Goal: Task Accomplishment & Management: Manage account settings

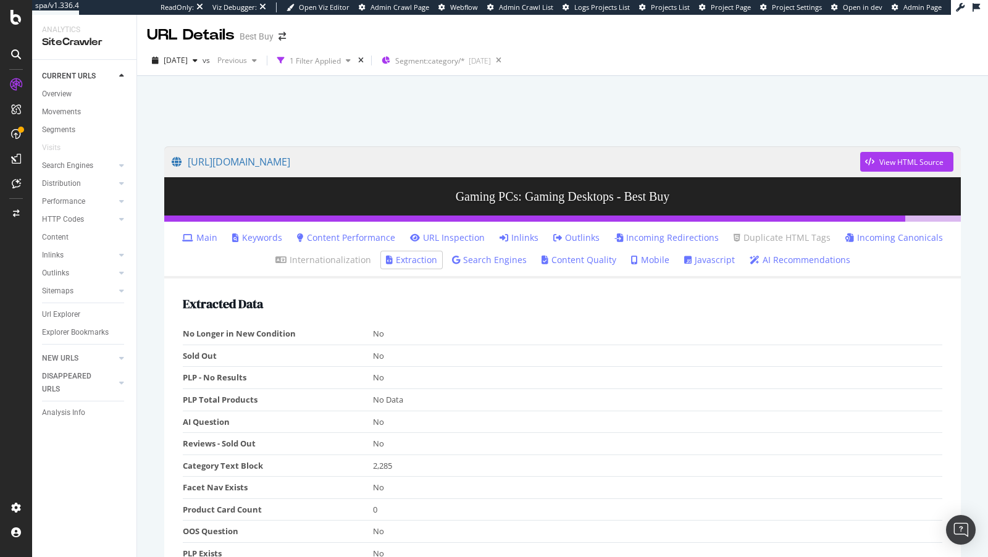
scroll to position [59, 0]
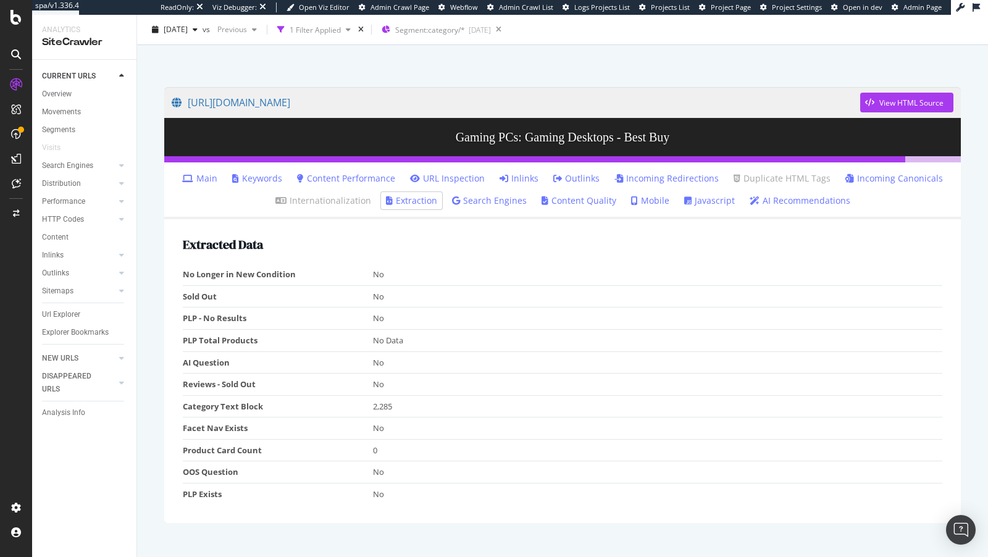
click at [589, 179] on link "Outlinks" at bounding box center [576, 178] width 46 height 12
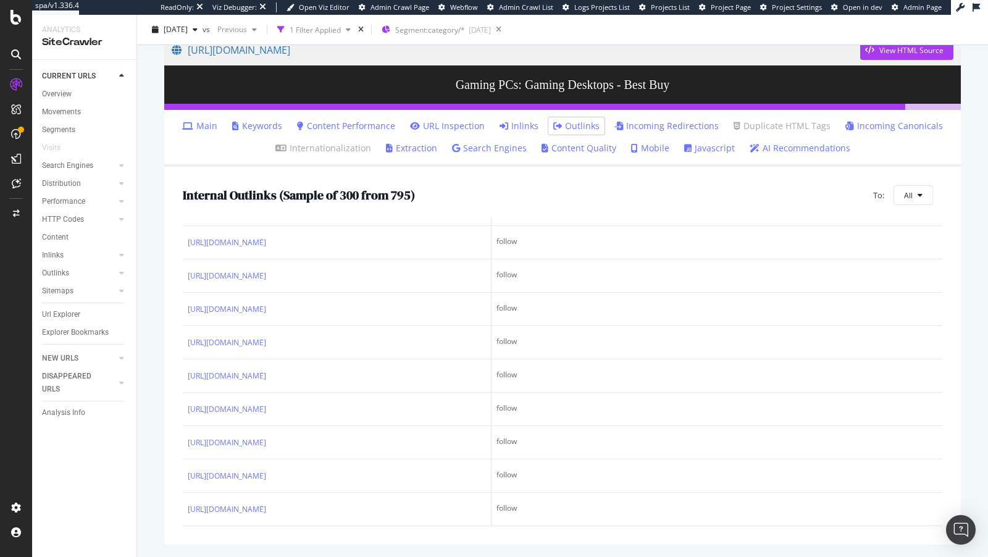
scroll to position [13226, 0]
click at [909, 198] on span "All" at bounding box center [908, 195] width 9 height 11
click at [837, 184] on span "Canonical Not Equal" at bounding box center [849, 184] width 69 height 11
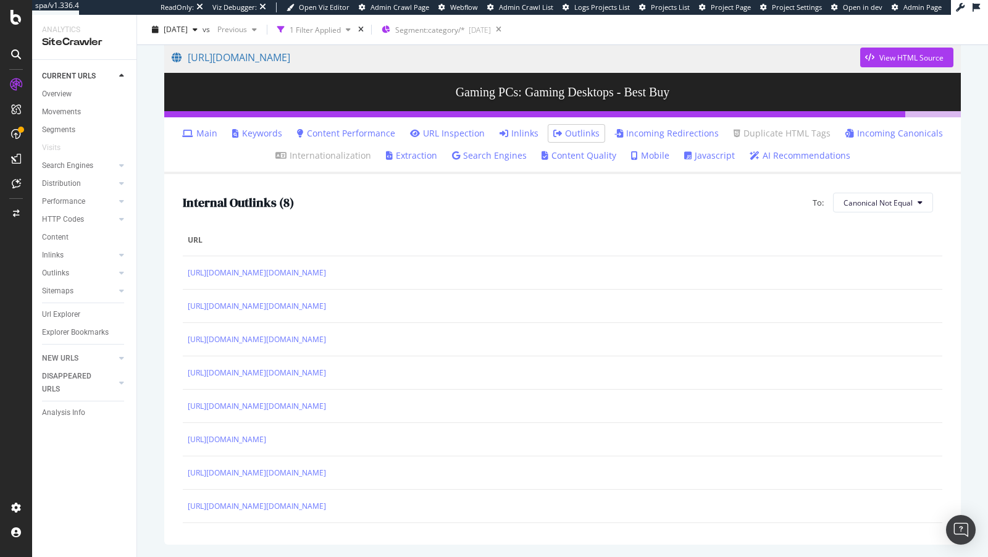
scroll to position [57, 0]
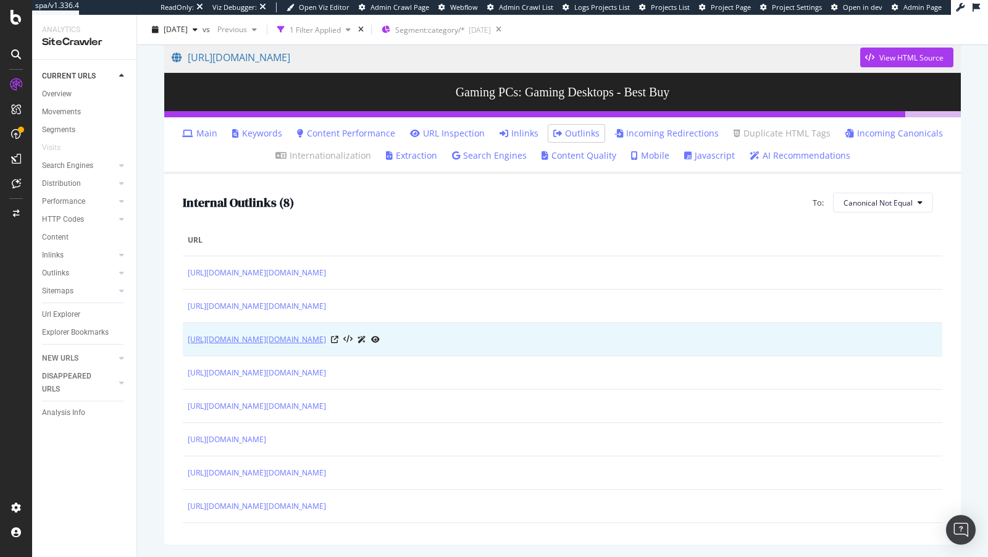
drag, startPoint x: 188, startPoint y: 290, endPoint x: 395, endPoint y: 300, distance: 206.5
click at [395, 323] on td "https://www.bestbuy.com/site/searchpage.jsp?_dyncharset=UTF-8&browsedCategory=p…" at bounding box center [563, 339] width 760 height 33
copy link "https://www.bestbuy.com/site/searchpage.jsp?_dyncharset="
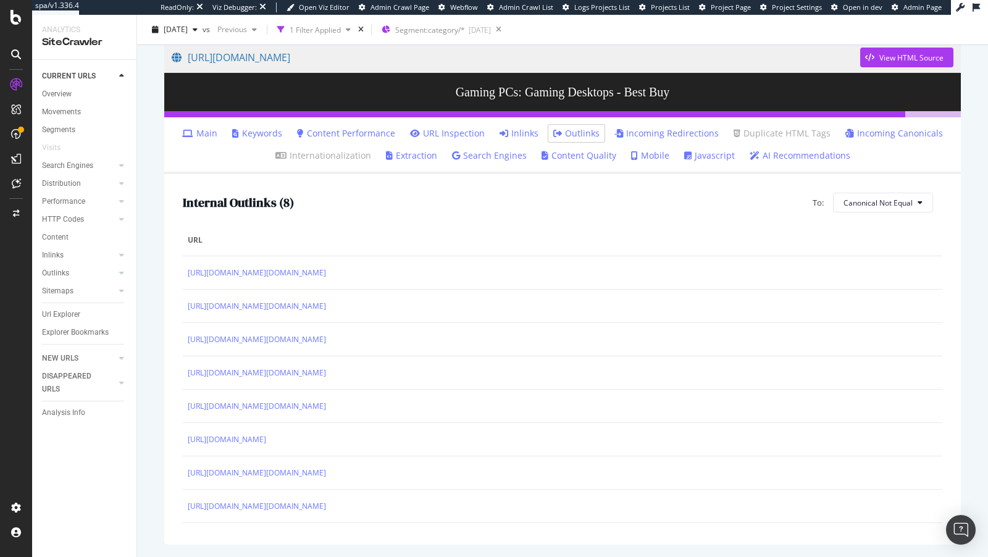
click at [10, 89] on icon at bounding box center [16, 84] width 12 height 12
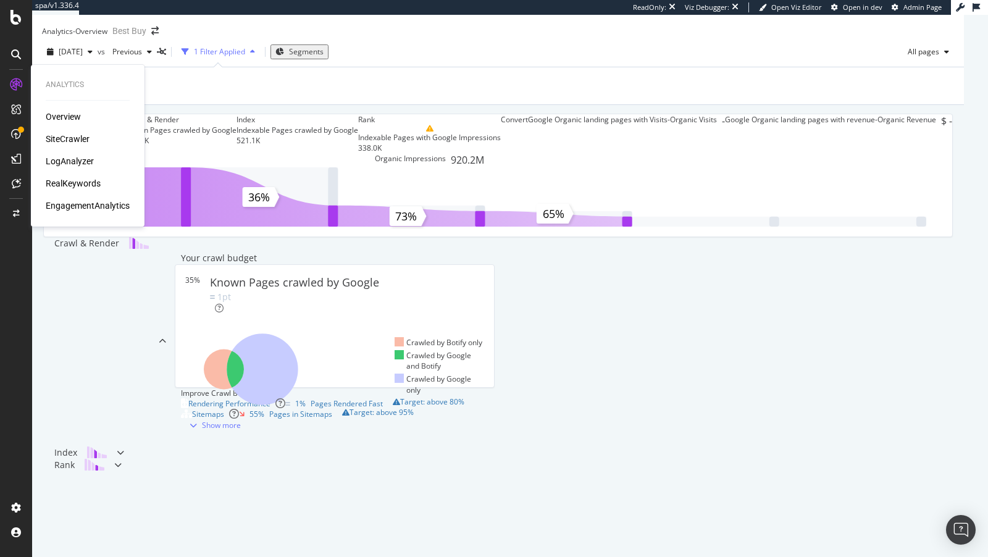
click at [70, 185] on div "RealKeywords" at bounding box center [73, 183] width 55 height 12
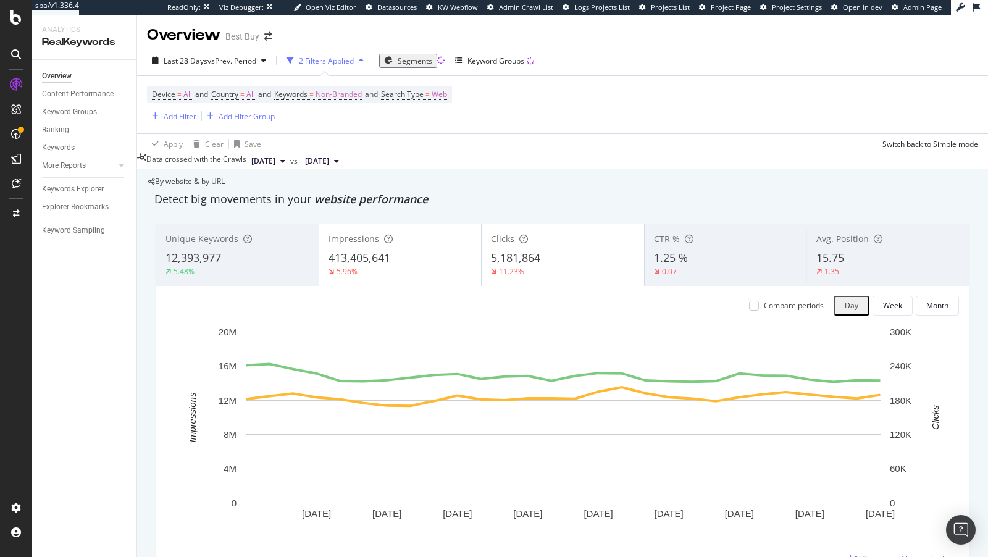
click at [406, 66] on div "Segments" at bounding box center [408, 61] width 48 height 11
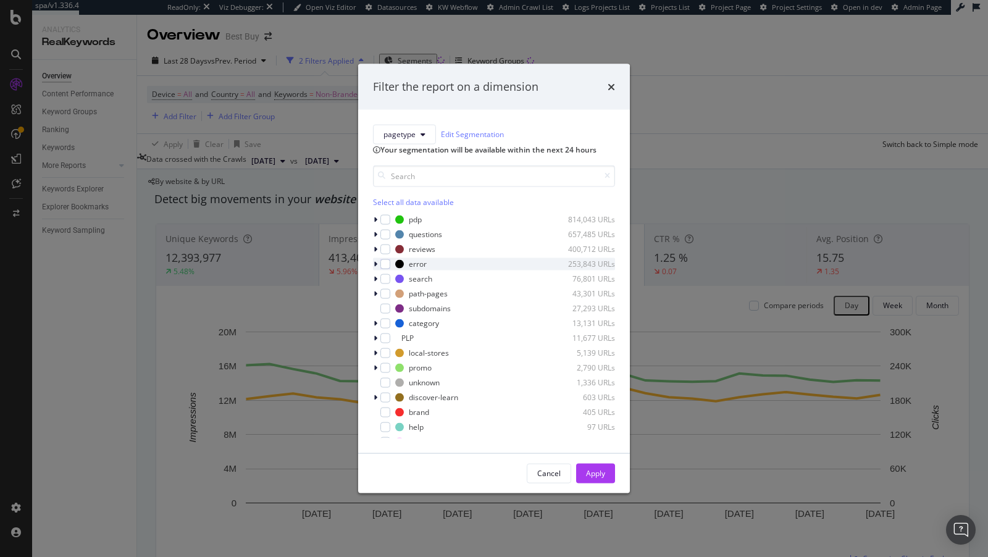
click at [374, 267] on icon "modal" at bounding box center [376, 263] width 4 height 7
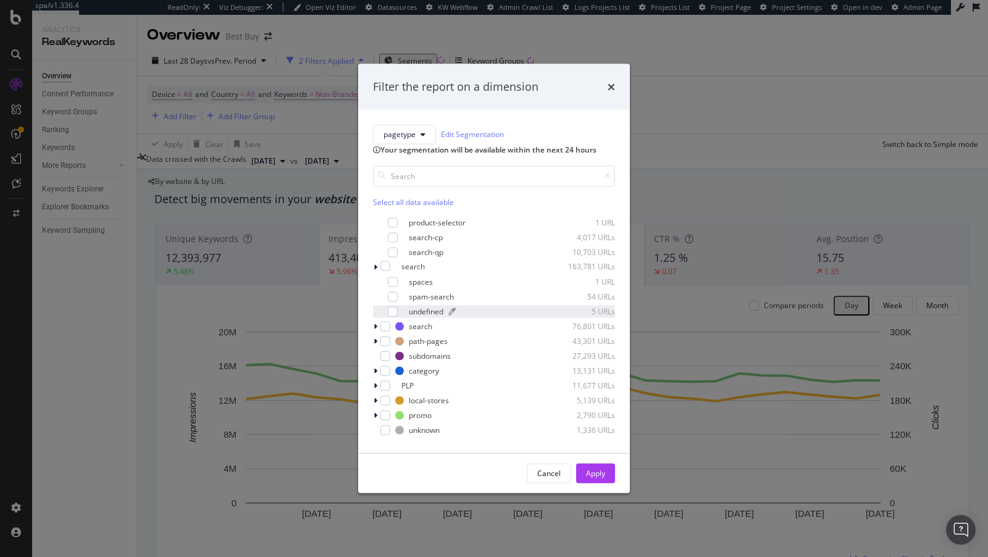
scroll to position [212, 0]
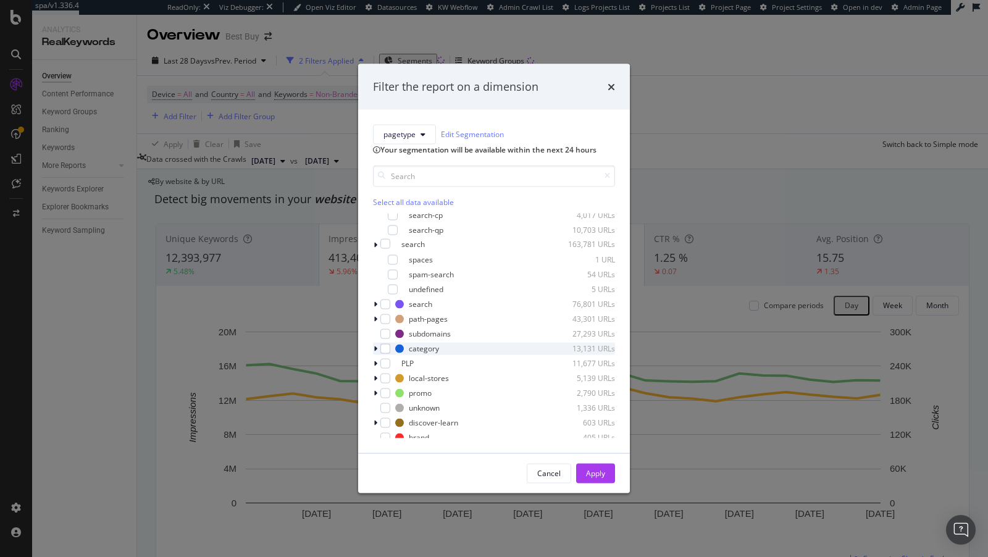
click at [374, 352] on icon "modal" at bounding box center [376, 348] width 4 height 7
click at [374, 352] on icon "modal" at bounding box center [375, 348] width 5 height 7
click at [376, 367] on icon "modal" at bounding box center [376, 362] width 4 height 7
click at [385, 368] on div "modal" at bounding box center [385, 363] width 10 height 10
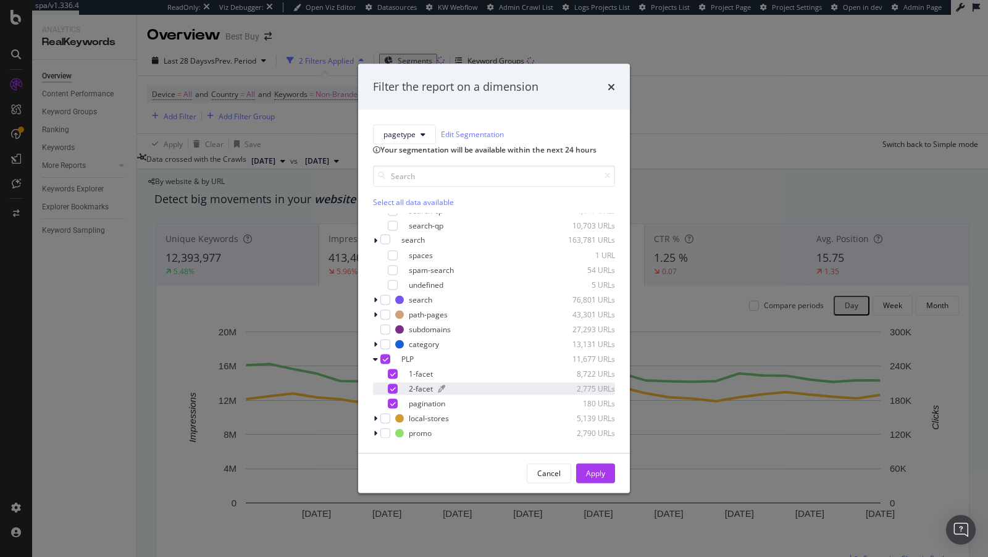
scroll to position [0, 0]
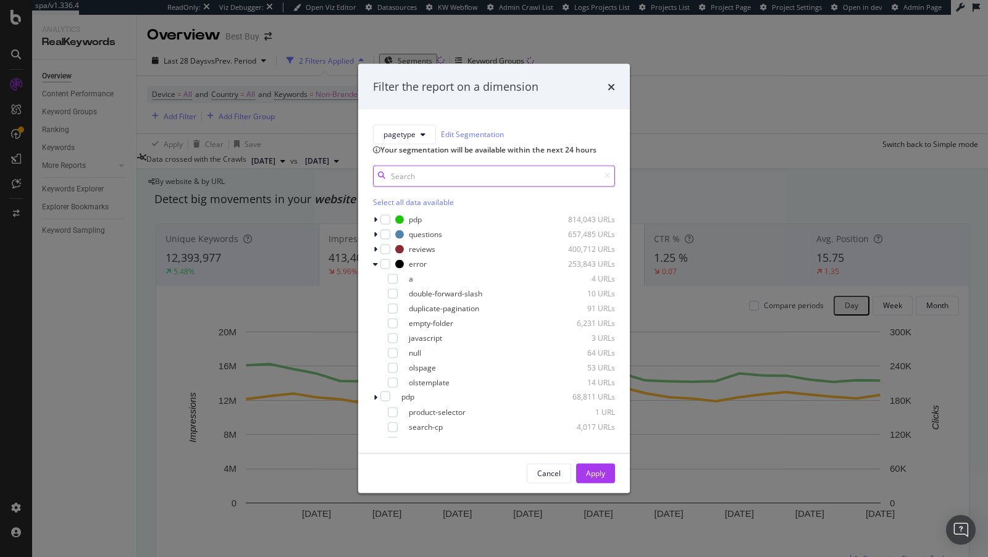
click at [414, 187] on input "modal" at bounding box center [494, 176] width 242 height 22
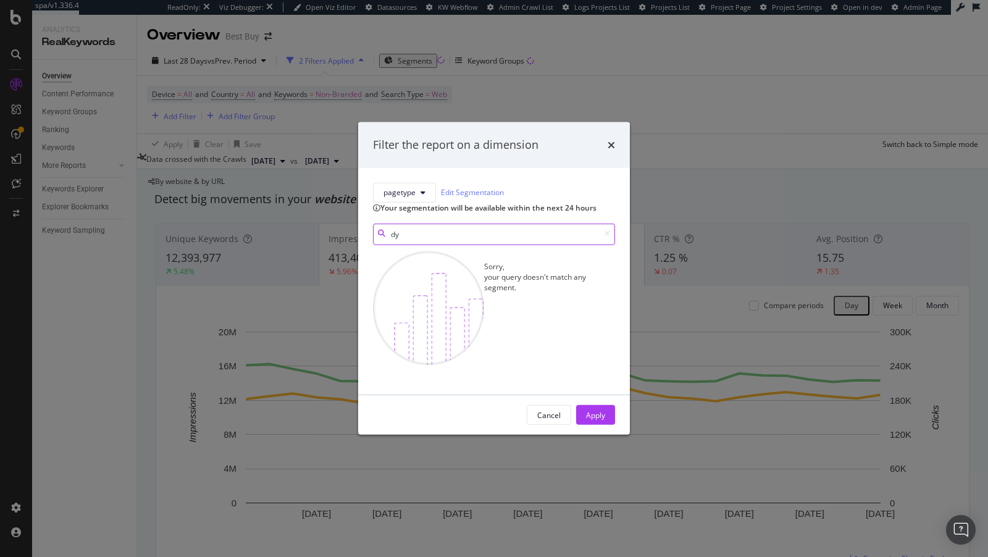
type input "d"
type input "o"
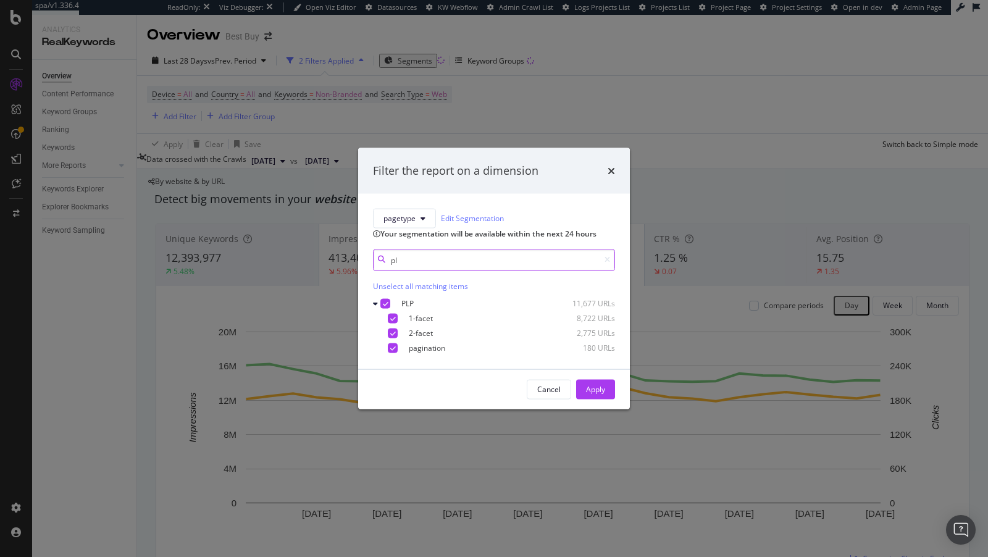
type input "p"
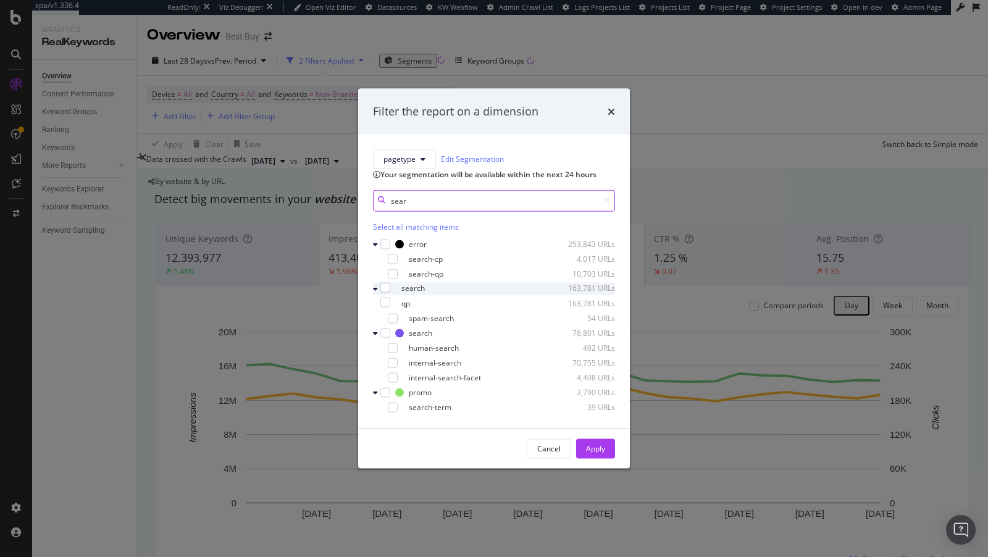
type input "sear"
click at [378, 292] on icon "modal" at bounding box center [375, 288] width 5 height 7
click at [380, 295] on div "modal" at bounding box center [376, 288] width 7 height 12
click at [378, 292] on icon "modal" at bounding box center [375, 288] width 5 height 7
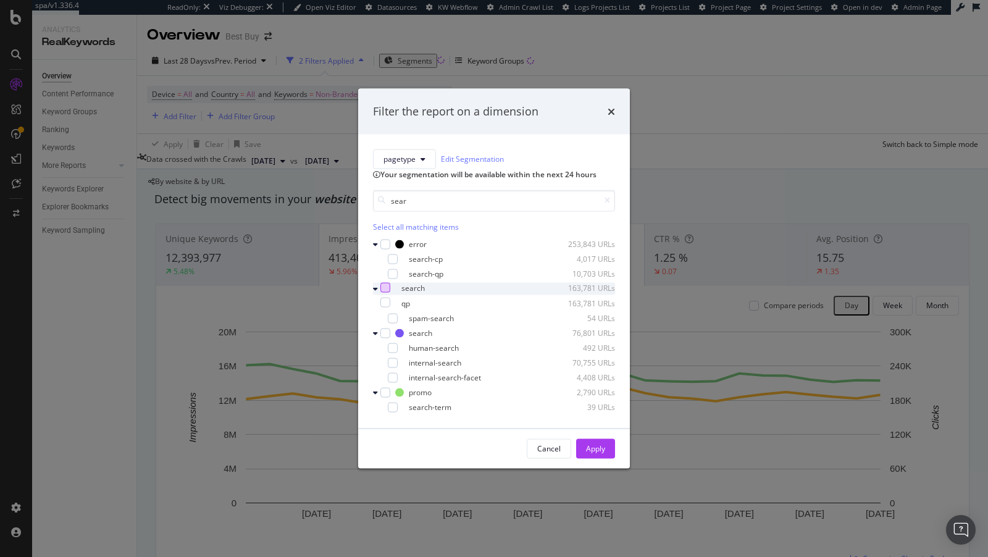
click at [390, 292] on div "modal" at bounding box center [385, 287] width 10 height 10
click at [378, 292] on icon "modal" at bounding box center [375, 288] width 5 height 7
click at [591, 454] on div "Apply" at bounding box center [595, 448] width 19 height 11
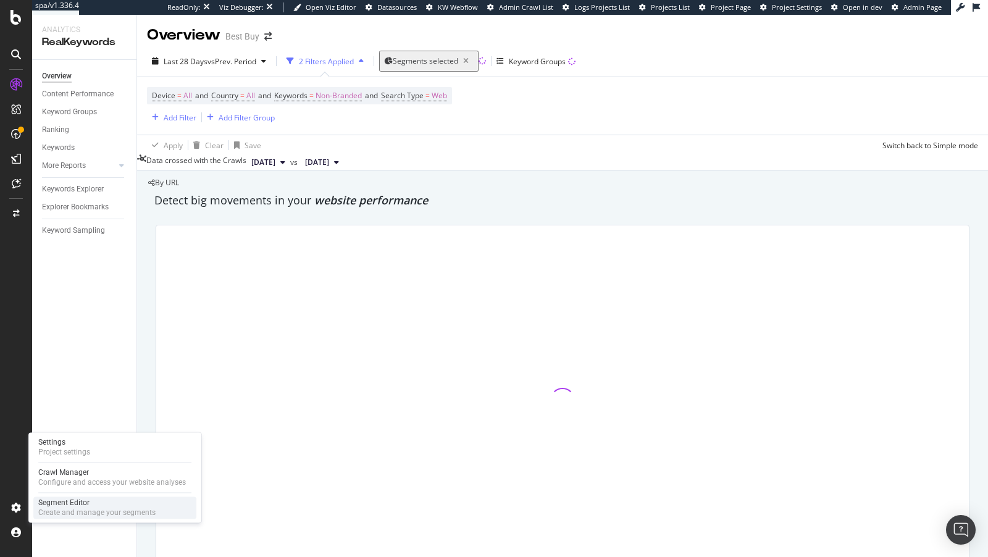
click at [91, 505] on div "Segment Editor" at bounding box center [96, 503] width 117 height 10
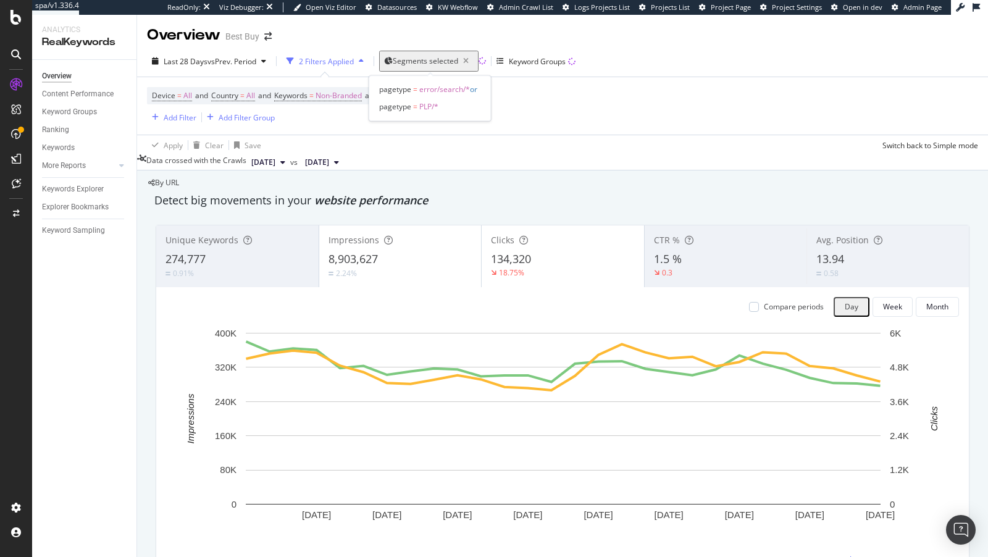
click at [427, 53] on div "Segments selected" at bounding box center [433, 61] width 81 height 17
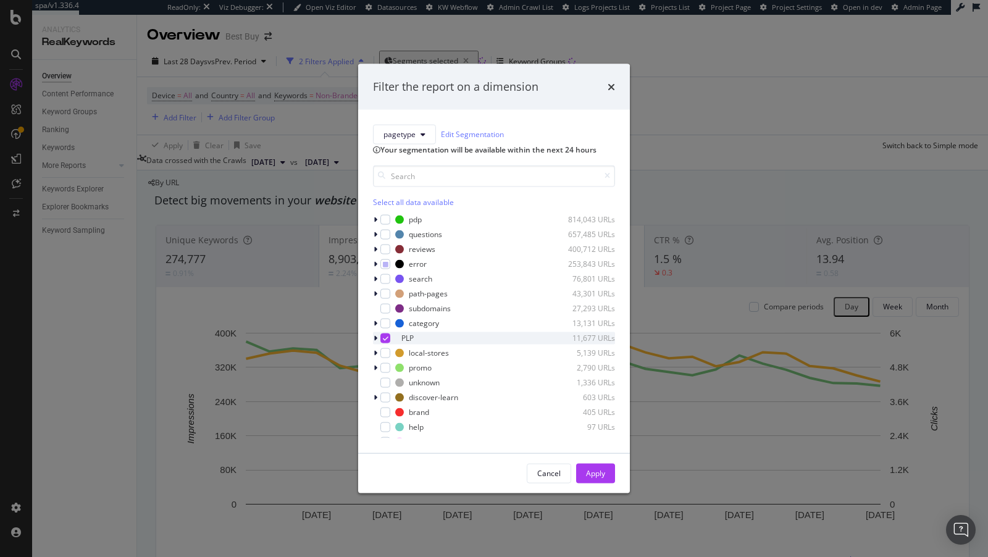
click at [376, 342] on icon "modal" at bounding box center [376, 337] width 4 height 7
click at [376, 342] on icon "modal" at bounding box center [375, 337] width 5 height 7
click at [389, 343] on div "modal" at bounding box center [385, 338] width 10 height 10
click at [406, 124] on button "pagetype" at bounding box center [404, 134] width 63 height 20
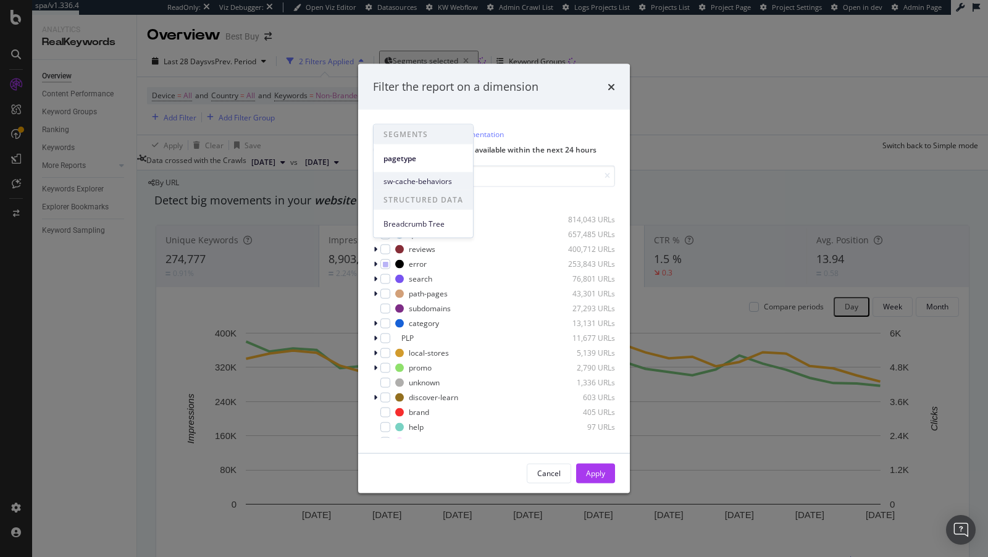
click at [410, 179] on span "sw-cache-behaviors" at bounding box center [424, 180] width 80 height 11
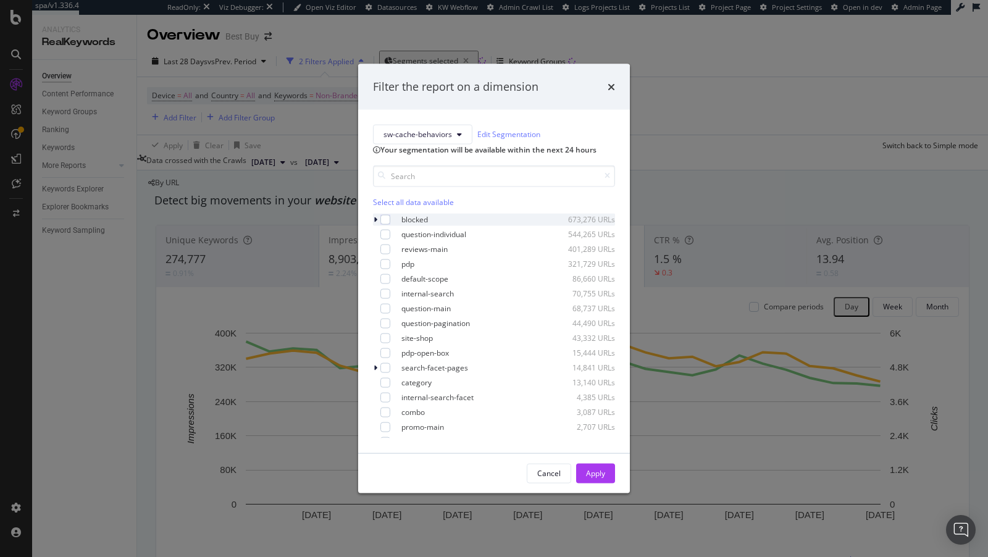
click at [377, 223] on icon "modal" at bounding box center [376, 219] width 4 height 7
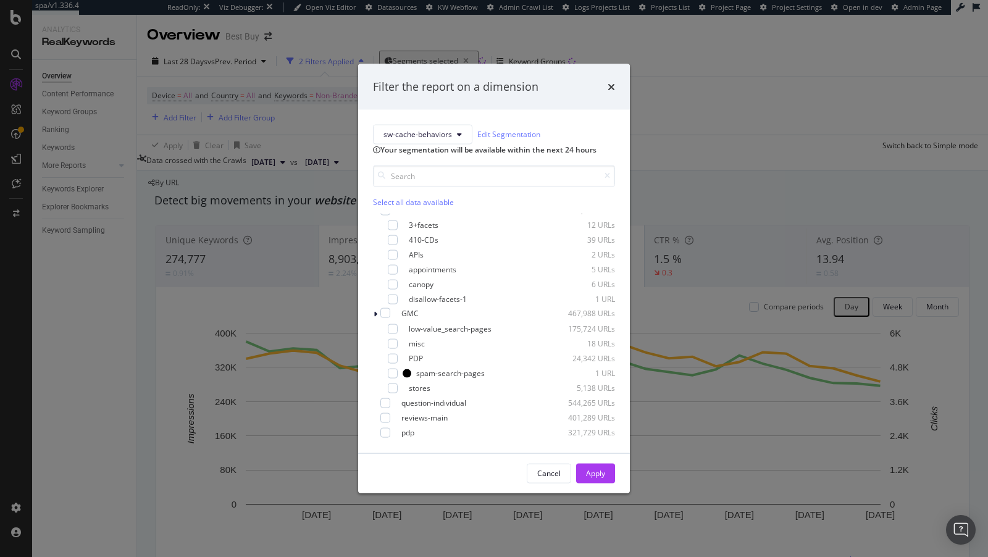
scroll to position [11, 0]
click at [397, 332] on div "modal" at bounding box center [393, 327] width 10 height 10
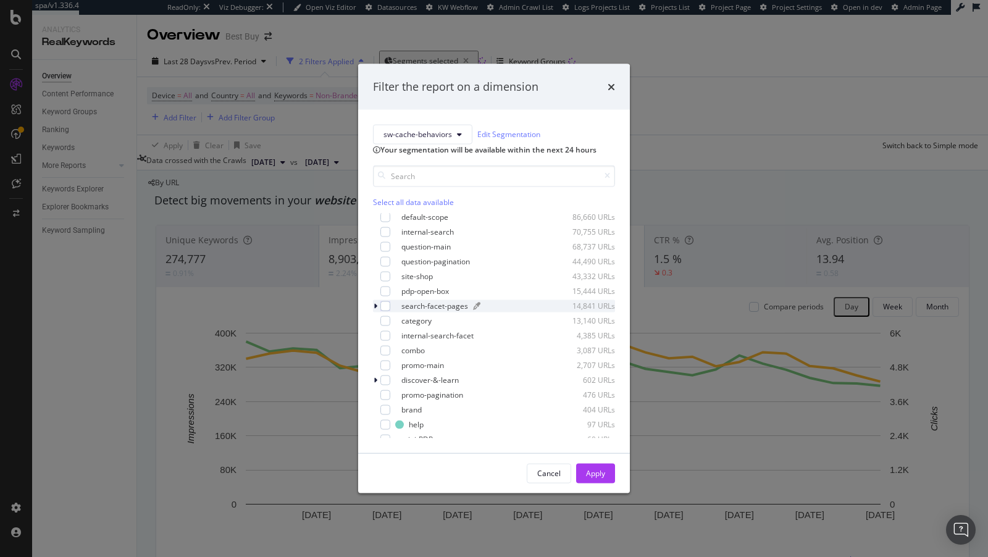
scroll to position [242, 0]
click at [376, 308] on icon "modal" at bounding box center [376, 303] width 4 height 7
click at [379, 310] on div "modal" at bounding box center [376, 304] width 7 height 12
click at [390, 310] on div "search-facet-pages 14,841 URLs" at bounding box center [494, 304] width 242 height 12
click at [387, 309] on div "modal" at bounding box center [385, 304] width 10 height 10
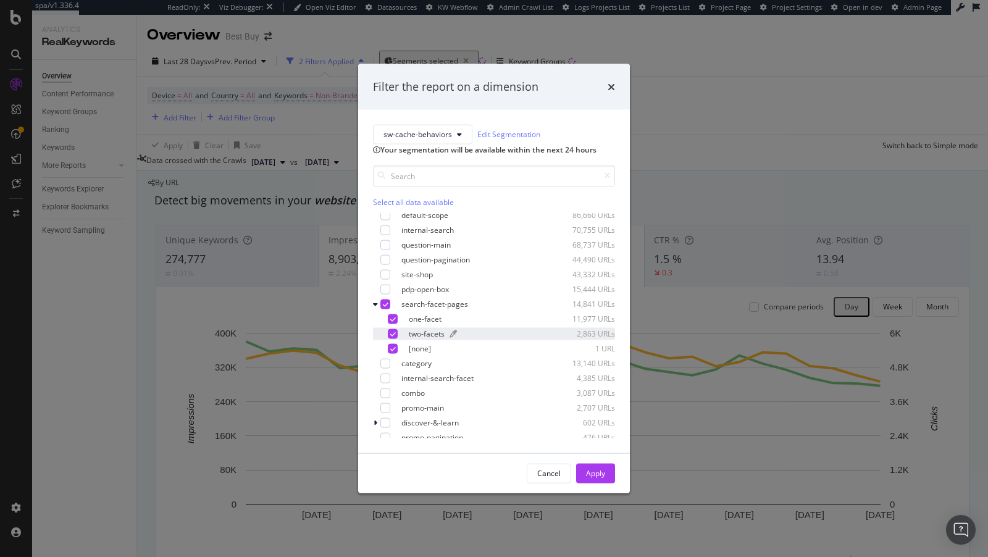
scroll to position [250, 0]
click at [596, 482] on div "Apply" at bounding box center [595, 473] width 19 height 19
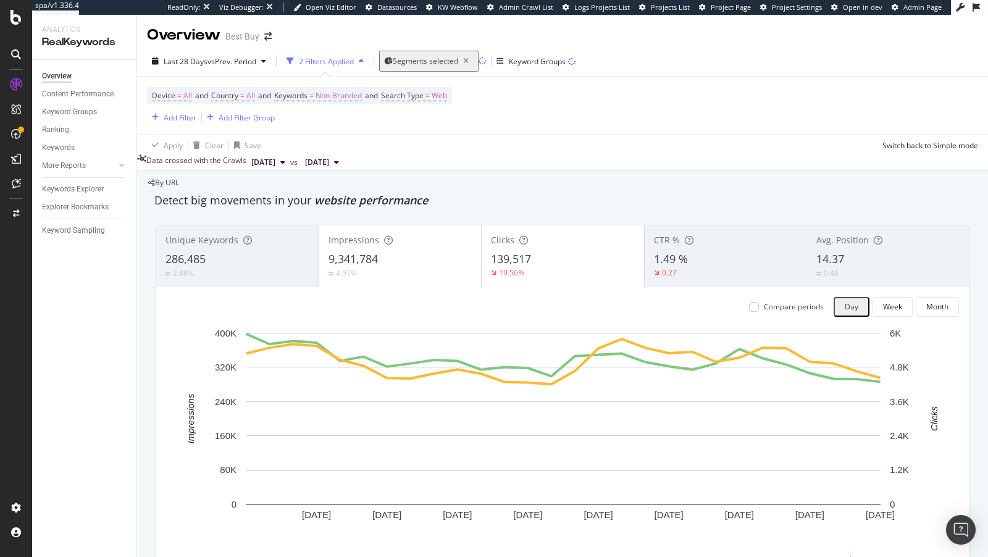
click at [326, 61] on div "2 Filters Applied" at bounding box center [326, 61] width 55 height 11
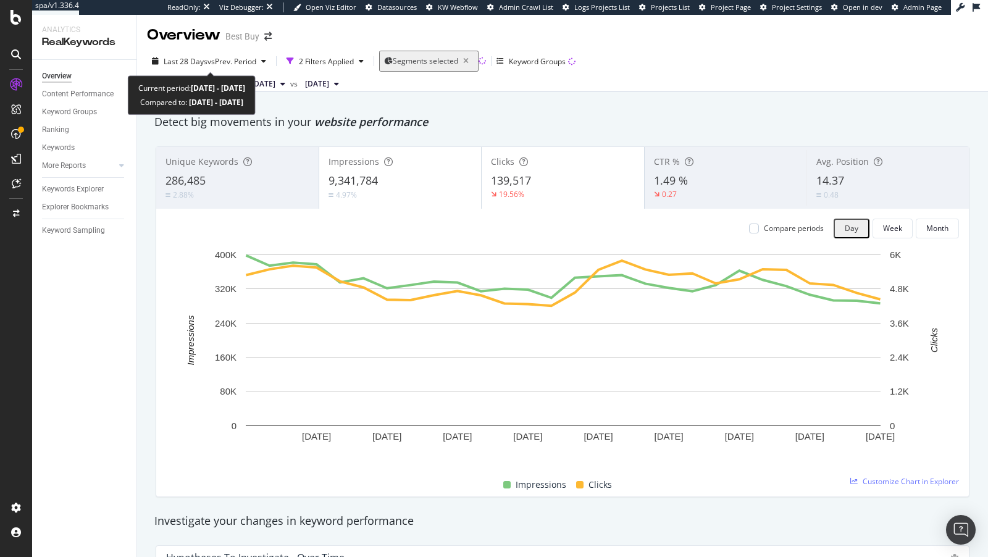
click at [236, 76] on div "Current period: 2025 Jul. 19th - Aug. 15th Compared to: 2025 Jun. 21st - Jul. 1…" at bounding box center [192, 95] width 128 height 40
click at [224, 60] on span "vs Prev. Period" at bounding box center [232, 61] width 49 height 11
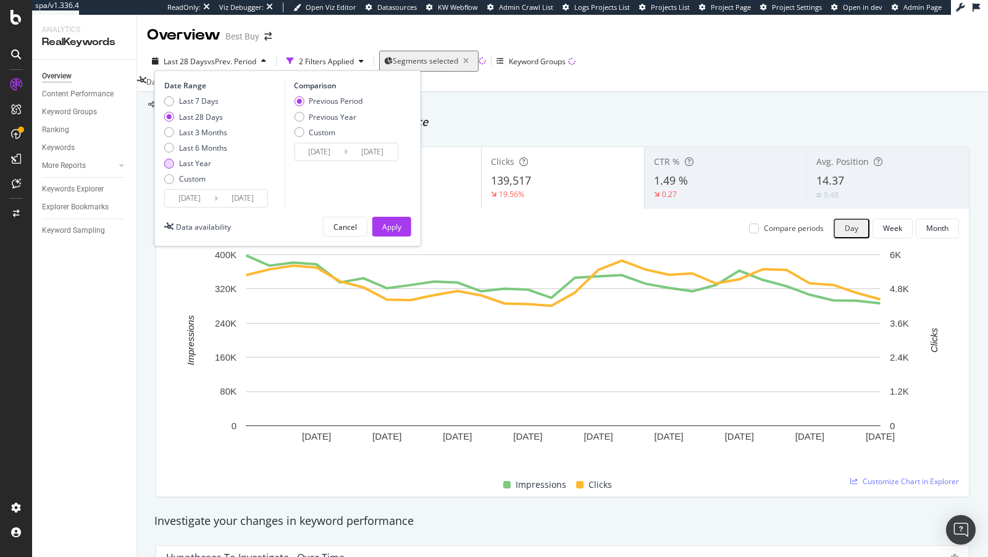
click at [197, 167] on div "Last Year" at bounding box center [195, 163] width 32 height 11
type input "2024/08/16"
type input "2023/08/17"
type input "2024/08/15"
click at [389, 224] on div "Apply" at bounding box center [391, 227] width 19 height 11
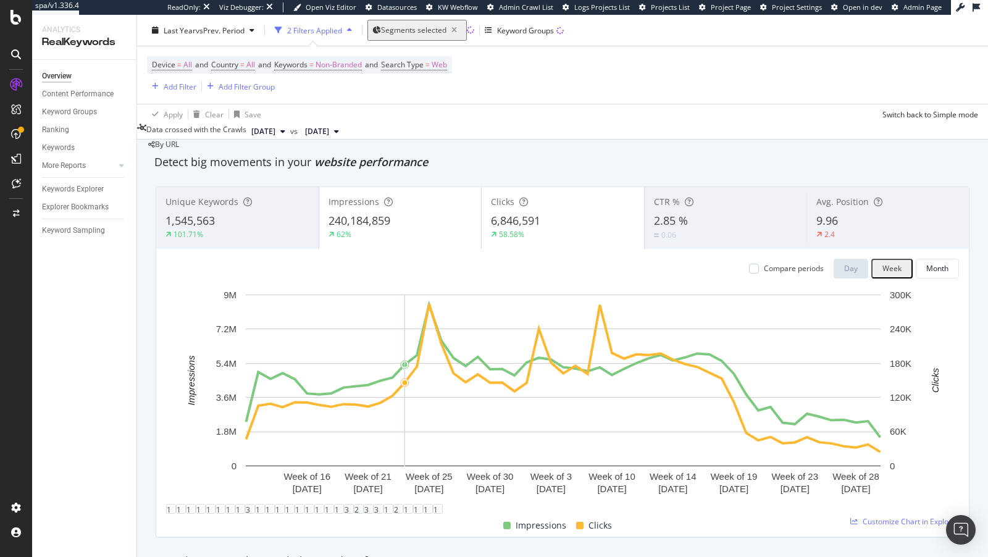
scroll to position [35, 0]
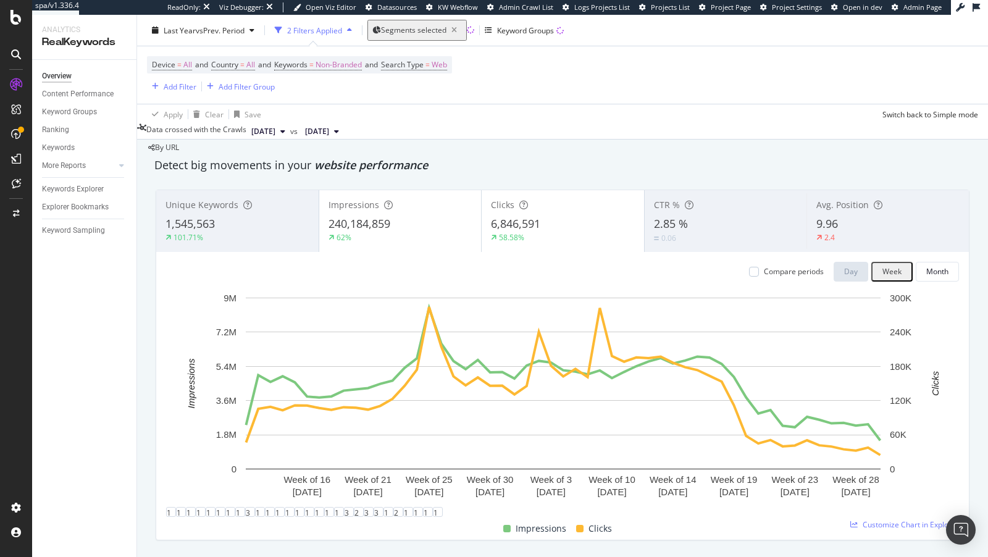
click at [831, 216] on span "9.96" at bounding box center [828, 223] width 22 height 15
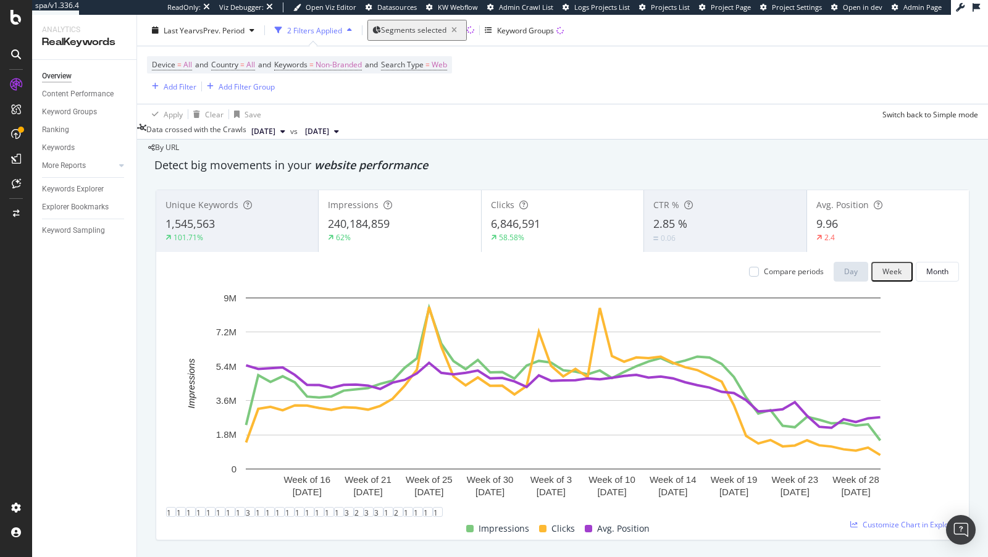
click at [833, 216] on span "9.96" at bounding box center [828, 223] width 22 height 15
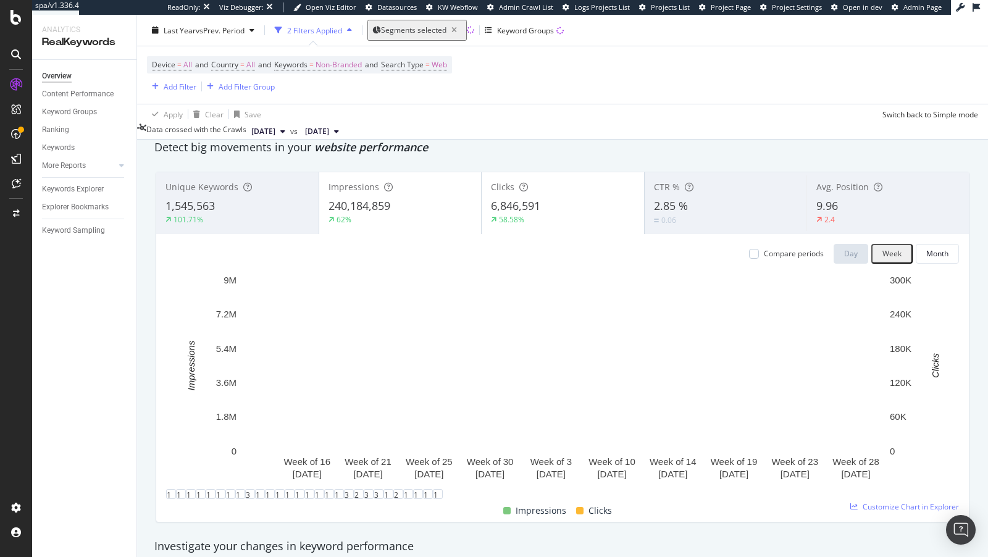
scroll to position [41, 0]
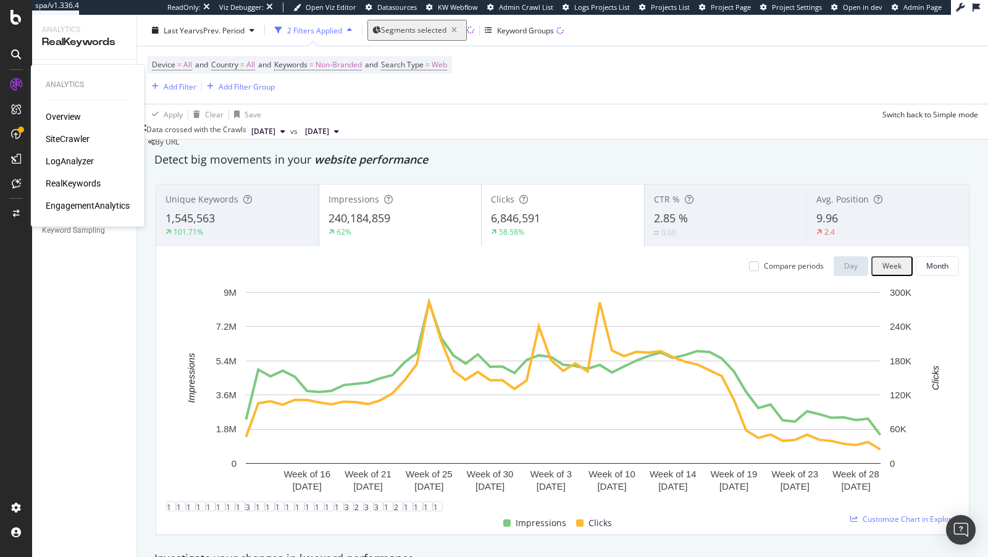
click at [13, 89] on icon at bounding box center [16, 84] width 12 height 12
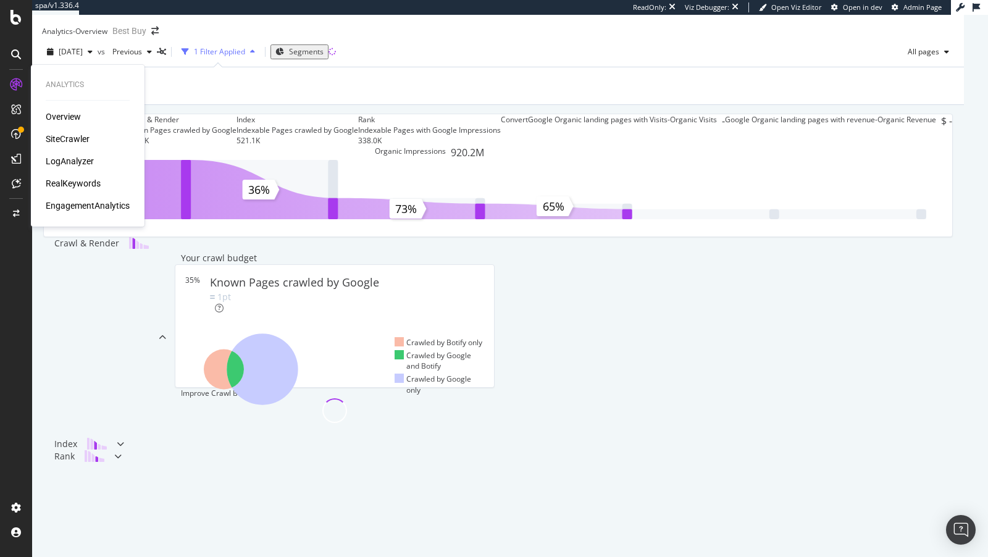
click at [76, 140] on div "SiteCrawler" at bounding box center [68, 139] width 44 height 12
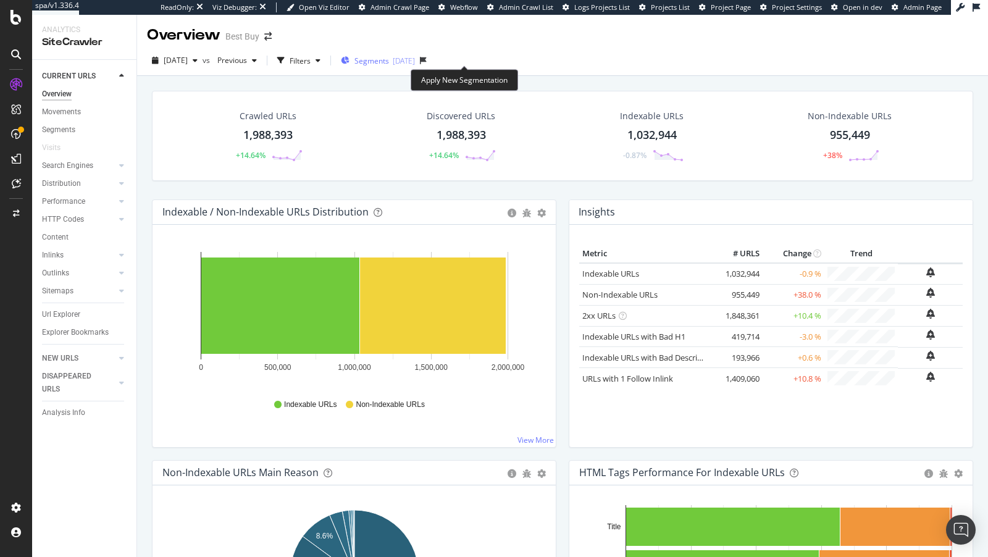
click at [420, 64] on button "Segments 2025-08-18" at bounding box center [378, 61] width 84 height 20
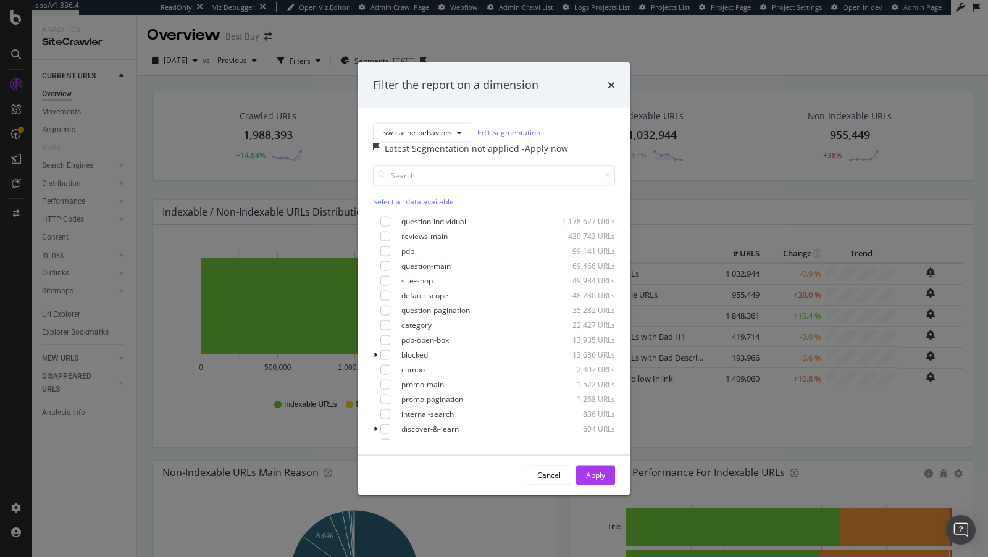
click at [551, 148] on div "- Apply now" at bounding box center [545, 148] width 46 height 12
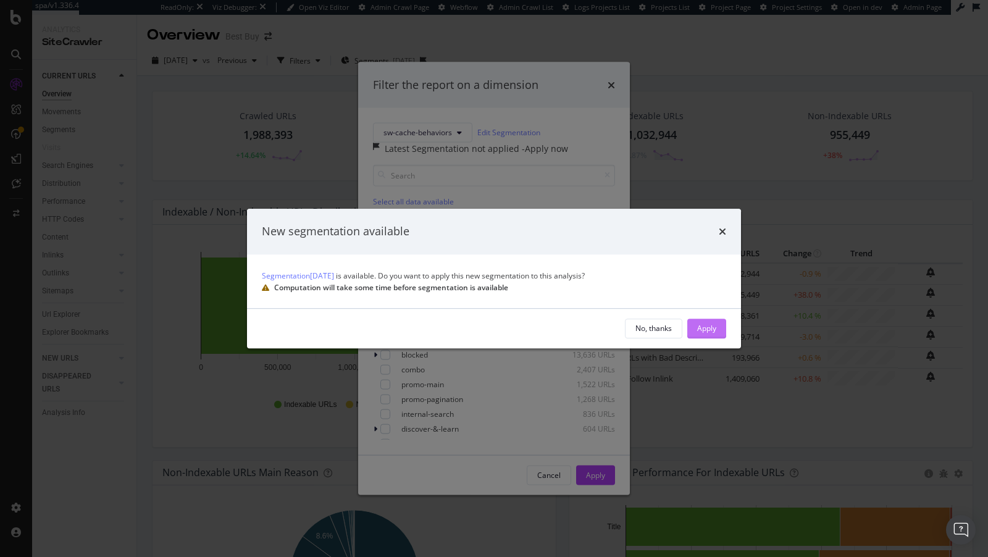
click at [700, 334] on div "Apply" at bounding box center [706, 328] width 19 height 19
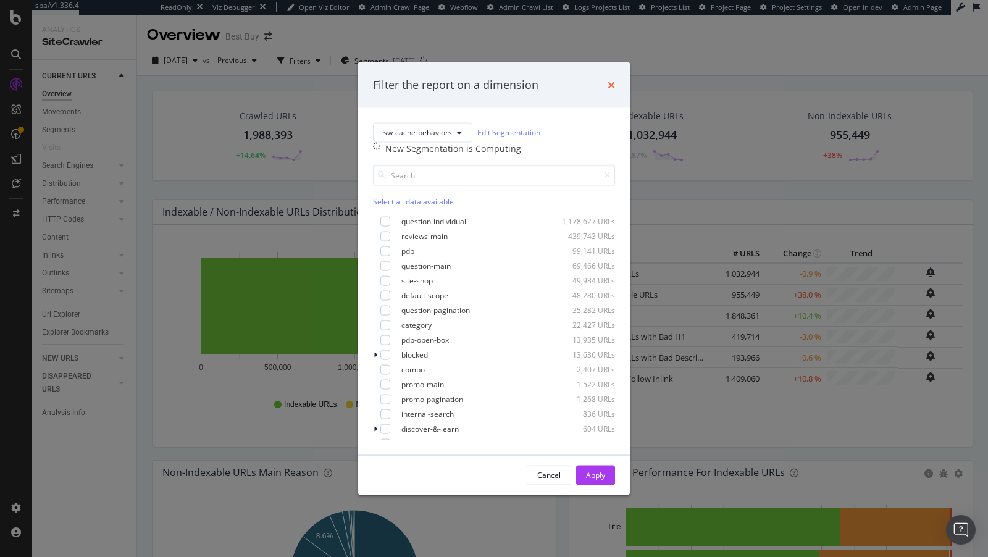
click at [608, 80] on icon "times" at bounding box center [611, 85] width 7 height 10
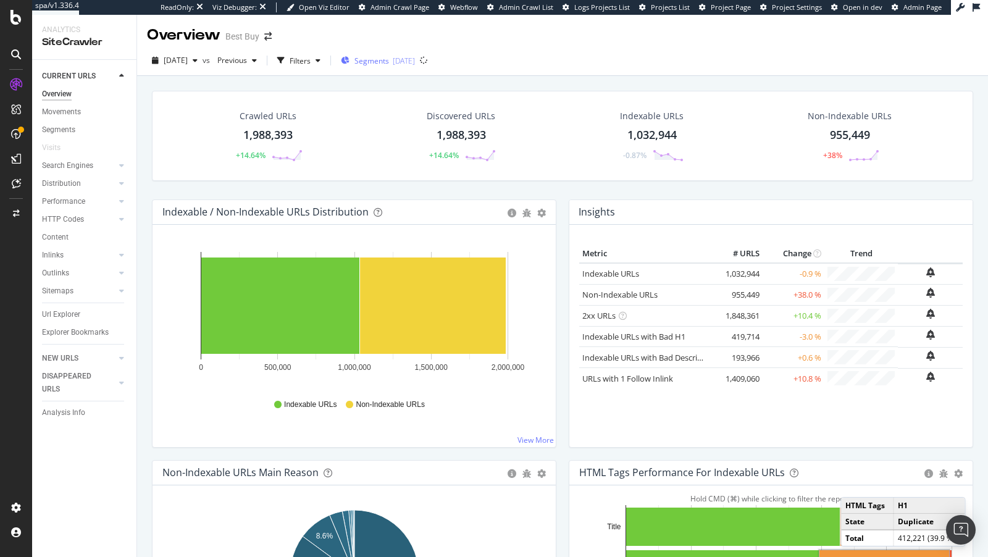
click at [395, 53] on div "Segments 2025-08-18" at bounding box center [378, 60] width 74 height 19
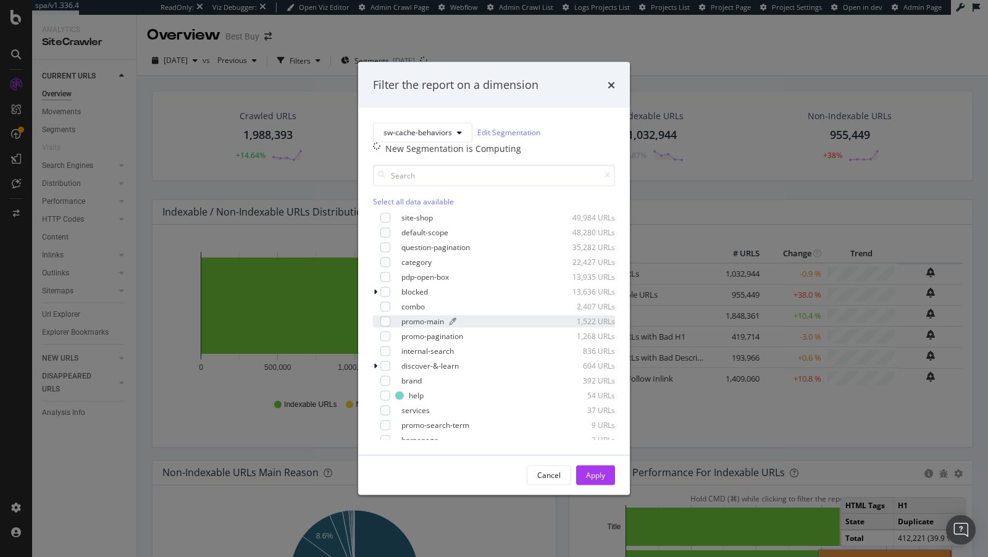
scroll to position [62, 0]
click at [372, 302] on div "sw-cache-behaviors Edit Segmentation New Segmentation is Computing Select all d…" at bounding box center [494, 280] width 272 height 347
click at [376, 296] on icon "modal" at bounding box center [376, 292] width 4 height 7
click at [397, 368] on div "3+facets 34 URLs 410-CDs 40 URLs appointments 3 URLs canopy 1 URL low-value_sea…" at bounding box center [494, 359] width 242 height 116
click at [393, 372] on div "modal" at bounding box center [393, 367] width 10 height 10
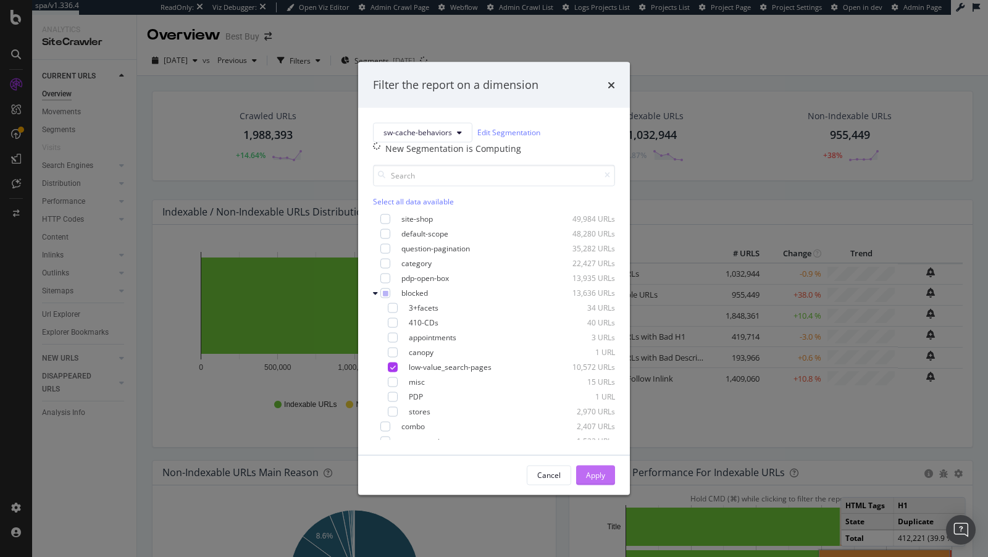
click at [596, 481] on div "Apply" at bounding box center [595, 475] width 19 height 11
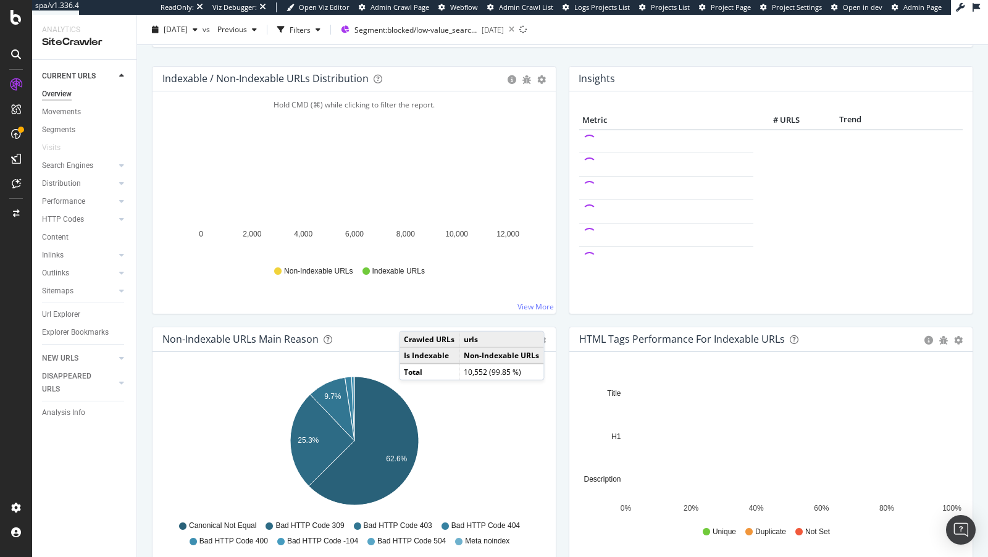
scroll to position [138, 0]
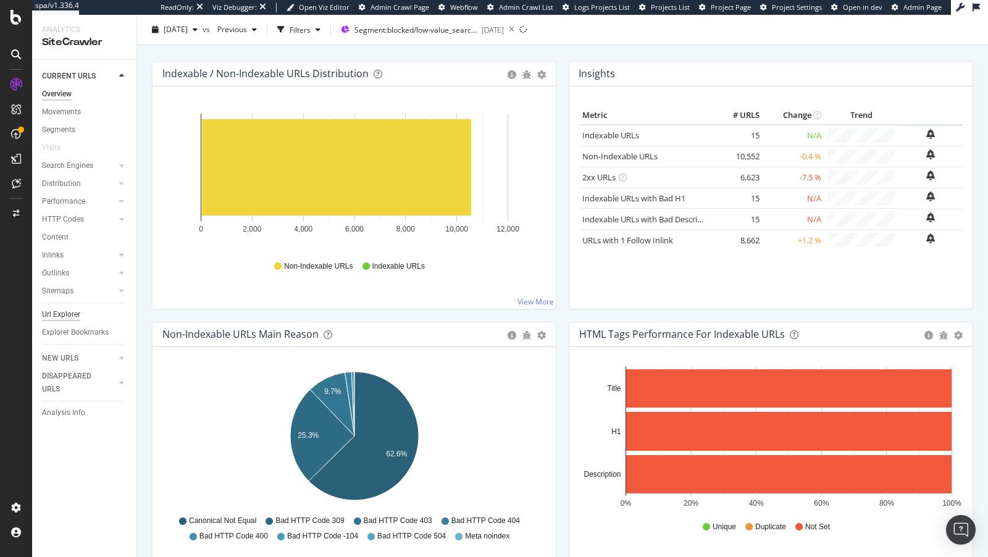
click at [58, 313] on div "Url Explorer" at bounding box center [61, 314] width 38 height 13
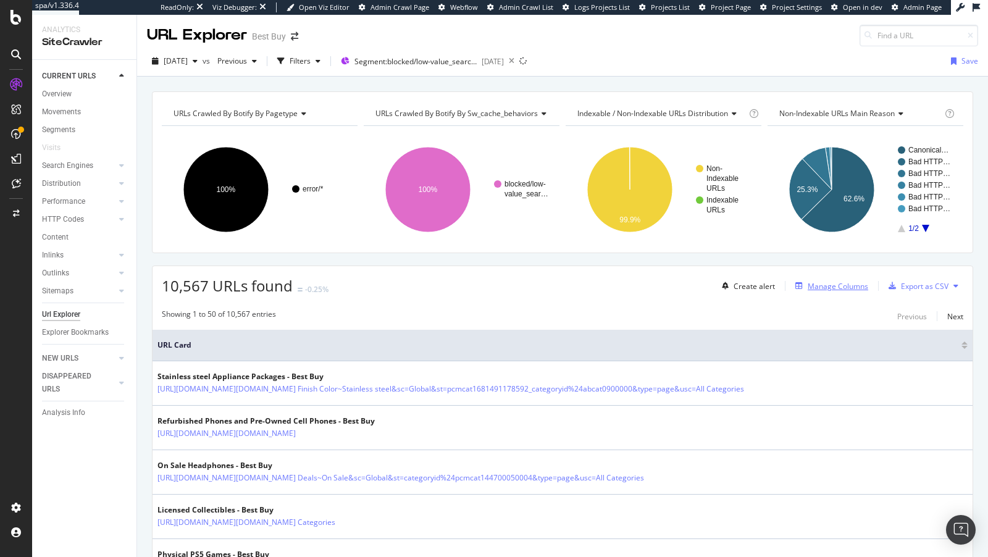
click at [849, 285] on div "Manage Columns" at bounding box center [838, 286] width 61 height 11
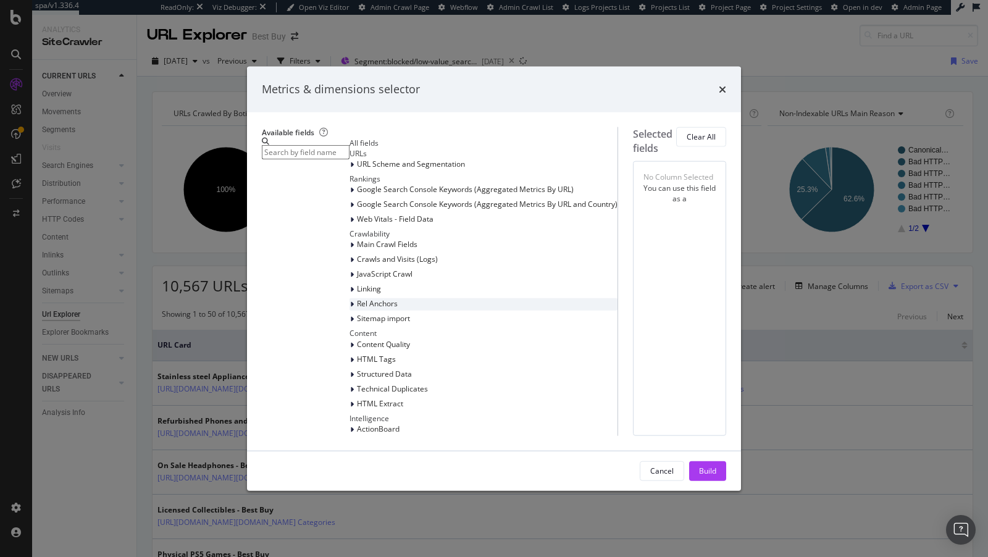
scroll to position [122, 0]
click at [350, 284] on div "modal" at bounding box center [353, 290] width 7 height 12
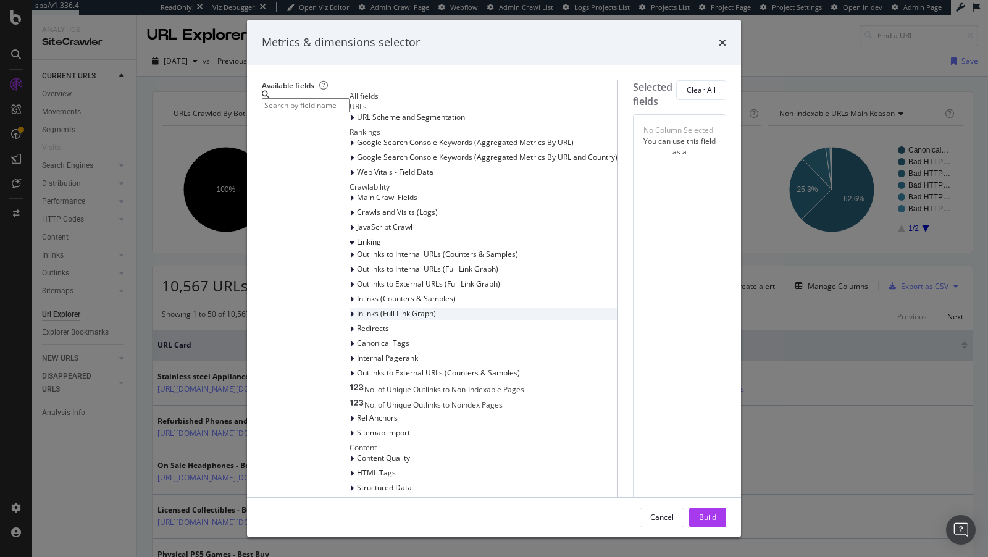
click at [350, 318] on icon "modal" at bounding box center [352, 314] width 4 height 7
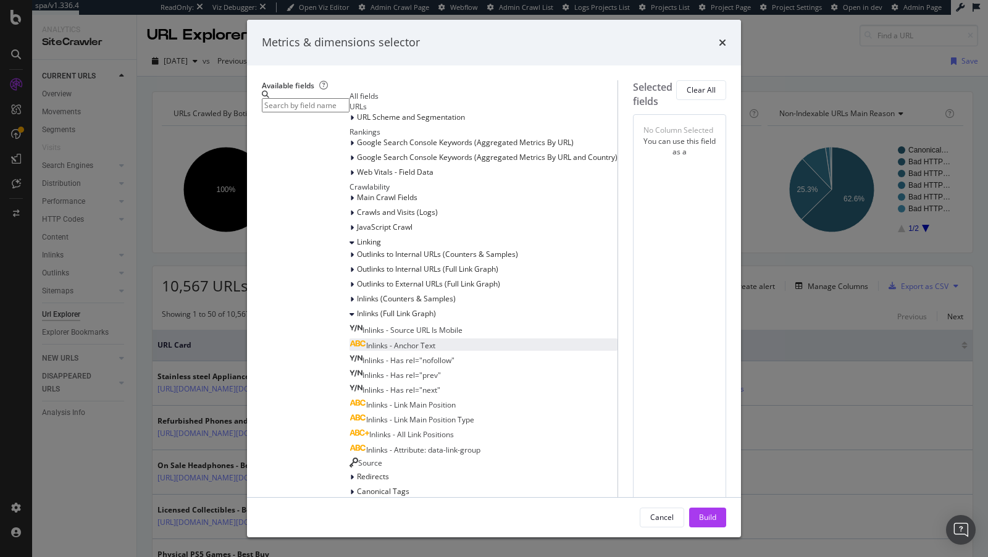
click at [366, 351] on span "Inlinks - Anchor Text" at bounding box center [400, 345] width 69 height 11
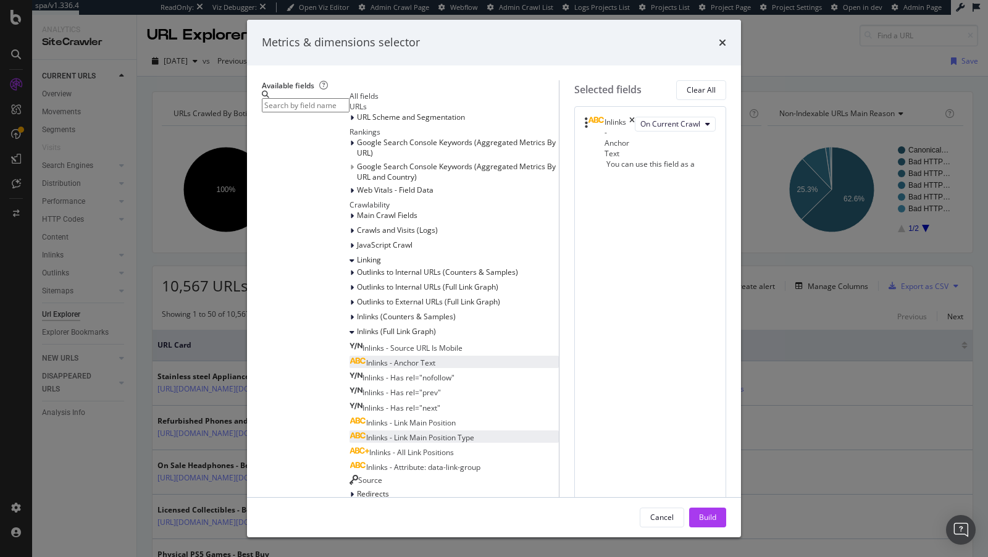
scroll to position [193, 0]
click at [726, 48] on icon "times" at bounding box center [722, 43] width 7 height 10
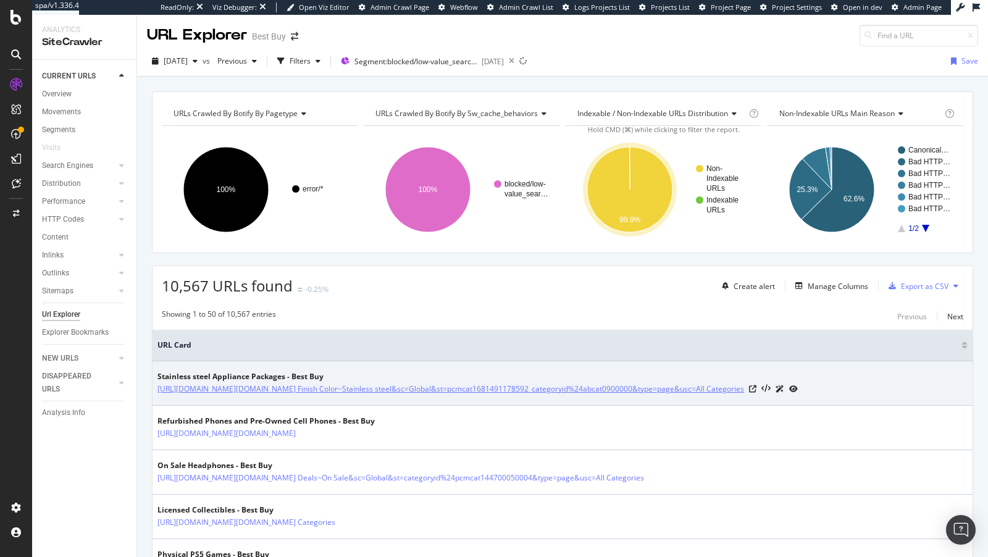
click at [356, 395] on link "https://www.bestbuy.com/site/searchpage.jsp?_dyncharset=UTF-8&browsedCategory=p…" at bounding box center [451, 389] width 587 height 12
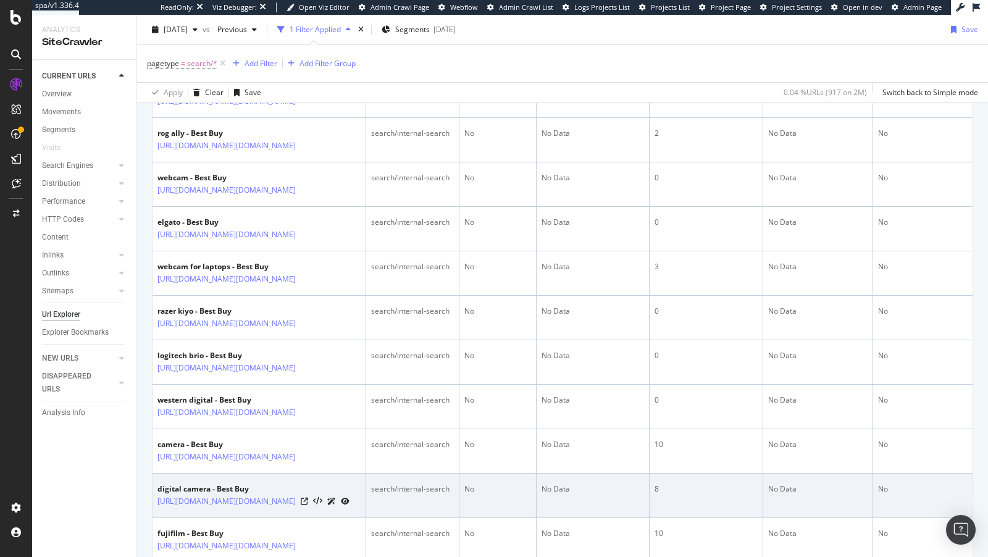
scroll to position [457, 0]
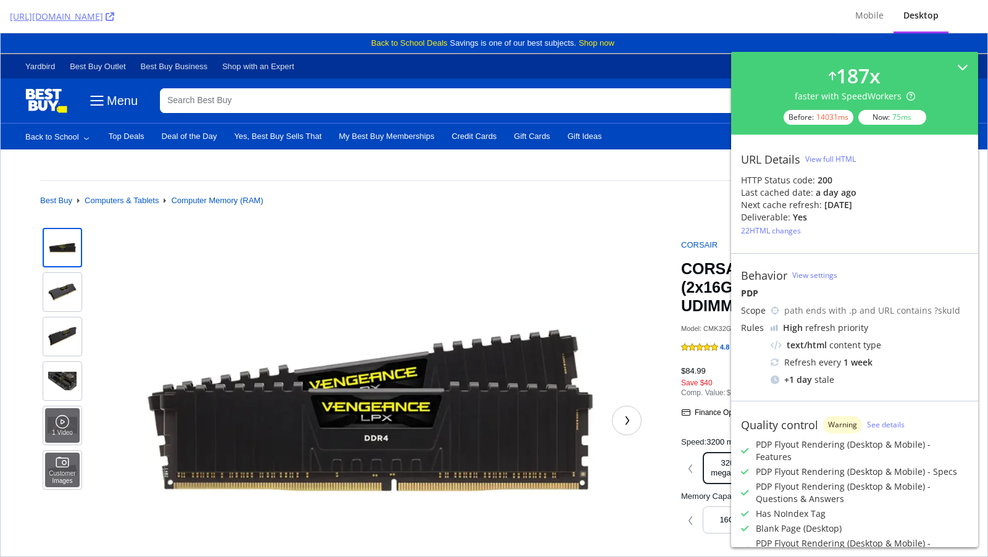
scroll to position [306, 0]
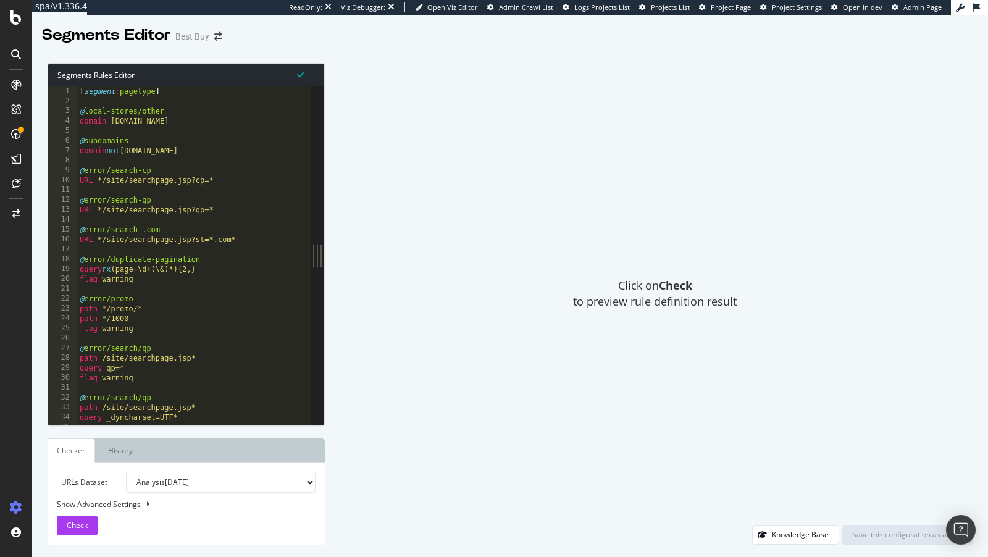
type textarea "URL */site/searchpage.jsp?cp=*"
click at [228, 176] on div "[ segment : pagetype ] @ local-stores/other domain stores.bestbuy.com @ subdoma…" at bounding box center [194, 266] width 234 height 360
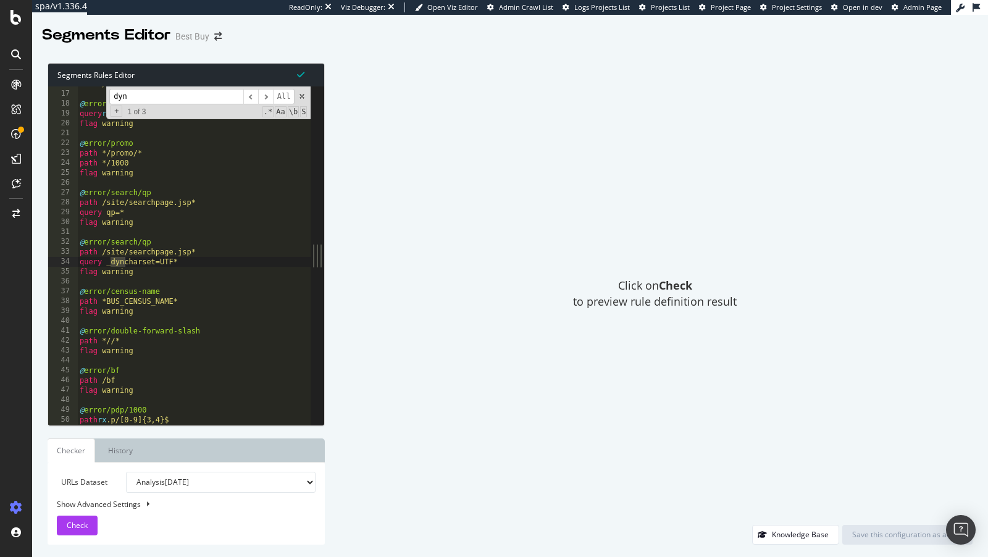
scroll to position [156, 0]
type input "dyn"
click at [142, 240] on div "URL */site/searchpage.jsp?st=*.com* @ error/duplicate-pagination query rx (page…" at bounding box center [193, 259] width 233 height 360
click at [142, 240] on div "URL */site/searchpage.jsp?st=*.com* @ error/duplicate-pagination query rx (page…" at bounding box center [194, 259] width 234 height 360
paste textarea "I’ll hold off on communicating this to Manos and team until we’ve analyzed the …"
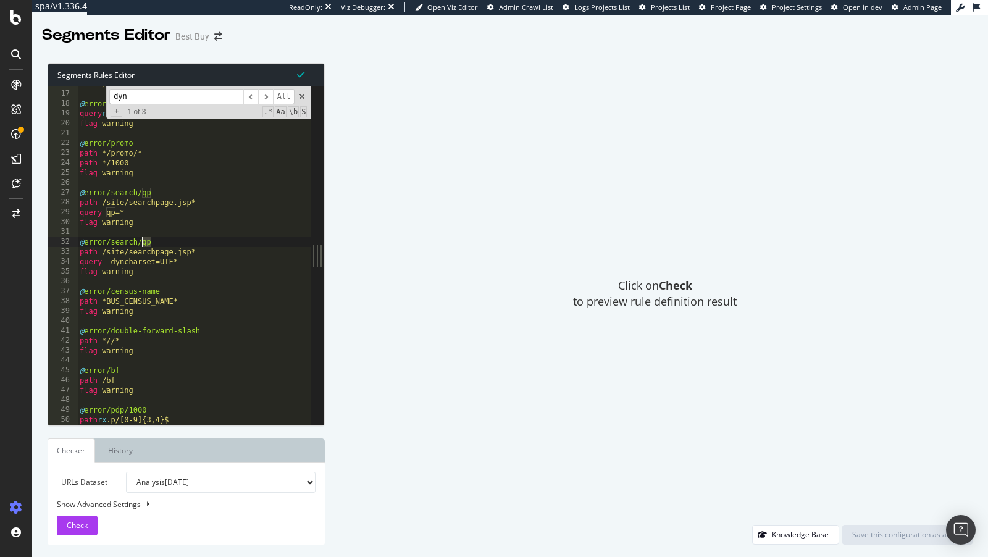
scroll to position [0, 532]
click at [159, 253] on div "URL */site/searchpage.jsp?st=*.com* @ error/duplicate-pagination query rx (page…" at bounding box center [194, 259] width 234 height 360
click at [154, 259] on div "URL */site/searchpage.jsp?st=*.com* @ error/duplicate-pagination query rx (page…" at bounding box center [194, 259] width 234 height 360
click at [155, 238] on div "URL */site/searchpage.jsp?st=*.com* @ error/duplicate-pagination query rx (page…" at bounding box center [194, 259] width 234 height 360
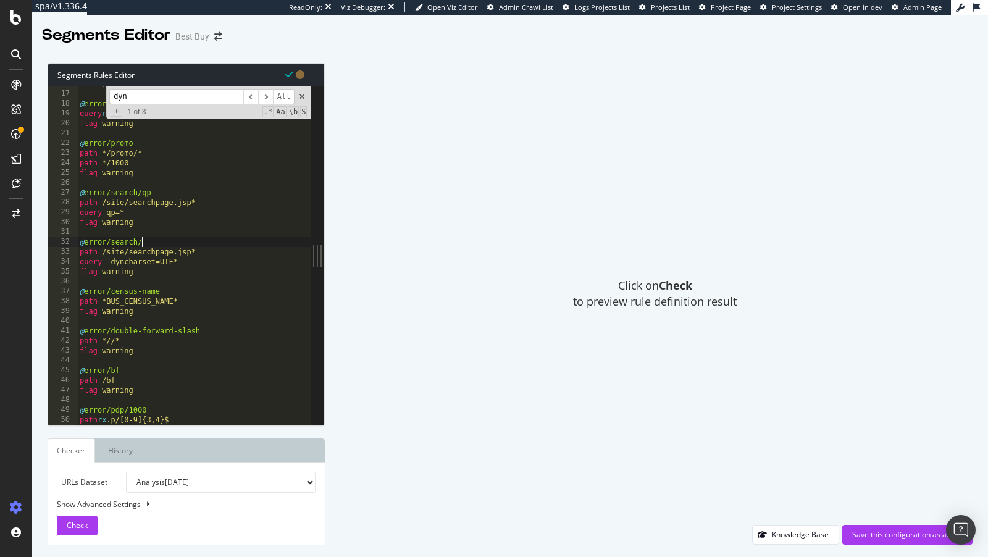
paste textarea "_dyncharset"
click at [146, 241] on div "URL */site/searchpage.jsp?st=*.com* @ error/duplicate-pagination query rx (page…" at bounding box center [194, 259] width 234 height 360
type textarea "@error/search/dyncharset"
click at [875, 528] on div "Save this configuration as active" at bounding box center [907, 535] width 111 height 19
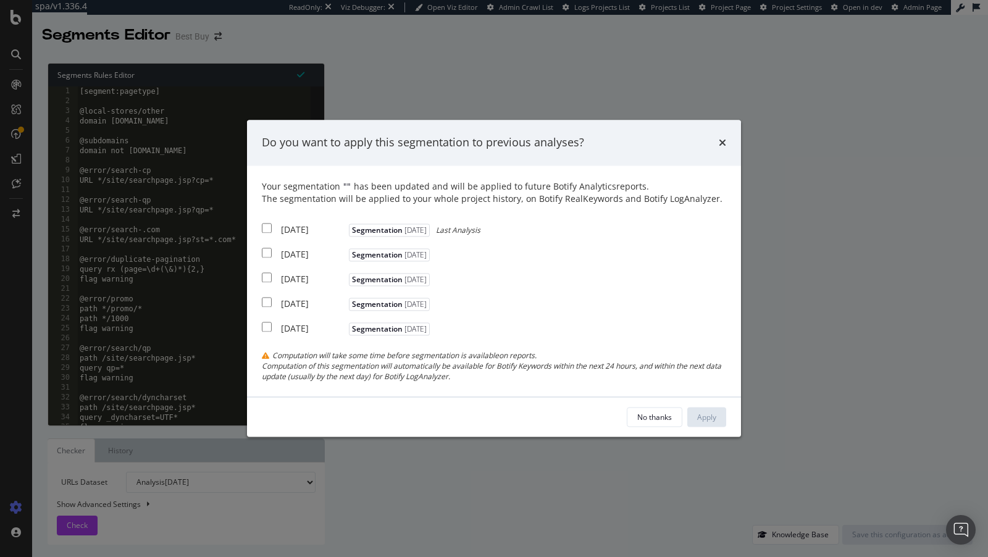
click at [296, 246] on div "2025 Aug. 5th Segmentation 2025-08-18" at bounding box center [347, 252] width 171 height 15
checkbox input "true"
click at [292, 273] on div "2025 Jul. 29th" at bounding box center [313, 279] width 65 height 12
checkbox input "true"
click at [293, 233] on div "2025 Aug. 12th" at bounding box center [313, 230] width 65 height 12
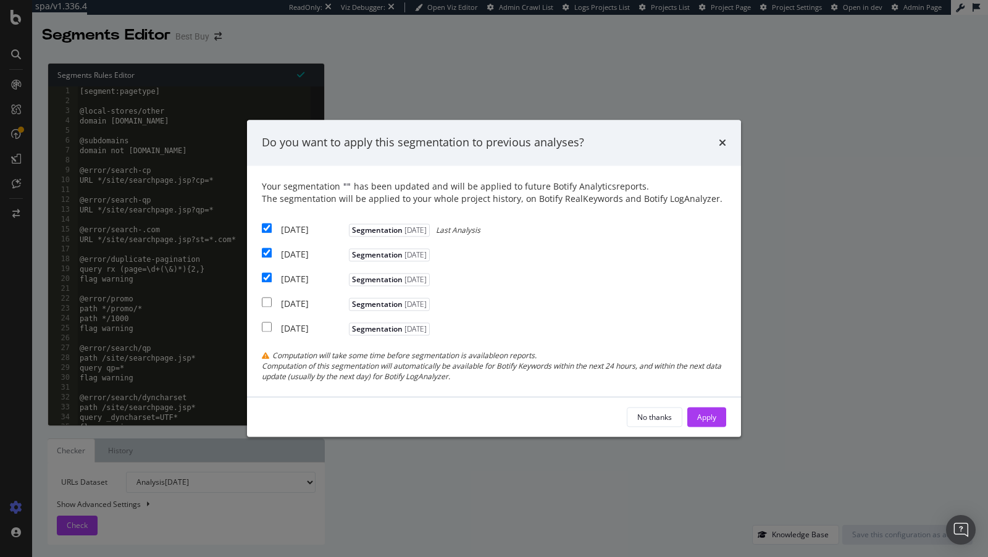
checkbox input "true"
click at [715, 419] on div "Apply" at bounding box center [706, 417] width 19 height 11
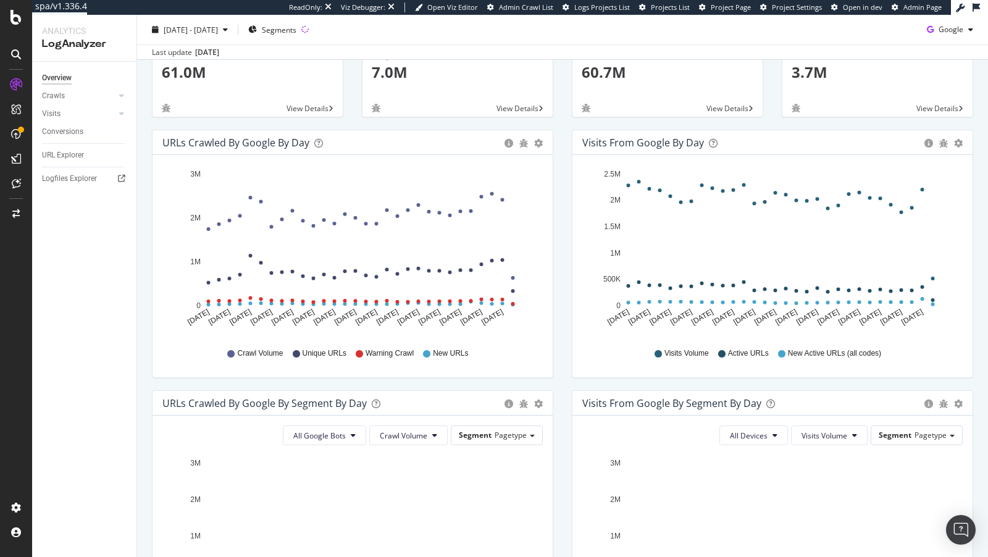
scroll to position [204, 0]
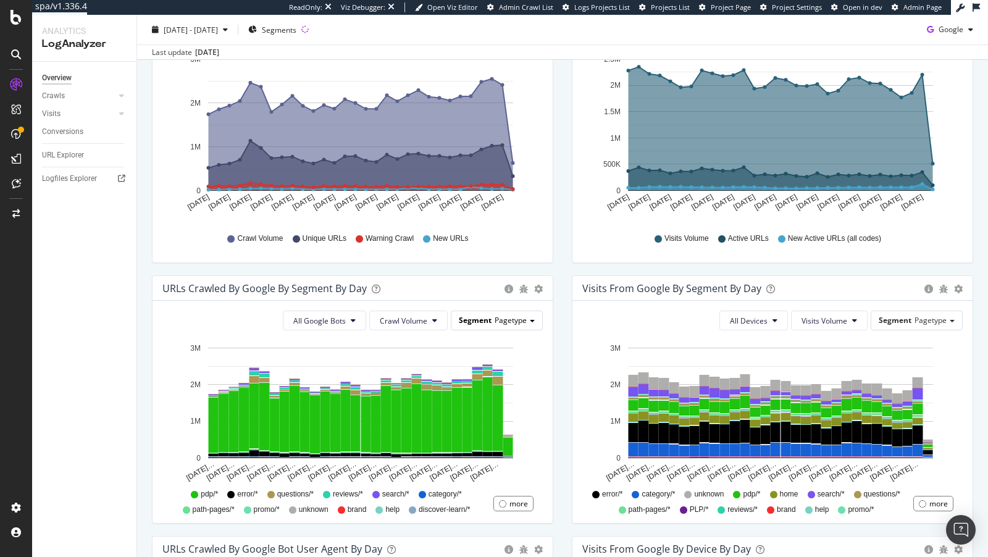
click at [479, 319] on span "Segment" at bounding box center [475, 320] width 33 height 11
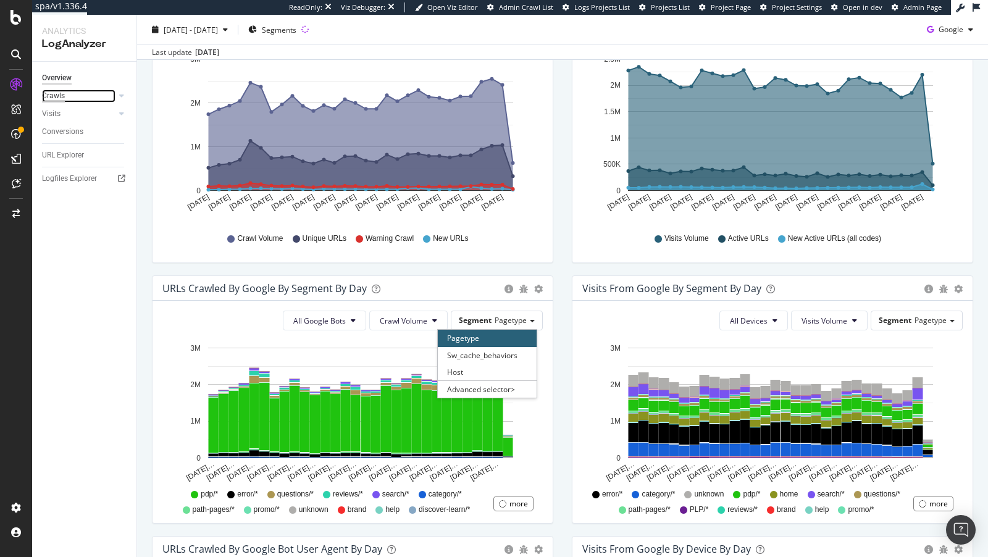
click at [60, 100] on div "Crawls" at bounding box center [53, 96] width 23 height 13
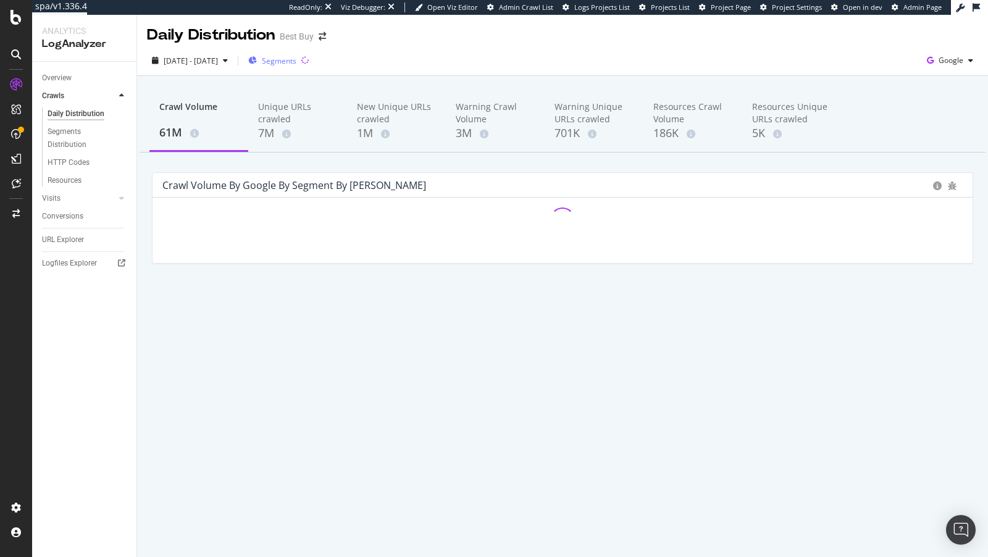
click at [296, 54] on div "Segments" at bounding box center [272, 60] width 48 height 19
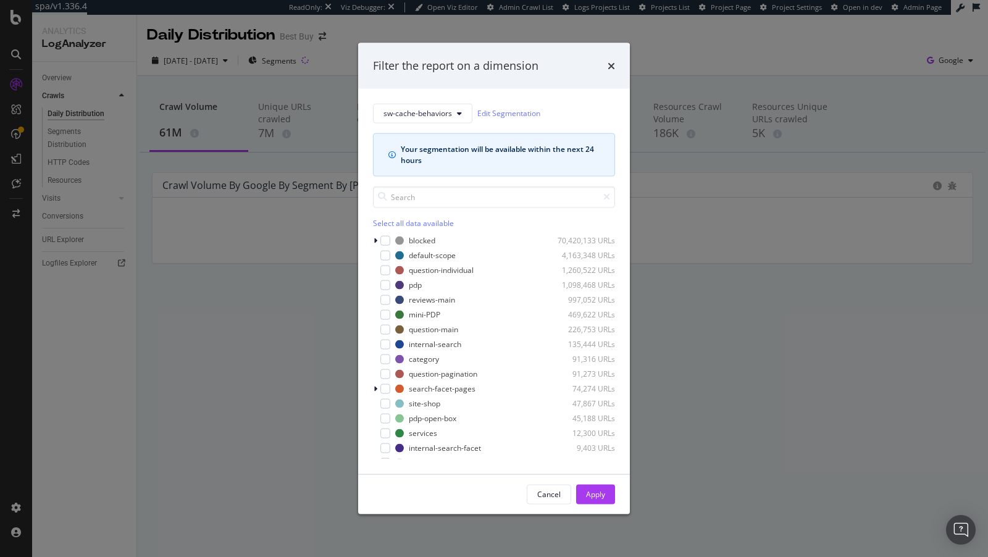
click at [235, 57] on div "Filter the report on a dimension sw-cache-behaviors Edit Segmentation Your segm…" at bounding box center [494, 278] width 988 height 557
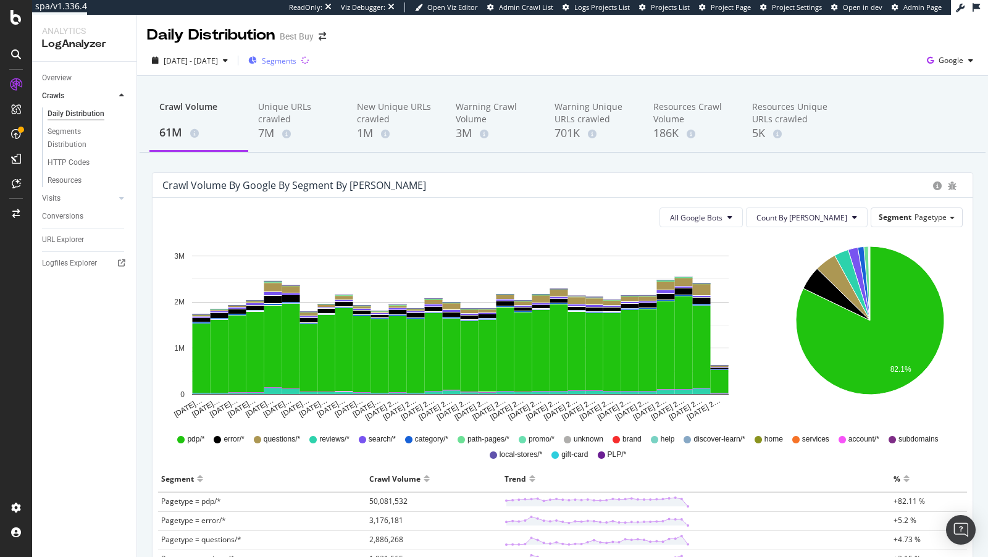
click at [296, 54] on div "Segments" at bounding box center [272, 60] width 48 height 19
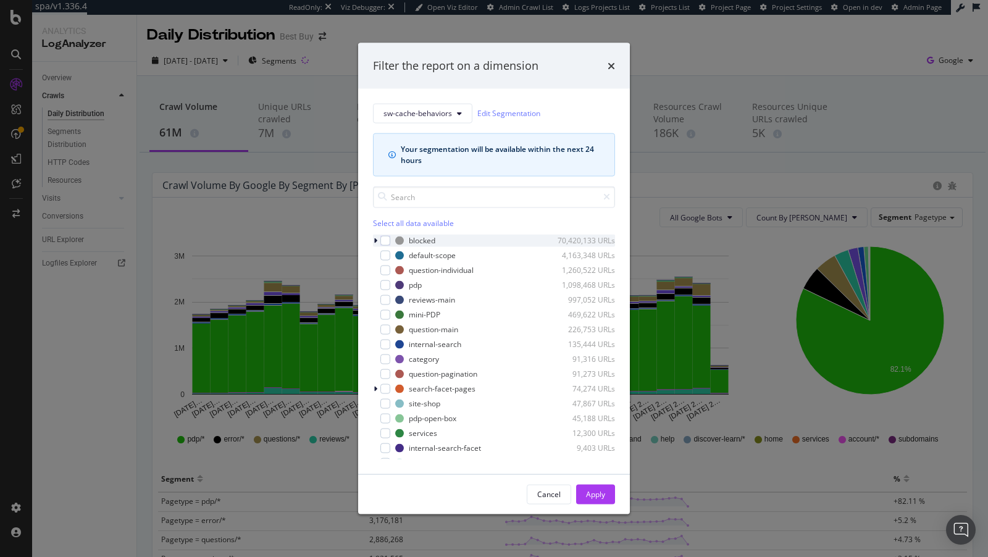
click at [376, 239] on icon "modal" at bounding box center [376, 240] width 4 height 7
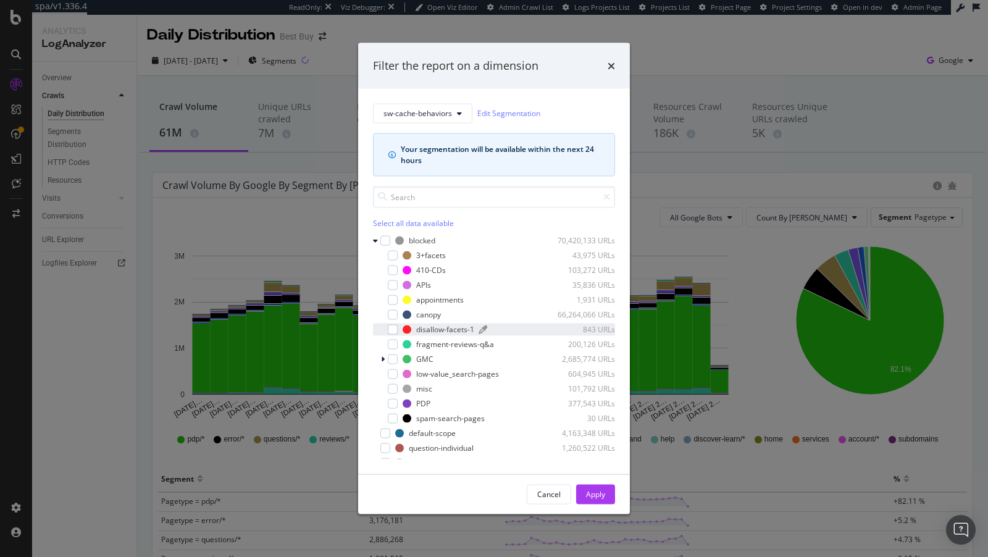
scroll to position [1, 0]
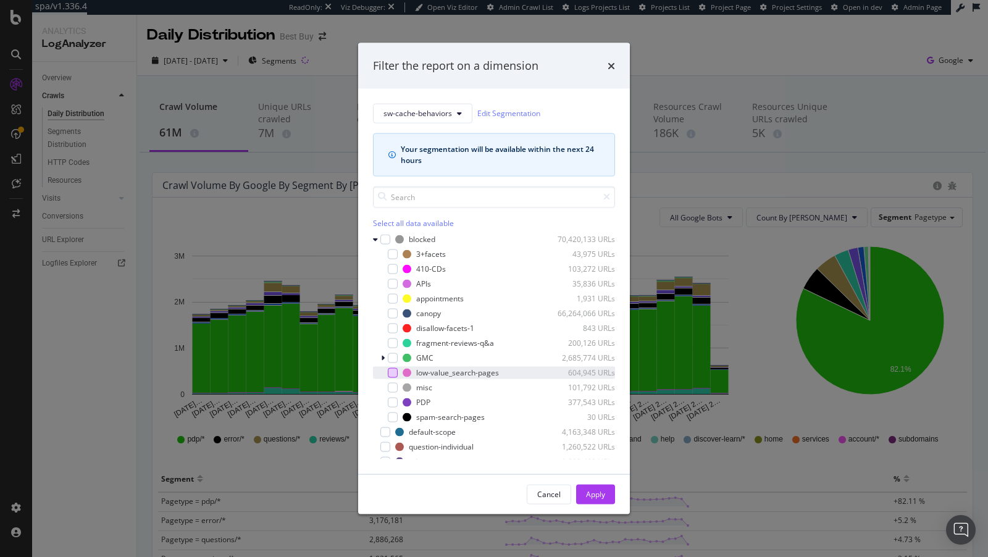
click at [397, 369] on div "modal" at bounding box center [393, 373] width 10 height 10
click at [374, 240] on icon "modal" at bounding box center [375, 238] width 5 height 7
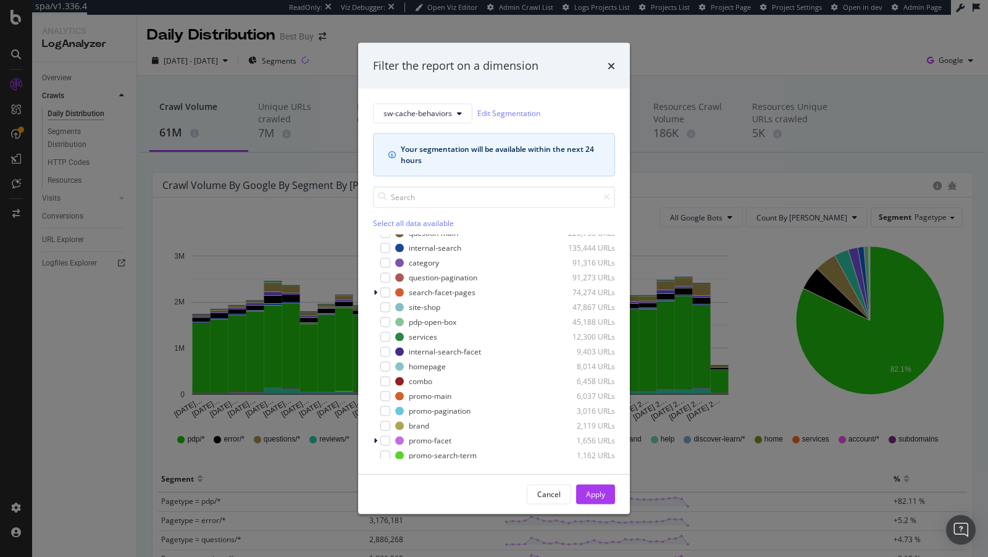
scroll to position [94, 0]
click at [373, 290] on div "modal" at bounding box center [376, 294] width 7 height 12
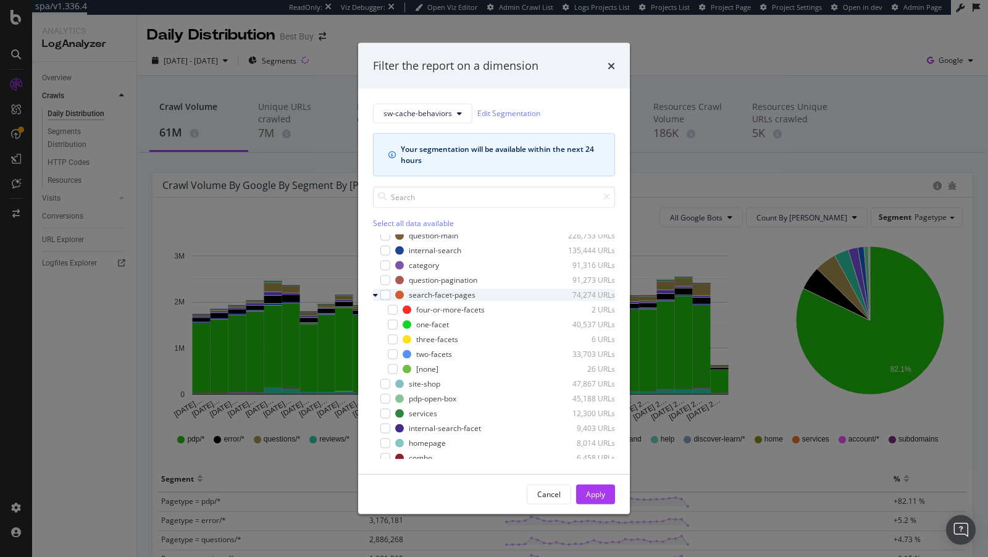
click at [376, 291] on icon "modal" at bounding box center [375, 294] width 5 height 7
click at [384, 291] on div "modal" at bounding box center [385, 295] width 10 height 10
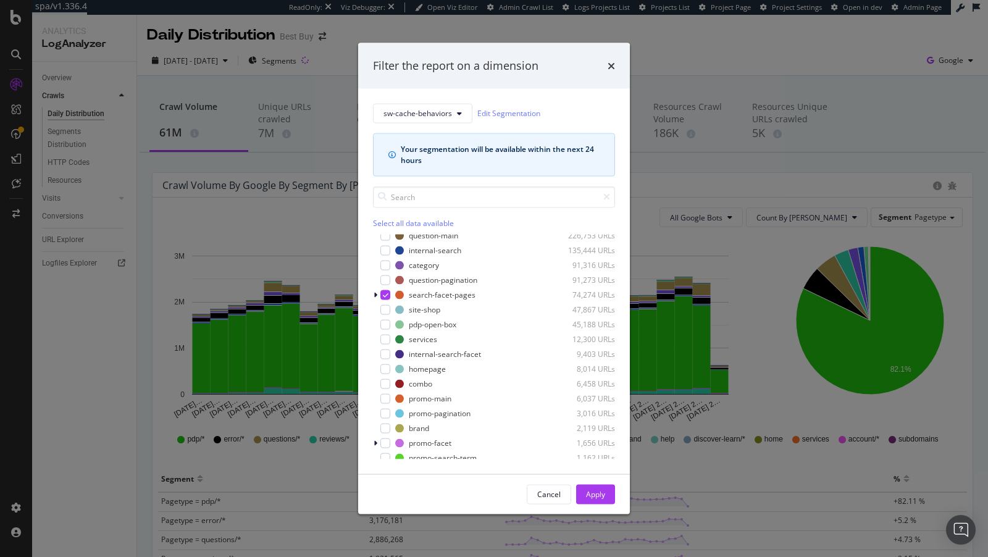
click at [595, 492] on div "Apply" at bounding box center [595, 494] width 19 height 11
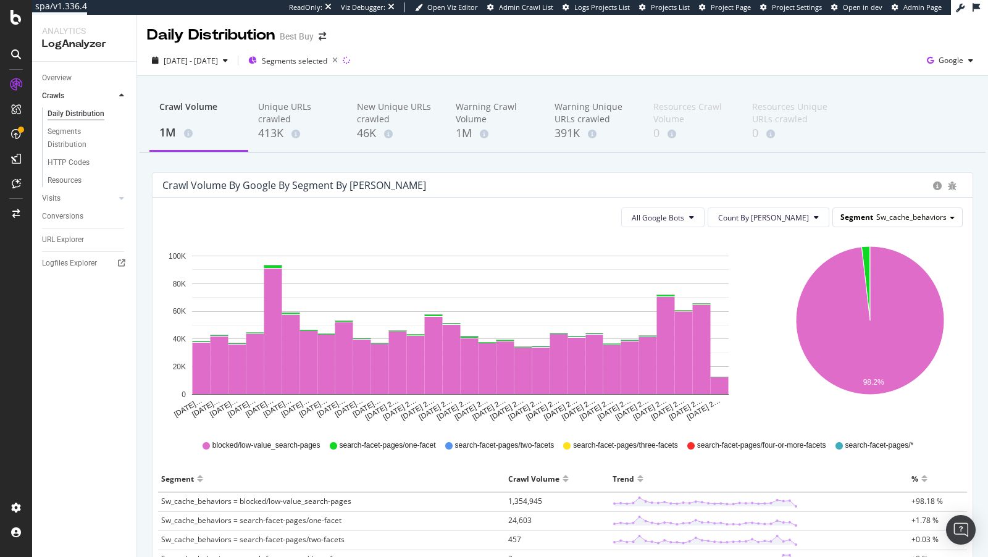
click at [888, 224] on div "Segment Sw_cache_behaviors" at bounding box center [897, 217] width 129 height 18
click at [880, 281] on div "Advanced selector >" at bounding box center [907, 285] width 99 height 17
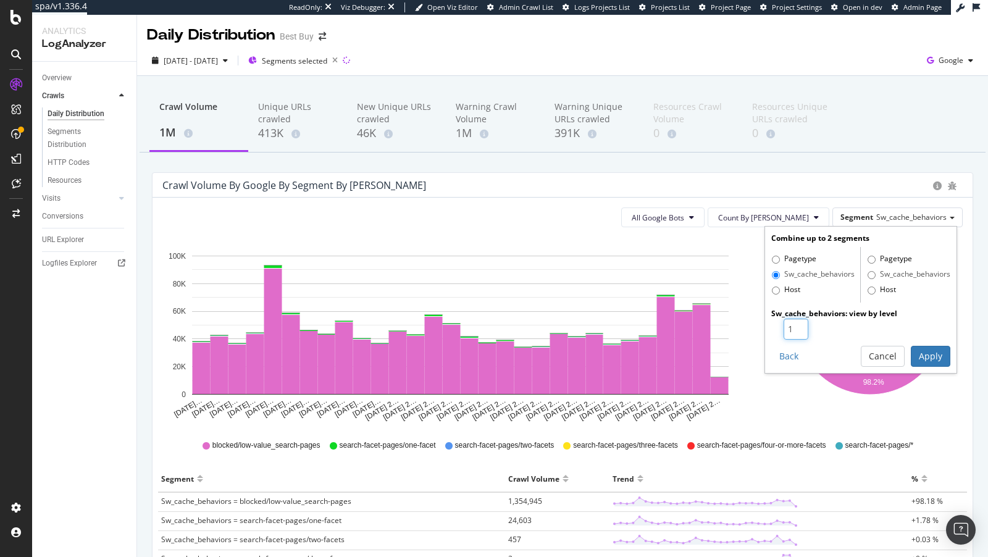
type input "1"
click at [802, 332] on input "1" at bounding box center [796, 329] width 25 height 21
click at [938, 358] on button "Apply" at bounding box center [931, 356] width 40 height 21
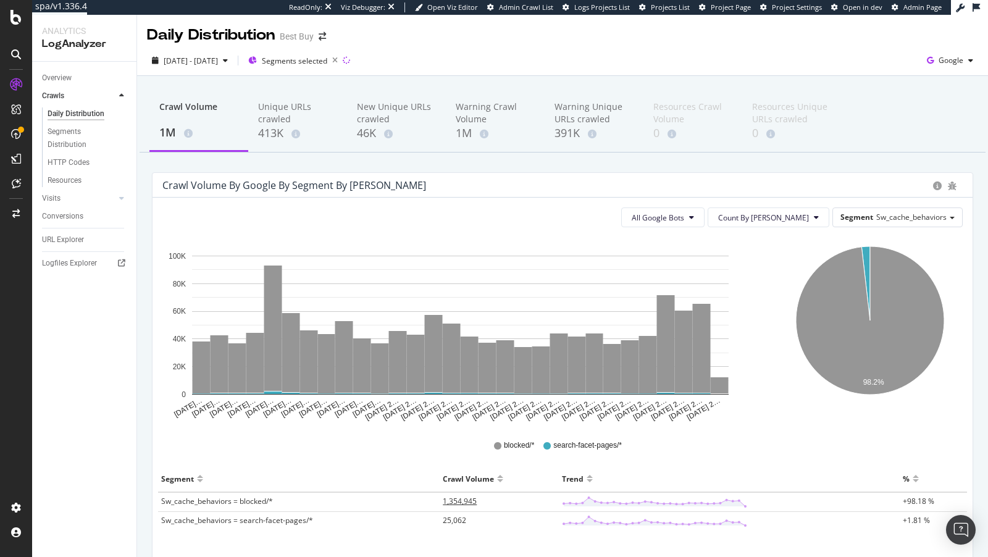
click at [457, 501] on span "1,354,945" at bounding box center [460, 501] width 34 height 11
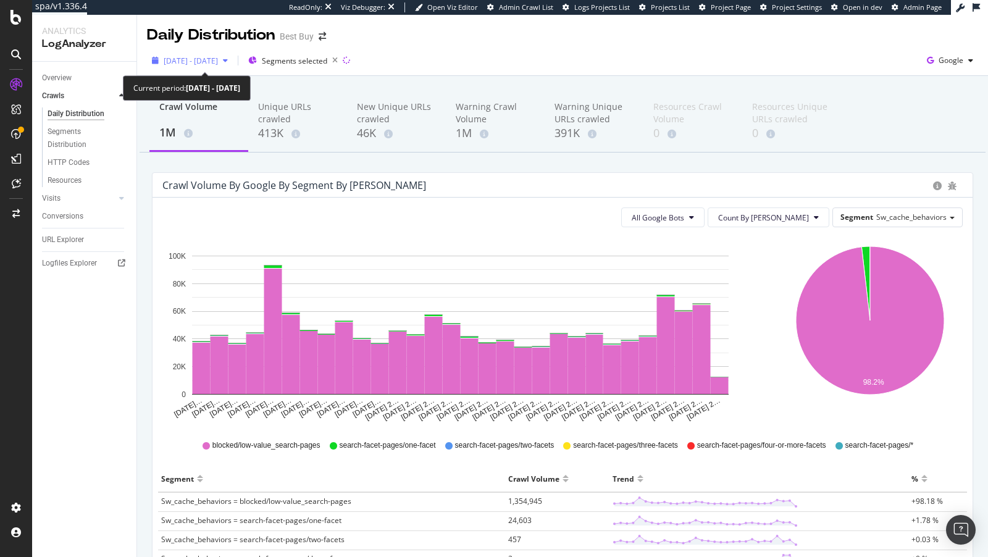
click at [198, 57] on span "[DATE] - [DATE]" at bounding box center [191, 61] width 54 height 11
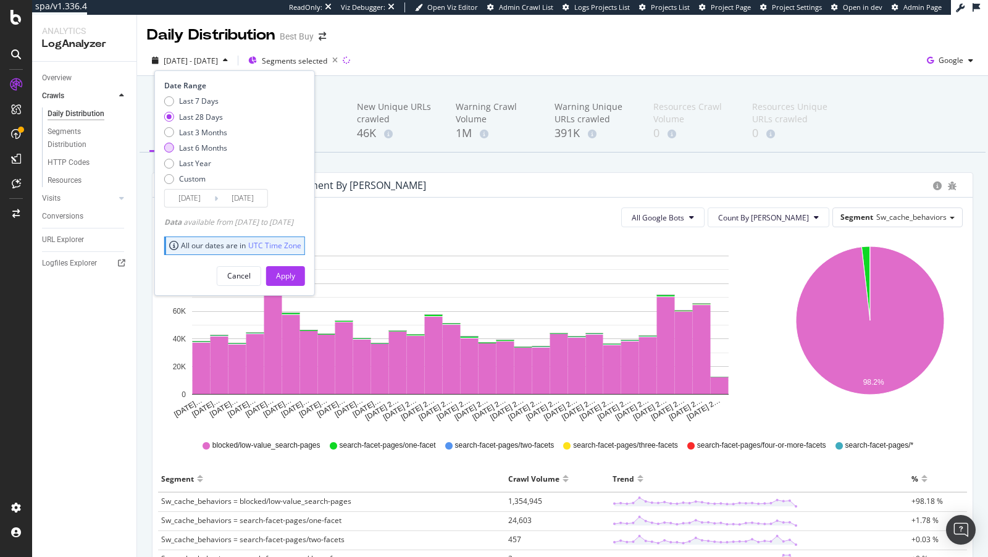
click at [201, 148] on div "Last 6 Months" at bounding box center [203, 148] width 48 height 11
type input "2025/02/20"
click at [295, 275] on div "Apply" at bounding box center [285, 276] width 19 height 11
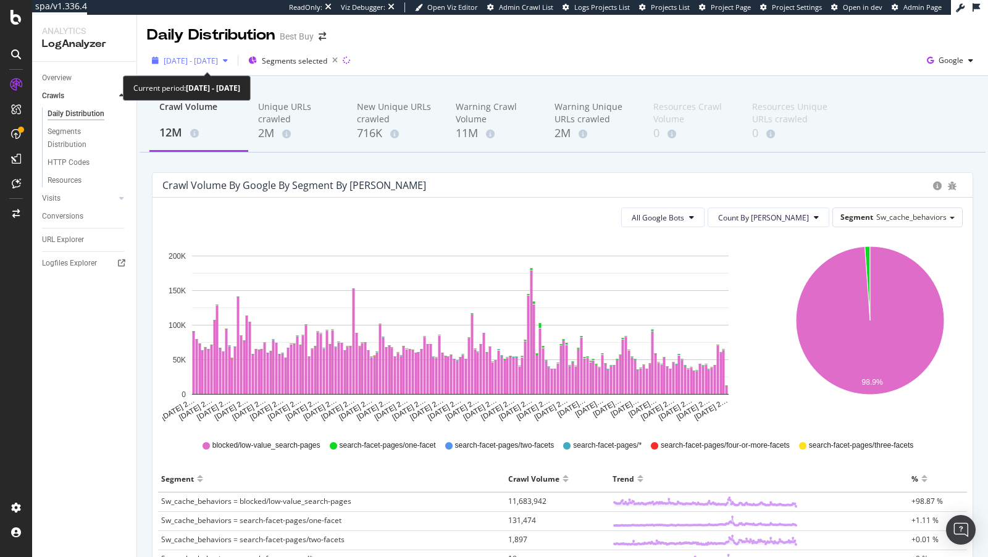
click at [188, 60] on span "2025 Feb. 20th - Aug. 19th" at bounding box center [191, 61] width 54 height 11
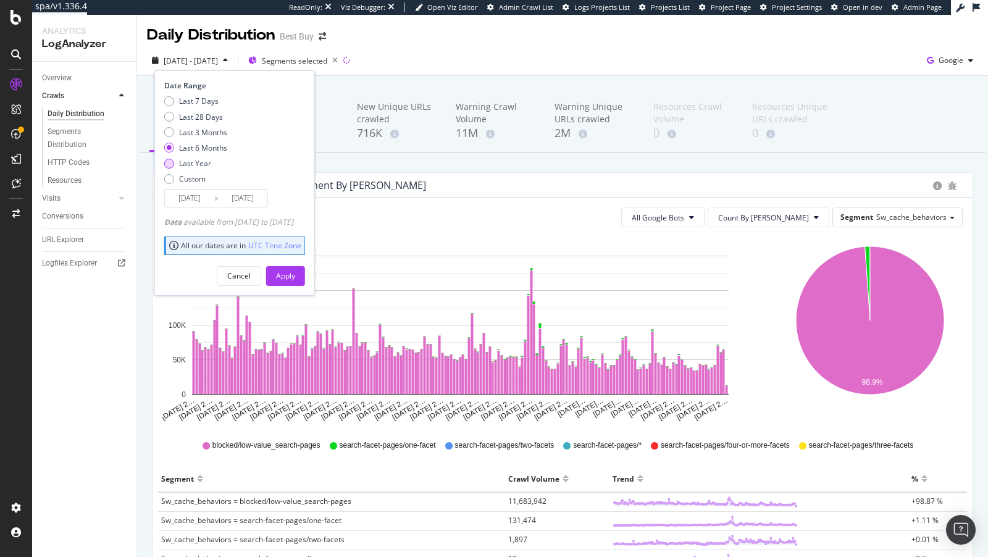
click at [195, 164] on div "Last Year" at bounding box center [195, 163] width 32 height 11
type input "2024/08/20"
click at [293, 266] on button "Apply" at bounding box center [285, 276] width 39 height 20
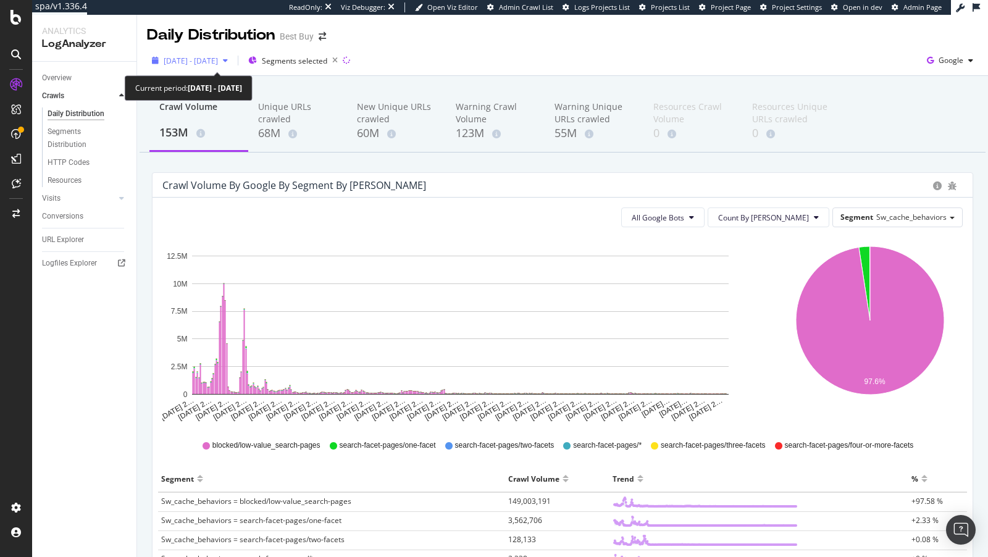
click at [188, 58] on span "2024 Aug. 20th - 2025 Aug. 19th" at bounding box center [191, 61] width 54 height 11
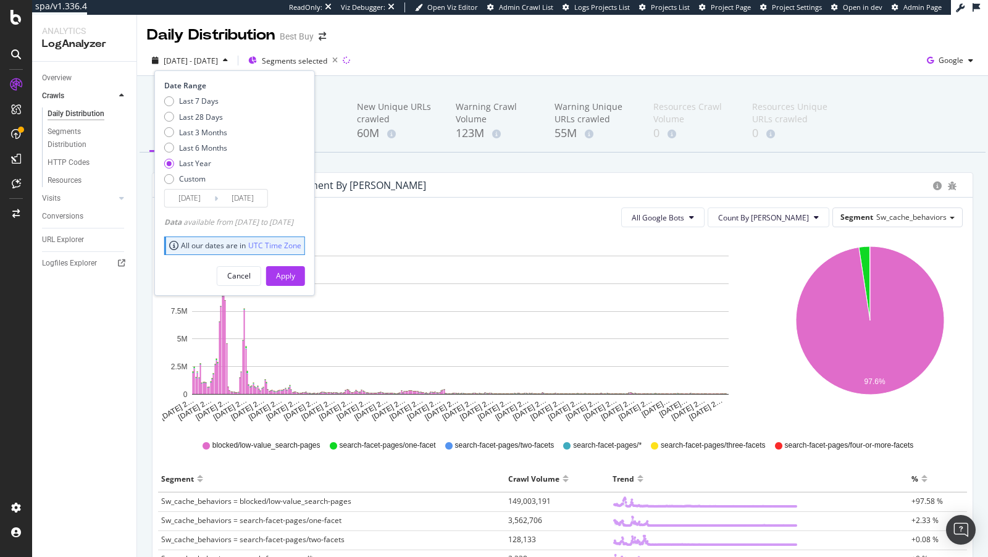
click at [216, 122] on div "Last 7 Days Last 28 Days Last 3 Months Last 6 Months Last Year Custom" at bounding box center [195, 142] width 63 height 93
click at [196, 114] on div "Last 28 Days" at bounding box center [201, 117] width 44 height 11
click at [197, 129] on div "Last 3 Months" at bounding box center [203, 132] width 48 height 11
type input "2025/05/20"
click at [295, 266] on button "Apply" at bounding box center [285, 276] width 39 height 20
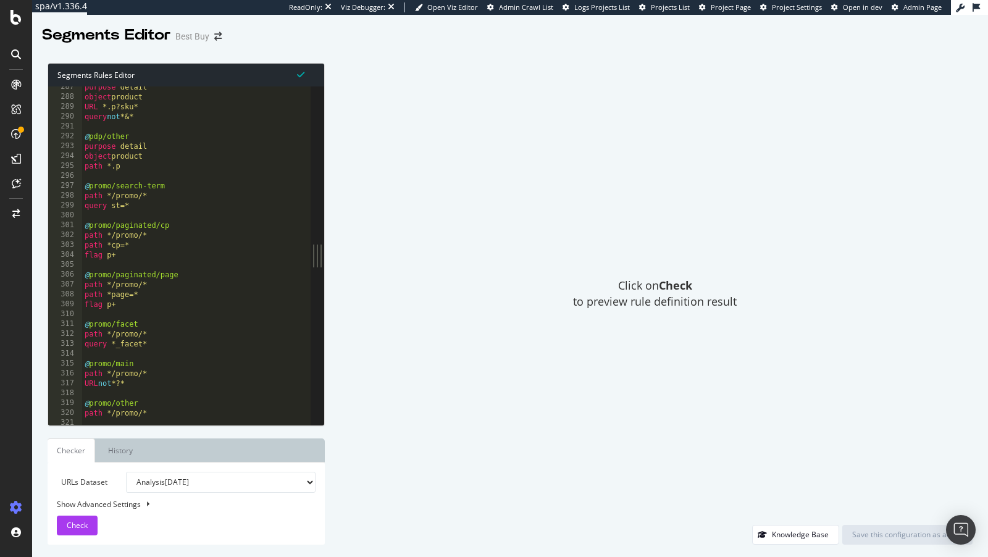
scroll to position [2786, 0]
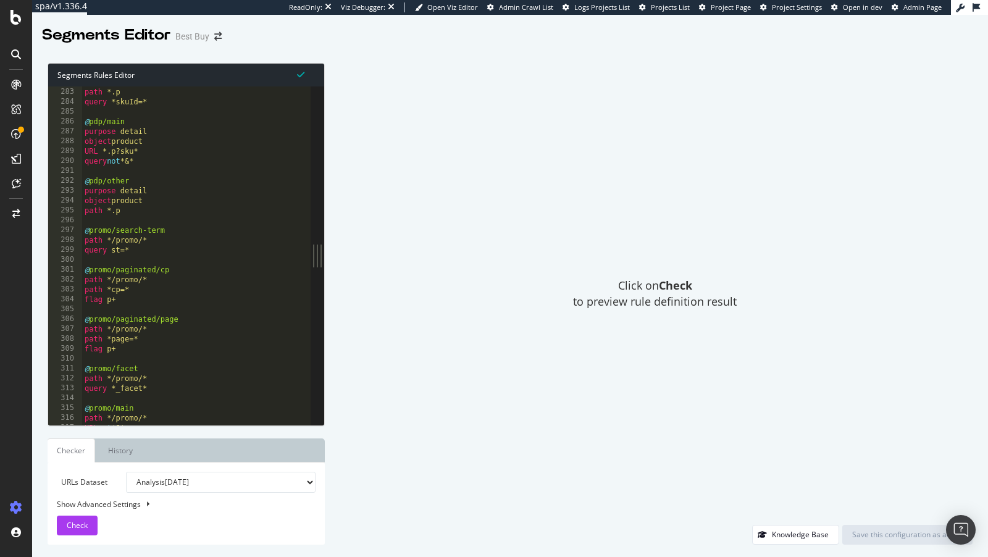
click at [169, 193] on div "object product path *.p query *skuId=* @ pdp/main purpose detail object product…" at bounding box center [196, 257] width 229 height 360
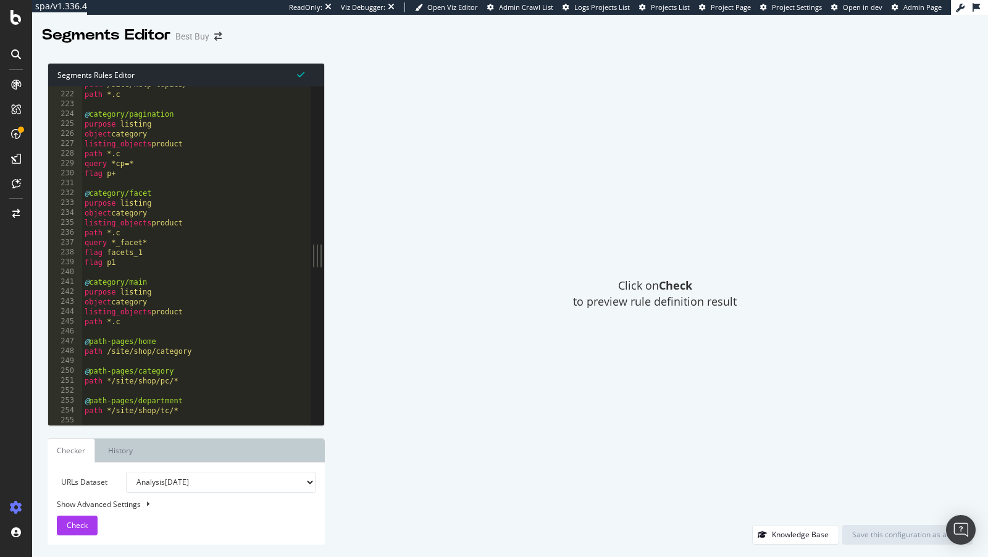
scroll to position [2094, 0]
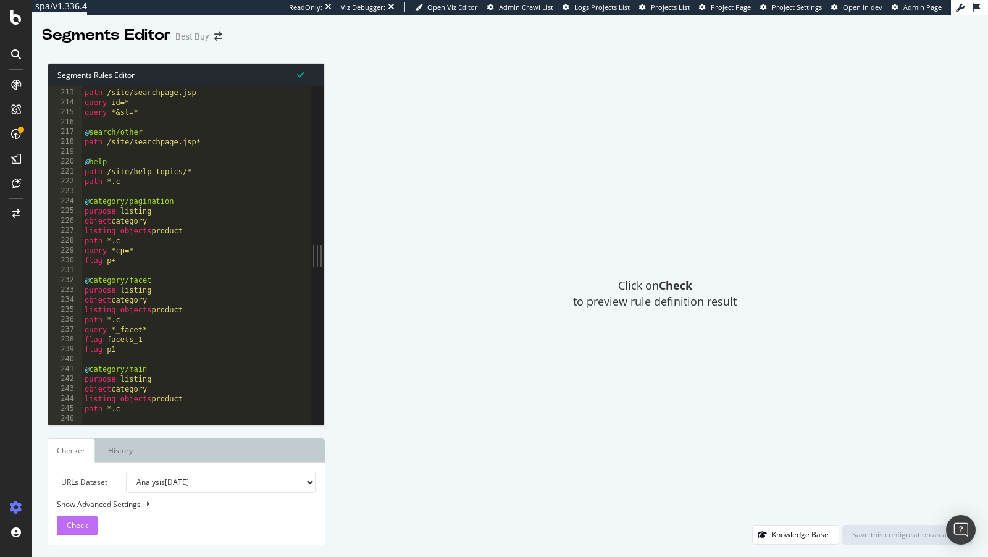
click at [77, 528] on span "Check" at bounding box center [77, 525] width 21 height 11
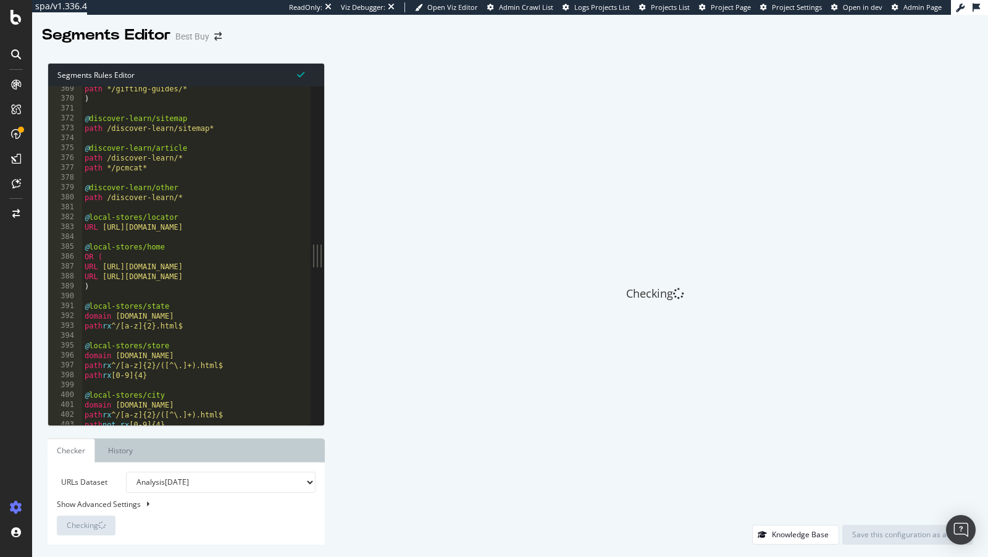
scroll to position [3638, 0]
type textarea ")"
click at [130, 283] on div "path */gifting-guides/* ) @ discover-learn/sitemap path /discover-learn/sitemap…" at bounding box center [196, 265] width 229 height 360
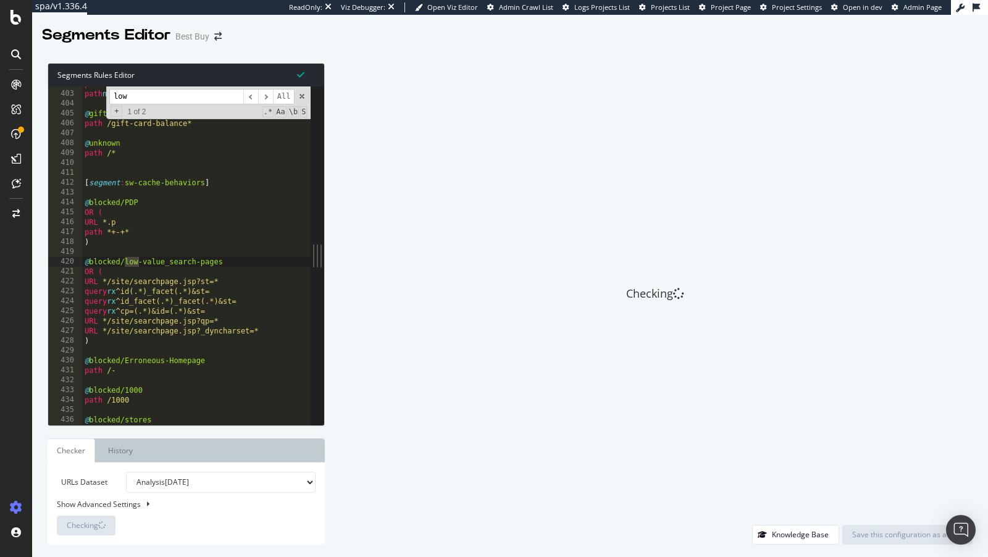
scroll to position [3970, 0]
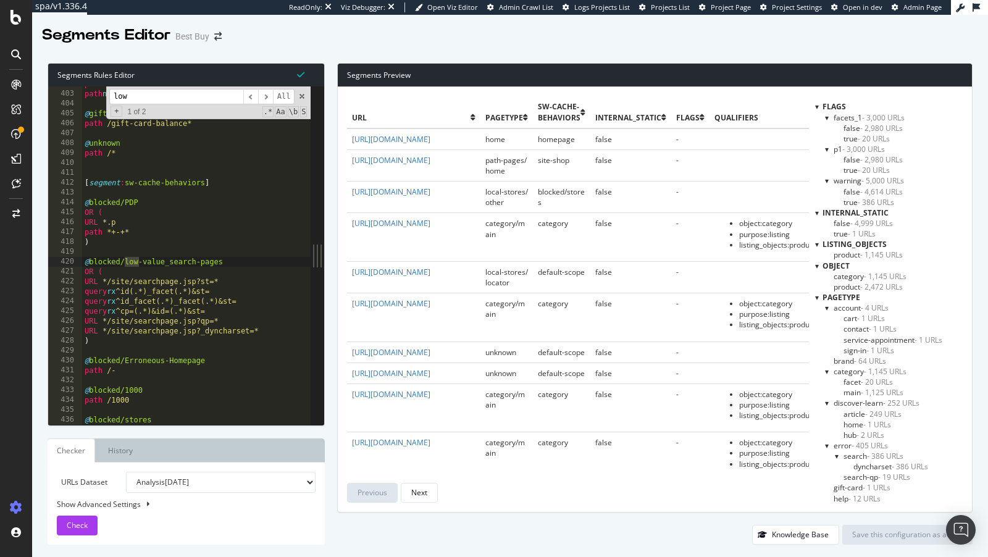
type input "low"
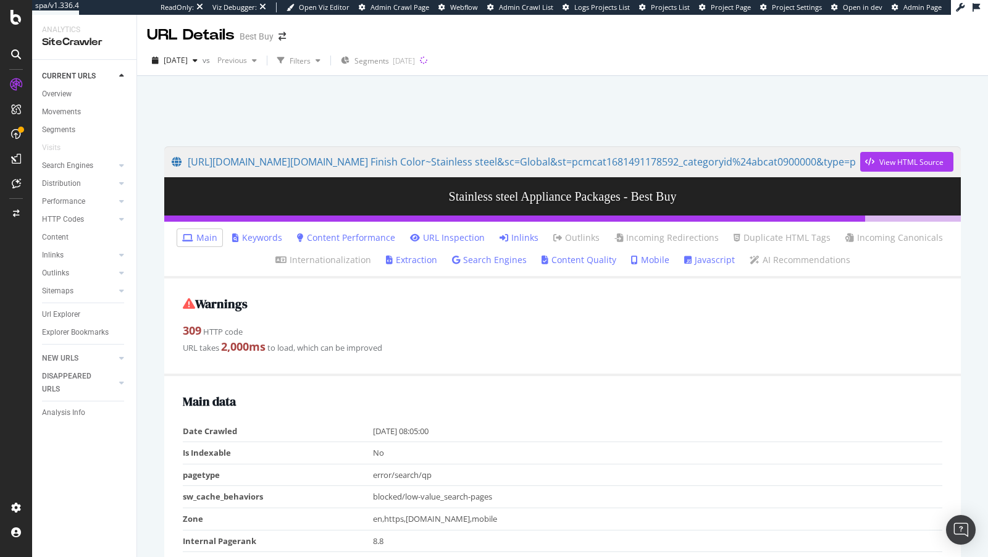
click at [518, 238] on link "Inlinks" at bounding box center [519, 238] width 39 height 12
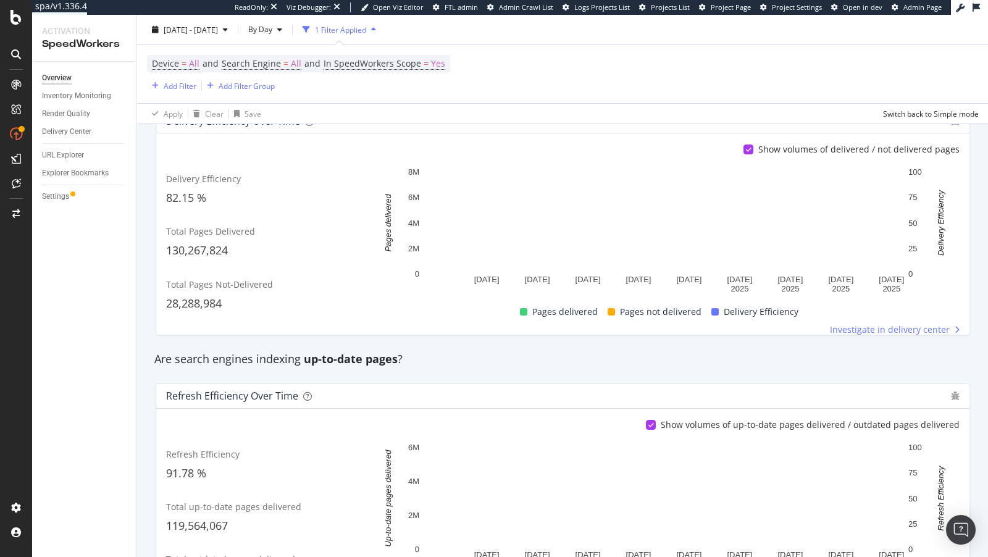
scroll to position [311, 0]
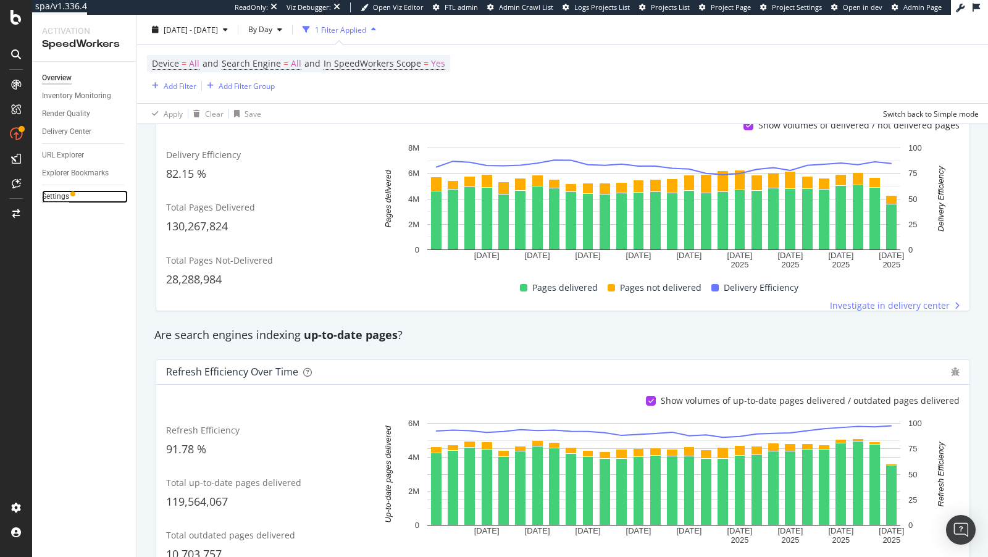
click at [61, 200] on div "Settings" at bounding box center [55, 196] width 27 height 13
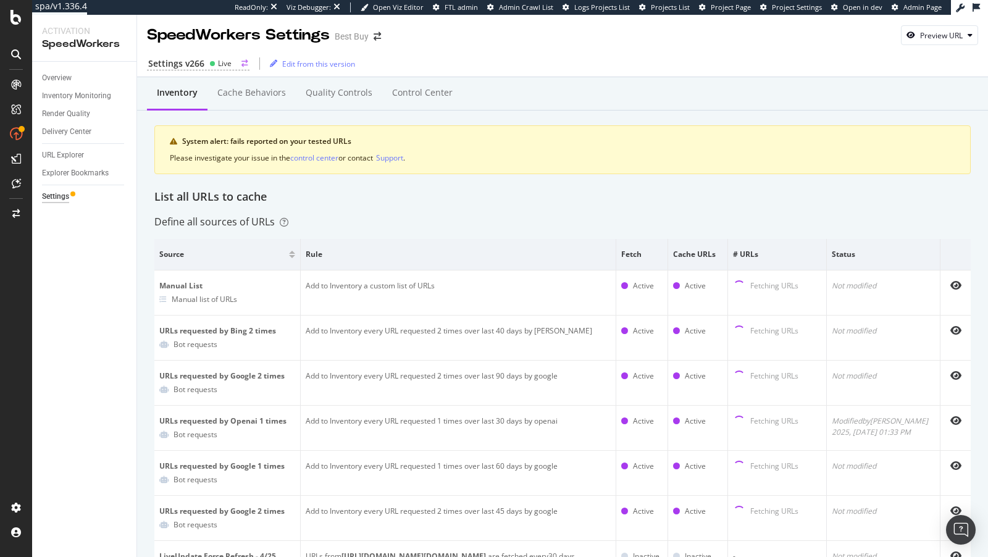
click at [184, 65] on div "Settings v266" at bounding box center [176, 63] width 56 height 12
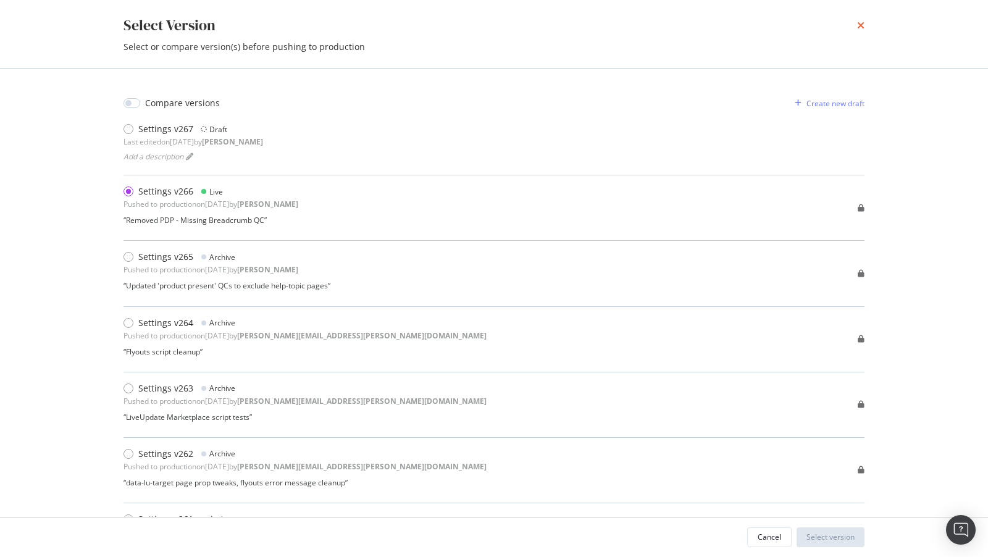
click at [863, 24] on icon "times" at bounding box center [860, 25] width 7 height 10
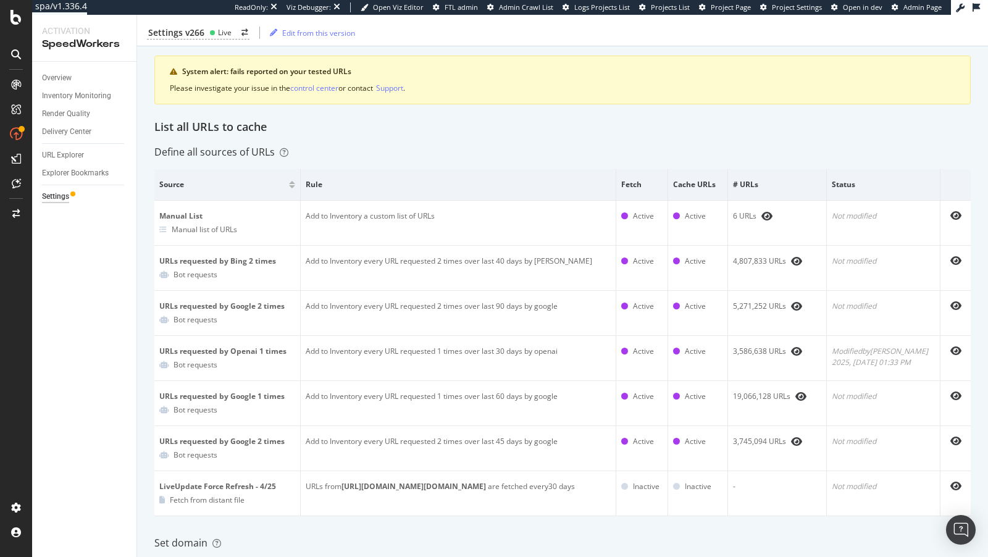
scroll to position [77, 0]
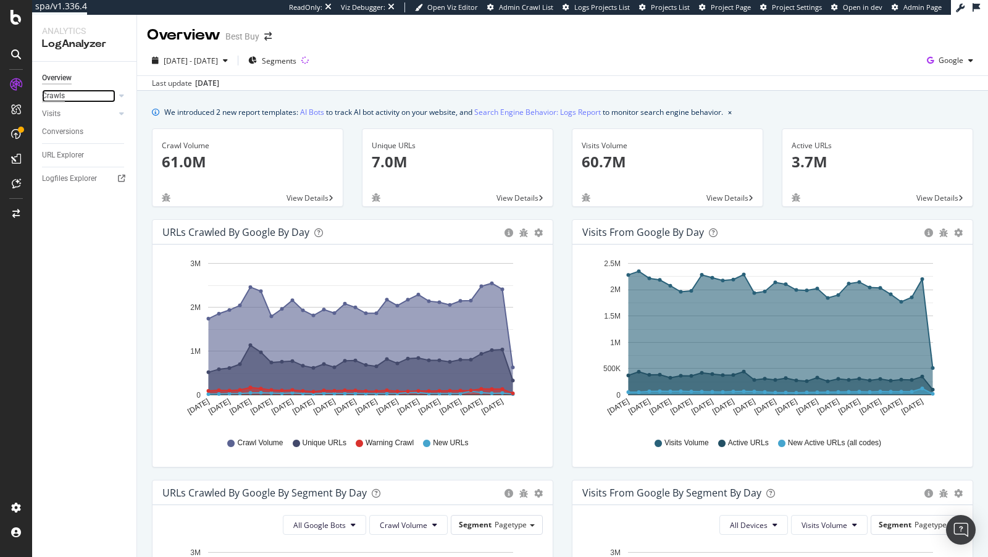
click at [54, 98] on div "Crawls" at bounding box center [53, 96] width 23 height 13
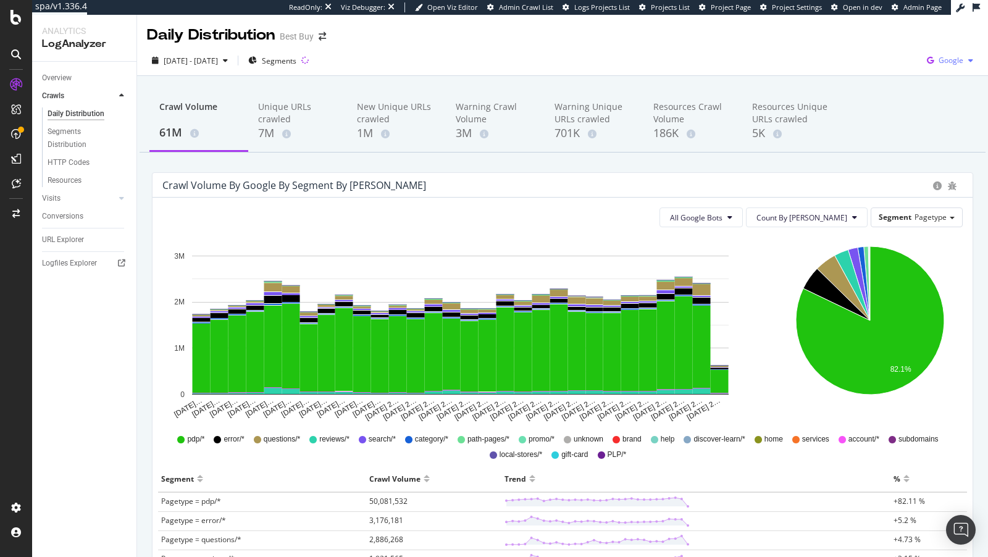
click at [941, 52] on div "Google" at bounding box center [950, 60] width 56 height 19
click at [877, 72] on span "OpenAI" at bounding box center [890, 72] width 46 height 11
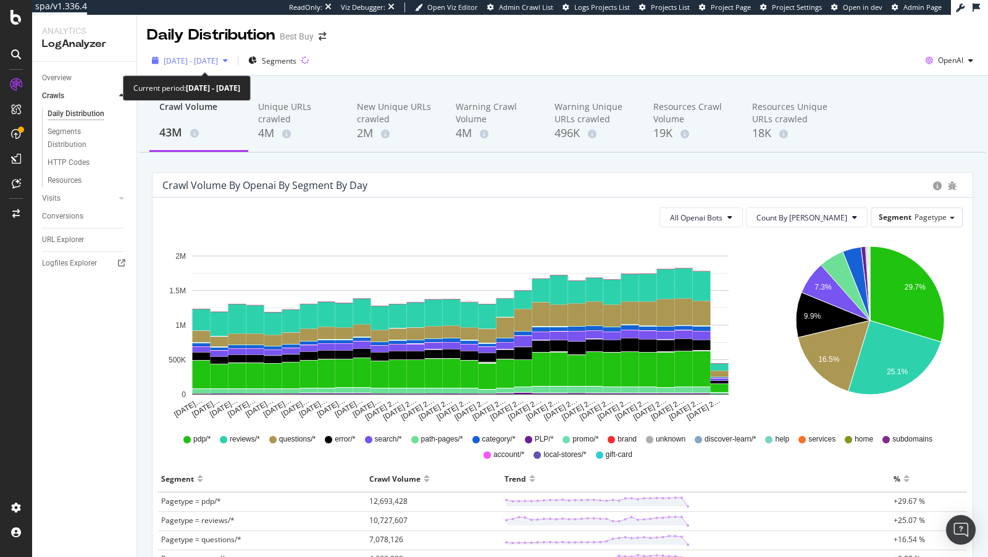
click at [188, 56] on span "2025 Jul. 21st - Aug. 19th" at bounding box center [191, 61] width 54 height 11
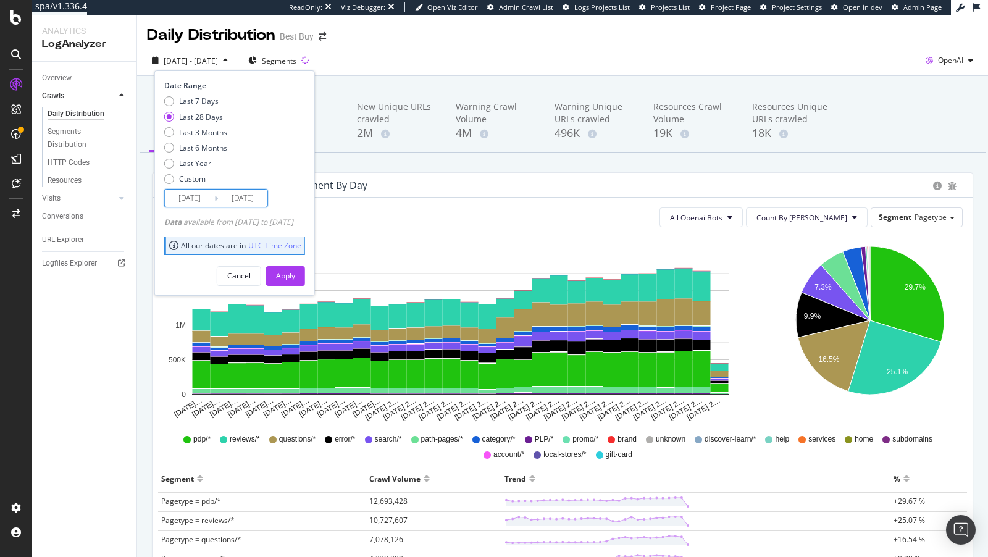
click at [179, 196] on input "2025/07/23" at bounding box center [189, 198] width 49 height 17
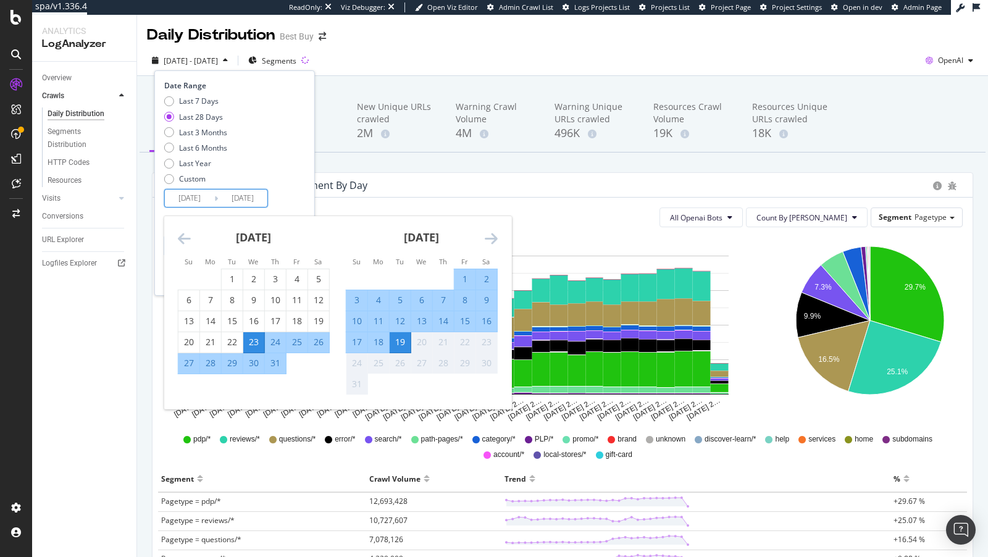
click at [178, 237] on icon "Move backward to switch to the previous month." at bounding box center [184, 238] width 13 height 15
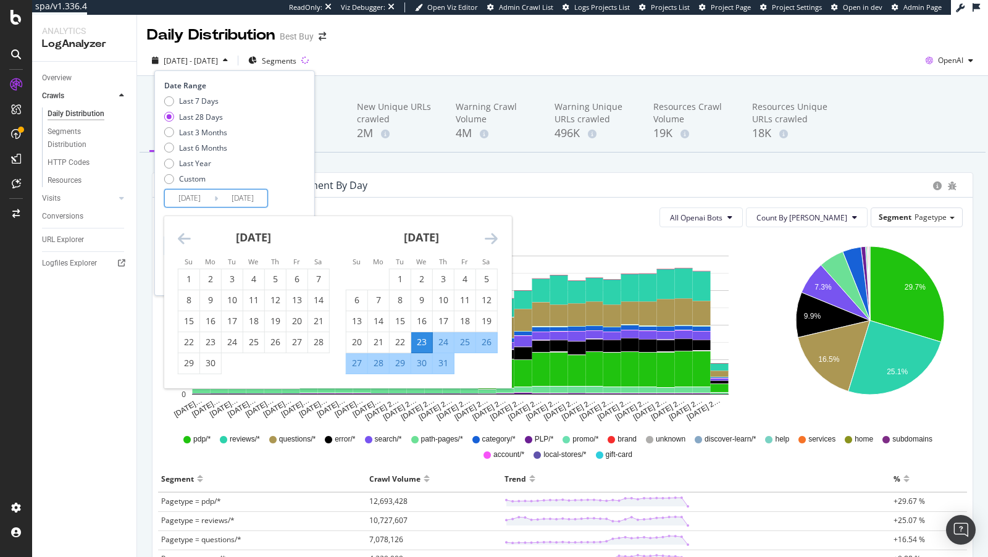
click at [178, 237] on icon "Move backward to switch to the previous month." at bounding box center [184, 238] width 13 height 15
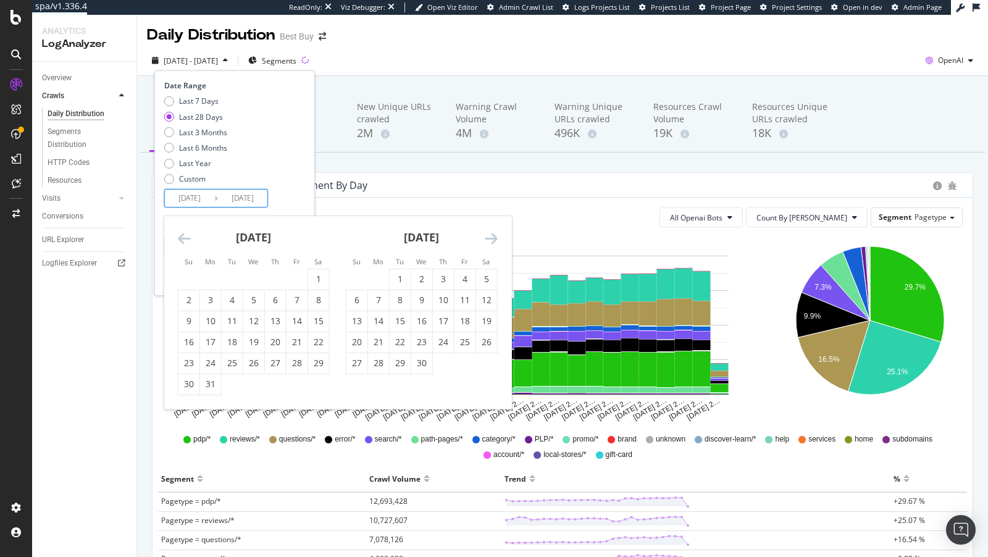
click at [178, 237] on icon "Move backward to switch to the previous month." at bounding box center [184, 238] width 13 height 15
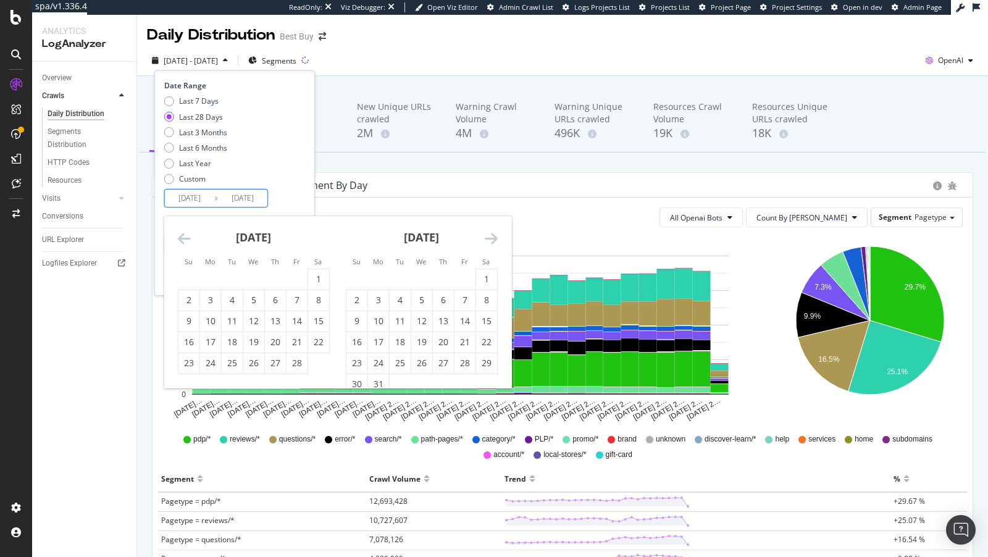
click at [178, 237] on icon "Move backward to switch to the previous month." at bounding box center [184, 238] width 13 height 15
click at [253, 276] on div "1" at bounding box center [253, 279] width 21 height 12
type input "2025/01/01"
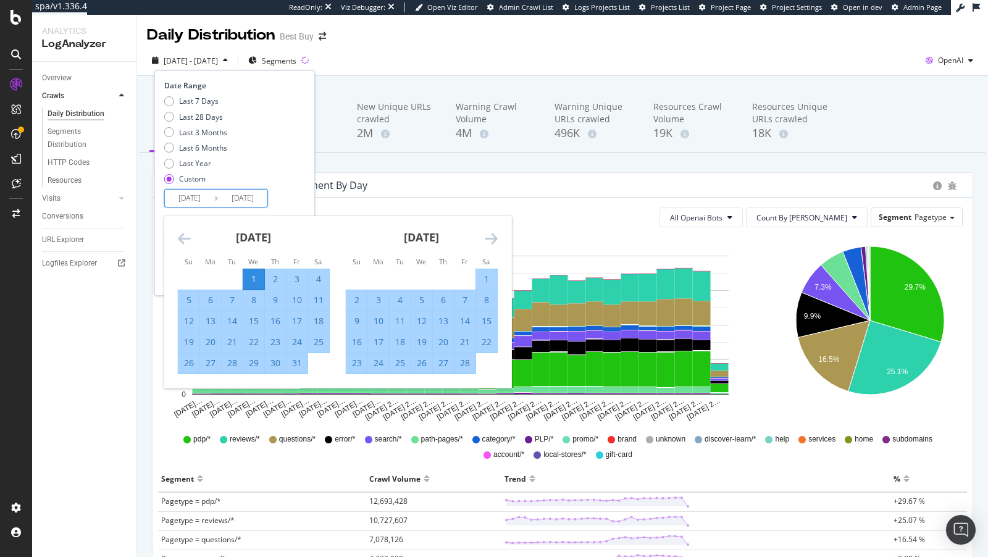
click at [497, 238] on div "February 2025 1 2 3 4 5 6 7 8 9 10 11 12 13 14 15 16 17 18 19 20 21 22 23 24 25…" at bounding box center [422, 295] width 168 height 158
click at [488, 242] on icon "Move forward to switch to the next month." at bounding box center [491, 238] width 13 height 15
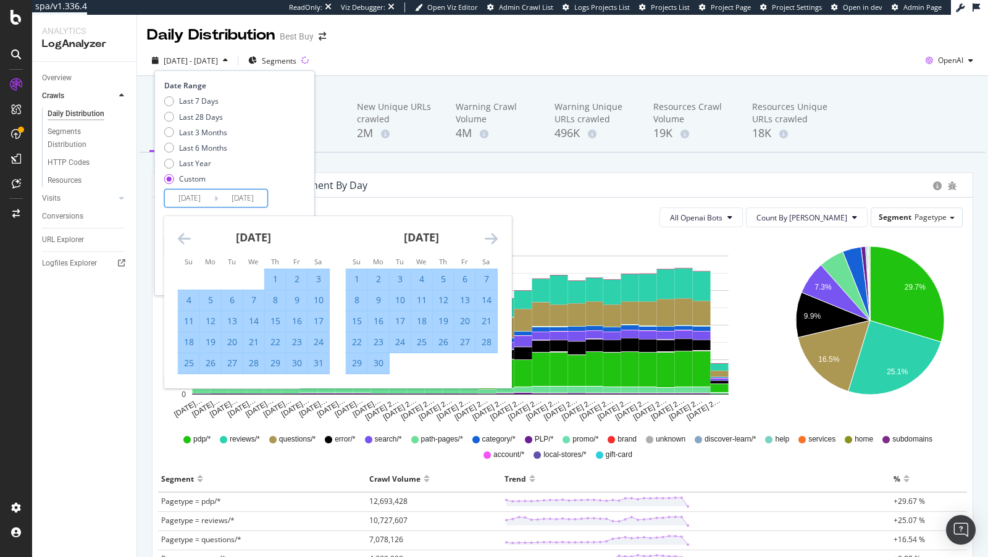
click at [488, 242] on icon "Move forward to switch to the next month." at bounding box center [491, 238] width 13 height 15
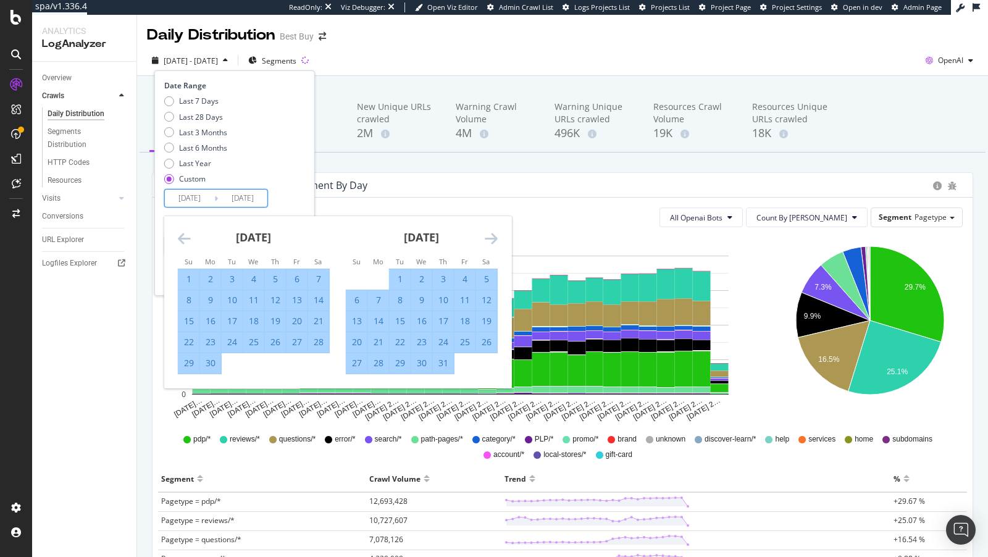
click at [488, 242] on icon "Move forward to switch to the next month." at bounding box center [491, 238] width 13 height 15
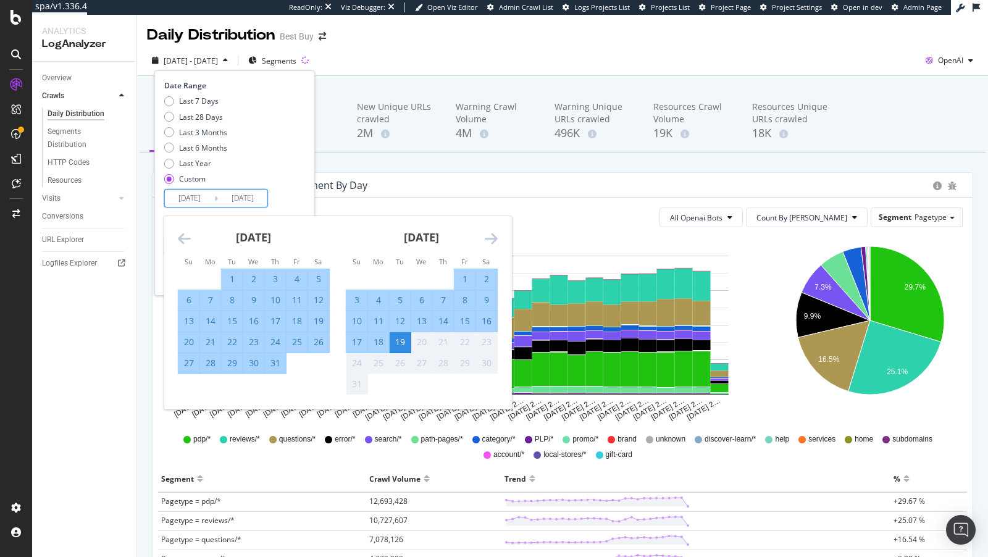
click at [488, 242] on icon "Move forward to switch to the next month." at bounding box center [491, 238] width 13 height 15
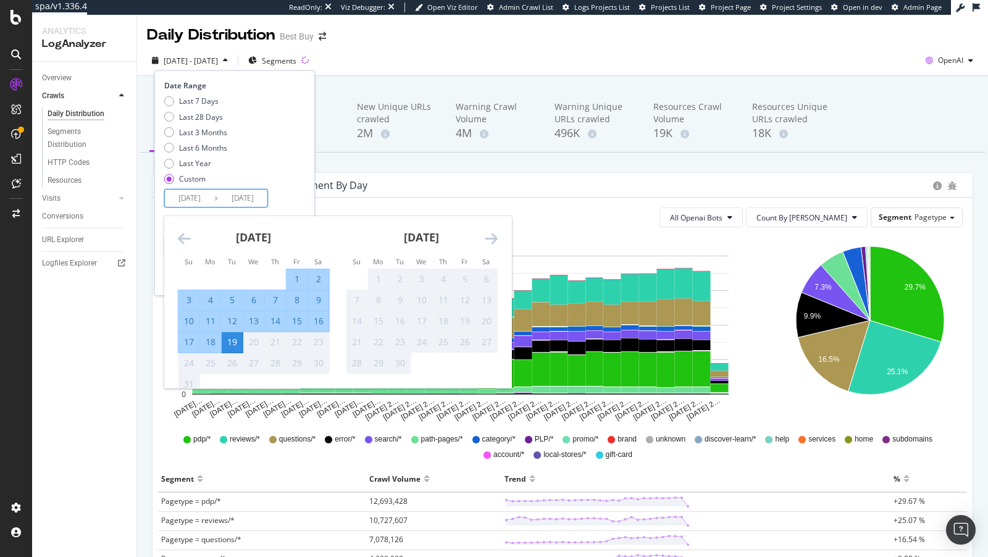
click at [293, 191] on div "Date Range Last 7 Days Last 28 Days Last 3 Months Last 6 Months Last Year Custo…" at bounding box center [233, 143] width 138 height 127
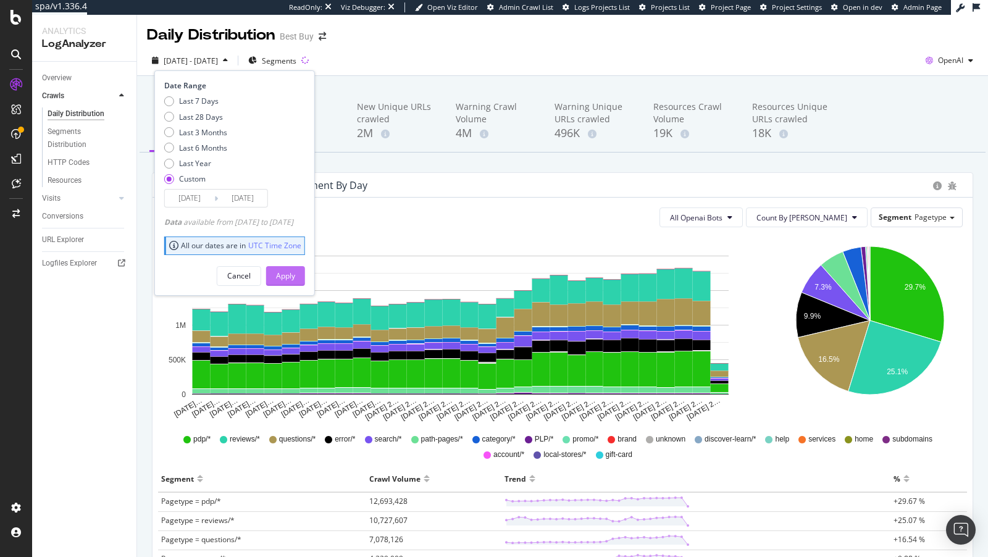
click at [295, 272] on div "Apply" at bounding box center [285, 276] width 19 height 11
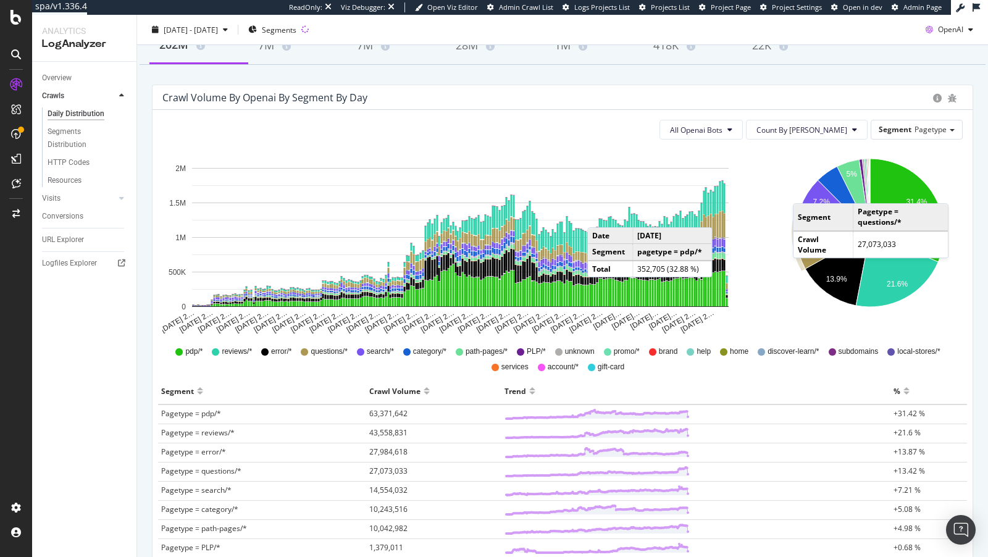
scroll to position [72, 0]
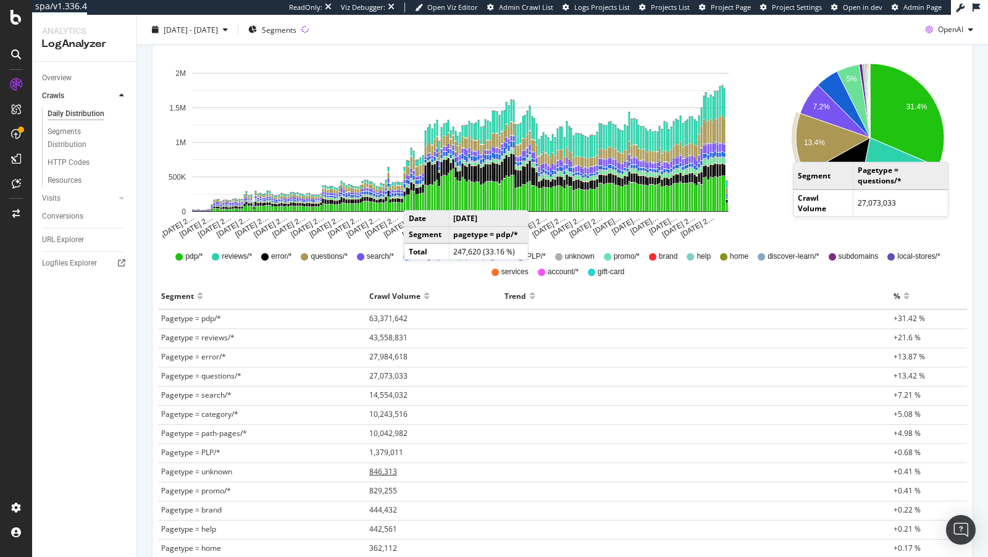
scroll to position [125, 0]
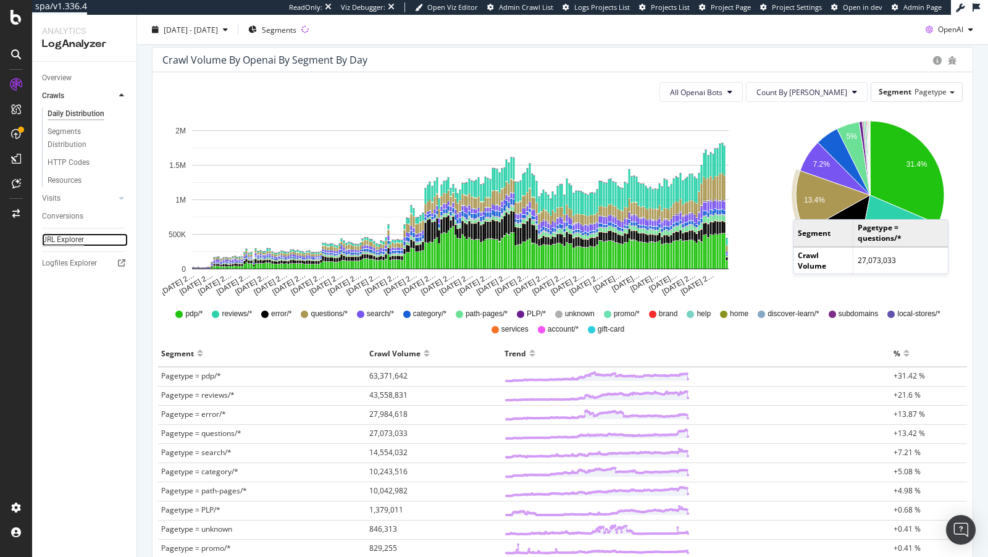
click at [52, 244] on div "URL Explorer" at bounding box center [63, 239] width 42 height 13
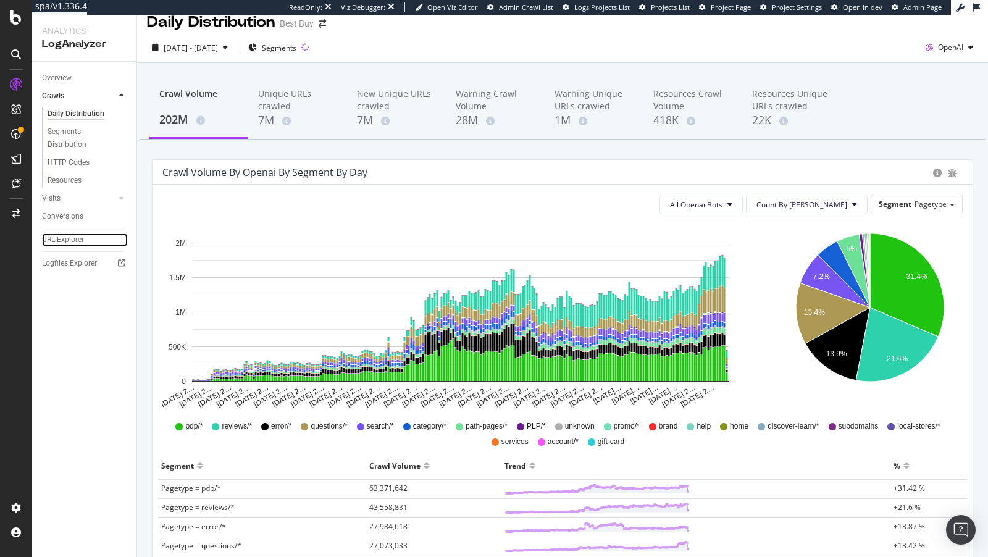
scroll to position [0, 0]
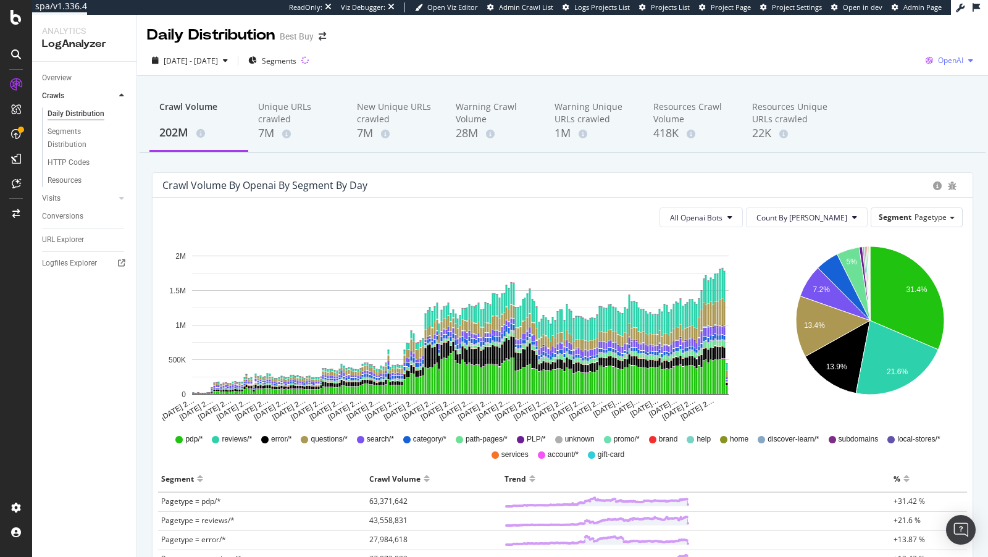
click at [947, 67] on div "OpenAI" at bounding box center [949, 60] width 57 height 19
click at [892, 98] on span "Other AI Bots" at bounding box center [888, 95] width 46 height 11
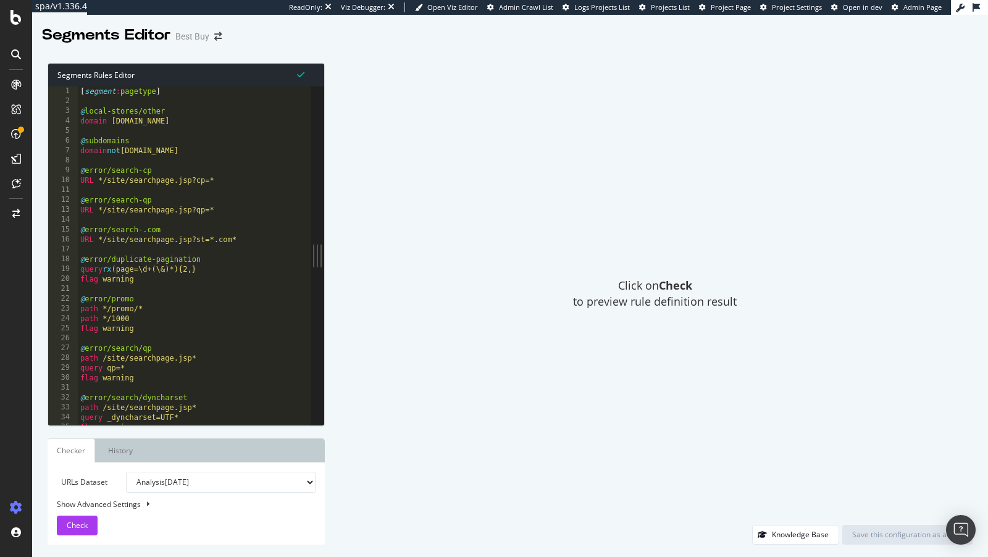
click at [232, 236] on div "[ segment : pagetype ] @ local-stores/other domain [DOMAIN_NAME] @ subdomains d…" at bounding box center [194, 266] width 233 height 360
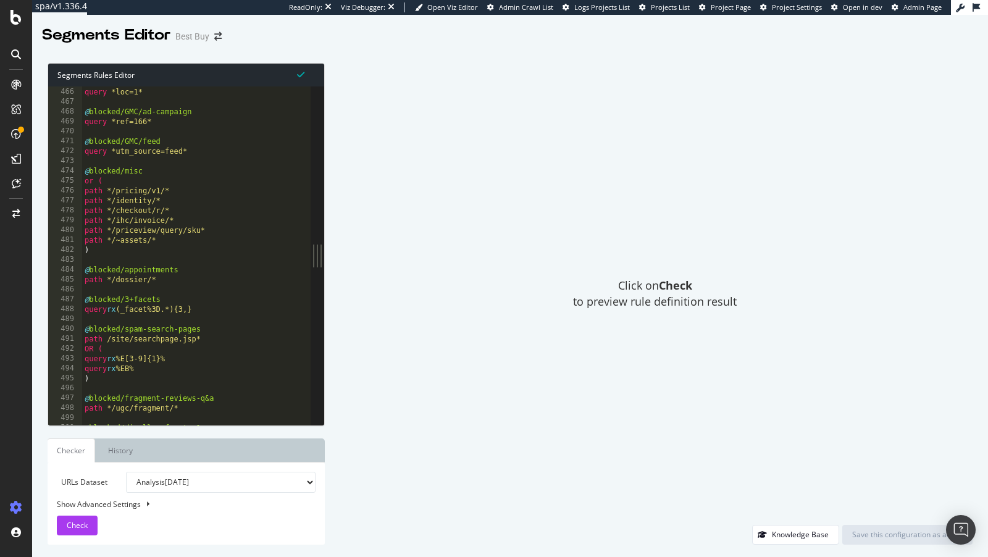
scroll to position [4595, 0]
click at [226, 485] on select "Analysis [DATE] Analysis [DATE] Analysis [DATE] Analysis [DATE] Analysis [DATE]…" at bounding box center [221, 482] width 190 height 21
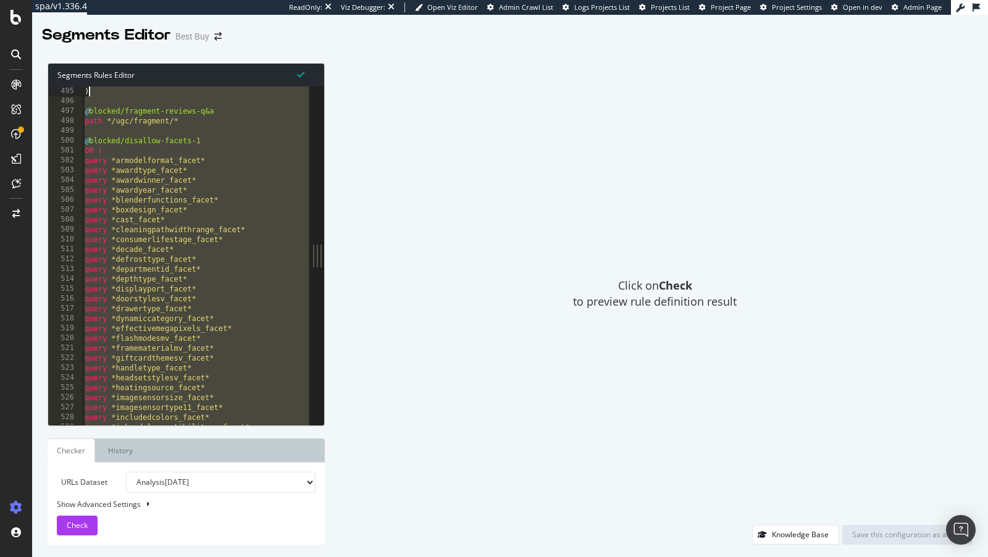
scroll to position [4645, 0]
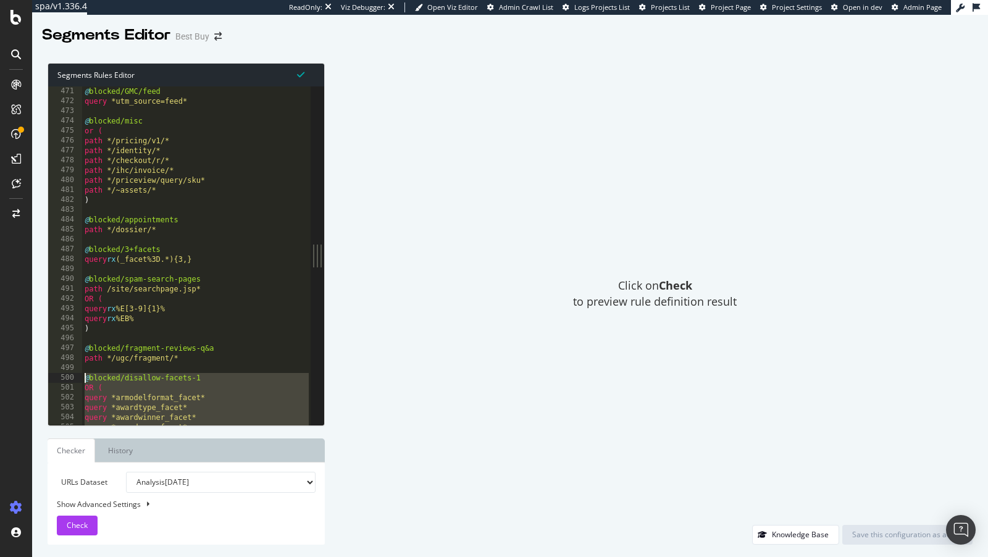
drag, startPoint x: 103, startPoint y: 339, endPoint x: 49, endPoint y: 375, distance: 65.1
click at [49, 375] on div ") 471 472 473 474 475 476 477 478 479 480 481 482 483 484 485 486 487 488 489 4…" at bounding box center [179, 255] width 263 height 338
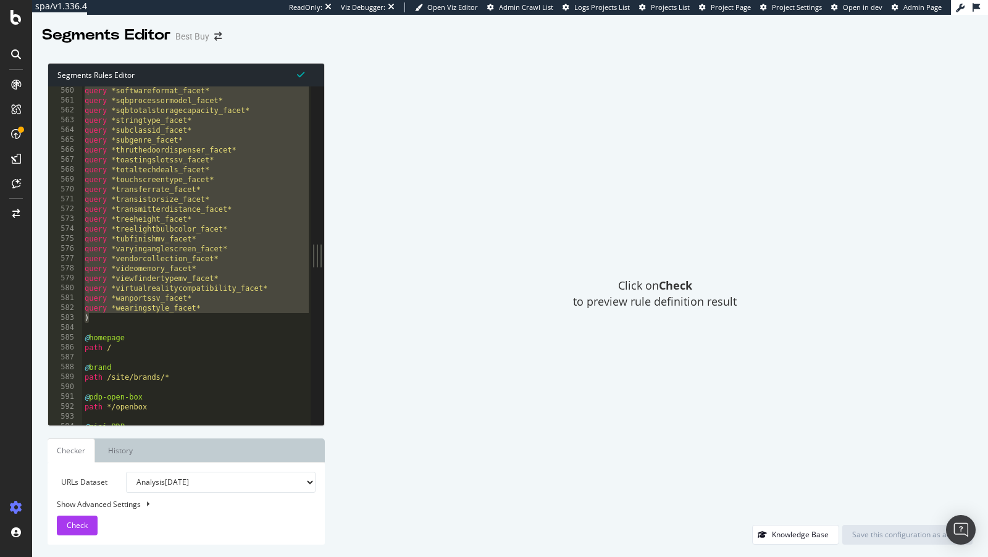
scroll to position [5525, 0]
click at [161, 315] on div "query *softwareformat_facet* query *sqbprocessormodel_facet* query *sqbtotalsto…" at bounding box center [196, 266] width 229 height 360
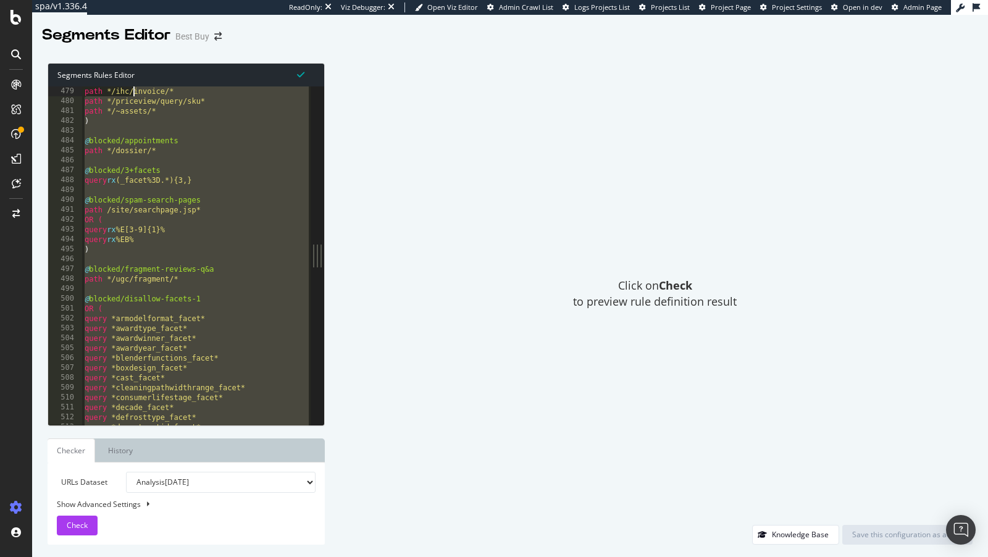
scroll to position [4714, 0]
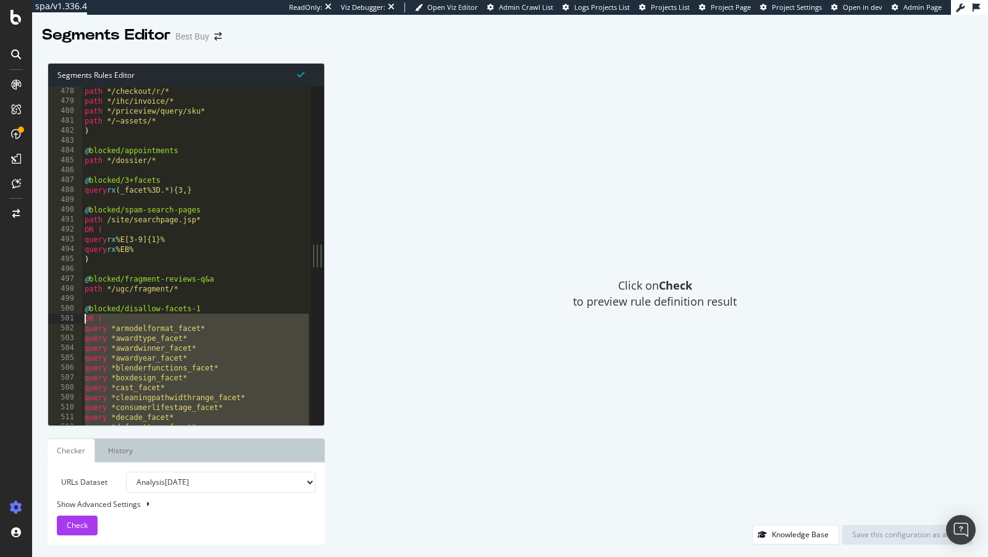
drag, startPoint x: 161, startPoint y: 315, endPoint x: 71, endPoint y: 316, distance: 89.6
click at [71, 316] on div ") 478 479 480 481 482 483 484 485 486 487 488 489 490 491 492 493 494 495 496 4…" at bounding box center [179, 255] width 263 height 338
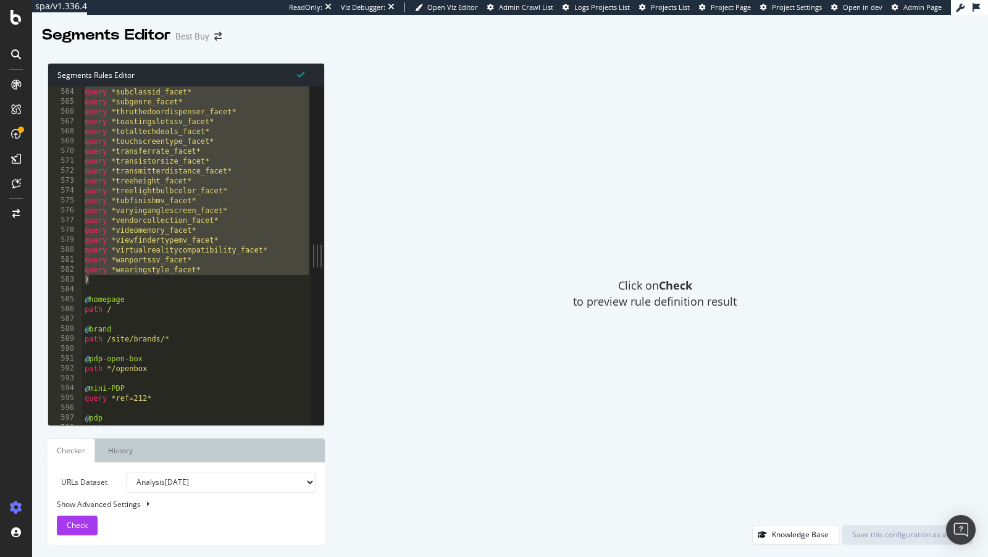
scroll to position [5621, 0]
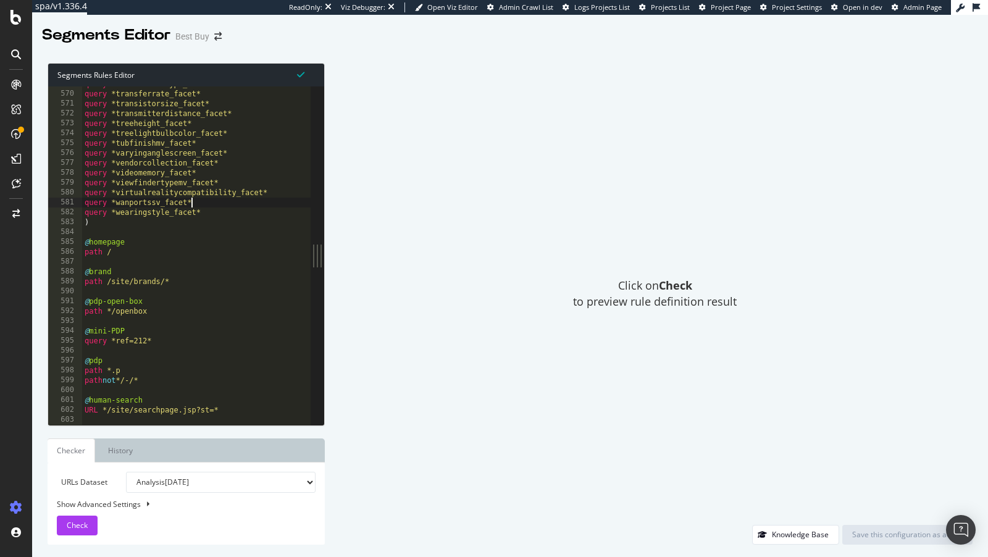
click at [198, 204] on div "query *touchscreentype_facet* query *transferrate_facet* query *transistorsize_…" at bounding box center [196, 259] width 229 height 360
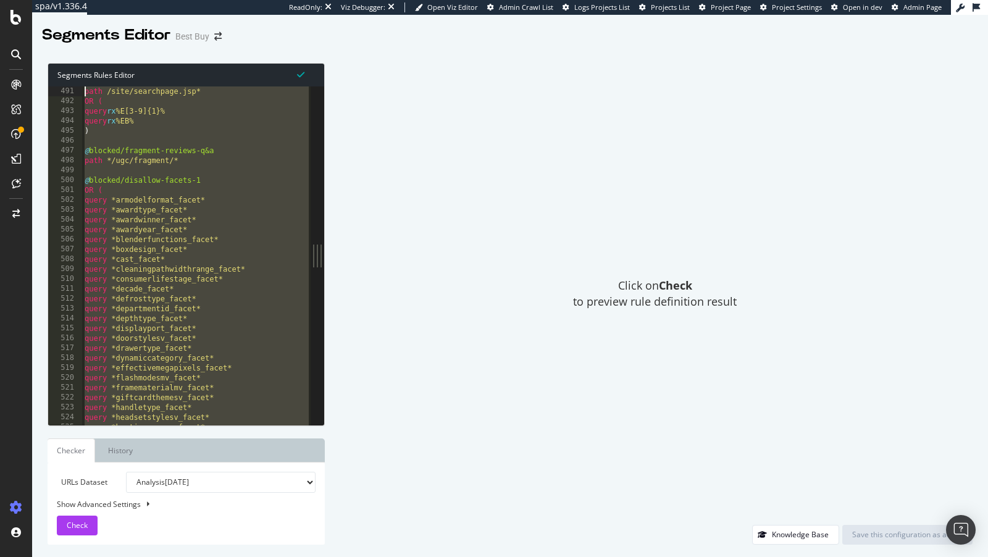
scroll to position [4822, 0]
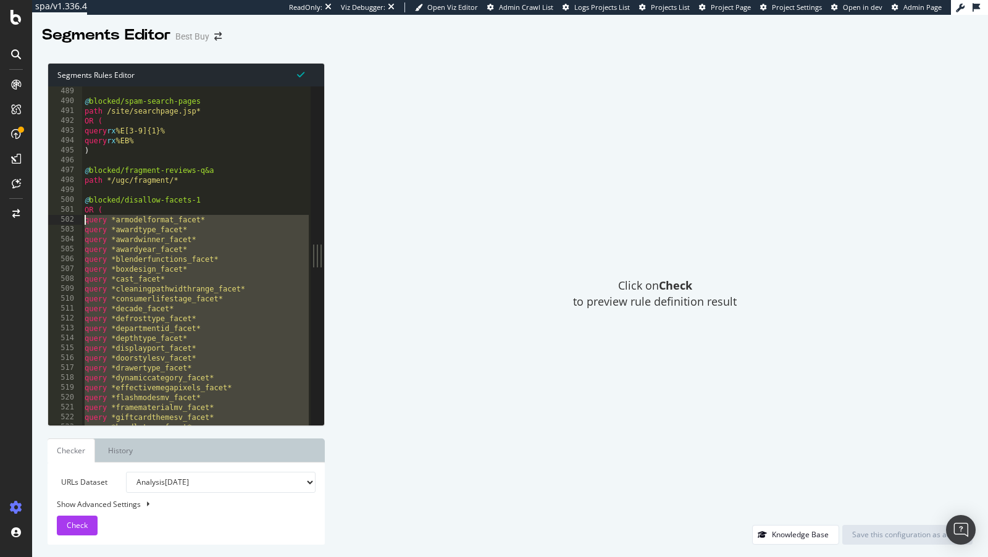
drag, startPoint x: 205, startPoint y: 214, endPoint x: 74, endPoint y: 219, distance: 131.0
click at [74, 219] on div "query *wanportssv_facet* 489 490 491 492 493 494 495 496 497 498 499 500 501 50…" at bounding box center [179, 255] width 263 height 338
paste textarea "wearingstyl"
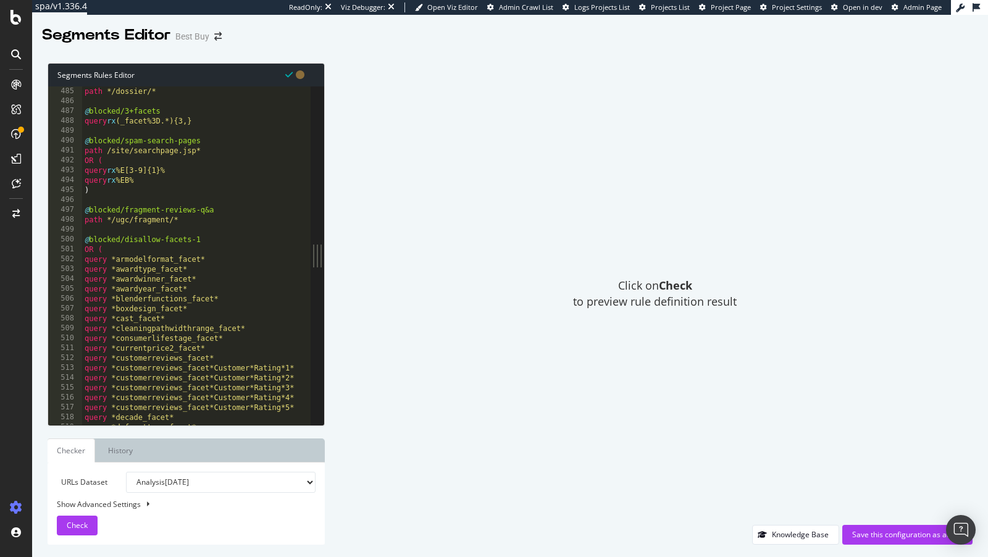
scroll to position [4785, 0]
click at [113, 369] on div "path */dossier/* @ blocked/3+facets query rx (_facet%3D.*){3,} @ blocked/spam-s…" at bounding box center [196, 265] width 229 height 360
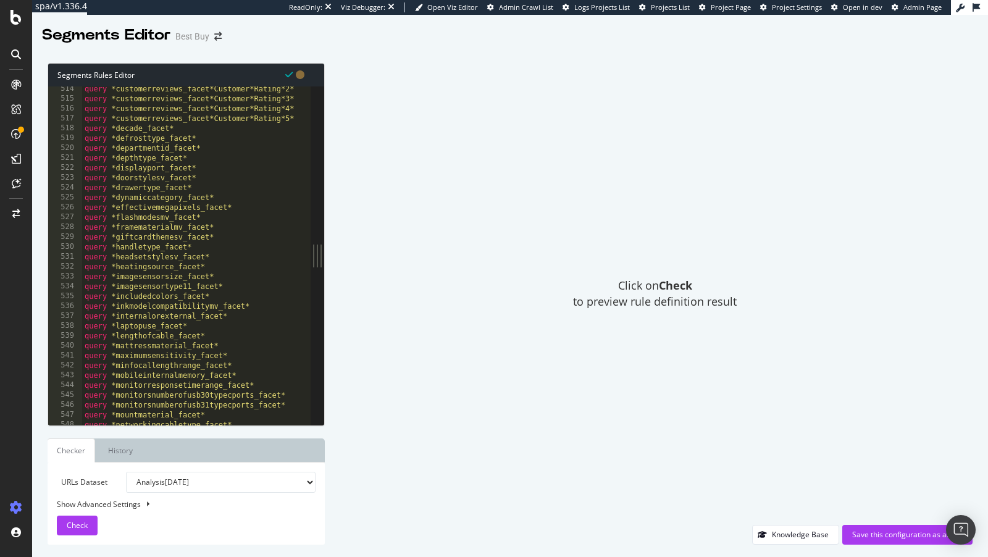
scroll to position [5023, 0]
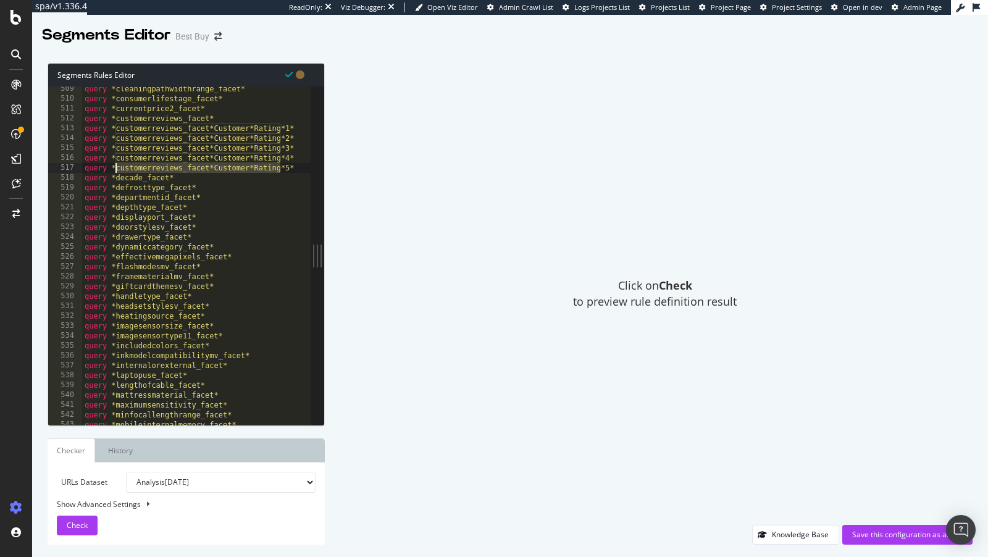
drag, startPoint x: 280, startPoint y: 170, endPoint x: 117, endPoint y: 172, distance: 163.1
click at [117, 172] on div "query *cleaningpathwidthrange_facet* query *consumerlifestage_facet* query *cur…" at bounding box center [196, 264] width 229 height 360
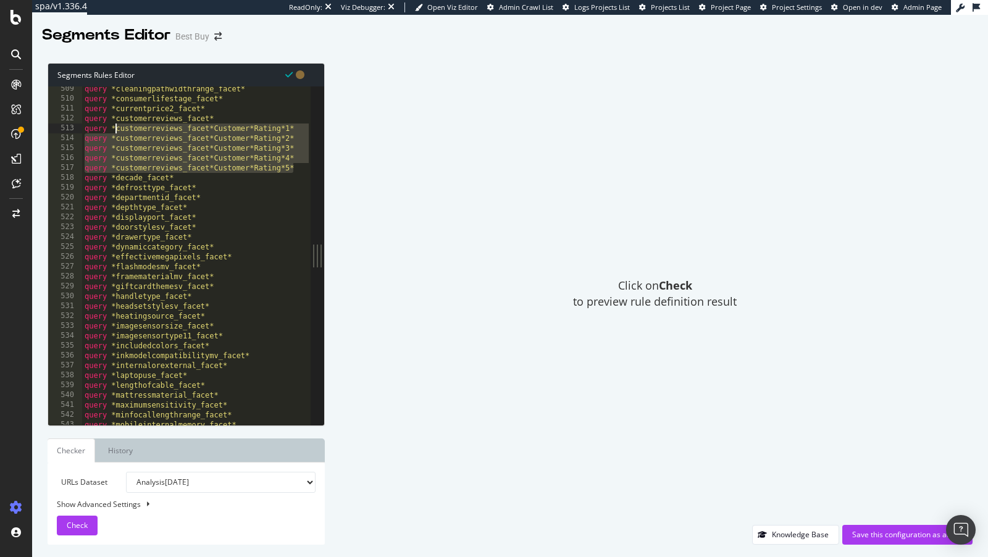
drag, startPoint x: 298, startPoint y: 169, endPoint x: 117, endPoint y: 130, distance: 185.6
click at [117, 130] on div "query *customerreviews_facet*Customer*Rating*5* 509 510 511 512 513 514 515 516…" at bounding box center [179, 255] width 263 height 338
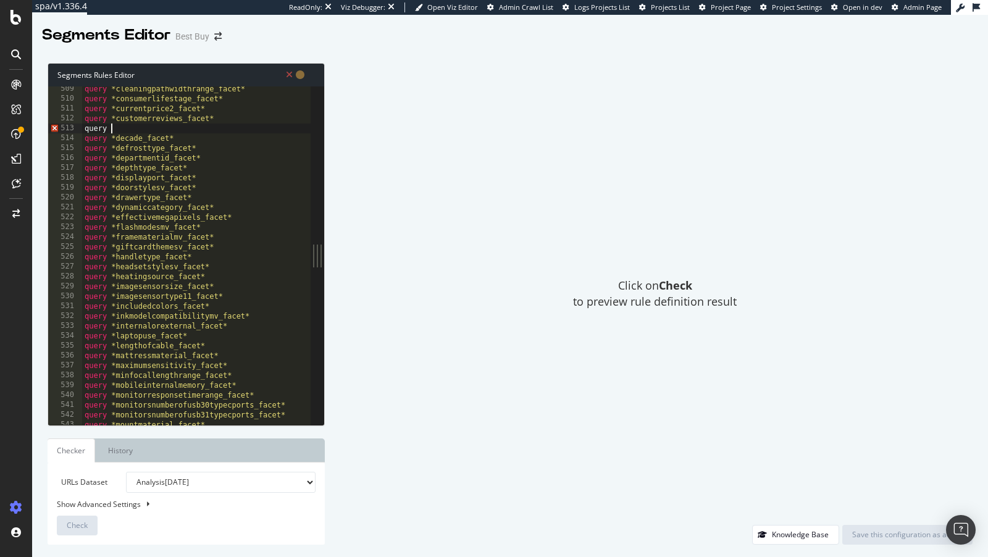
paste textarea "*customerreviews_facet[^/]*Customer[^/]*Rating[^/]*1[^/]*"
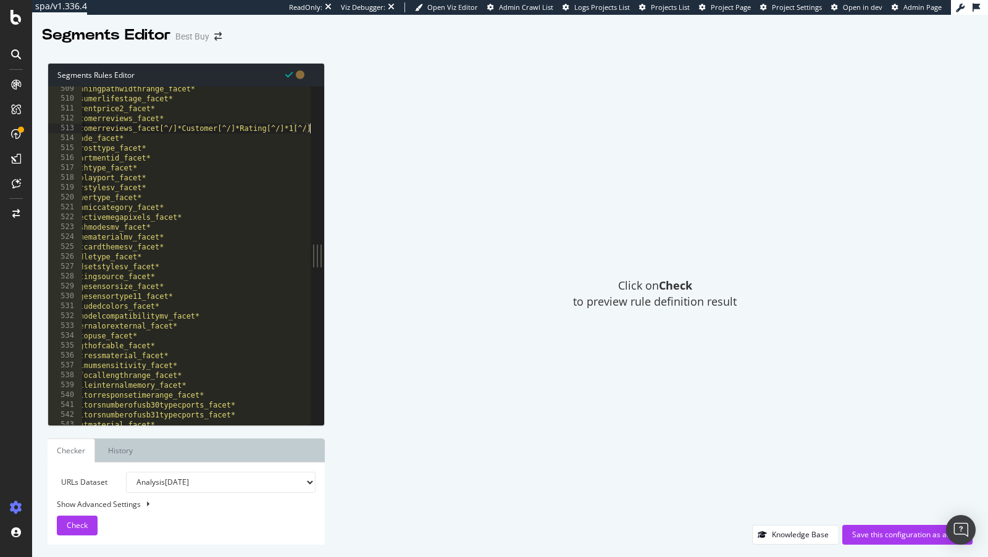
scroll to position [5022, 0]
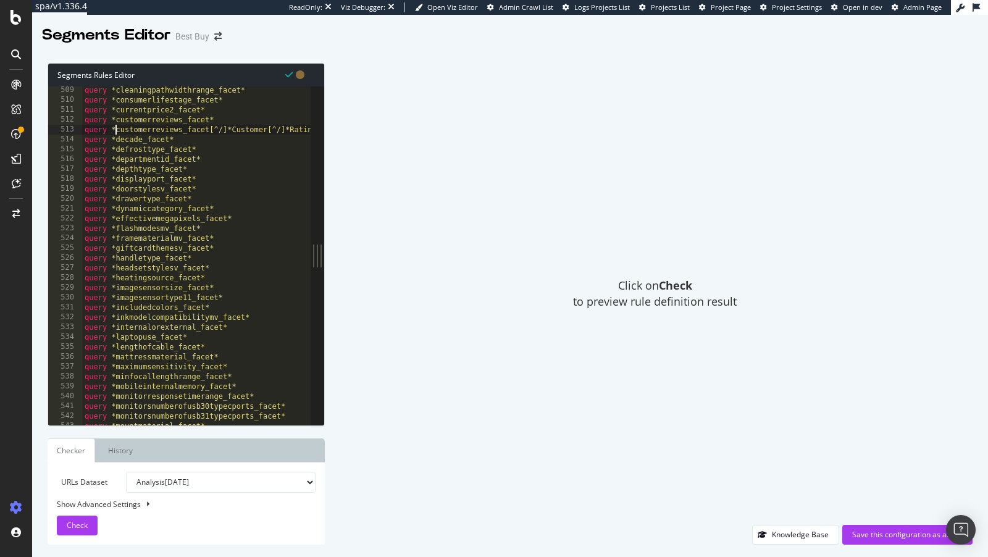
click at [114, 133] on div "query *cleaningpathwidthrange_facet* query *consumerlifestage_facet* query *cur…" at bounding box center [222, 265] width 280 height 360
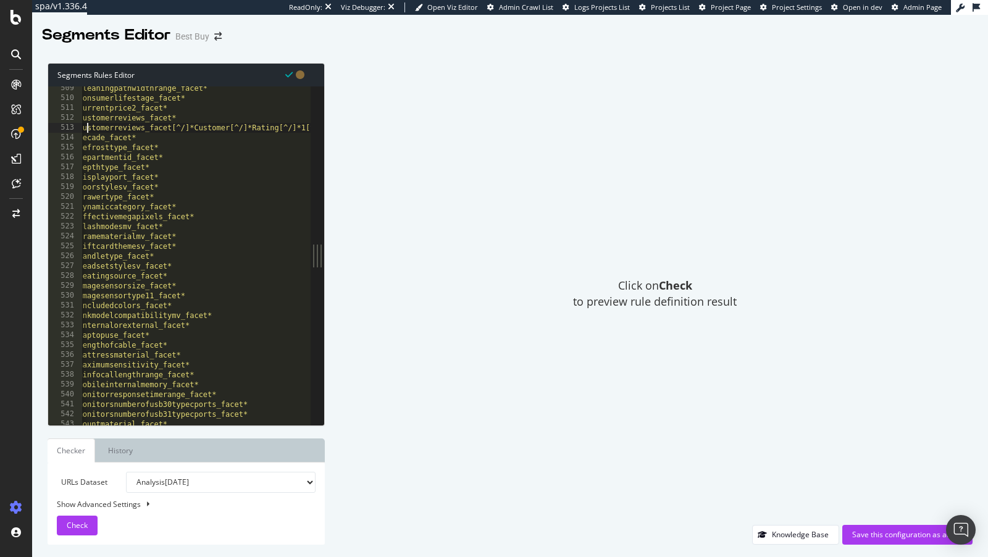
scroll to position [5023, 0]
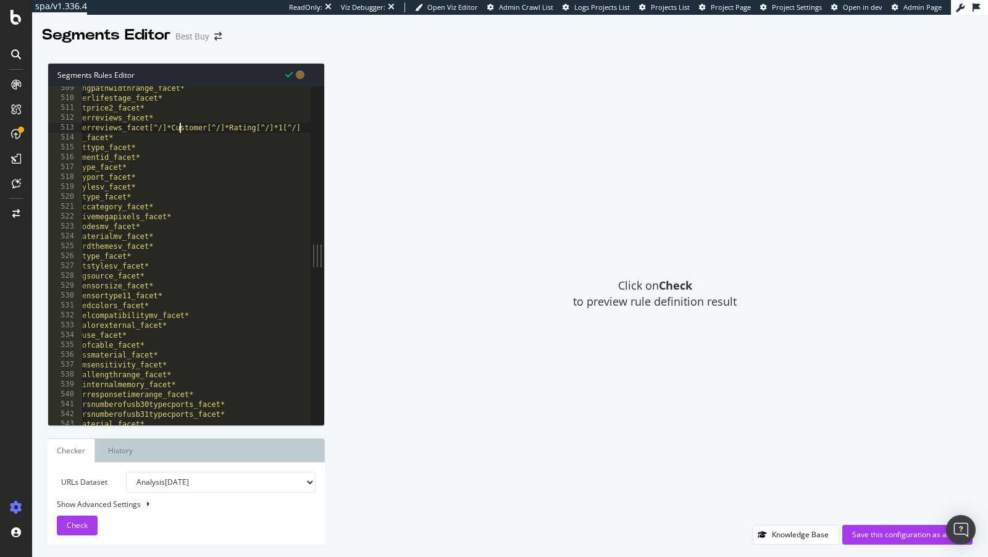
click at [179, 130] on div "query *cleaningpathwidthrange_facet* query *consumerlifestage_facet* query *cur…" at bounding box center [167, 263] width 290 height 360
click at [237, 133] on div "query *cleaningpathwidthrange_facet* query *consumerlifestage_facet* query *cur…" at bounding box center [169, 263] width 285 height 360
click at [237, 128] on div "query *cleaningpathwidthrange_facet* query *consumerlifestage_facet* query *cur…" at bounding box center [169, 263] width 285 height 360
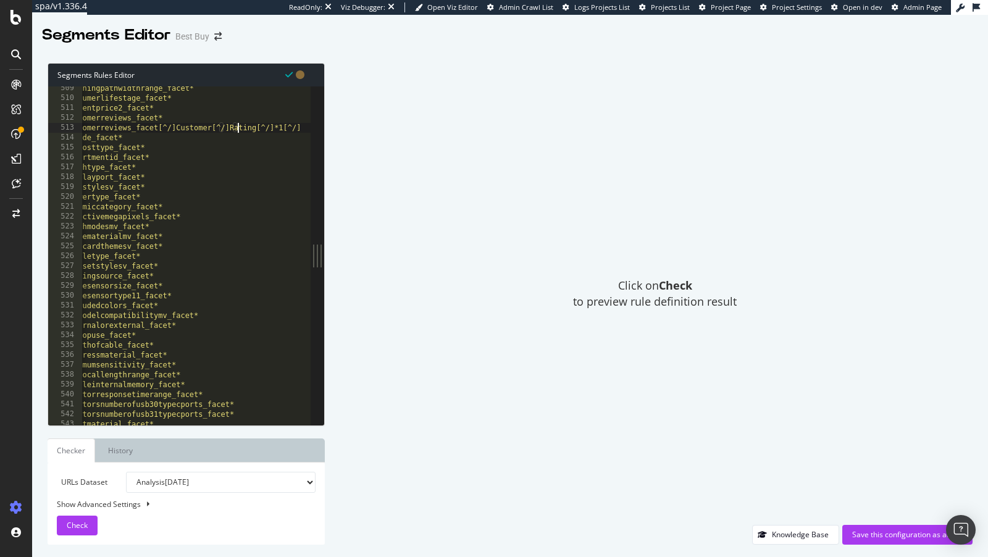
click at [285, 130] on div "query *cleaningpathwidthrange_facet* query *consumerlifestage_facet* query *cur…" at bounding box center [171, 263] width 280 height 360
click at [284, 128] on div "query *cleaningpathwidthrange_facet* query *consumerlifestage_facet* query *cur…" at bounding box center [173, 263] width 285 height 360
drag, startPoint x: 126, startPoint y: 127, endPoint x: 378, endPoint y: 127, distance: 252.0
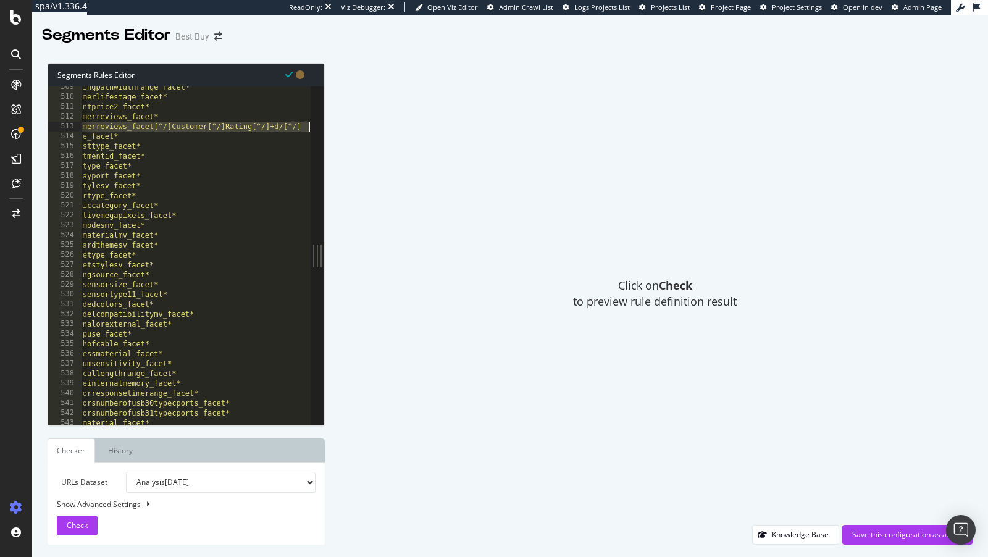
click at [378, 127] on div "Segments Rules Editor query rx customerreviews_facet[^/]Customer[^/]Rating[^/]+…" at bounding box center [510, 304] width 956 height 506
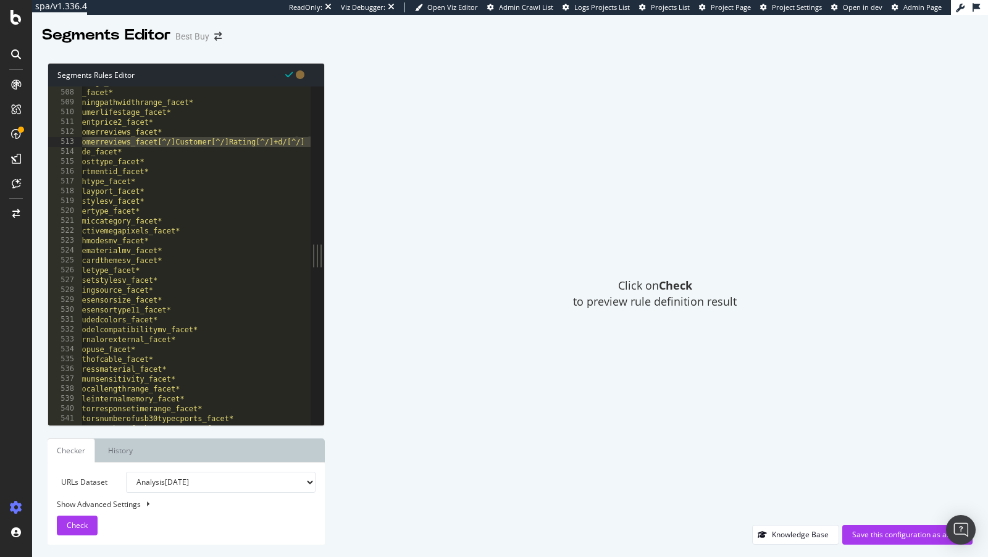
scroll to position [0, 48]
click at [192, 145] on div "query *boxdesign_facet* query *cast_facet* query *cleaningpathwidthrange_facet*…" at bounding box center [175, 263] width 285 height 360
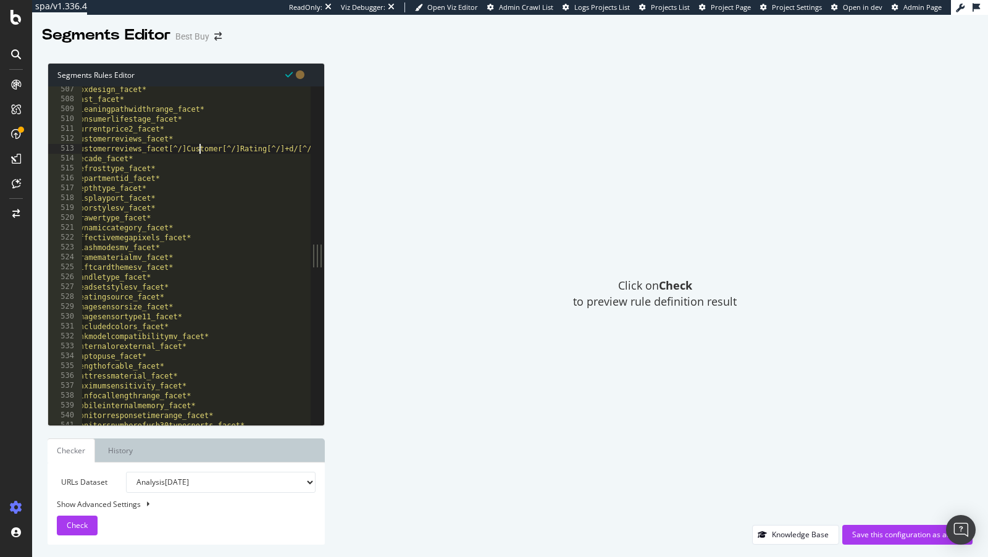
scroll to position [0, 55]
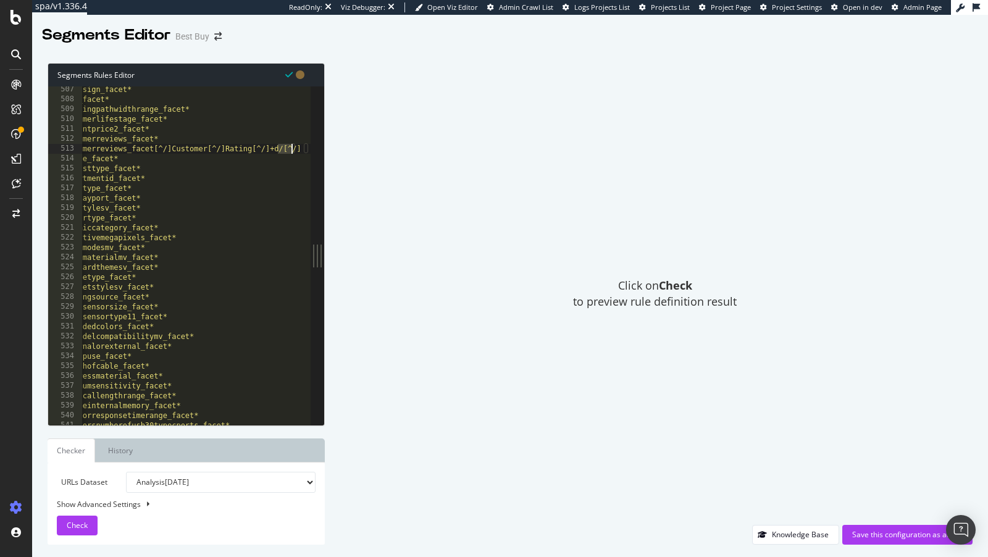
drag, startPoint x: 279, startPoint y: 151, endPoint x: 290, endPoint y: 151, distance: 11.1
click at [290, 151] on div "query *boxdesign_facet* query *cast_facet* query *cleaningpathwidthrange_facet*…" at bounding box center [169, 265] width 285 height 360
drag, startPoint x: 284, startPoint y: 152, endPoint x: 294, endPoint y: 152, distance: 10.5
click at [294, 152] on div "query *boxdesign_facet* query *cast_facet* query *cleaningpathwidthrange_facet*…" at bounding box center [175, 265] width 285 height 360
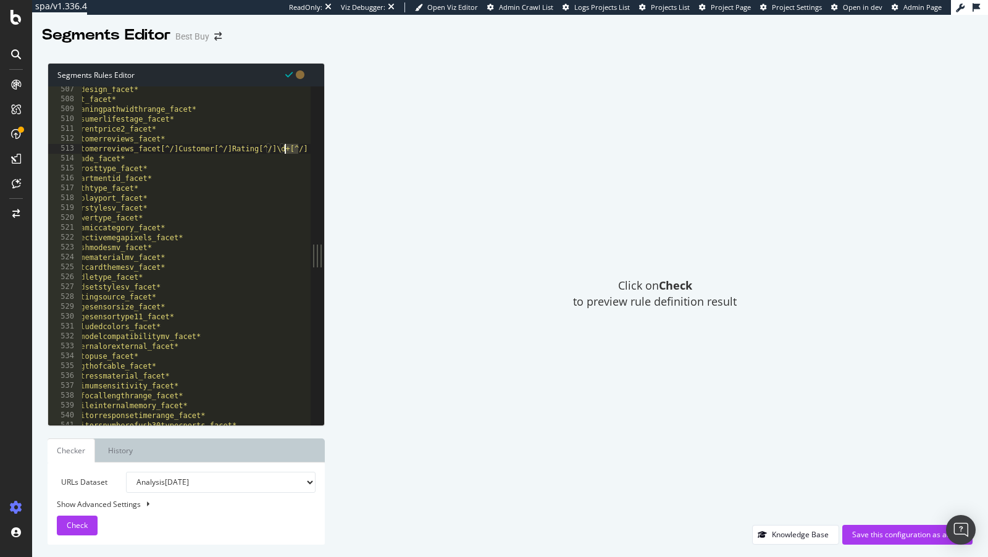
drag, startPoint x: 296, startPoint y: 152, endPoint x: 285, endPoint y: 151, distance: 11.1
click at [285, 151] on div "query *boxdesign_facet* query *cast_facet* query *cleaningpathwidthrange_facet*…" at bounding box center [175, 265] width 285 height 360
click at [277, 151] on div "query *boxdesign_facet* query *cast_facet* query *cleaningpathwidthrange_facet*…" at bounding box center [175, 265] width 285 height 360
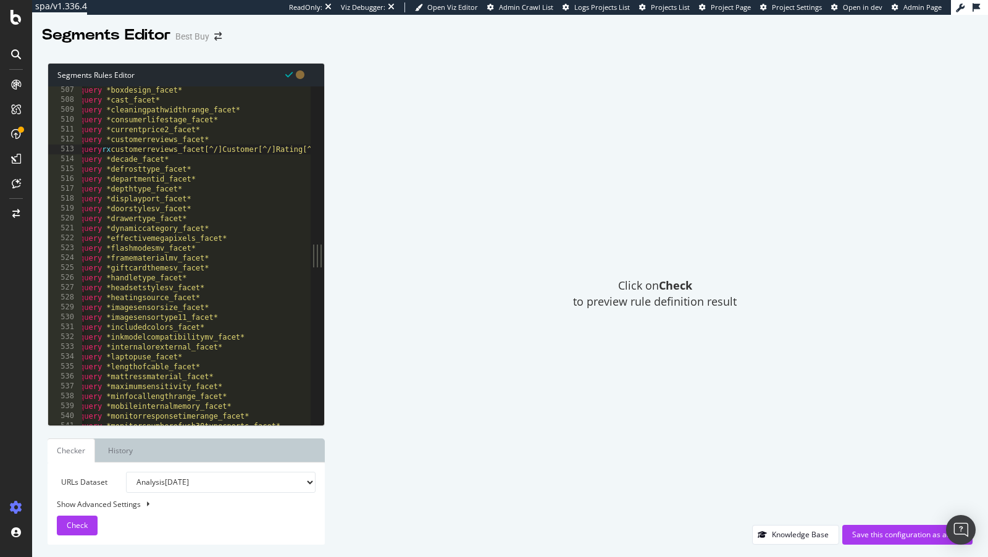
scroll to position [0, 0]
drag, startPoint x: 124, startPoint y: 150, endPoint x: 351, endPoint y: 162, distance: 228.3
click at [351, 162] on div "Segments Rules Editor query rx customerreviews_facet[^/]Customer[^/]Rating[^/]\…" at bounding box center [510, 304] width 956 height 506
click at [200, 144] on div "query *boxdesign_facet* query *cast_facet* query *cleaningpathwidthrange_facet*…" at bounding box center [224, 265] width 285 height 360
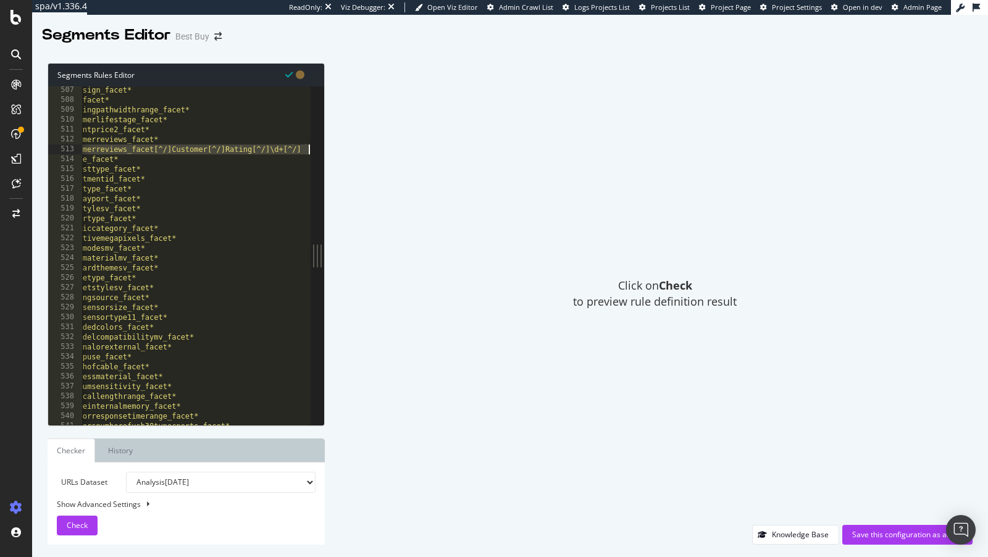
scroll to position [0, 55]
drag, startPoint x: 124, startPoint y: 153, endPoint x: 337, endPoint y: 147, distance: 213.2
click at [338, 147] on div "Segments Rules Editor query *customerreviews_facet* 507 508 509 510 511 512 513…" at bounding box center [510, 304] width 956 height 506
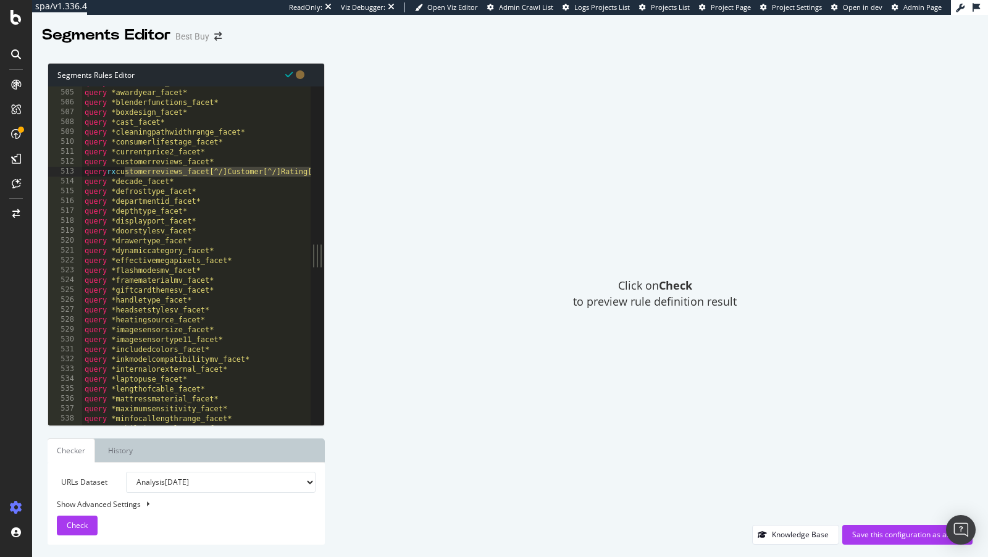
scroll to position [0, 0]
paste textarea "(.*)Customer(.*)Rating(.*)\d+"
click at [233, 170] on div "query *awardwinner_facet* query *awardyear_facet* query *blenderfunctions_facet…" at bounding box center [215, 258] width 267 height 360
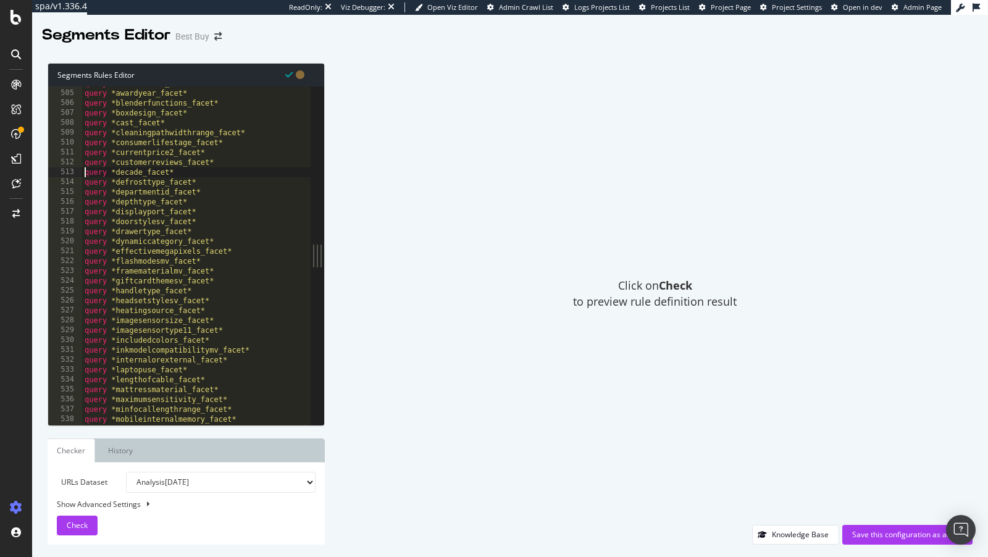
scroll to position [0, 6]
drag, startPoint x: 233, startPoint y: 161, endPoint x: 43, endPoint y: 159, distance: 190.3
click at [43, 159] on div "Segments Rules Editor query rx customerreviews_facet(.*)Customer(.*)Rating(.*)\…" at bounding box center [510, 304] width 956 height 506
type textarea "query *customerreviews_facet*"
click at [227, 159] on div "query *awardwinner_facet* query *awardyear_facet* query *blenderfunctions_facet…" at bounding box center [215, 258] width 267 height 360
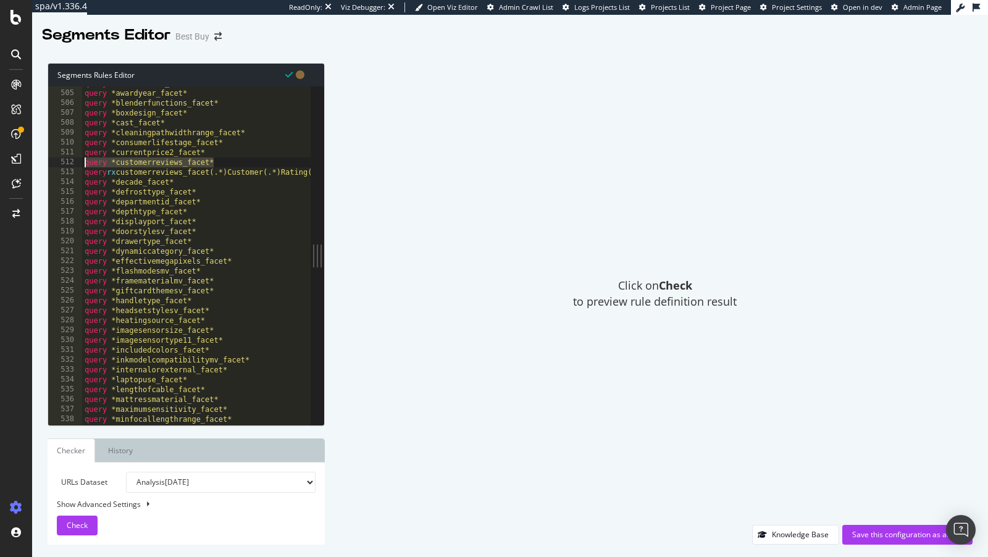
drag, startPoint x: 223, startPoint y: 161, endPoint x: 36, endPoint y: 160, distance: 186.5
click at [36, 160] on div "Segments Rules Editor query *customerreviews_facet* 504 505 506 507 508 509 510…" at bounding box center [510, 304] width 956 height 506
click at [165, 159] on div "query *awardwinner_facet* query *awardyear_facet* query *blenderfunctions_facet…" at bounding box center [215, 258] width 267 height 360
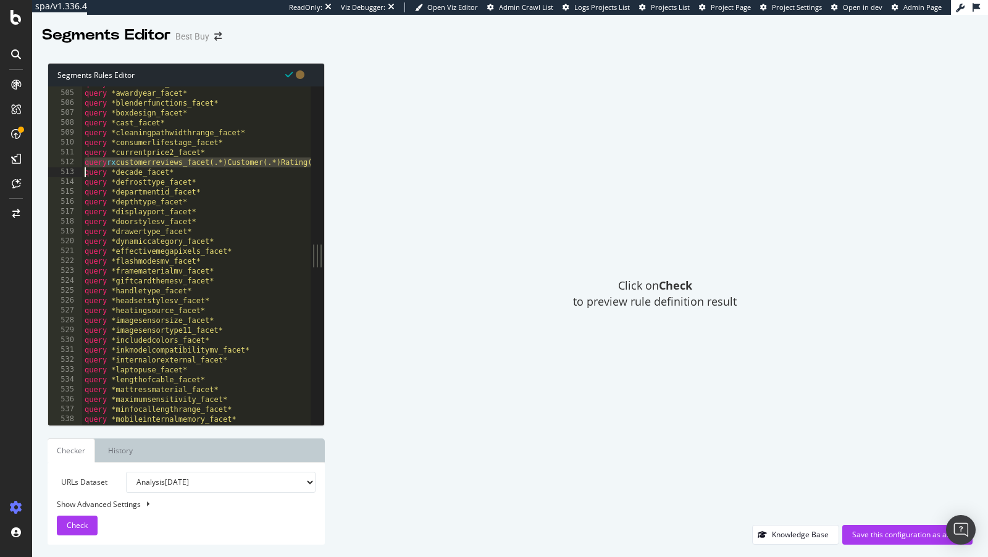
click at [165, 159] on div "query *awardwinner_facet* query *awardyear_facet* query *blenderfunctions_facet…" at bounding box center [215, 258] width 267 height 360
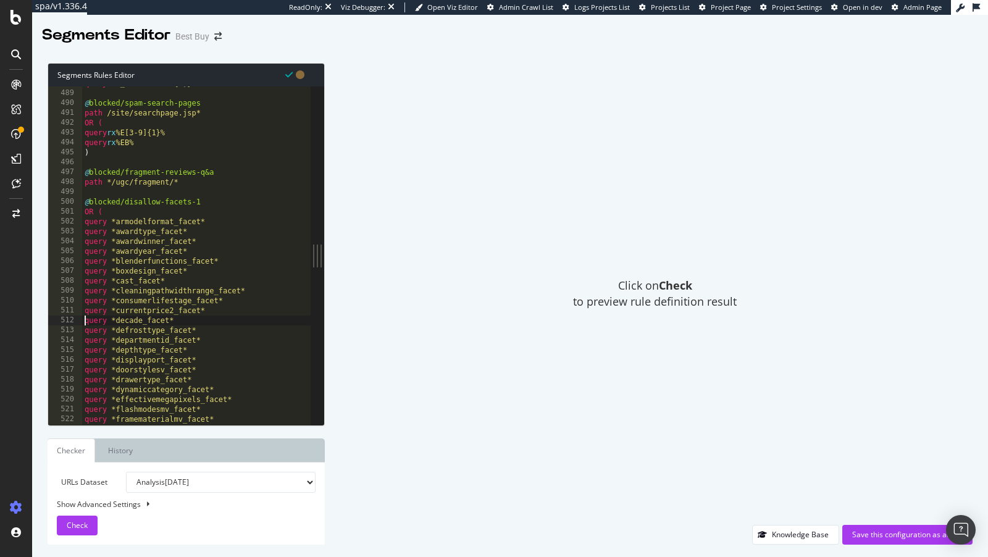
scroll to position [4819, 0]
click at [116, 208] on div "query rx (_facet%3D.*){3,} @ blocked/spam-search-pages path /site/searchpage.js…" at bounding box center [196, 260] width 229 height 360
click at [82, 229] on div "503" at bounding box center [65, 234] width 34 height 10
click at [111, 221] on div "query rx (_facet%3D.*){3,} @ blocked/spam-search-pages path /site/searchpage.js…" at bounding box center [196, 260] width 229 height 360
click at [111, 213] on div "query rx (_facet%3D.*){3,} @ blocked/spam-search-pages path /site/searchpage.js…" at bounding box center [196, 260] width 229 height 360
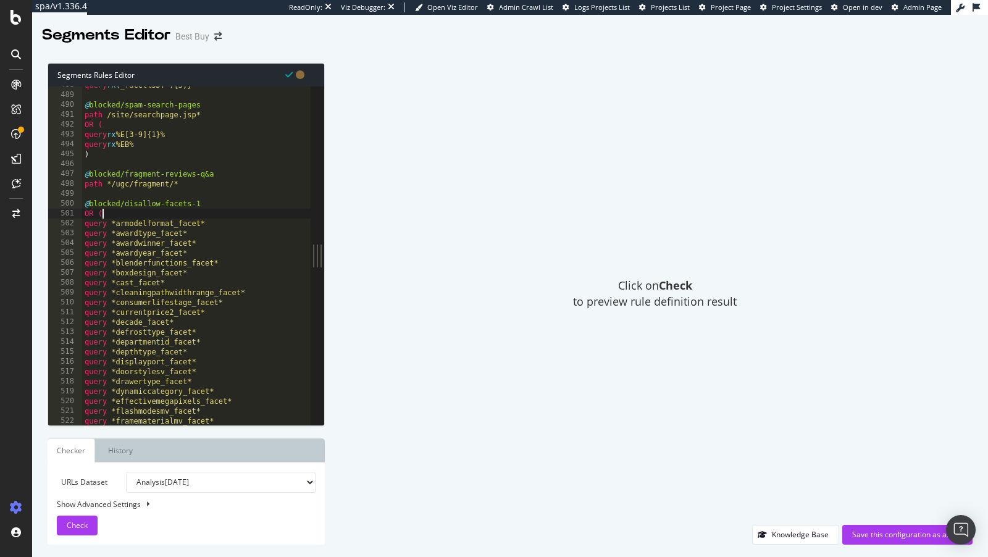
type textarea "OR ("
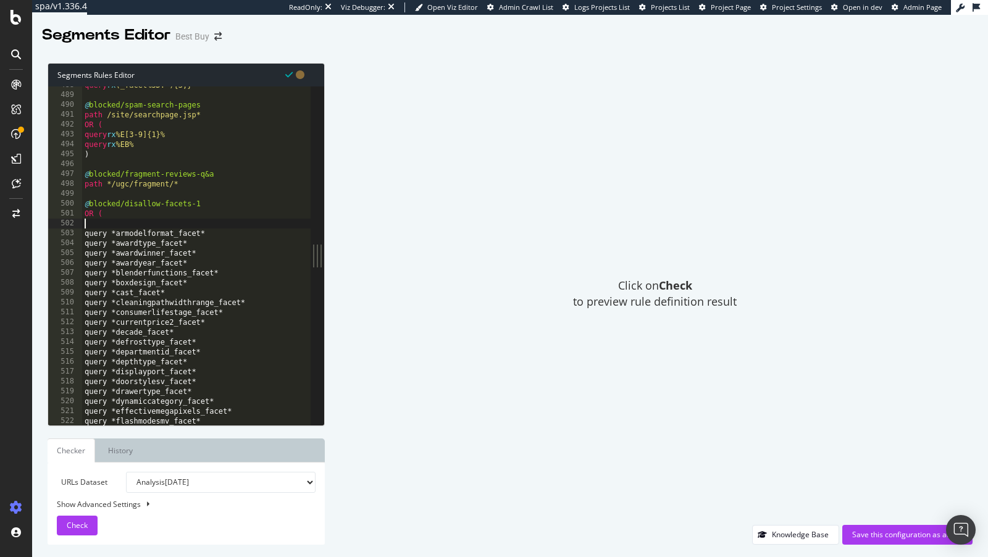
paste textarea "query rx customerreviews_facet(.*)Customer(.*)Rating(.*)\d+"
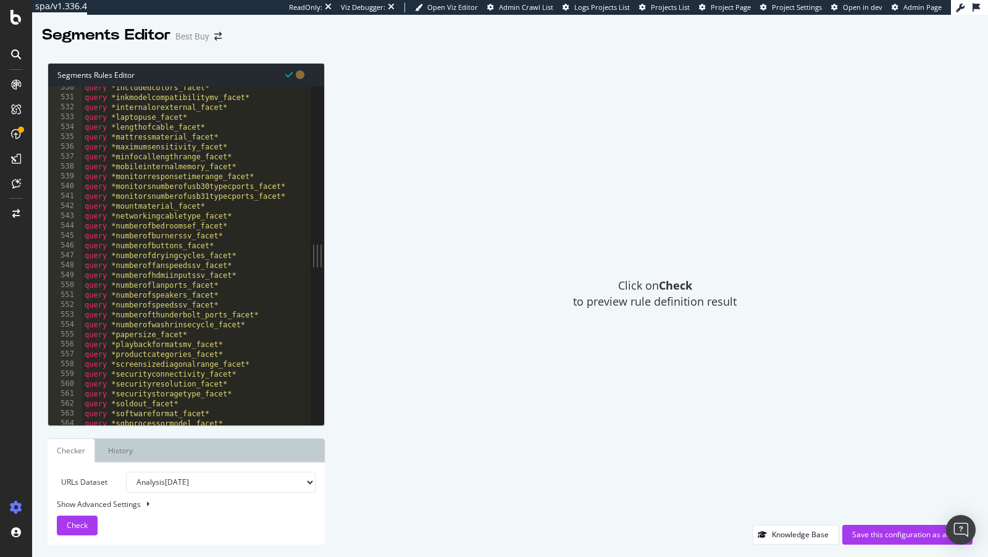
scroll to position [5258, 0]
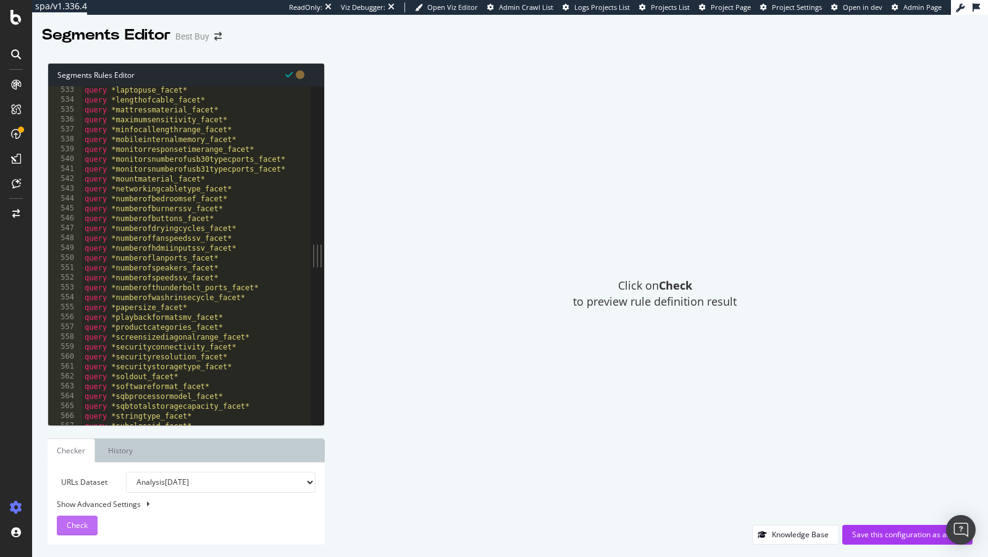
type textarea "query rx customerreviews_facet(.*)Customer(.*)Rating(.*)\d+"
click at [81, 529] on span "Check" at bounding box center [77, 525] width 21 height 11
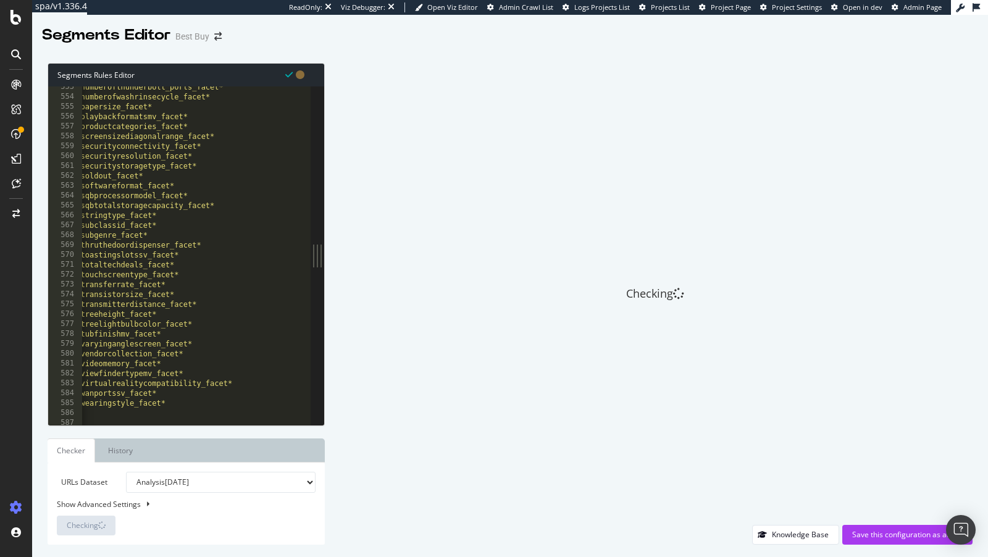
scroll to position [0, 0]
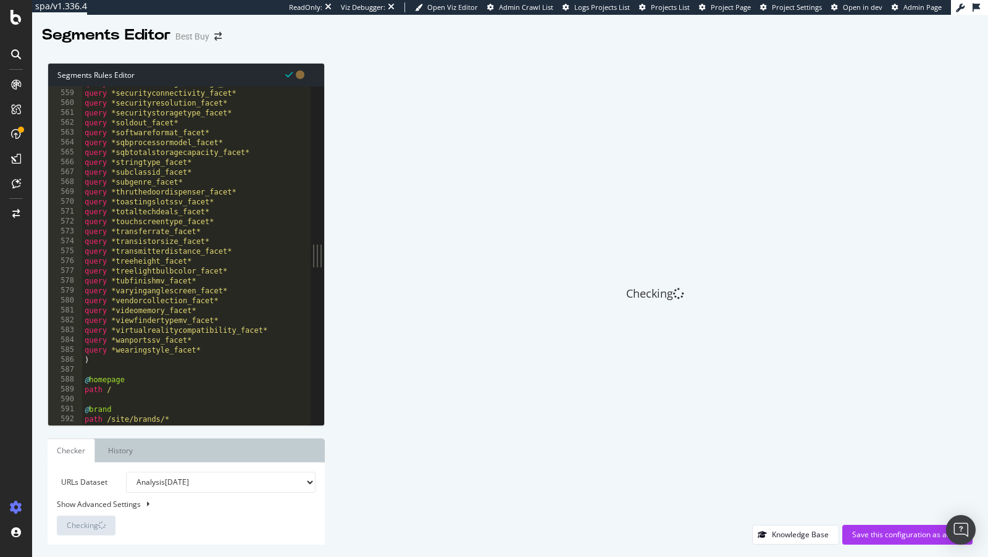
click at [172, 488] on select "Analysis 2025 Aug. 12th Analysis 2025 Aug. 5th Analysis 2025 Jul. 29th Analysis…" at bounding box center [221, 482] width 190 height 21
click at [126, 472] on select "Analysis 2025 Aug. 12th Analysis 2025 Aug. 5th Analysis 2025 Jul. 29th Analysis…" at bounding box center [221, 482] width 190 height 21
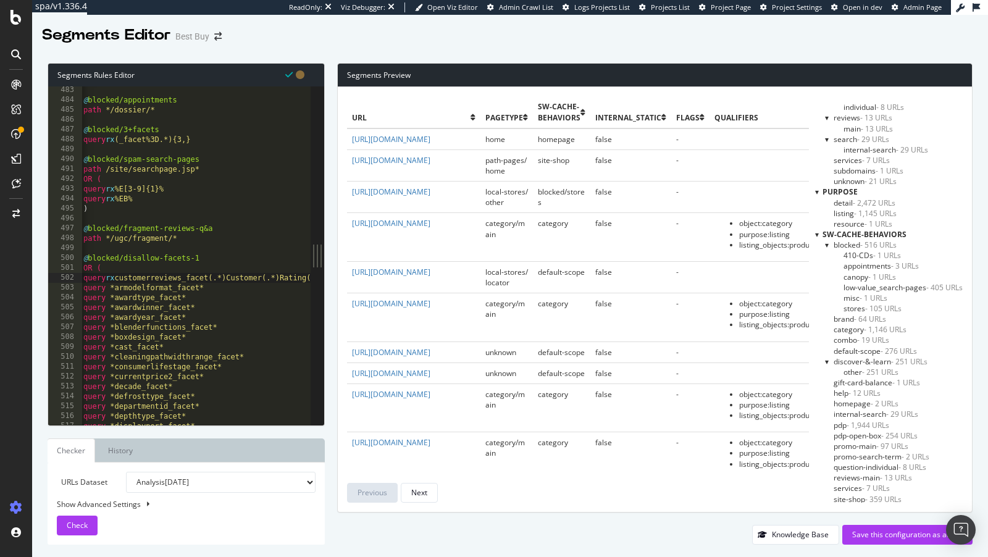
click at [50, 515] on div "URLs Dataset Analysis 2025 Aug. 12th Analysis 2025 Aug. 5th Analysis 2025 Jul. …" at bounding box center [186, 504] width 277 height 82
click at [76, 512] on div "URLs Dataset Analysis 2025 Aug. 12th Analysis 2025 Aug. 5th Analysis 2025 Jul. …" at bounding box center [186, 504] width 259 height 64
click at [75, 524] on span "Check" at bounding box center [77, 525] width 21 height 11
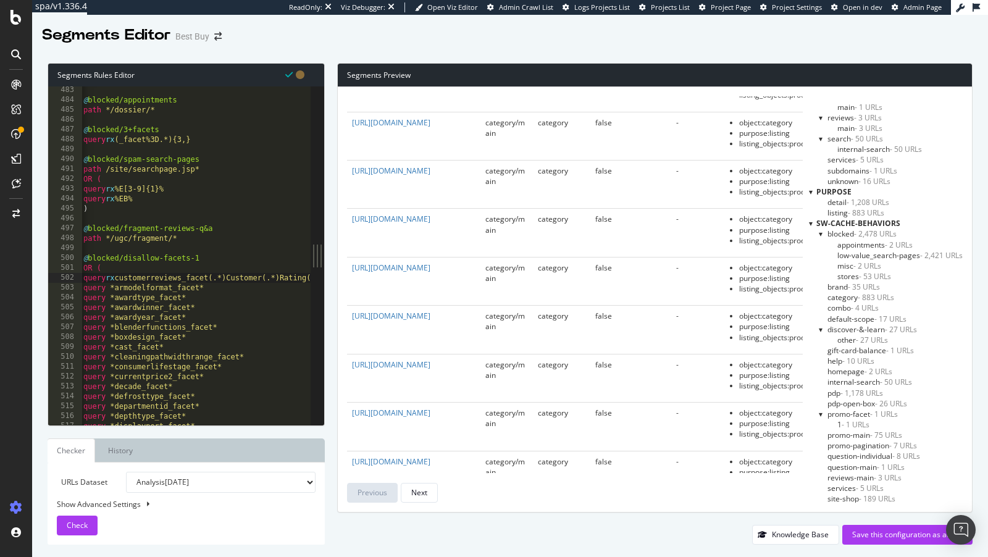
scroll to position [2318, 0]
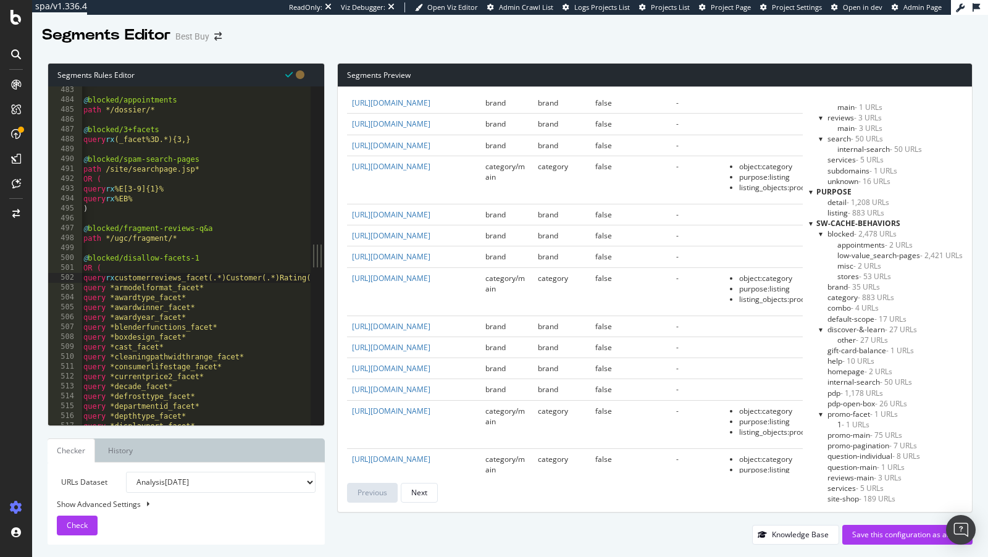
click at [248, 481] on select "Analysis 2025 Aug. 12th Analysis 2025 Aug. 5th Analysis 2025 Jul. 29th Analysis…" at bounding box center [221, 482] width 190 height 21
select select "urlList"
click at [126, 472] on select "Analysis 2025 Aug. 12th Analysis 2025 Aug. 5th Analysis 2025 Jul. 29th Analysis…" at bounding box center [221, 482] width 190 height 21
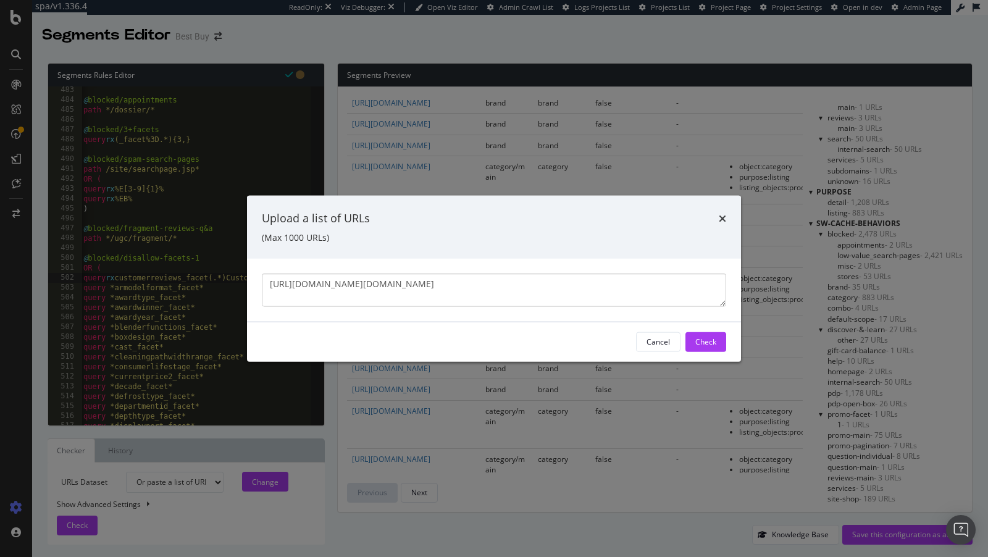
scroll to position [20, 0]
type textarea "https://www.bestbuy.com/site/searchpage.jsp?_dyncharset=UTF-8&browsedCategory=p…"
click at [723, 341] on button "Check" at bounding box center [706, 342] width 41 height 20
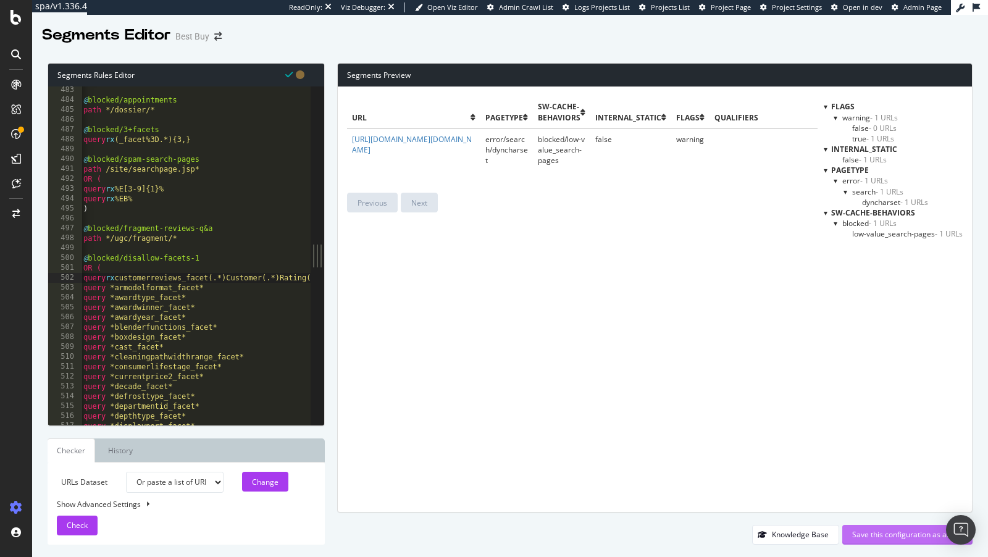
click at [864, 537] on div "Save this configuration as active" at bounding box center [907, 534] width 111 height 11
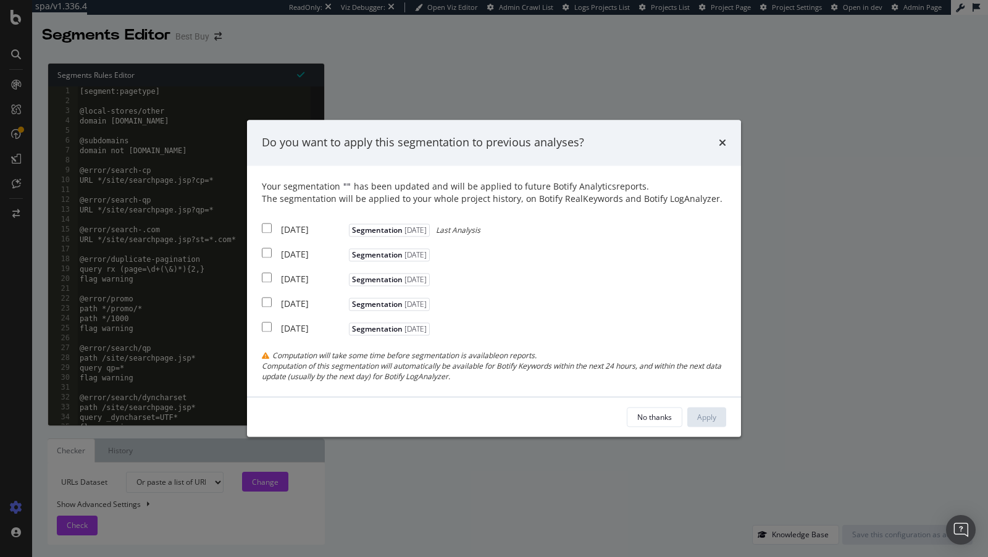
click at [332, 229] on div "2025 Aug. 12th" at bounding box center [313, 230] width 65 height 12
checkbox input "true"
click at [305, 253] on div "2025 Aug. 5th" at bounding box center [313, 254] width 65 height 12
checkbox input "true"
click at [303, 280] on div "2025 Jul. 29th" at bounding box center [313, 279] width 65 height 12
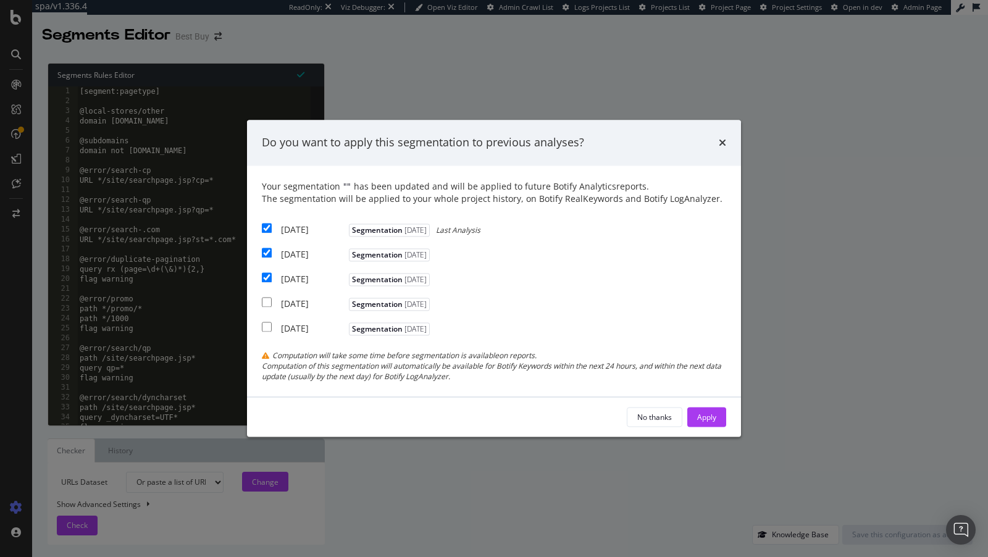
checkbox input "true"
click at [714, 414] on div "Apply" at bounding box center [706, 417] width 19 height 11
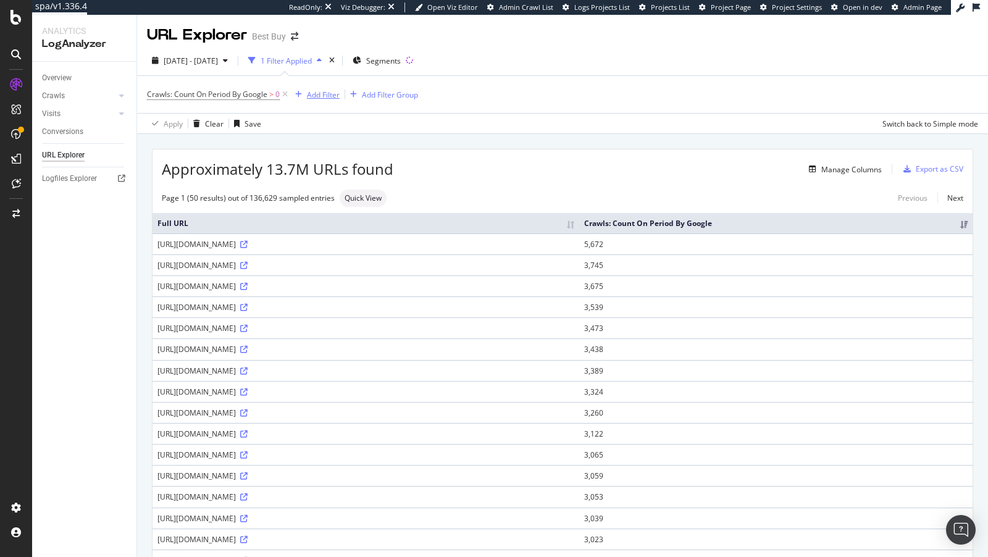
click at [327, 91] on div "Add Filter" at bounding box center [323, 95] width 33 height 11
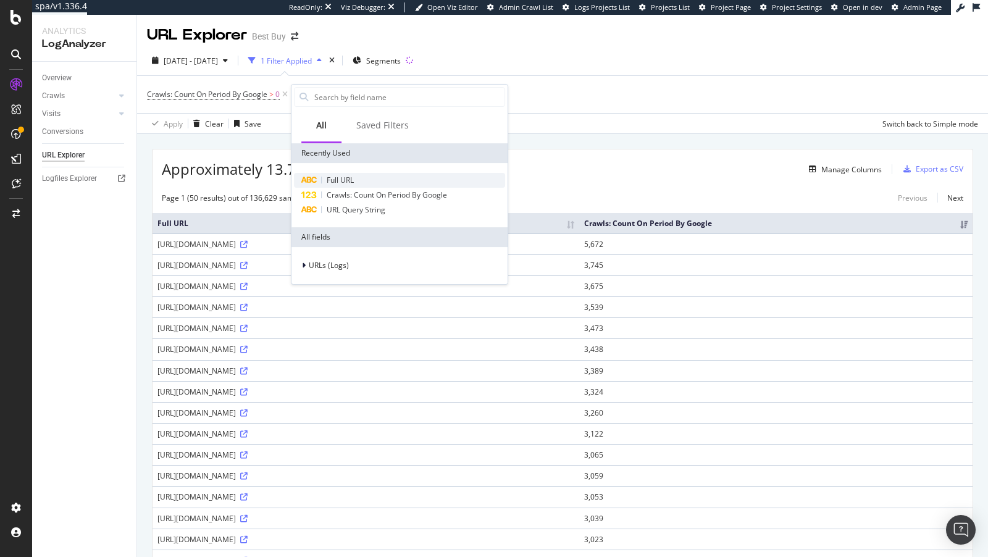
click at [343, 177] on span "Full URL" at bounding box center [340, 180] width 27 height 11
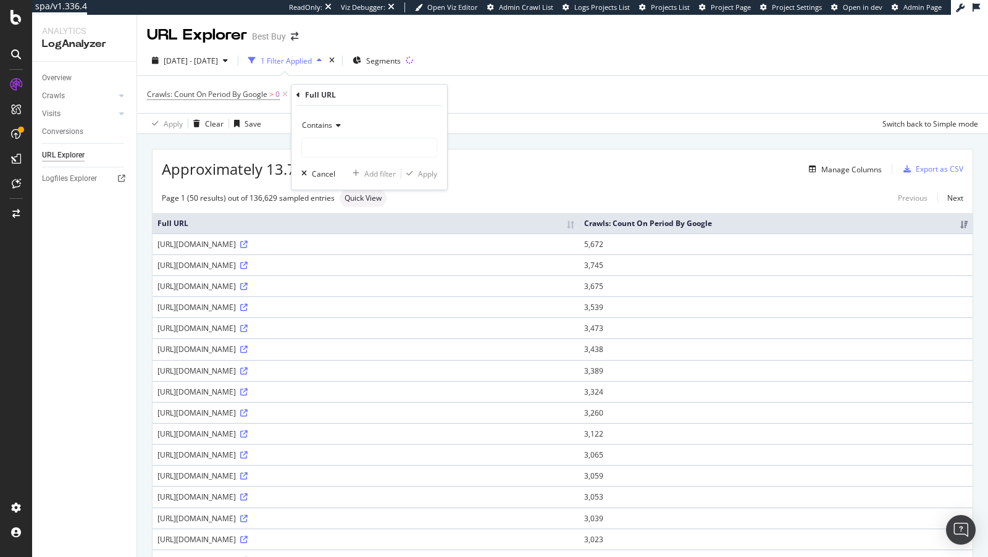
click at [330, 128] on span "Contains" at bounding box center [317, 125] width 30 height 11
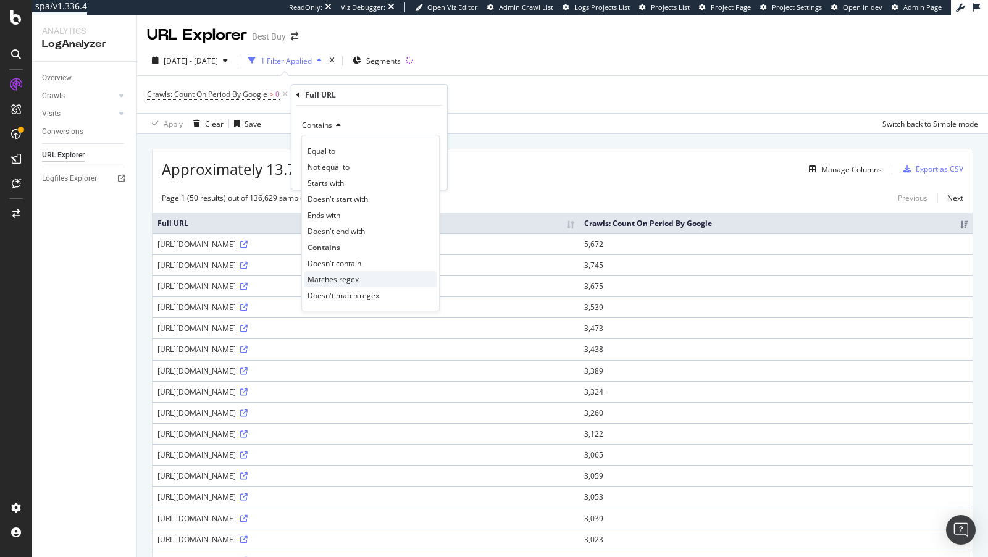
click at [347, 278] on span "Matches regex" at bounding box center [333, 279] width 51 height 11
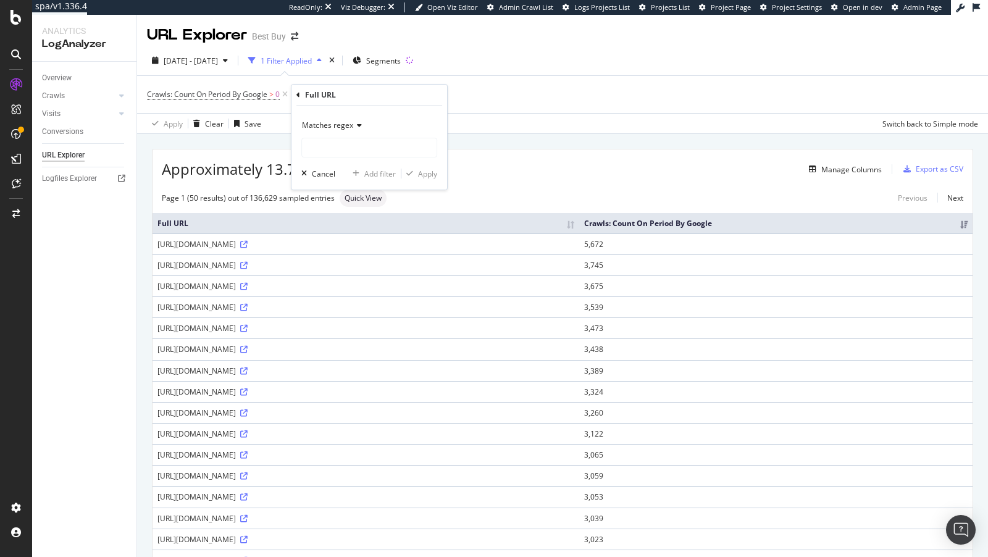
click at [347, 159] on div "Matches regex Cancel Add filter Apply" at bounding box center [370, 148] width 156 height 84
click at [344, 146] on input "text" at bounding box center [369, 148] width 135 height 20
paste input "customerreviews_facet[^/]Customer[^/]Rating[^/]+d/[^/]"
type input "customerreviews_facet[^/]Customer[^/]Rating[^/]+d/[^/]"
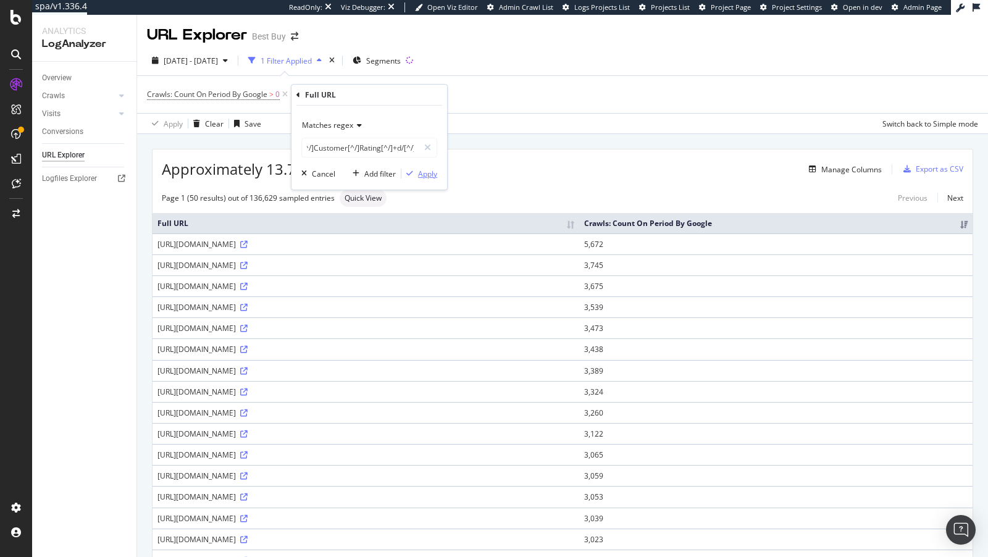
click at [432, 174] on div "Apply" at bounding box center [427, 174] width 19 height 11
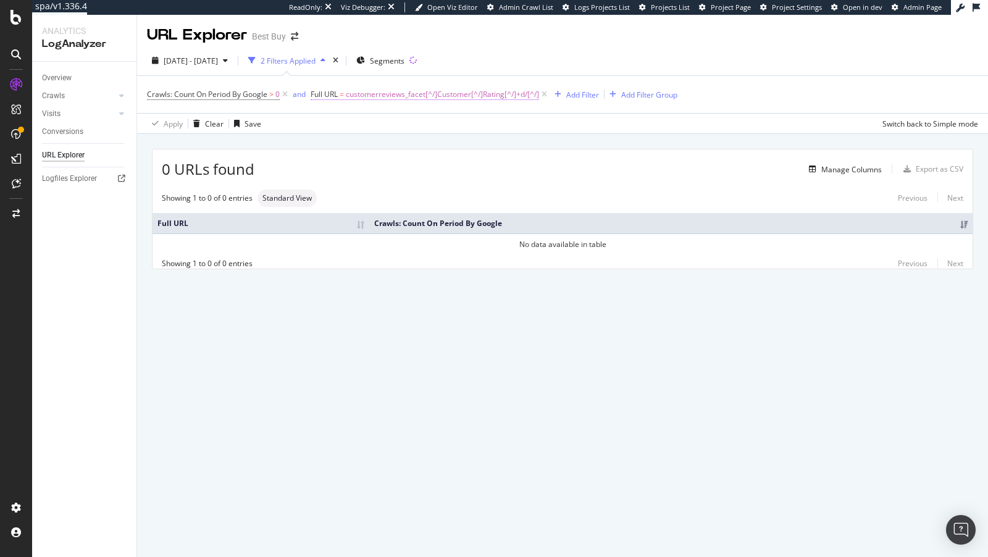
click at [344, 96] on span "=" at bounding box center [342, 94] width 4 height 11
click at [377, 141] on input "customerreviews_facet[^/]Customer[^/]Rating[^/]+d/[^/]" at bounding box center [380, 145] width 117 height 20
drag, startPoint x: 406, startPoint y: 146, endPoint x: 413, endPoint y: 146, distance: 7.4
click at [413, 146] on input "customerreviews_facet[^/]Customer[^/]Rating[^/]+d/[^/]" at bounding box center [380, 145] width 117 height 20
type input "customerreviews_facet[^/]Customer[^/]Rating[^/]+d/[^/]"
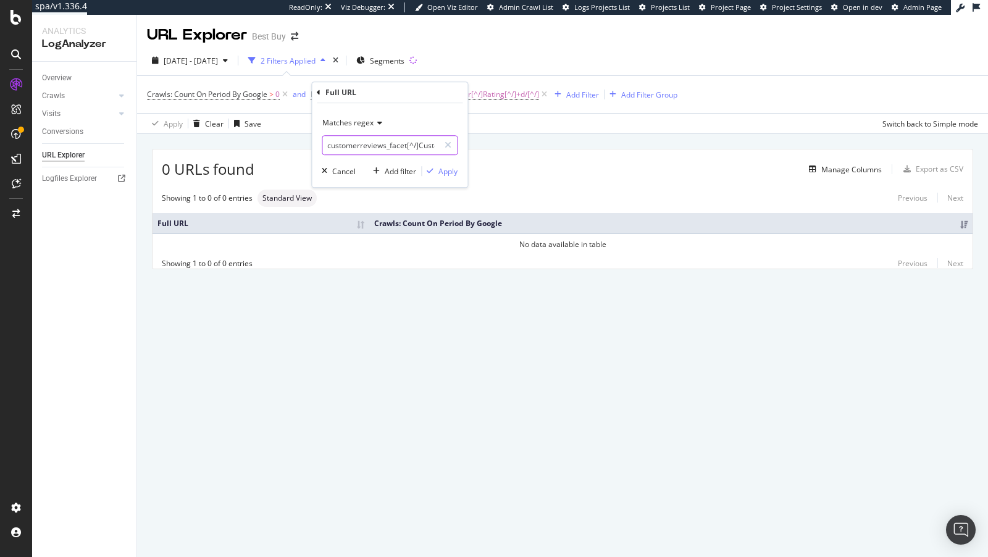
click at [405, 148] on input "customerreviews_facet[^/]Customer[^/]Rating[^/]+d/[^/]" at bounding box center [380, 145] width 117 height 20
click at [552, 159] on div "0 URLs found Manage Columns Export as CSV" at bounding box center [563, 164] width 820 height 30
click at [382, 95] on span "customerreviews_facet[^/]Customer[^/]Rating[^/]+d/[^/]" at bounding box center [442, 94] width 193 height 17
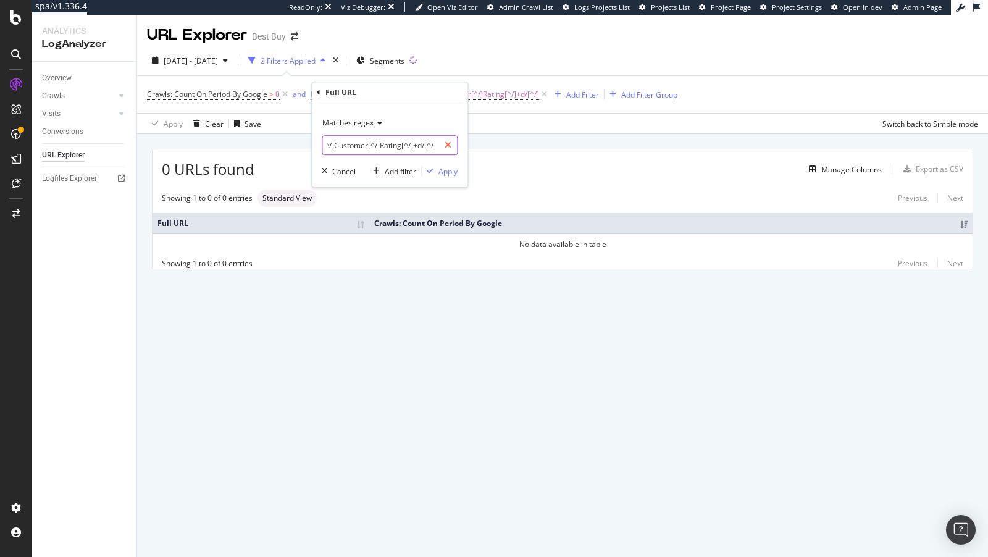
drag, startPoint x: 416, startPoint y: 141, endPoint x: 448, endPoint y: 145, distance: 32.9
click at [449, 145] on div "customerreviews_facet[^/]Customer[^/]Rating[^/]+d/[^/]" at bounding box center [390, 145] width 136 height 20
click at [416, 146] on input "customerreviews_facet[^/]Customer[^/]Rating[^/]+d/[^/]" at bounding box center [380, 145] width 117 height 20
click at [424, 147] on input "customerreviews_facet[^/]Customer[^/]Rating[^/]+d/[^/]" at bounding box center [380, 145] width 117 height 20
drag, startPoint x: 411, startPoint y: 146, endPoint x: 468, endPoint y: 151, distance: 57.0
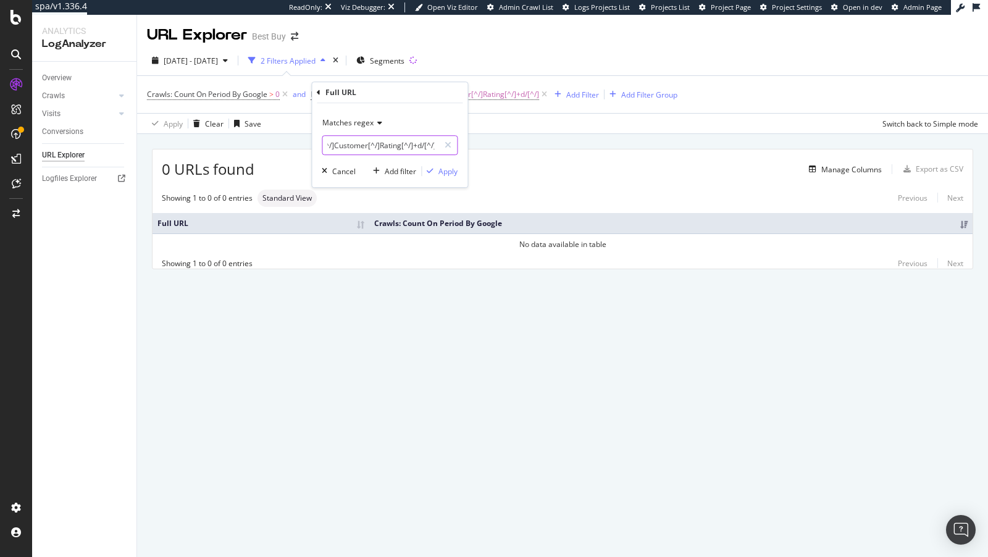
click at [468, 151] on div "Full URL Matches regex customerreviews_facet[^/]Customer[^/]Rating[^/]+d/[^/] C…" at bounding box center [389, 135] width 157 height 106
type input "customerreviews_facet[^/]Customer[^/]Rating[^/]"
click at [190, 59] on span "2025 May. 20th - Aug. 19th" at bounding box center [191, 61] width 54 height 11
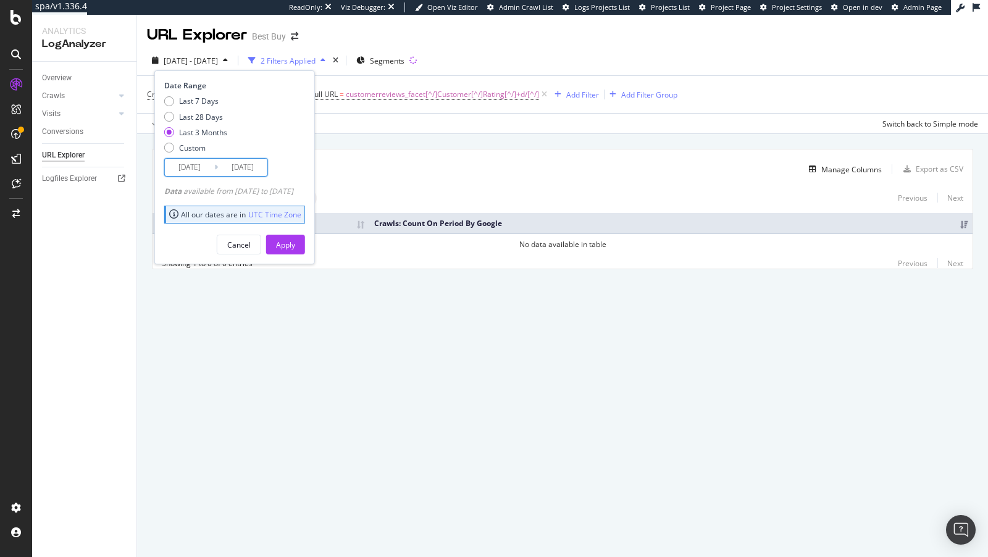
click at [187, 166] on input "2025/05/20" at bounding box center [189, 167] width 49 height 17
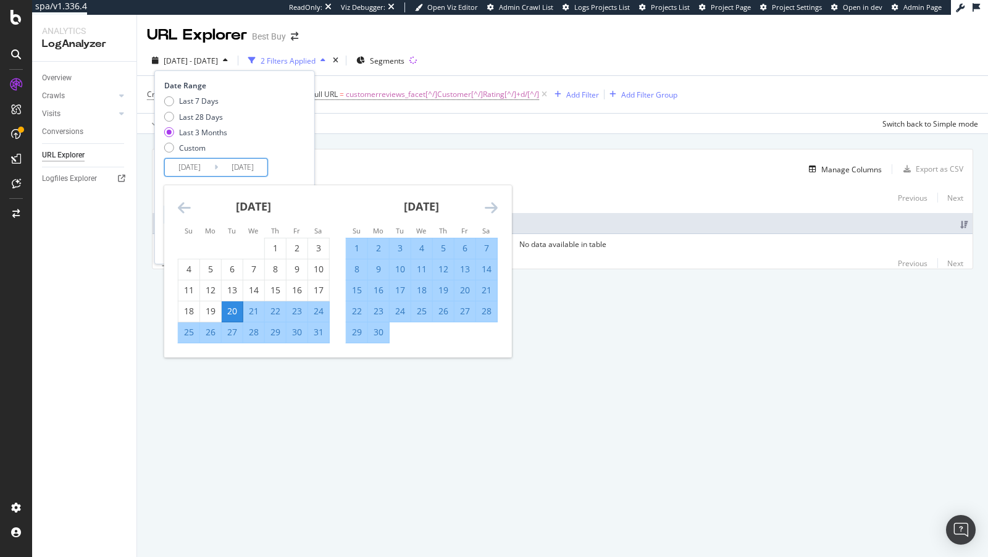
click at [188, 212] on icon "Move backward to switch to the previous month." at bounding box center [184, 207] width 13 height 15
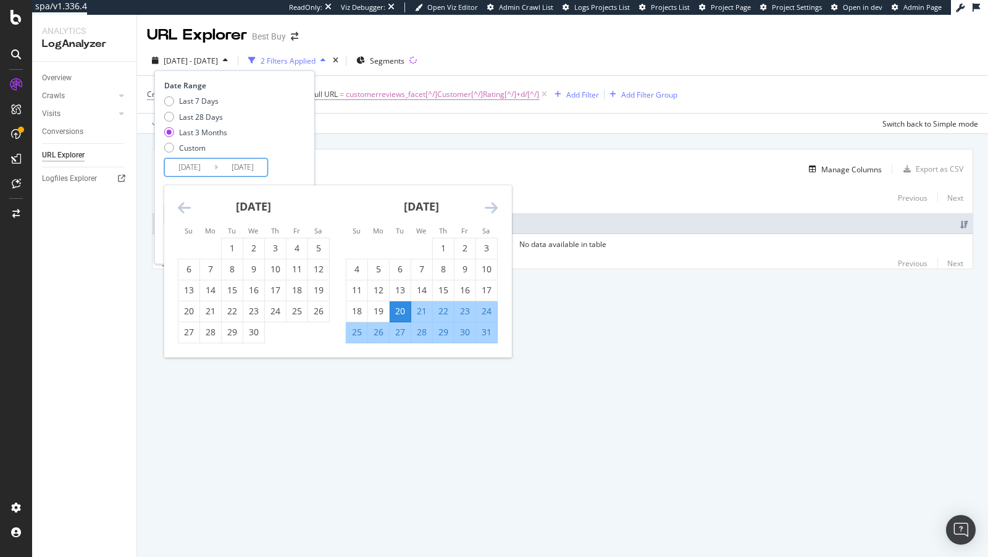
click at [188, 212] on icon "Move backward to switch to the previous month." at bounding box center [184, 207] width 13 height 15
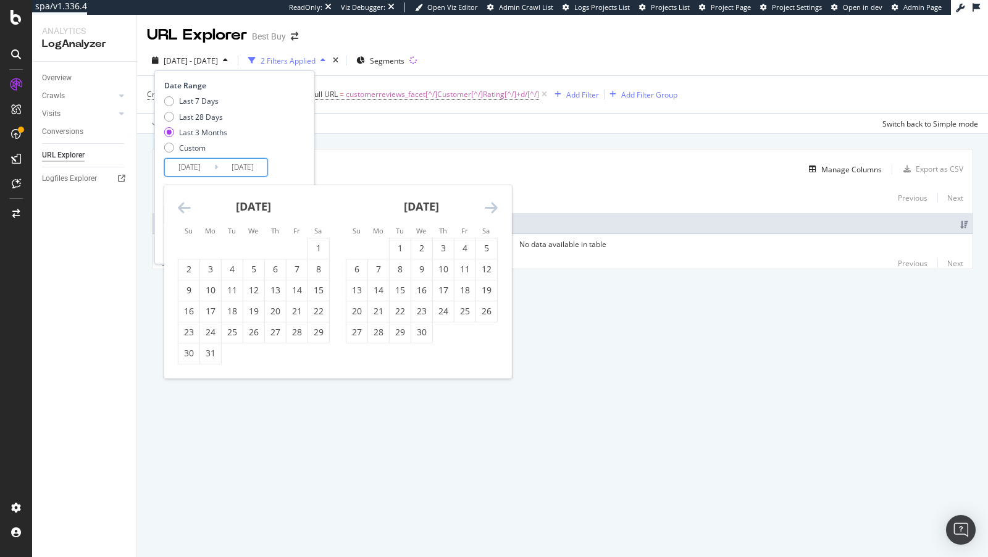
click at [188, 212] on icon "Move backward to switch to the previous month." at bounding box center [184, 207] width 13 height 15
click at [181, 210] on icon "Move backward to switch to the previous month." at bounding box center [184, 207] width 13 height 15
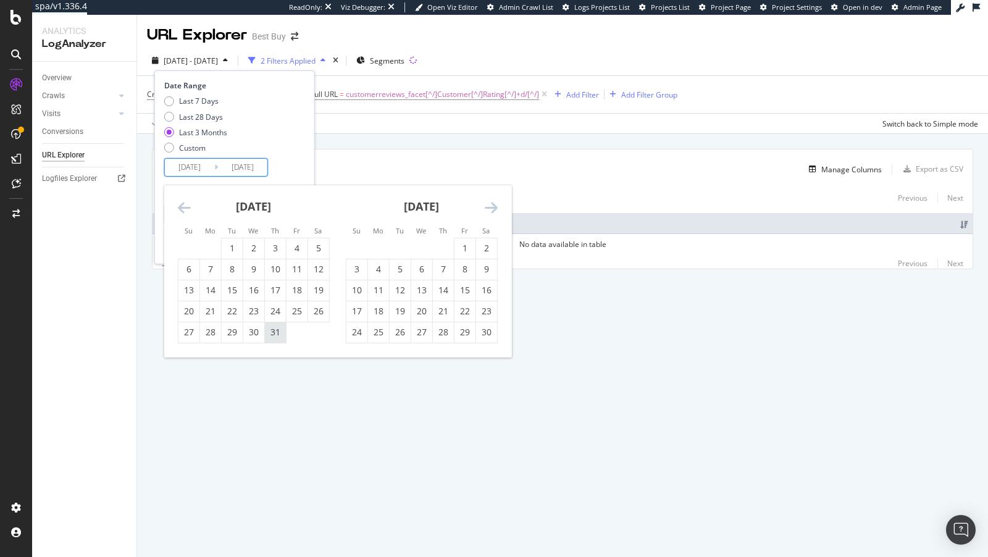
drag, startPoint x: 227, startPoint y: 243, endPoint x: 275, endPoint y: 323, distance: 93.1
click at [275, 323] on tbody "1 2 3 4 5 6 7 8 9 10 11 12 13 14 15 16 17 18 19 20 21 22 23 24 25 26 27 28 29 3…" at bounding box center [253, 290] width 151 height 105
click at [233, 245] on div "1" at bounding box center [232, 248] width 21 height 12
type input "2024/10/01"
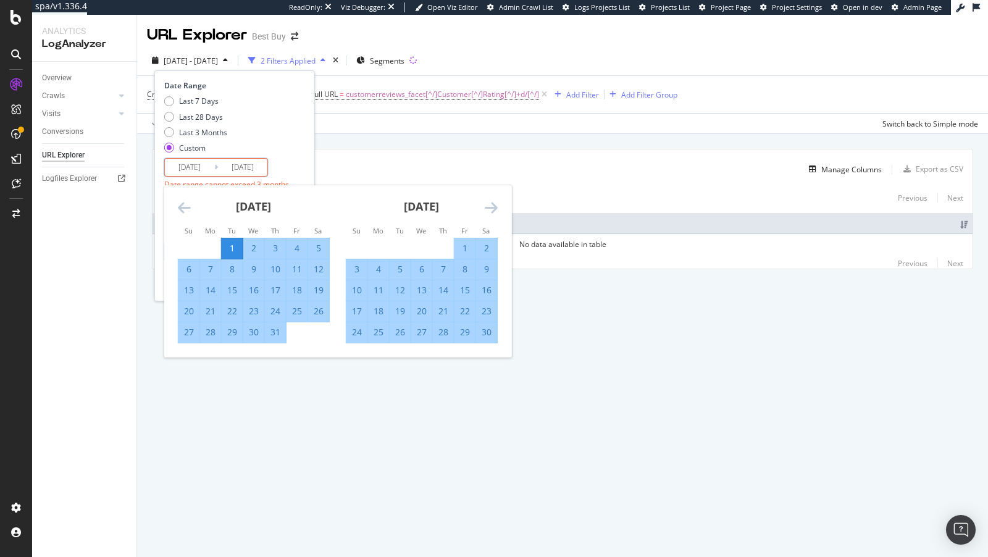
click at [271, 326] on div "31" at bounding box center [275, 332] width 21 height 12
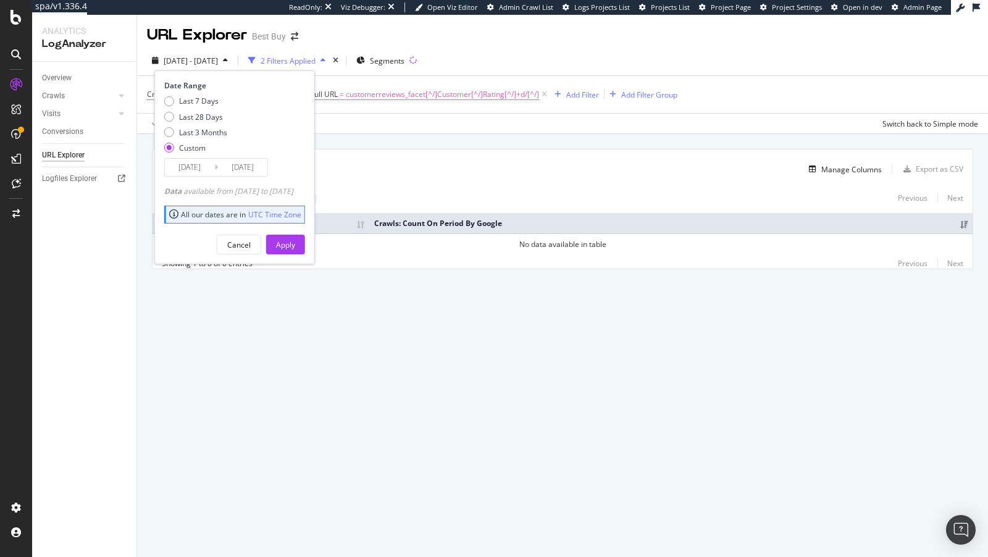
type input "2024/10/31"
click at [295, 237] on div "Apply" at bounding box center [285, 244] width 19 height 19
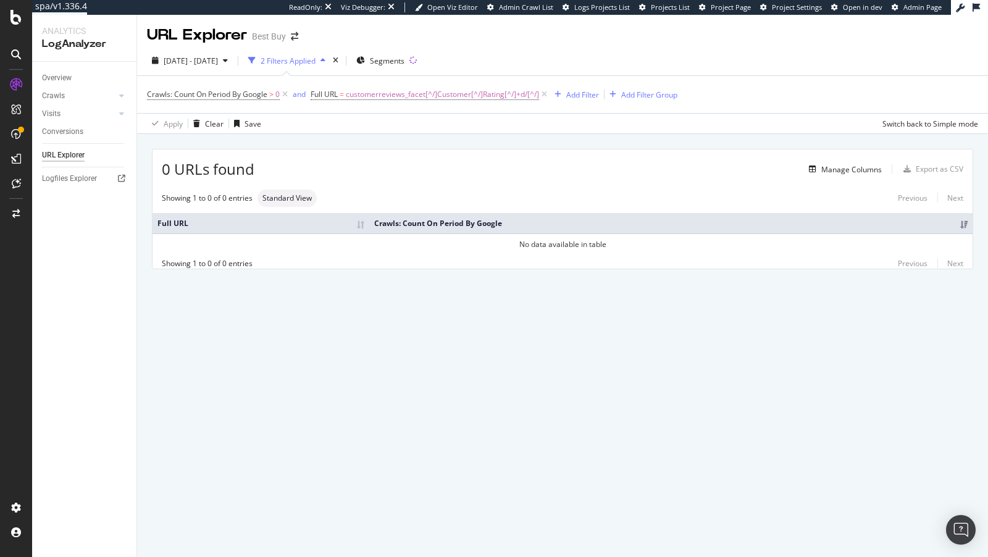
click at [393, 81] on div "Crawls: Count On Period By Google > 0 and Full URL = customerreviews_facet[^/]C…" at bounding box center [562, 94] width 831 height 37
click at [406, 98] on span "customerreviews_facet[^/]Customer[^/]Rating[^/]+d/[^/]" at bounding box center [442, 94] width 193 height 17
drag, startPoint x: 408, startPoint y: 143, endPoint x: 515, endPoint y: 151, distance: 107.8
click at [516, 151] on body "spa/v1.336.4 ReadOnly: Viz Debugger: Open Viz Editor Admin Crawl List Logs Proj…" at bounding box center [494, 278] width 988 height 557
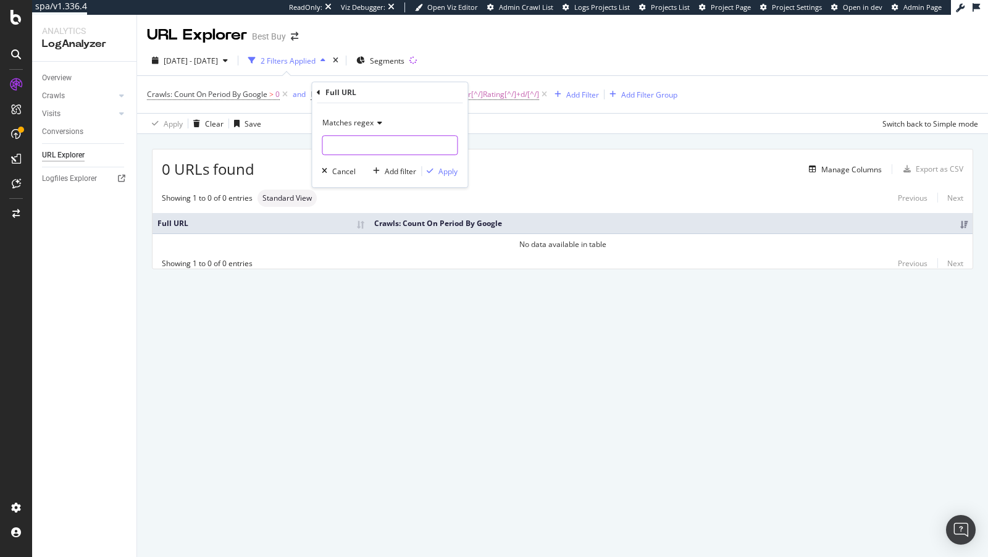
scroll to position [0, 0]
click at [412, 150] on input "customerreviews_facet[^/]Customer[^/]Rating[^/]+d/[^/]" at bounding box center [380, 145] width 117 height 20
drag, startPoint x: 406, startPoint y: 149, endPoint x: 486, endPoint y: 148, distance: 80.3
click at [486, 148] on body "spa/v1.336.4 ReadOnly: Viz Debugger: Open Viz Editor Admin Crawl List Logs Proj…" at bounding box center [494, 278] width 988 height 557
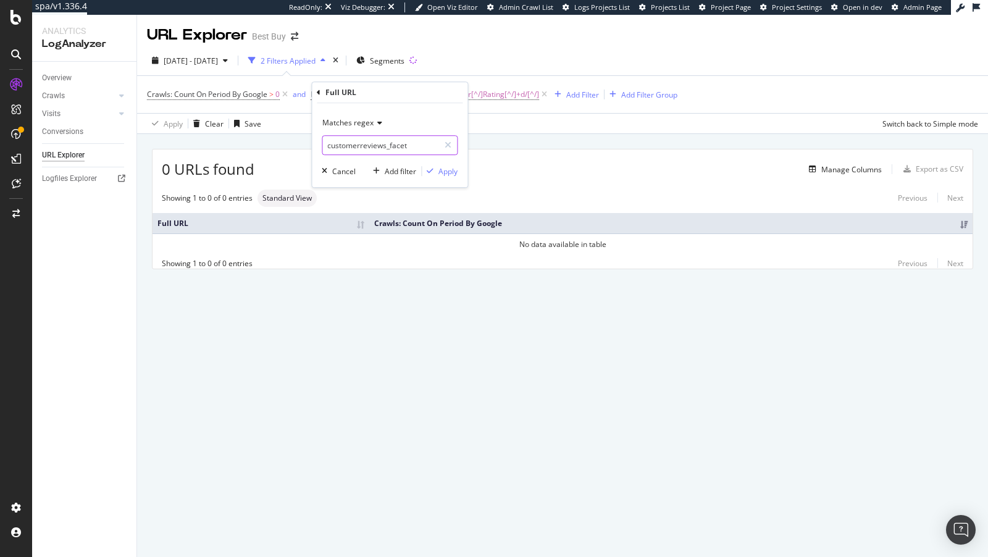
scroll to position [0, 0]
type input "customerreviews_facet"
click at [444, 170] on div "Apply" at bounding box center [448, 171] width 19 height 11
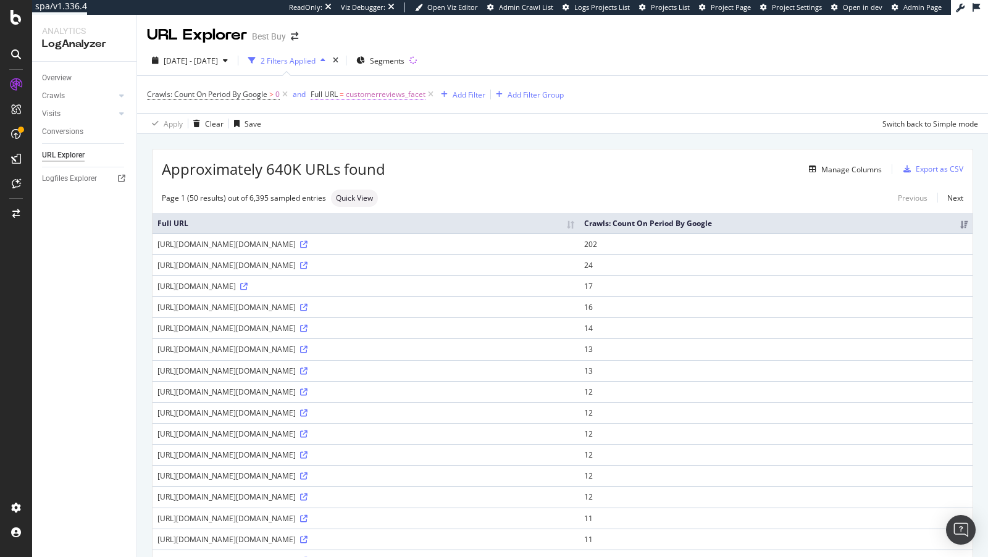
click at [380, 92] on span "customerreviews_facet" at bounding box center [386, 94] width 80 height 17
click at [367, 145] on input "customerreviews_facet" at bounding box center [380, 145] width 117 height 20
paste input "[^/]Customer[^/]Rating[^/]\d+[^/]"
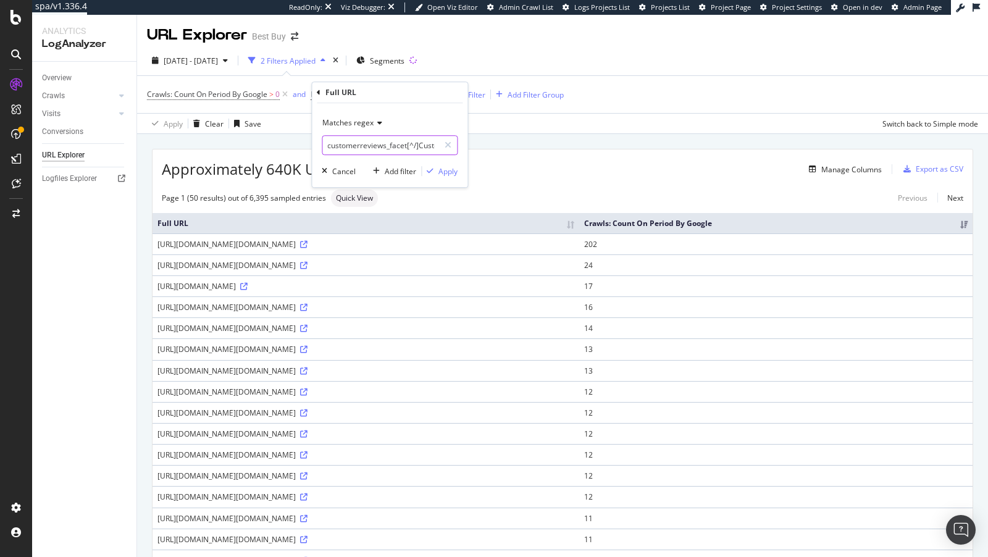
scroll to position [0, 85]
type input "customerreviews_facet[^/]Customer[^/]Rating[^/]\d+[^/]"
click at [448, 172] on div "Apply" at bounding box center [448, 171] width 19 height 11
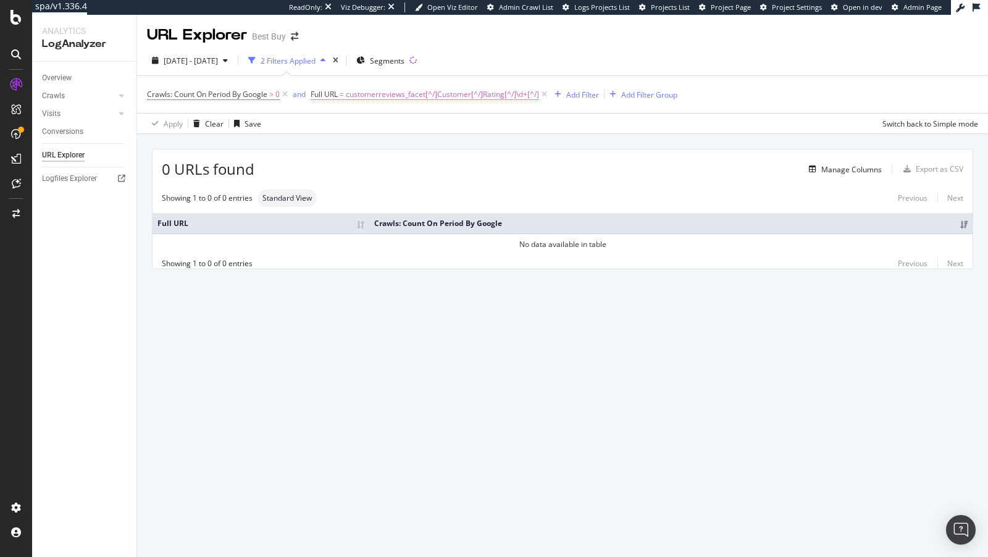
click at [393, 99] on span "customerreviews_facet[^/]Customer[^/]Rating[^/]\d+[^/]" at bounding box center [442, 94] width 193 height 17
click at [414, 145] on input "customerreviews_facet[^/]Customer[^/]Rating[^/]\d+[^/]" at bounding box center [380, 145] width 117 height 20
click at [418, 144] on input "customerreviews_facet[^/]Customer[^/]Rating[^/]\d+[^/]" at bounding box center [380, 145] width 117 height 20
drag, startPoint x: 420, startPoint y: 142, endPoint x: 443, endPoint y: 145, distance: 23.0
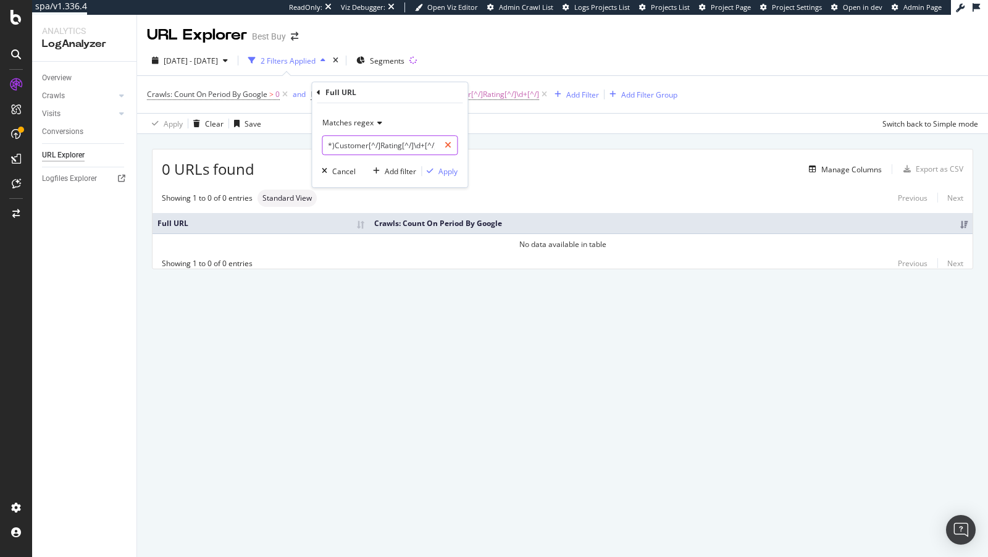
click at [443, 145] on div "customerreviews_facet(.*)Customer[^/]Rating[^/]\d+[^/]" at bounding box center [390, 145] width 136 height 20
click at [394, 144] on input "customerreviews_facet(.*)Customer[^/]Rating[^/]\d+[^/]" at bounding box center [380, 145] width 117 height 20
click at [379, 146] on input "customerreviews_facet(.*)Customer[^/]Rating[^/]\d+[^/]" at bounding box center [380, 145] width 117 height 20
click at [413, 147] on input "customerreviews_facet[^/]Customer[^/]Rating[^/]\d+[^/]" at bounding box center [380, 145] width 117 height 20
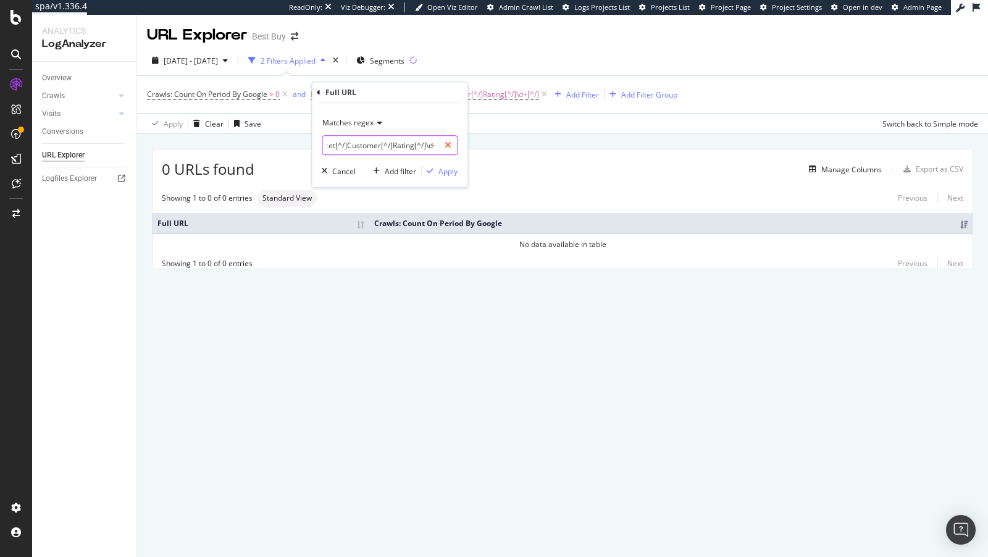
scroll to position [0, 85]
drag, startPoint x: 423, startPoint y: 147, endPoint x: 443, endPoint y: 147, distance: 20.4
click at [444, 147] on div "customerreviews_facet[^/]Customer[^/]Rating[^/]\d+[^/]" at bounding box center [390, 145] width 136 height 20
click at [410, 143] on input "customerreviews_facet[^/]Customer[^/]Rating[^/]\d+[^/]" at bounding box center [380, 145] width 117 height 20
drag, startPoint x: 422, startPoint y: 146, endPoint x: 479, endPoint y: 151, distance: 57.0
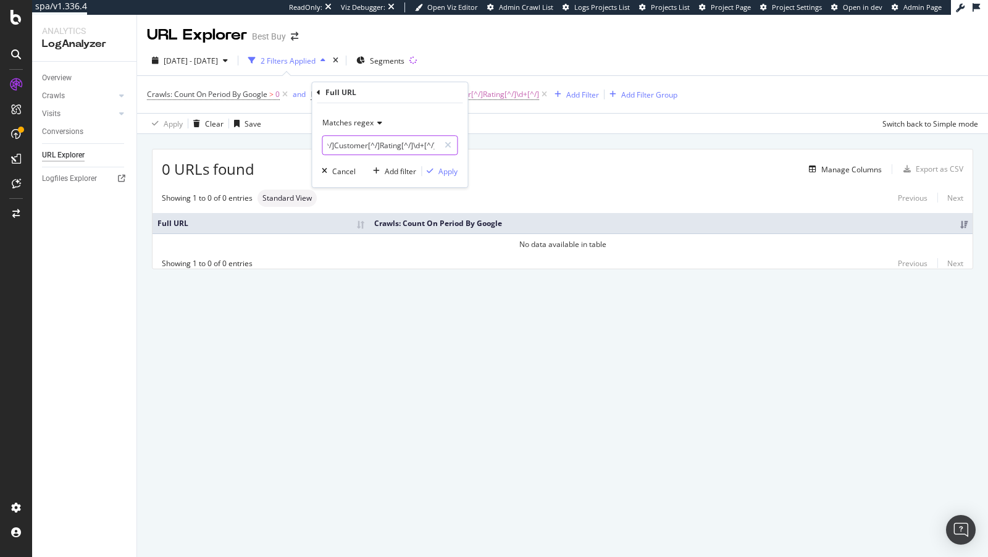
click at [479, 151] on body "spa/v1.336.4 ReadOnly: Viz Debugger: Open Viz Editor Admin Crawl List Logs Proj…" at bounding box center [494, 278] width 988 height 557
click at [422, 147] on input "customerreviews_facet[^/]Customer[^/]Rating[^/]\d+" at bounding box center [380, 145] width 117 height 20
click at [356, 149] on input "customerreviews_facet[^/]Customer[^/]Rating(.*)\d+" at bounding box center [380, 145] width 117 height 20
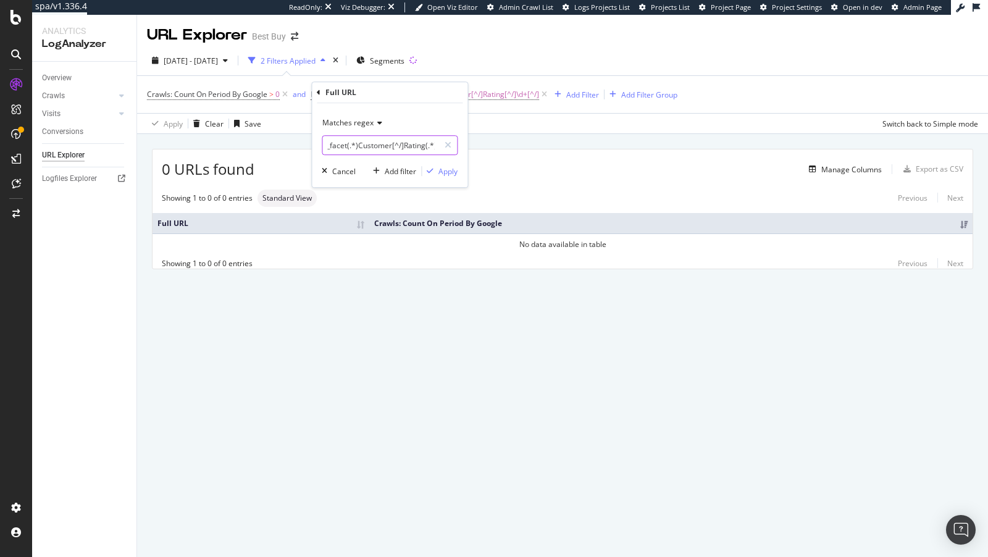
scroll to position [0, 0]
drag, startPoint x: 344, startPoint y: 149, endPoint x: 303, endPoint y: 149, distance: 41.4
click at [303, 149] on body "spa/v1.336.4 ReadOnly: Viz Debugger: Open Viz Editor Admin Crawl List Logs Proj…" at bounding box center [494, 278] width 988 height 557
type input "customerreviews_facet(.*)Customer[^/]Rating(.*)\d+"
click at [449, 169] on div "Apply" at bounding box center [448, 171] width 19 height 11
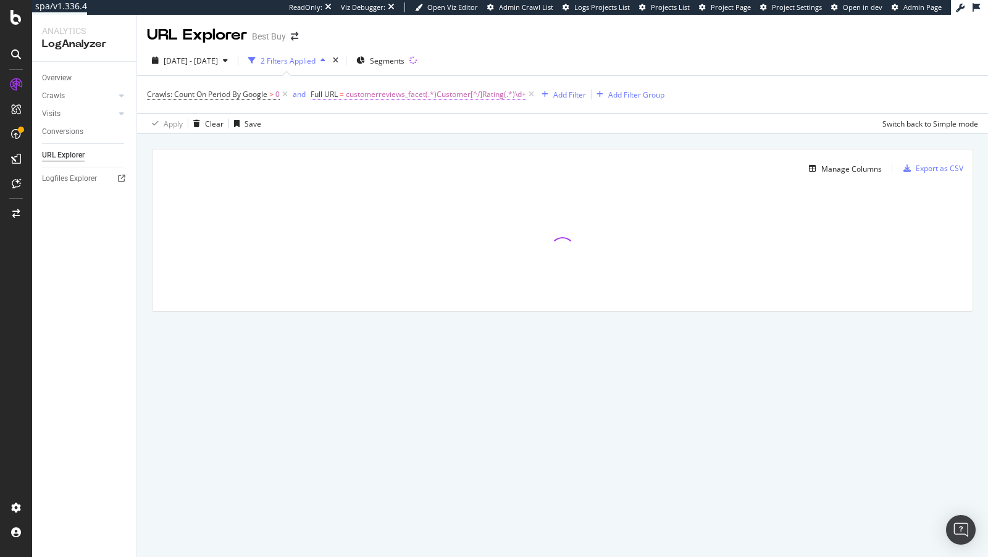
click at [458, 98] on span "customerreviews_facet(.*)Customer[^/]Rating(.*)\d+" at bounding box center [436, 94] width 180 height 17
drag, startPoint x: 427, startPoint y: 143, endPoint x: 446, endPoint y: 143, distance: 18.5
click at [446, 143] on div "customerreviews_facet(.*)Customer[^/]Rating(.*)\d+" at bounding box center [390, 145] width 136 height 20
click at [390, 146] on input "customerreviews_facet(.*)Customer[^/]Rating(.*)\d+" at bounding box center [380, 145] width 117 height 20
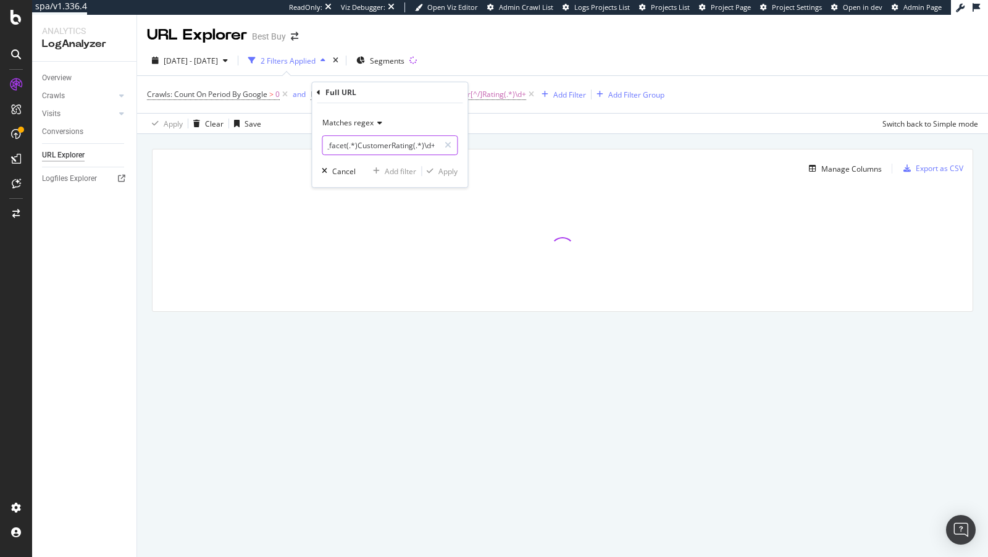
scroll to position [0, 59]
type input "customerreviews_facet(.*)Customer(.*)Rating(.*)\d+"
click at [445, 170] on div "Apply" at bounding box center [448, 171] width 19 height 11
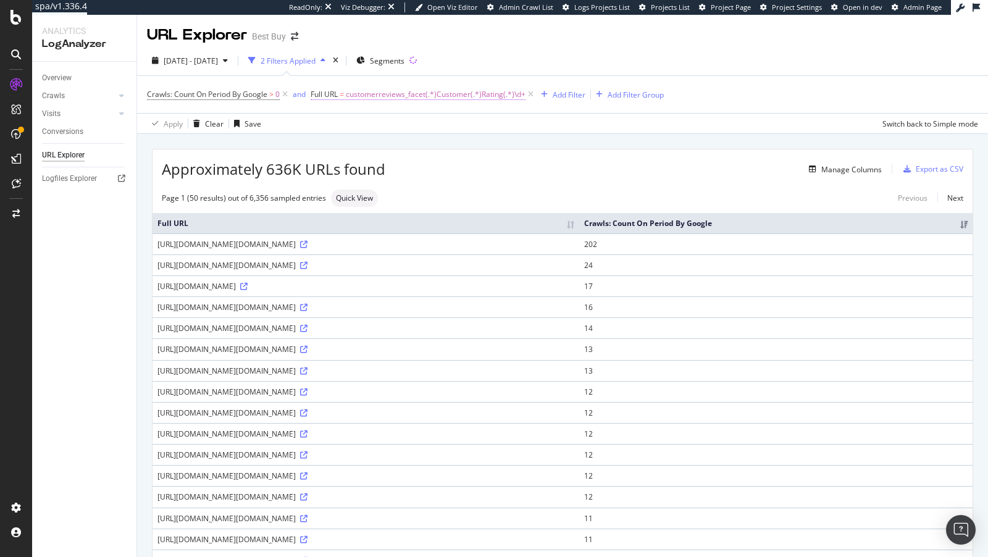
click at [421, 93] on span "customerreviews_facet(.*)Customer(.*)Rating(.*)\d+" at bounding box center [436, 94] width 180 height 17
click at [416, 149] on input "customerreviews_facet(.*)Customer(.*)Rating(.*)\d+" at bounding box center [380, 145] width 117 height 20
click at [414, 148] on input "customerreviews_facet(.*)Customer(.*)Rating(.*)\d+" at bounding box center [380, 145] width 117 height 20
type input "customerreviews_facet(.*)Customer(.*)Rating(.*)\d+"
click at [405, 145] on input "customerreviews_facet(.*)Customer(.*)Rating(.*)\d+" at bounding box center [380, 145] width 117 height 20
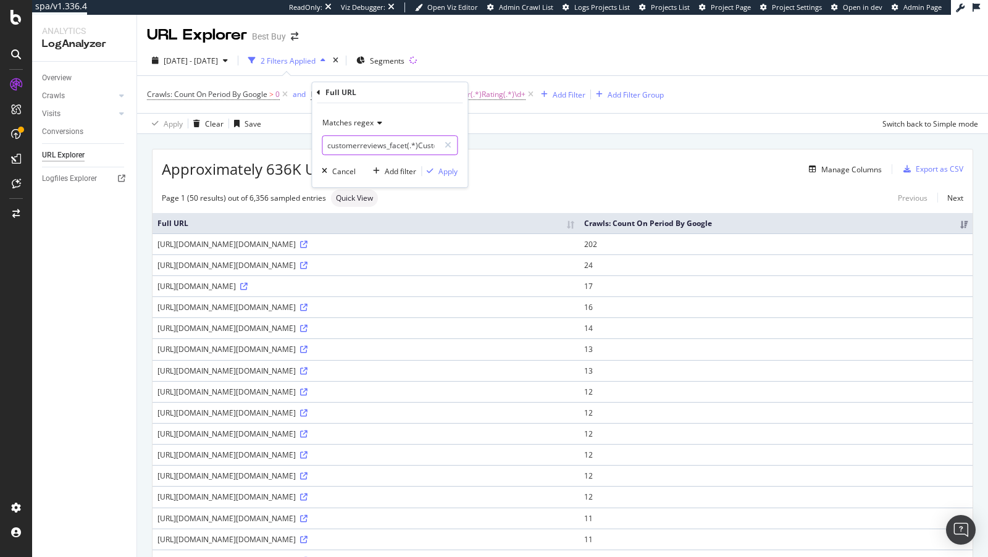
click at [405, 145] on input "customerreviews_facet(.*)Customer(.*)Rating(.*)\d+" at bounding box center [380, 145] width 117 height 20
click at [574, 271] on div "https://www.bestbuy.com/site/searchpage.jsp?_dyncharset=UTF-8&browsedCategory=p…" at bounding box center [366, 265] width 417 height 11
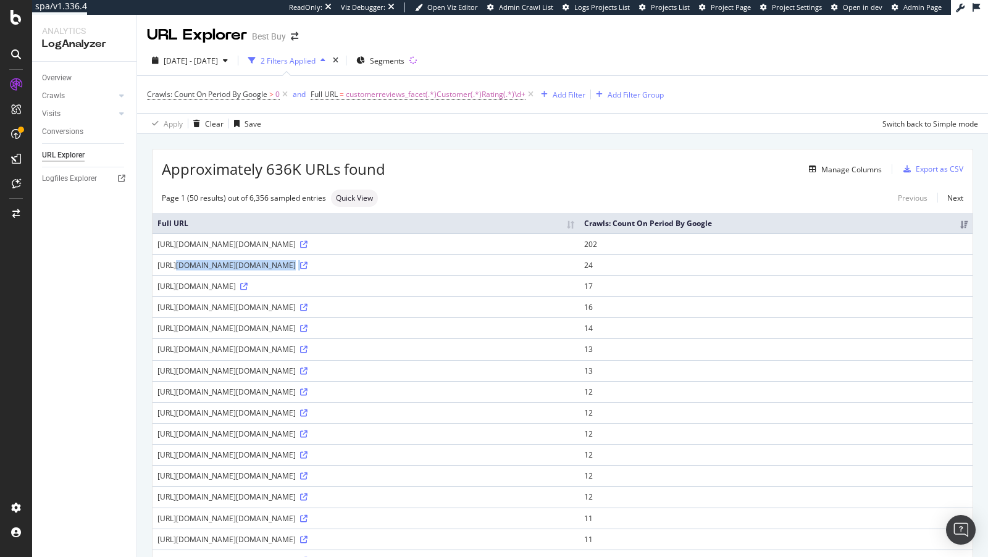
click at [574, 271] on div "https://www.bestbuy.com/site/searchpage.jsp?_dyncharset=UTF-8&browsedCategory=p…" at bounding box center [366, 265] width 417 height 11
copy div "https://www.bestbuy.com/site/searchpage.jsp?_dyncharset=UTF-8&browsedCategory=p…"
click at [440, 96] on span "customerreviews_facet(.*)Customer(.*)Rating(.*)\d+" at bounding box center [436, 94] width 180 height 17
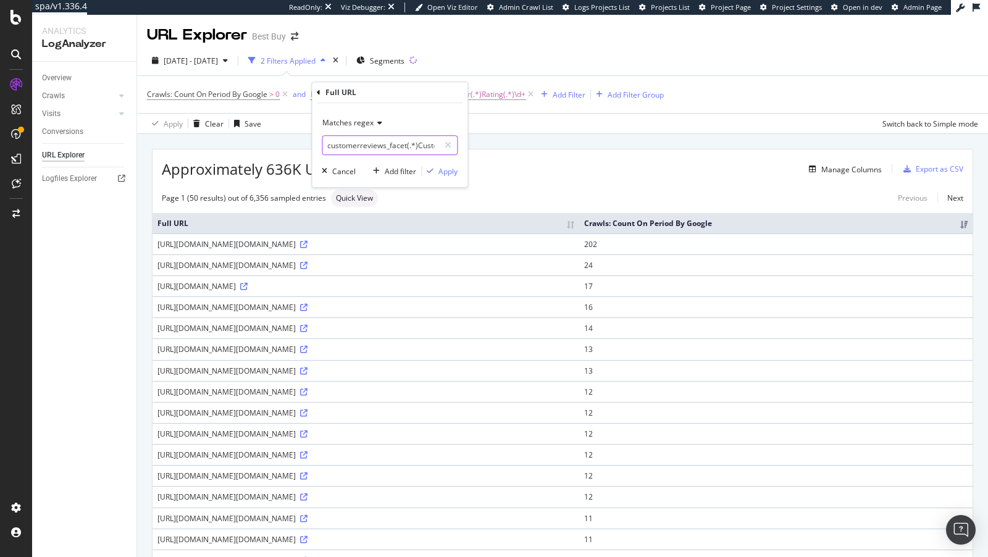
click at [392, 144] on input "customerreviews_facet(.*)Customer(.*)Rating(.*)\d+" at bounding box center [380, 145] width 117 height 20
click at [410, 313] on div "https://www.bestbuy.com/site/searchpage.jsp?_dyncharset=UTF-8&browsedCategory=p…" at bounding box center [366, 307] width 417 height 11
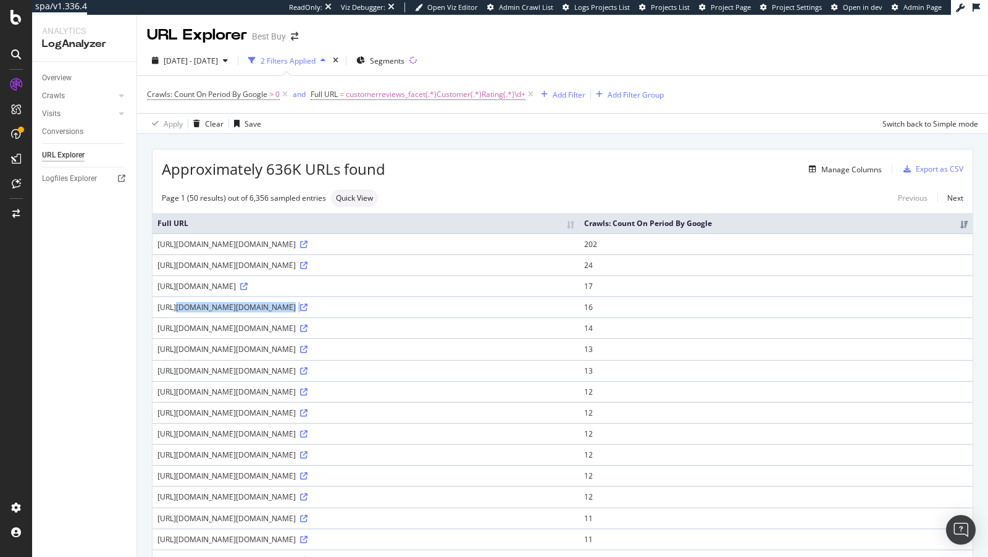
click at [410, 313] on div "https://www.bestbuy.com/site/searchpage.jsp?_dyncharset=UTF-8&browsedCategory=p…" at bounding box center [366, 307] width 417 height 11
copy div "https://www.bestbuy.com/site/searchpage.jsp?_dyncharset=UTF-8&browsedCategory=p…"
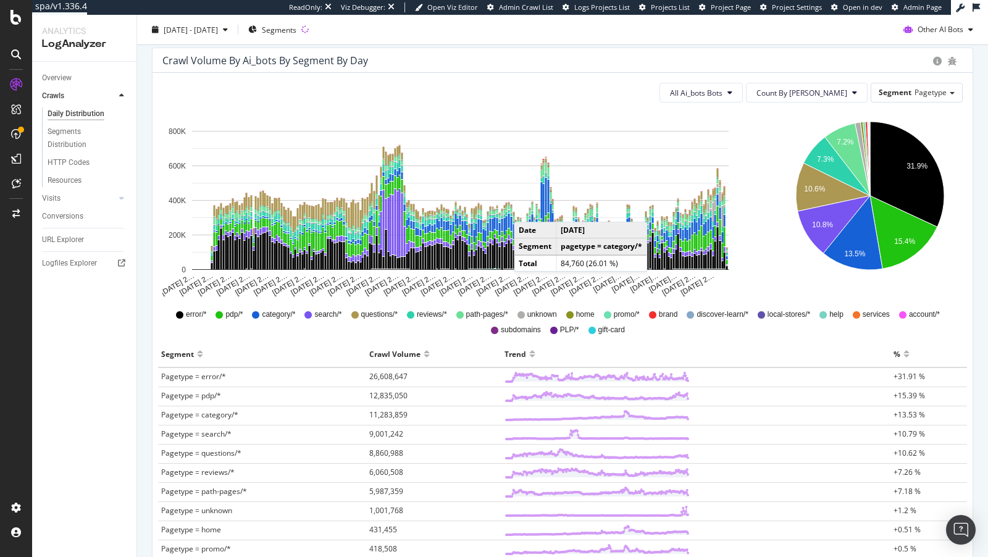
scroll to position [62, 0]
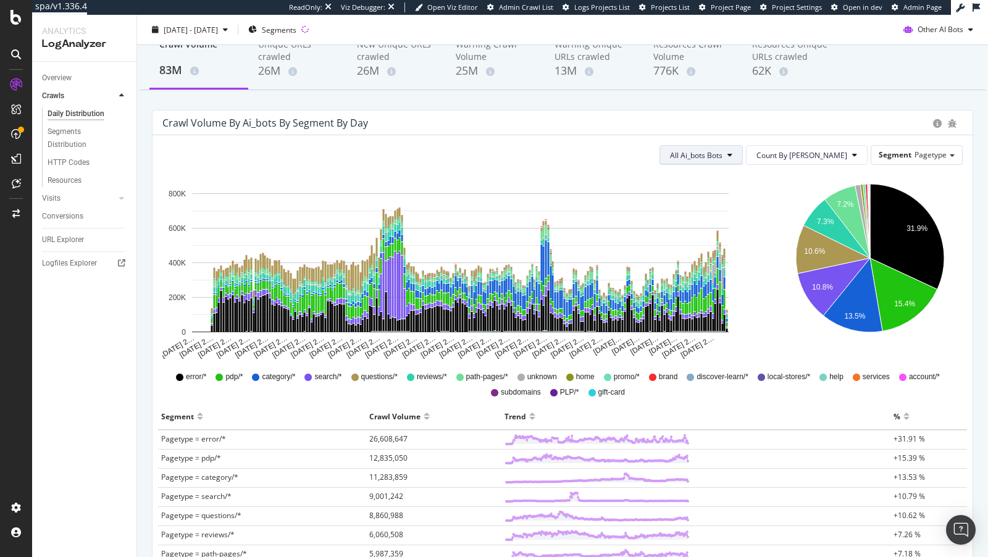
click at [736, 146] on button "All Ai_bots Bots" at bounding box center [701, 155] width 83 height 20
click at [750, 261] on span "AnthropicAI" at bounding box center [752, 257] width 69 height 11
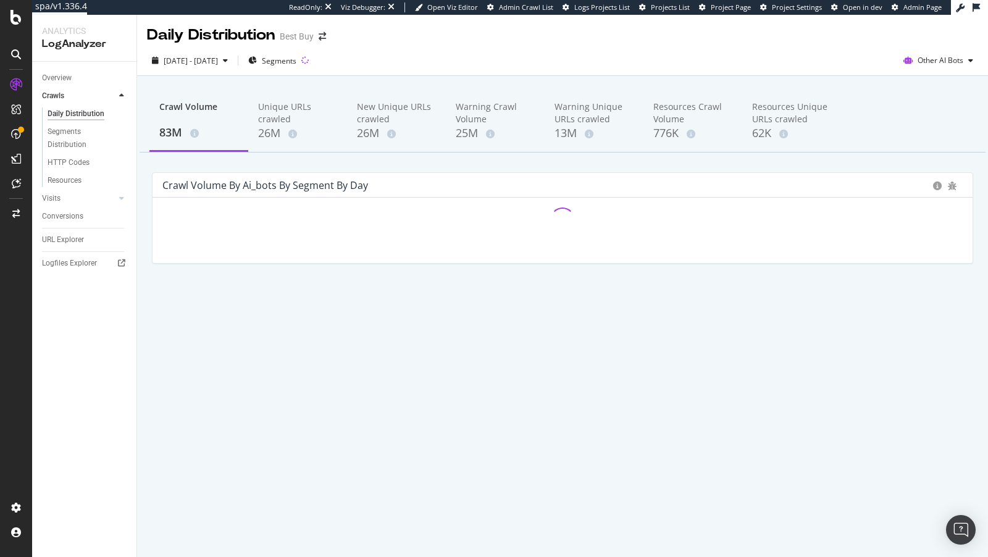
scroll to position [0, 0]
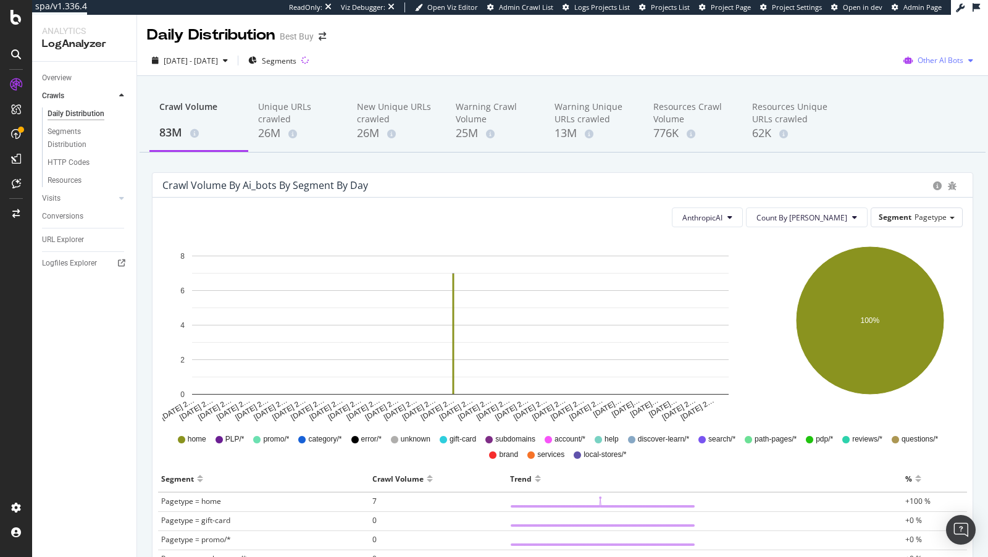
click at [941, 51] on div "Other AI Bots" at bounding box center [939, 60] width 80 height 19
click at [743, 224] on button "AnthropicAI" at bounding box center [707, 218] width 71 height 20
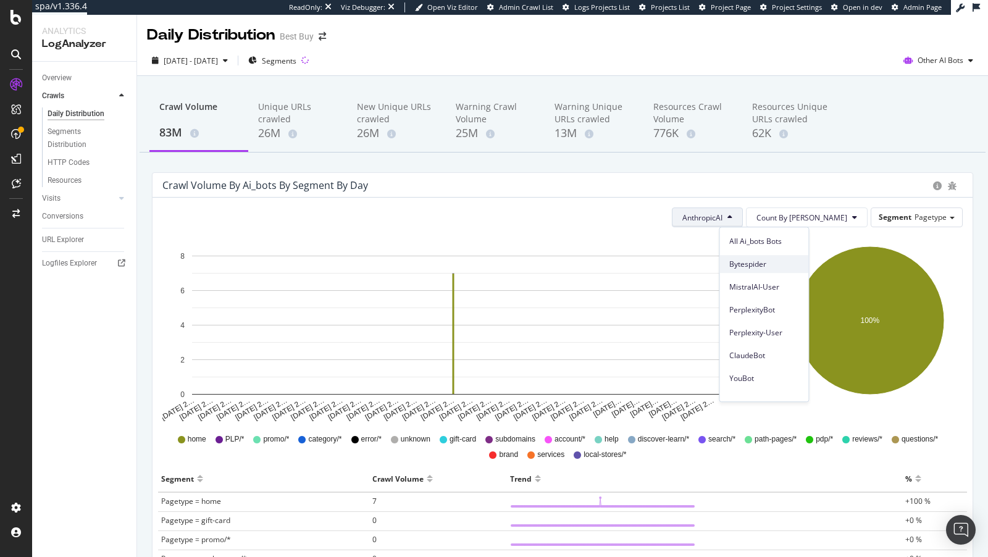
click at [761, 268] on span "Bytespider" at bounding box center [763, 264] width 69 height 11
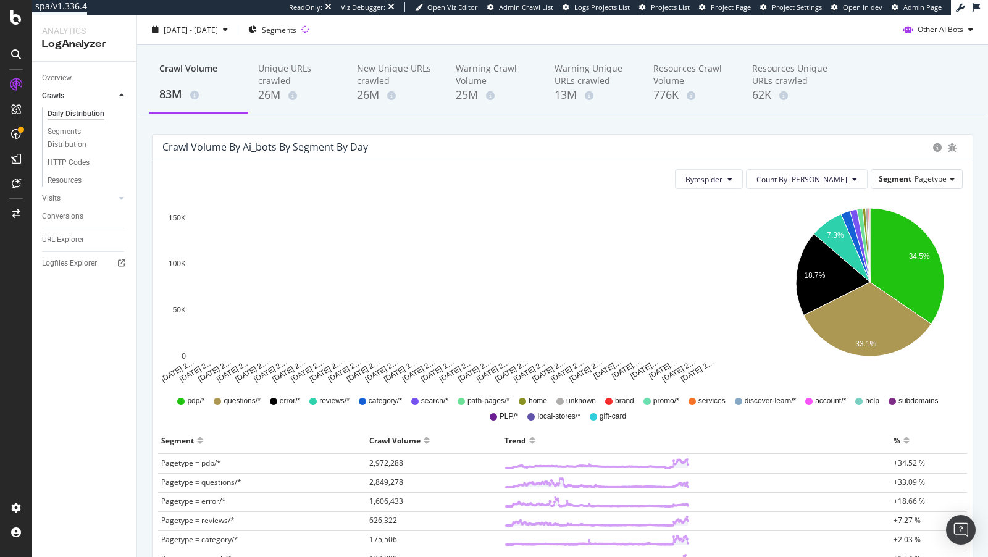
scroll to position [65, 0]
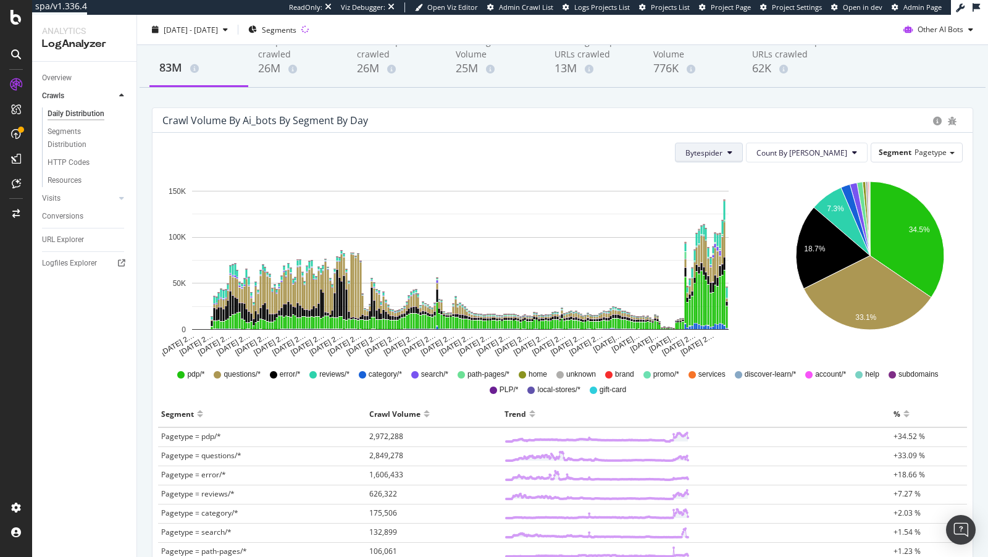
click at [723, 155] on span "Bytespider" at bounding box center [704, 153] width 37 height 11
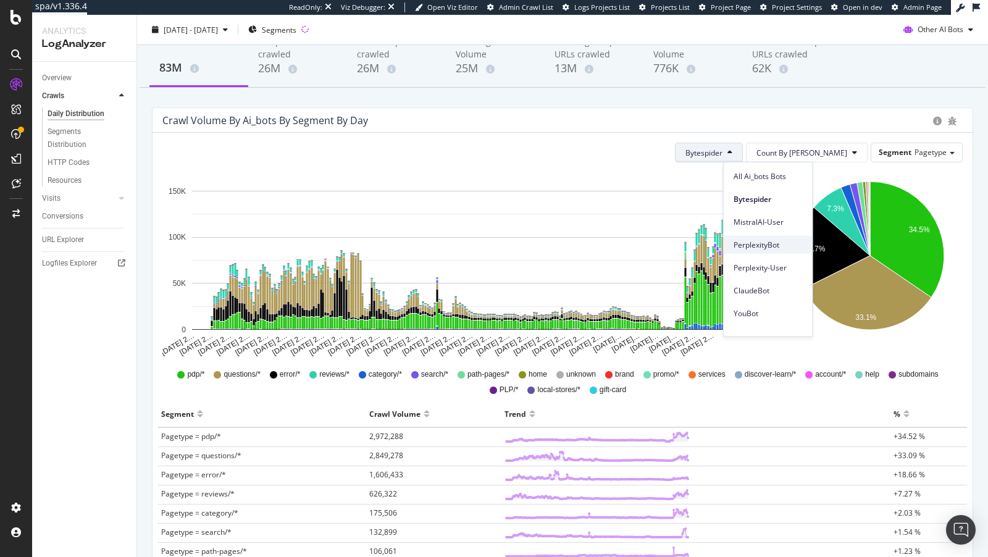
scroll to position [88, 0]
click at [765, 295] on span "AnthropicAI" at bounding box center [768, 293] width 69 height 11
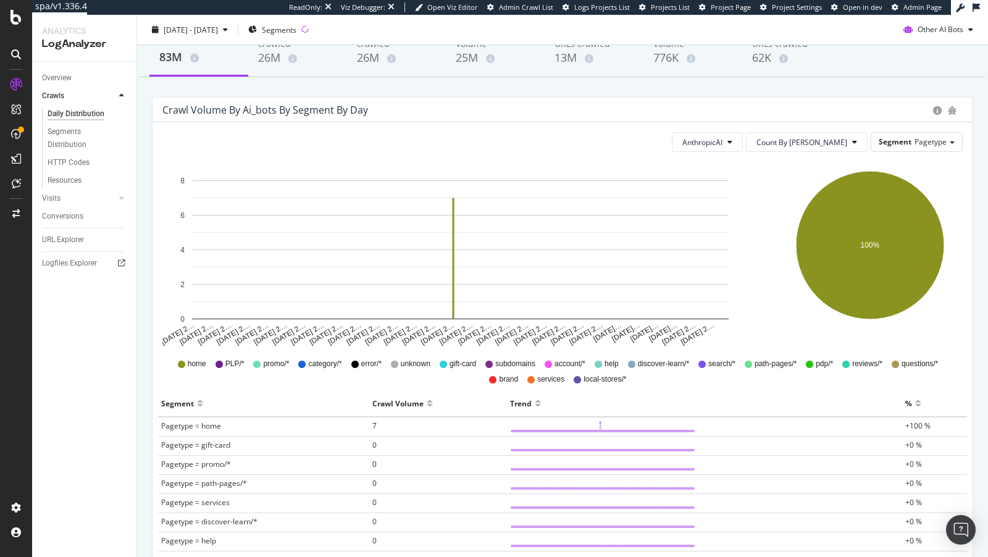
scroll to position [0, 0]
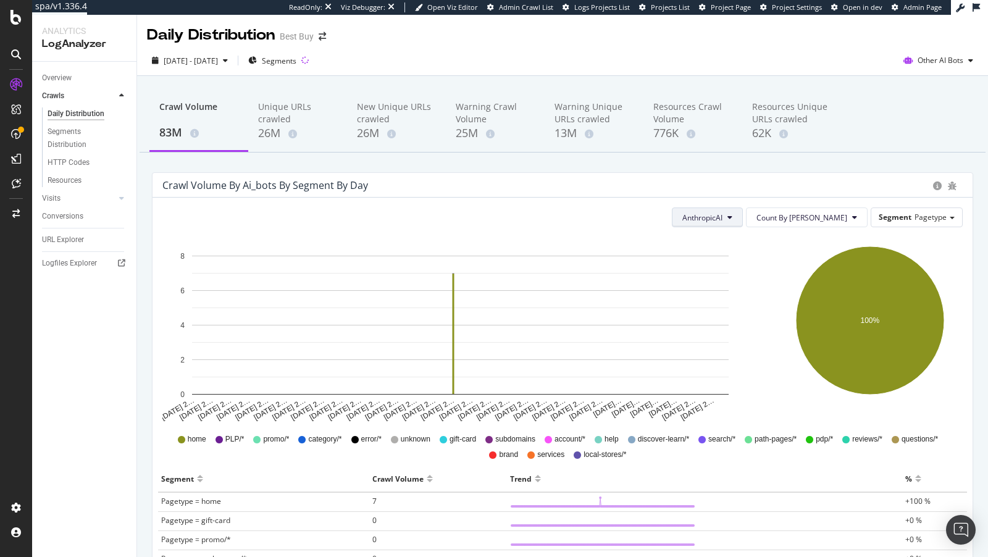
click at [743, 216] on button "AnthropicAI" at bounding box center [707, 218] width 71 height 20
click at [762, 361] on span "FacebookBot" at bounding box center [763, 365] width 69 height 11
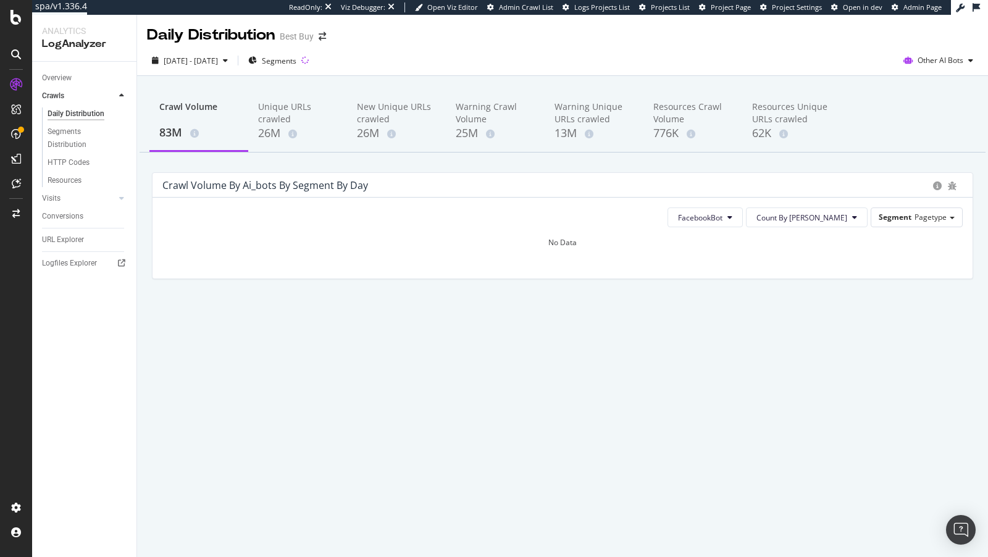
click at [941, 49] on div "2025 Jan. 1st - 2025 Aug. 19th Segments Other AI Bots" at bounding box center [562, 61] width 851 height 30
click at [931, 64] on span "Other AI Bots" at bounding box center [941, 60] width 46 height 11
click at [842, 70] on span "OpenAI" at bounding box center [864, 72] width 48 height 11
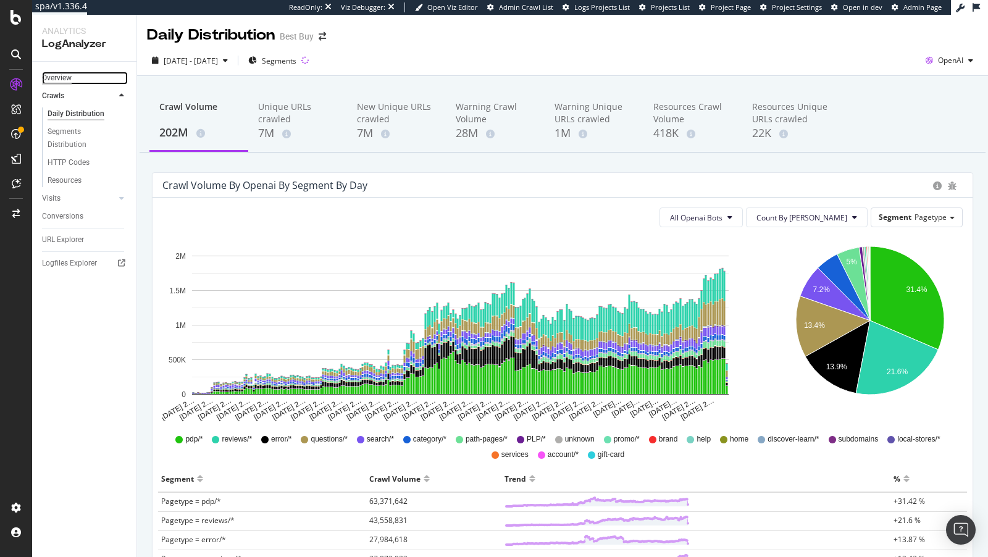
click at [61, 78] on div "Overview" at bounding box center [57, 78] width 30 height 13
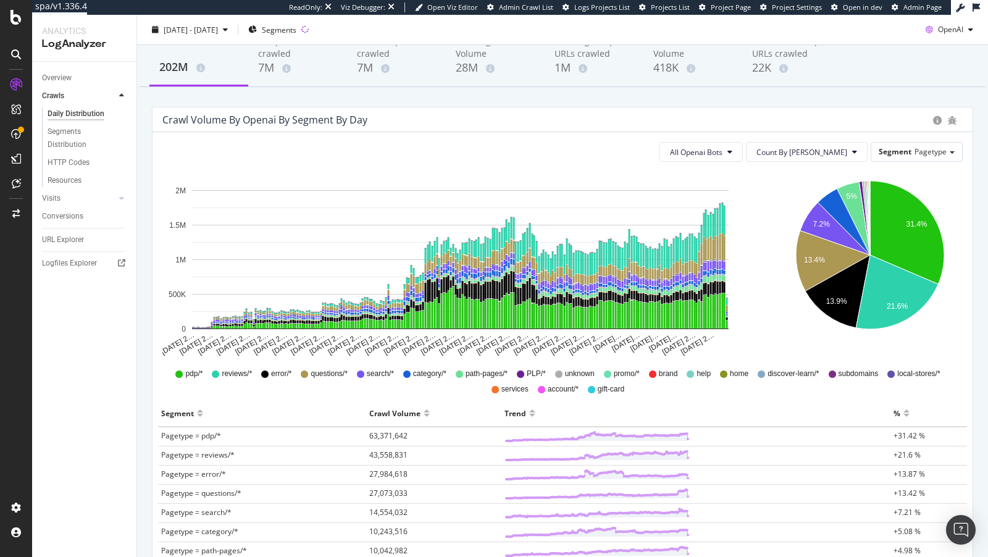
scroll to position [30, 0]
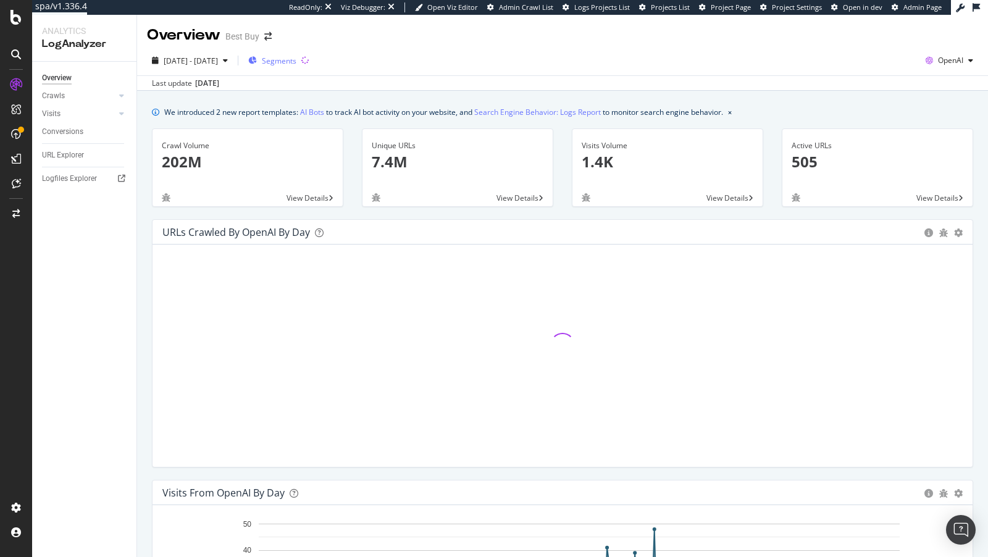
click at [296, 66] on div "Segments" at bounding box center [272, 60] width 48 height 19
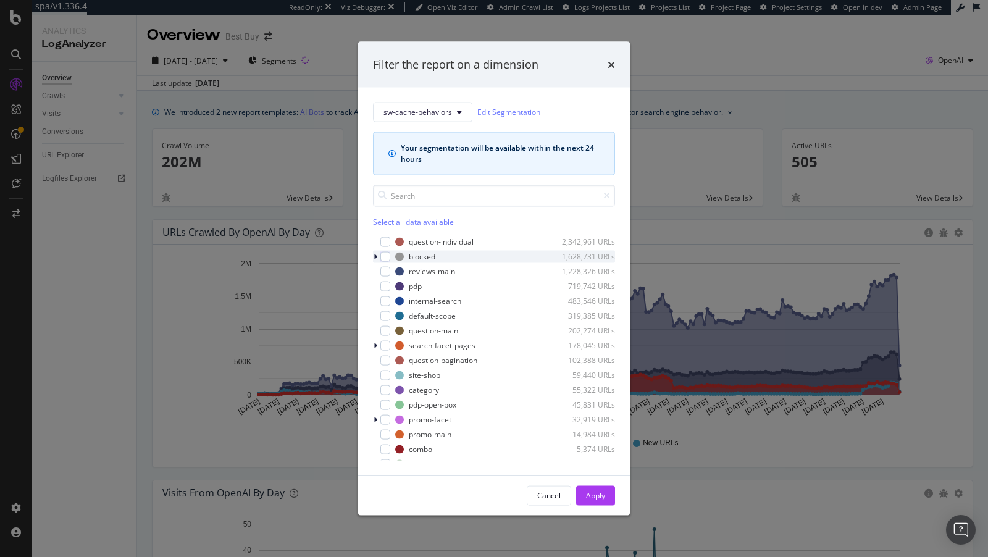
click at [373, 256] on div "modal" at bounding box center [376, 256] width 7 height 12
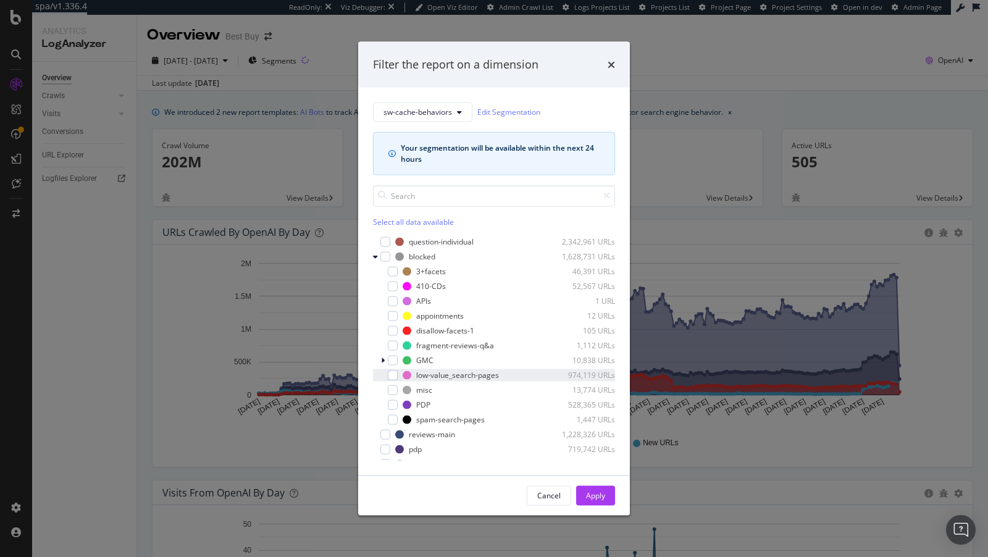
click at [400, 374] on div "low-value_search-pages 974,119 URLs" at bounding box center [494, 375] width 242 height 12
click at [603, 497] on div "Apply" at bounding box center [595, 495] width 19 height 11
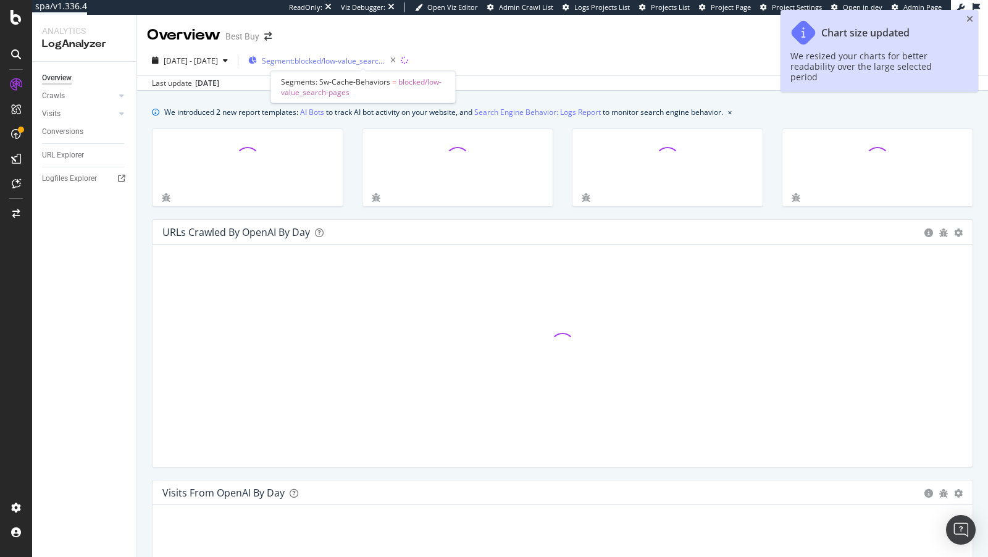
click at [358, 62] on span "Segment: blocked/low-value_search-pages" at bounding box center [324, 61] width 124 height 11
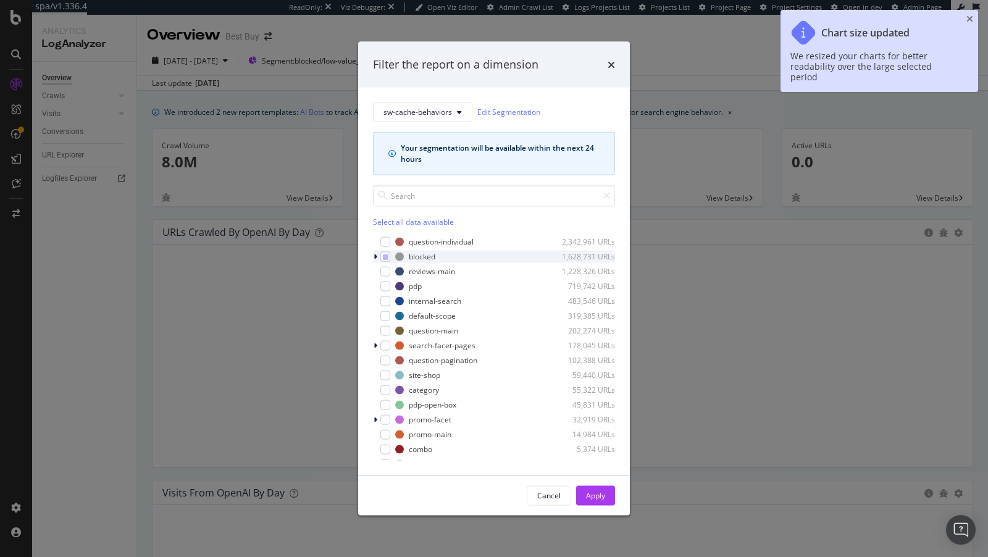
click at [376, 257] on icon "modal" at bounding box center [376, 256] width 4 height 7
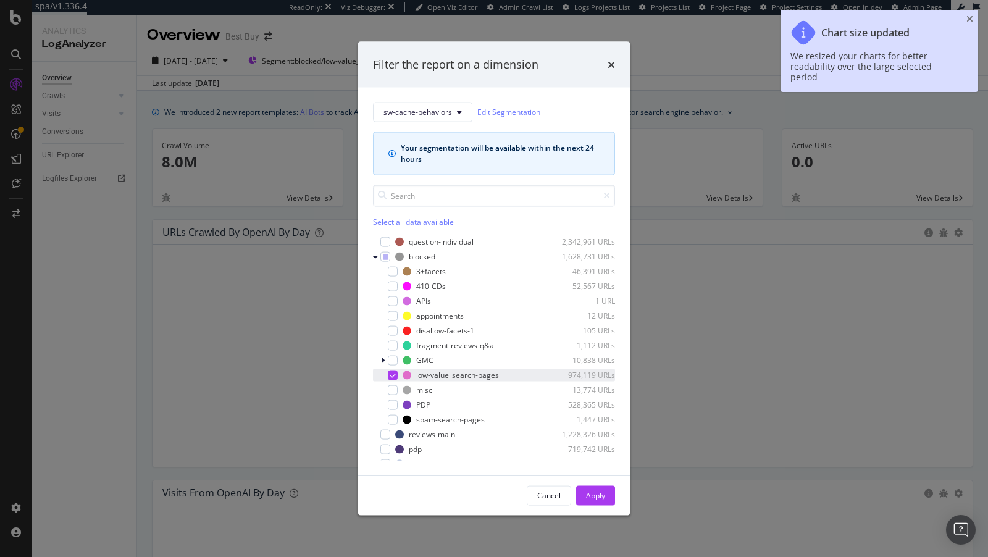
click at [395, 370] on div "modal" at bounding box center [393, 375] width 10 height 10
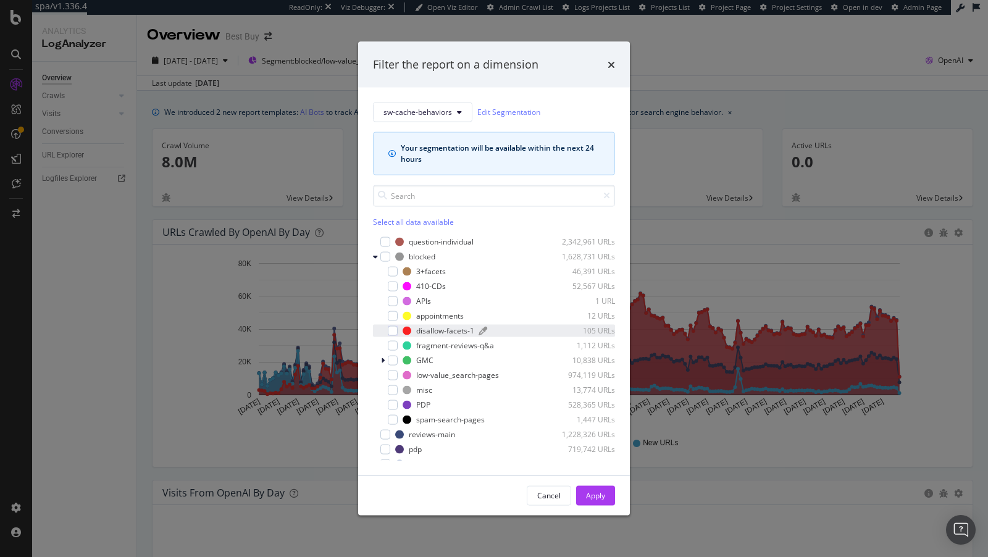
click at [429, 329] on div "disallow-facets-1" at bounding box center [445, 331] width 58 height 11
click at [601, 497] on div "Apply" at bounding box center [595, 495] width 19 height 11
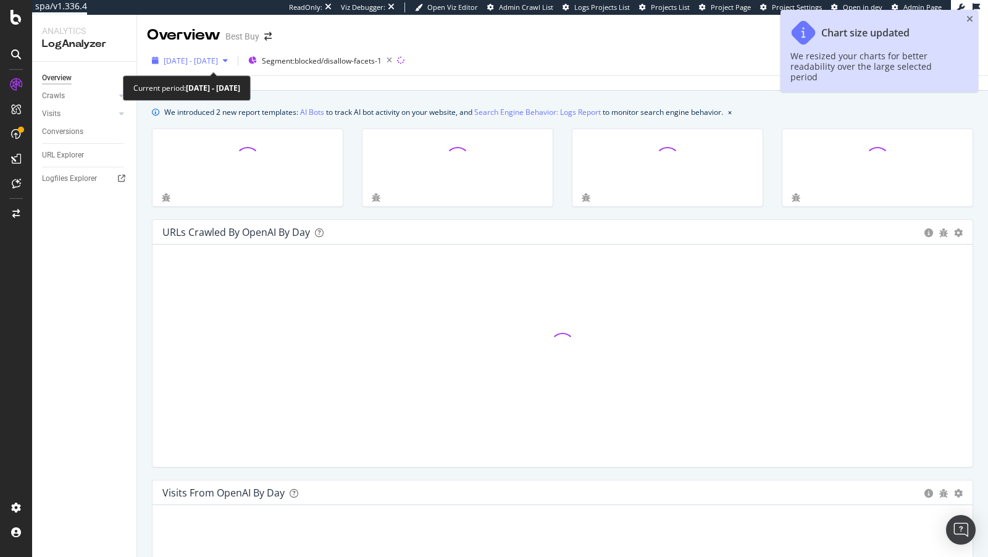
click at [218, 61] on span "[DATE] - [DATE]" at bounding box center [191, 61] width 54 height 11
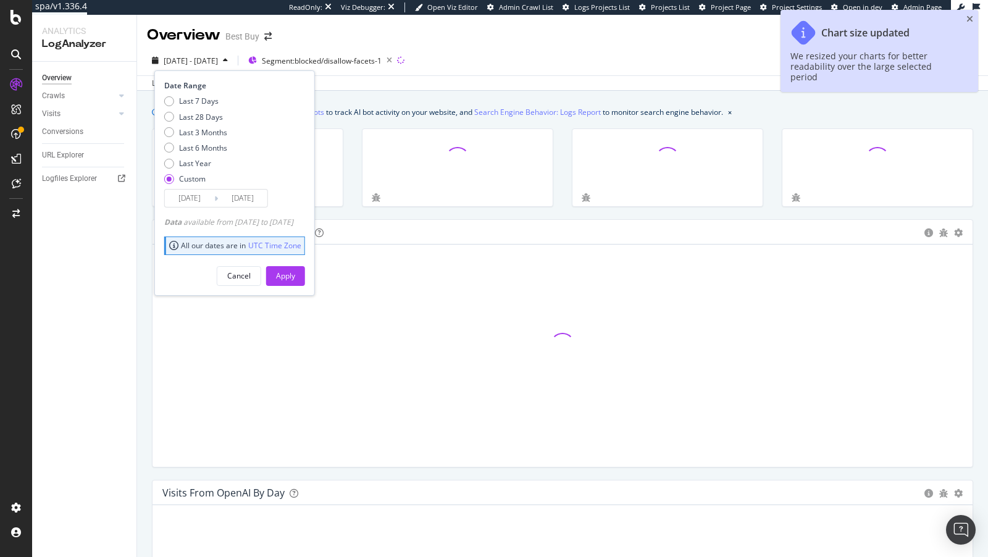
click at [191, 200] on input "[DATE]" at bounding box center [189, 198] width 49 height 17
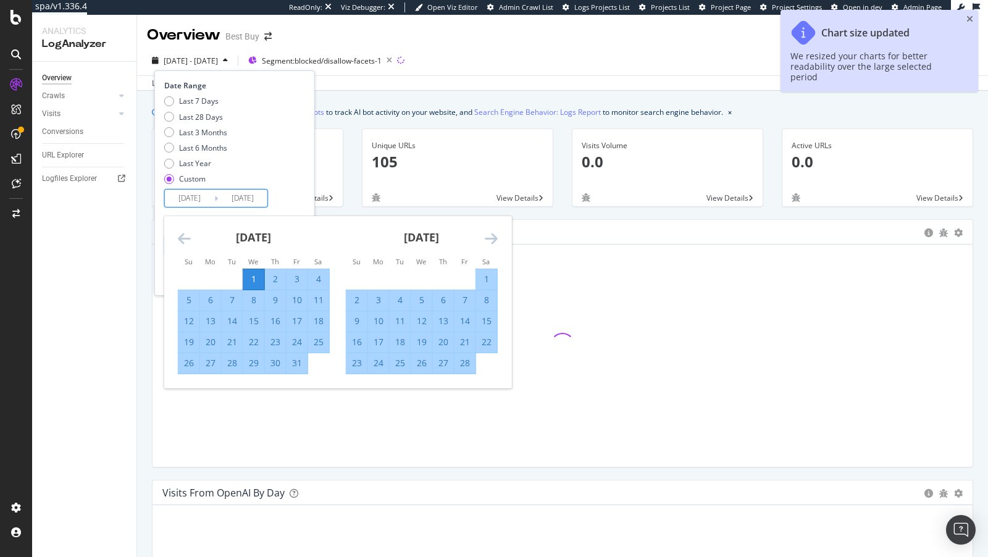
click at [181, 239] on icon "Move backward to switch to the previous month." at bounding box center [184, 238] width 13 height 15
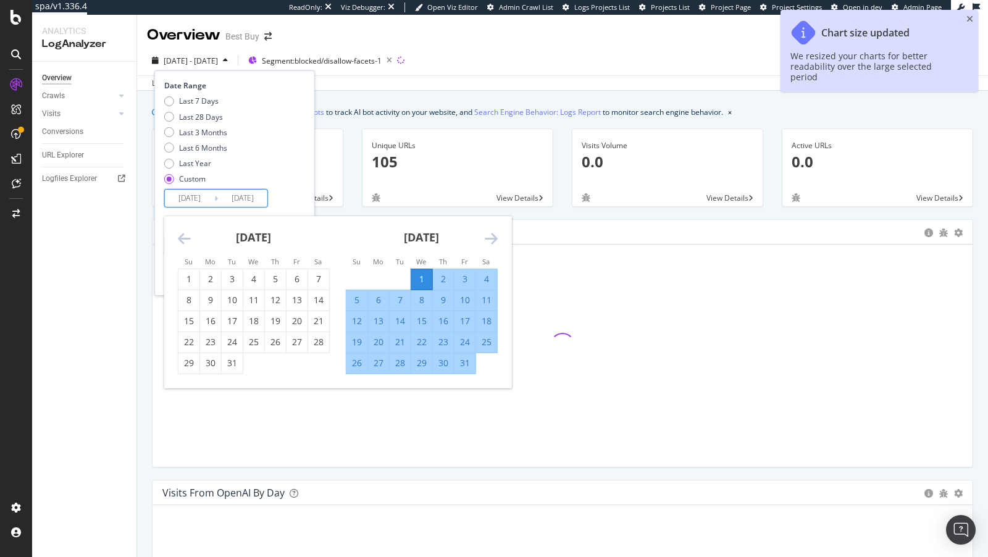
click at [181, 239] on icon "Move backward to switch to the previous month." at bounding box center [184, 238] width 13 height 15
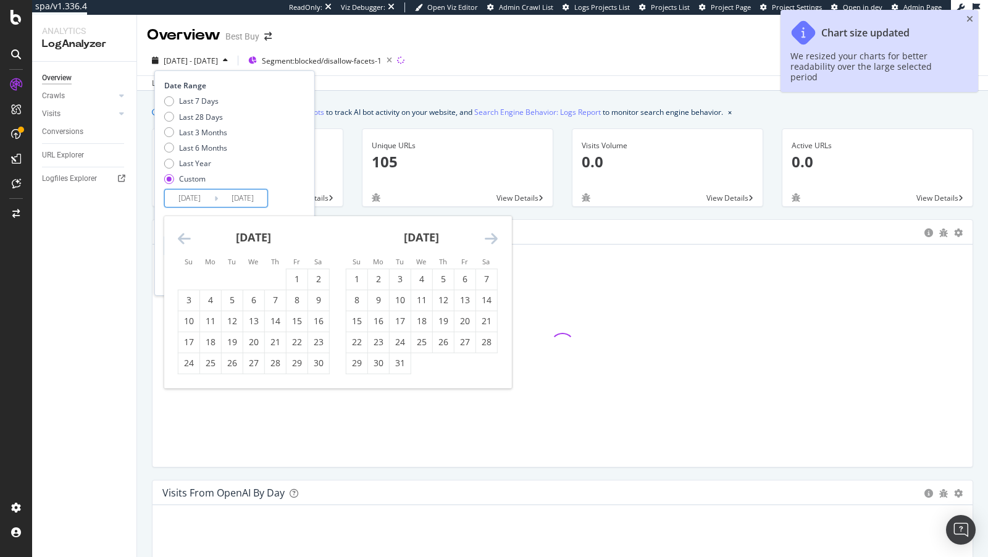
click at [181, 239] on icon "Move backward to switch to the previous month." at bounding box center [184, 238] width 13 height 15
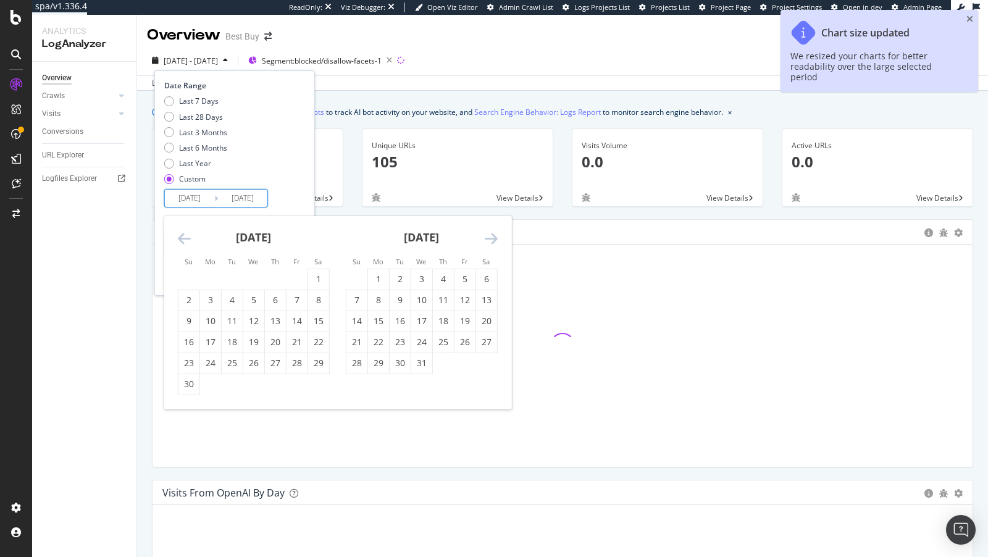
click at [181, 239] on icon "Move backward to switch to the previous month." at bounding box center [184, 238] width 13 height 15
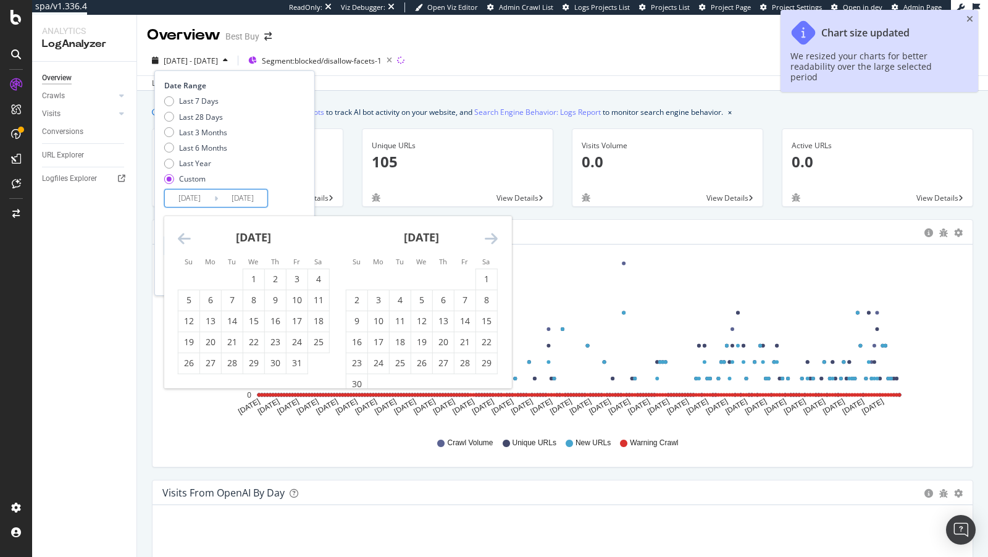
click at [181, 239] on icon "Move backward to switch to the previous month." at bounding box center [184, 238] width 13 height 15
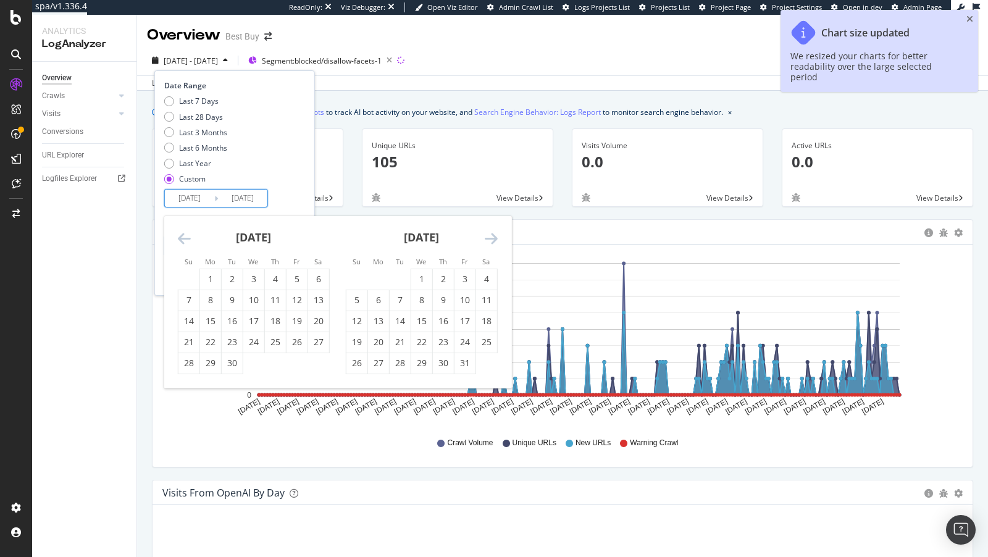
click at [183, 240] on icon "Move backward to switch to the previous month." at bounding box center [184, 238] width 13 height 15
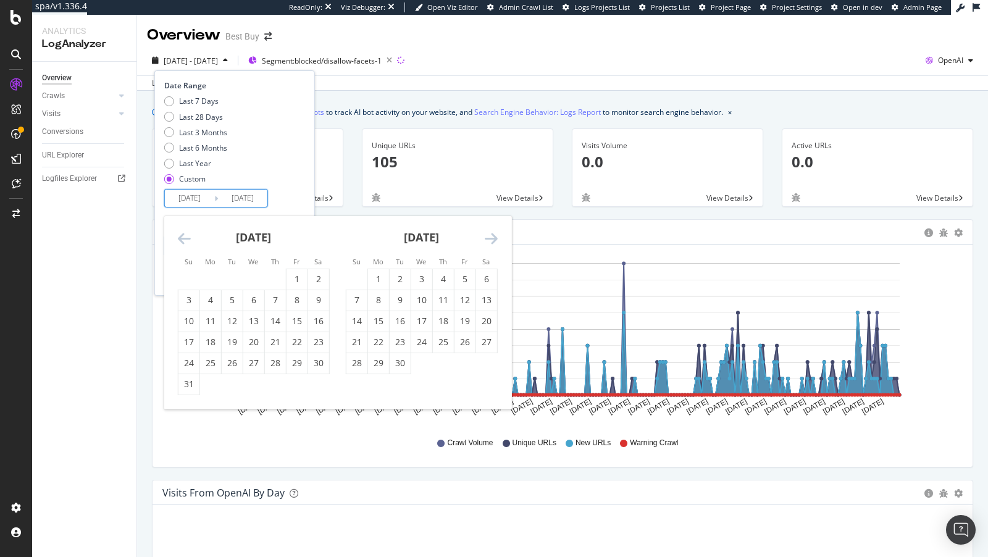
click at [183, 240] on icon "Move backward to switch to the previous month." at bounding box center [184, 238] width 13 height 15
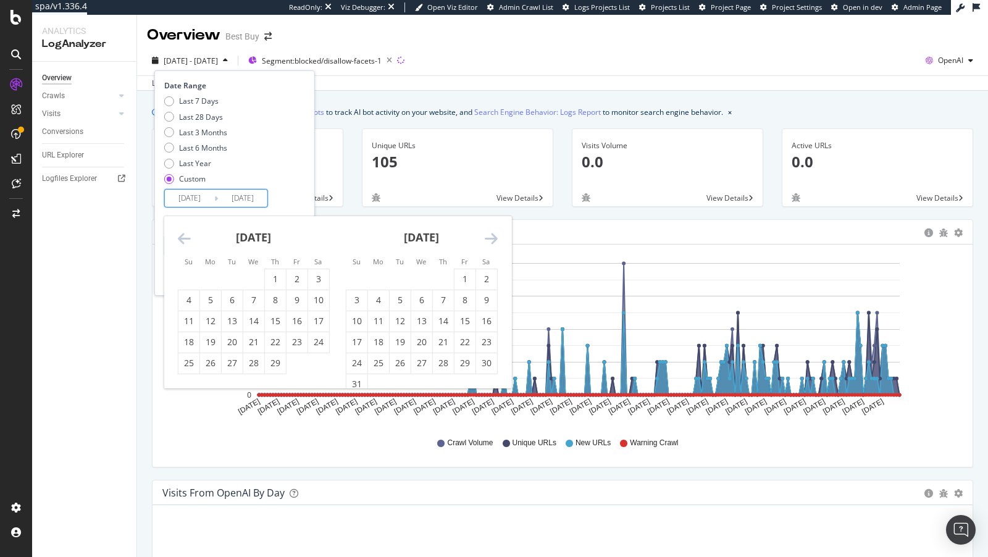
click at [183, 240] on icon "Move backward to switch to the previous month." at bounding box center [184, 238] width 13 height 15
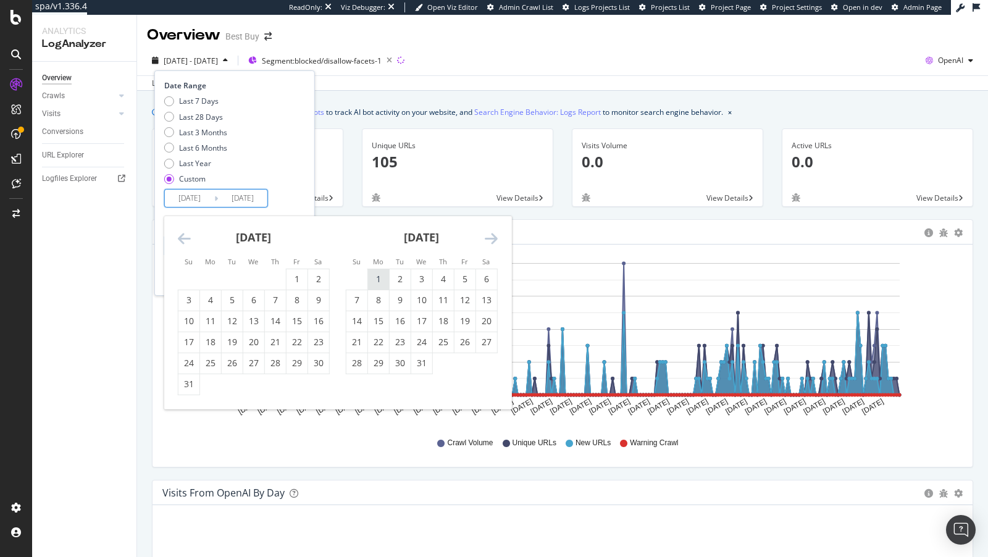
click at [377, 271] on div "1" at bounding box center [378, 279] width 21 height 20
type input "[DATE]"
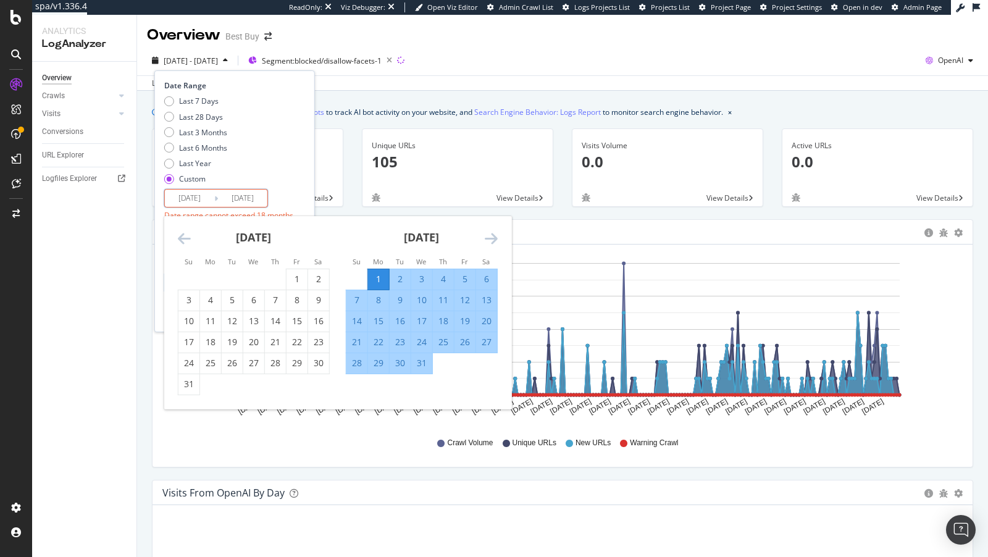
click at [495, 241] on icon "Move forward to switch to the next month." at bounding box center [491, 238] width 13 height 15
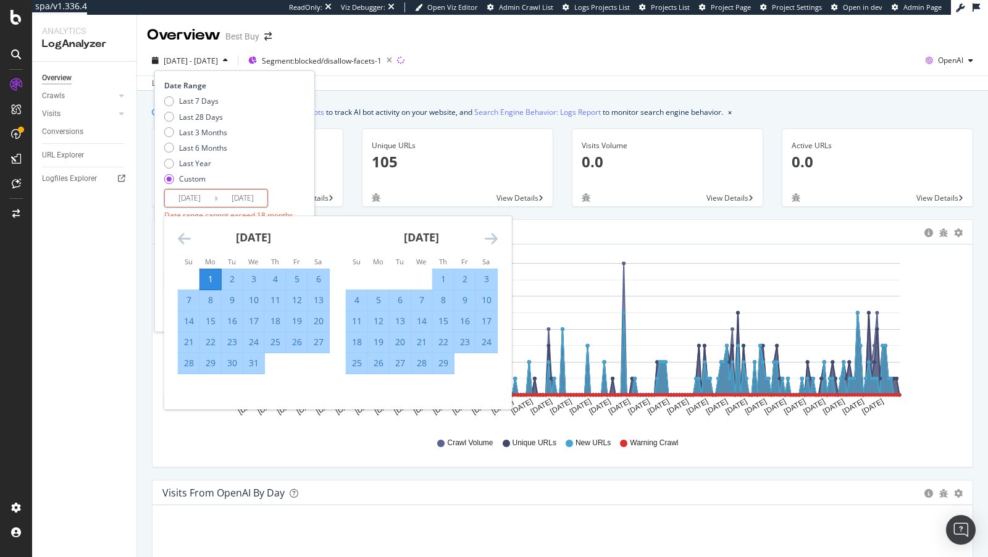
click at [495, 241] on icon "Move forward to switch to the next month." at bounding box center [491, 238] width 13 height 15
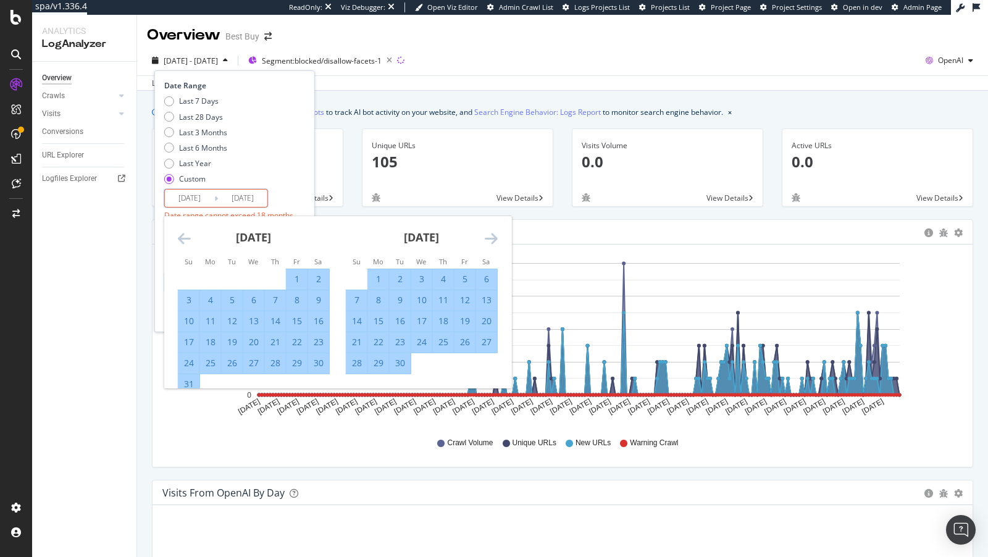
click at [495, 241] on icon "Move forward to switch to the next month." at bounding box center [491, 238] width 13 height 15
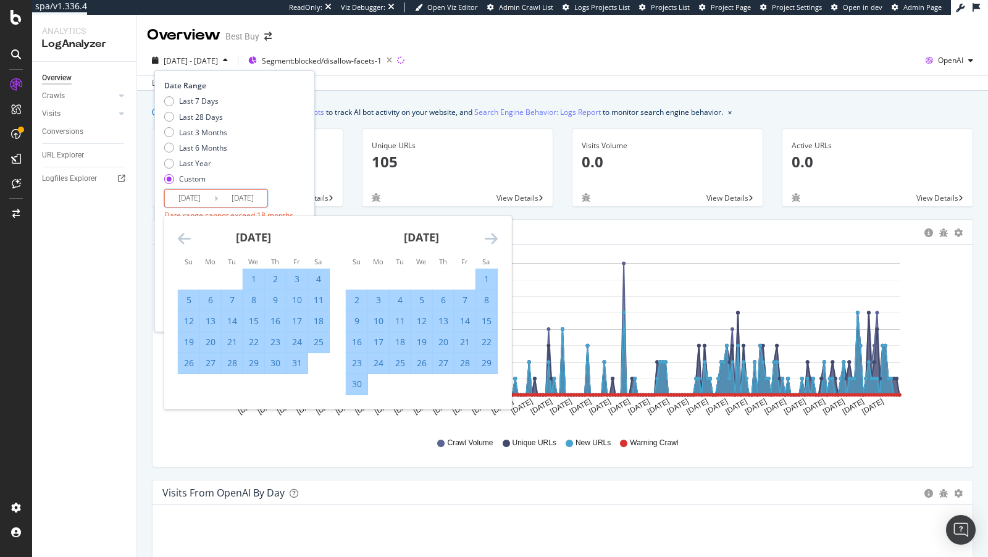
click at [495, 241] on icon "Move forward to switch to the next month." at bounding box center [491, 238] width 13 height 15
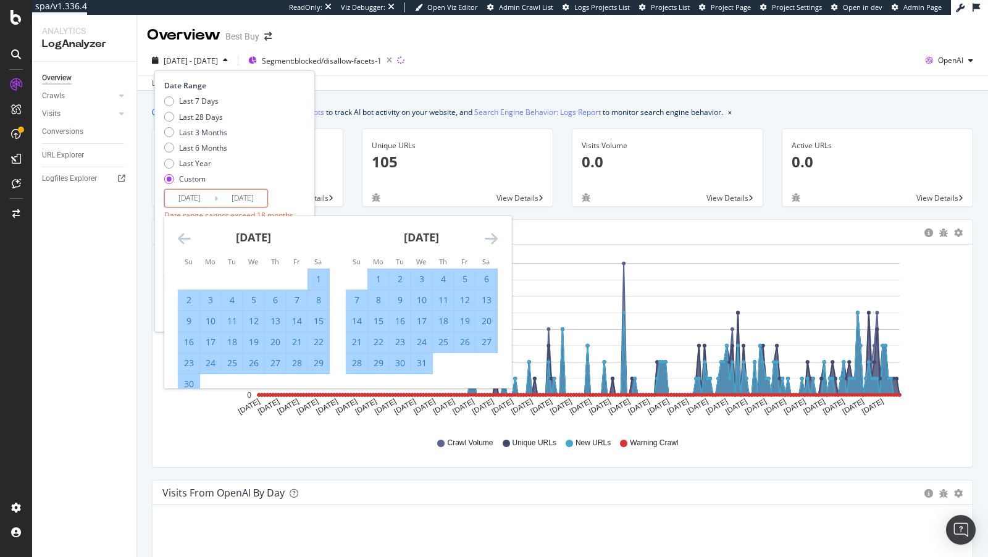
click at [495, 241] on icon "Move forward to switch to the next month." at bounding box center [491, 238] width 13 height 15
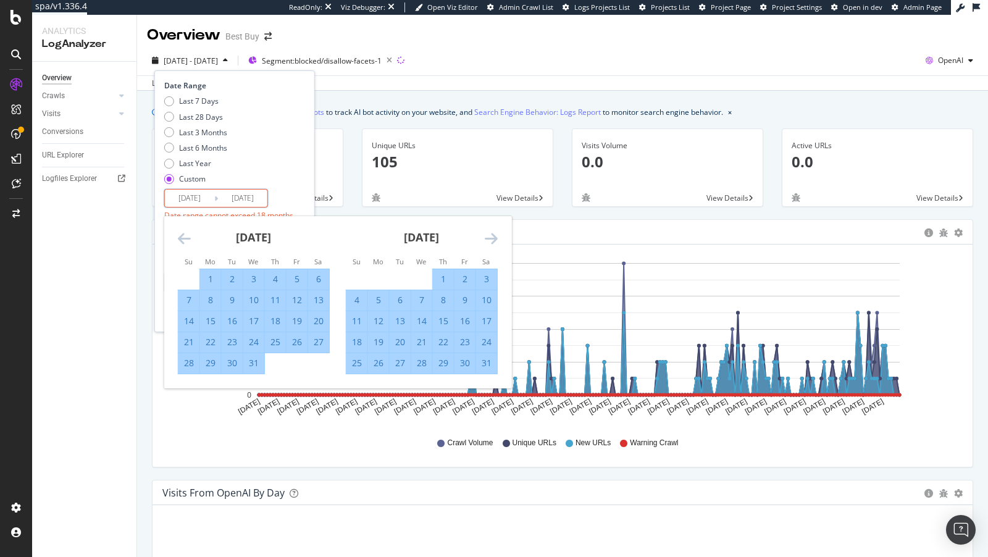
click at [495, 241] on icon "Move forward to switch to the next month." at bounding box center [491, 238] width 13 height 15
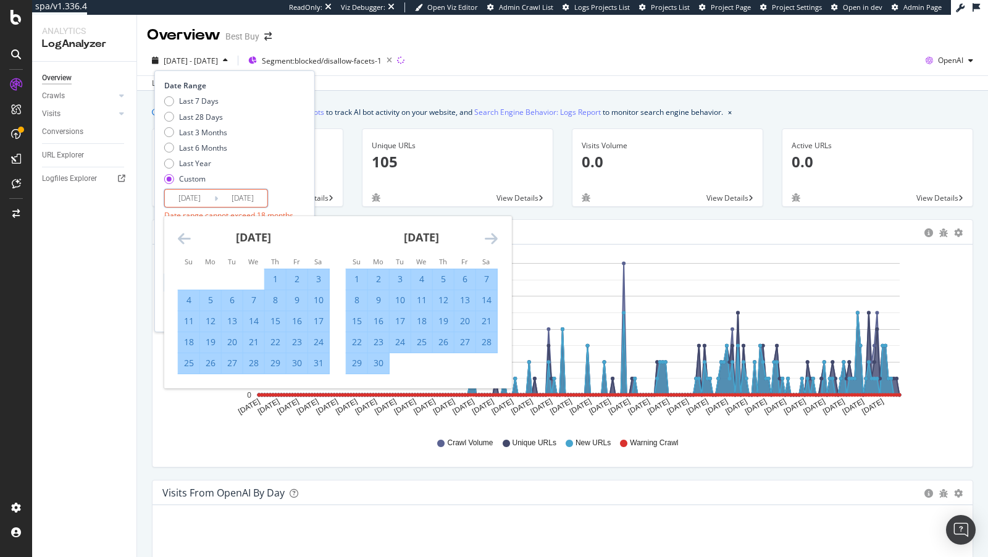
click at [495, 241] on icon "Move forward to switch to the next month." at bounding box center [491, 238] width 13 height 15
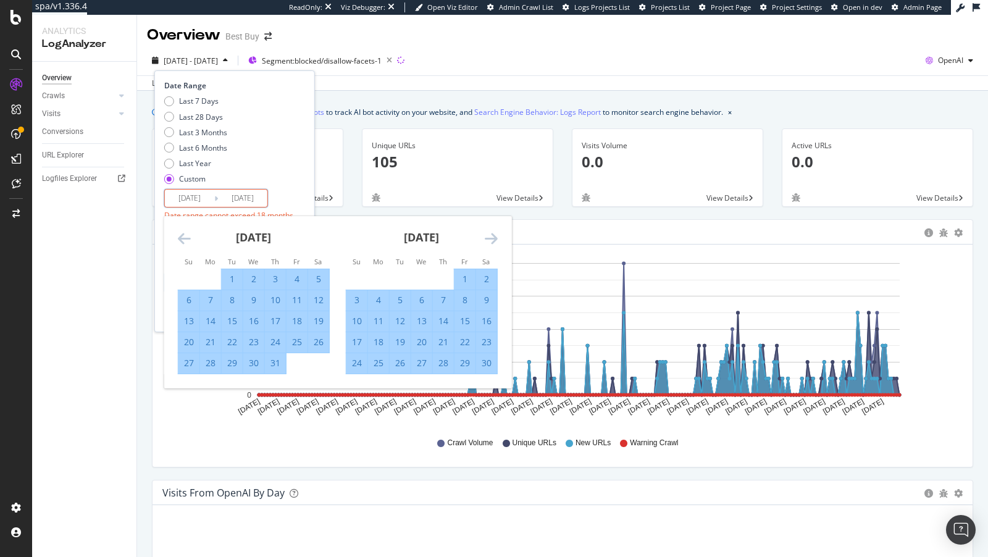
click at [495, 241] on icon "Move forward to switch to the next month." at bounding box center [491, 238] width 13 height 15
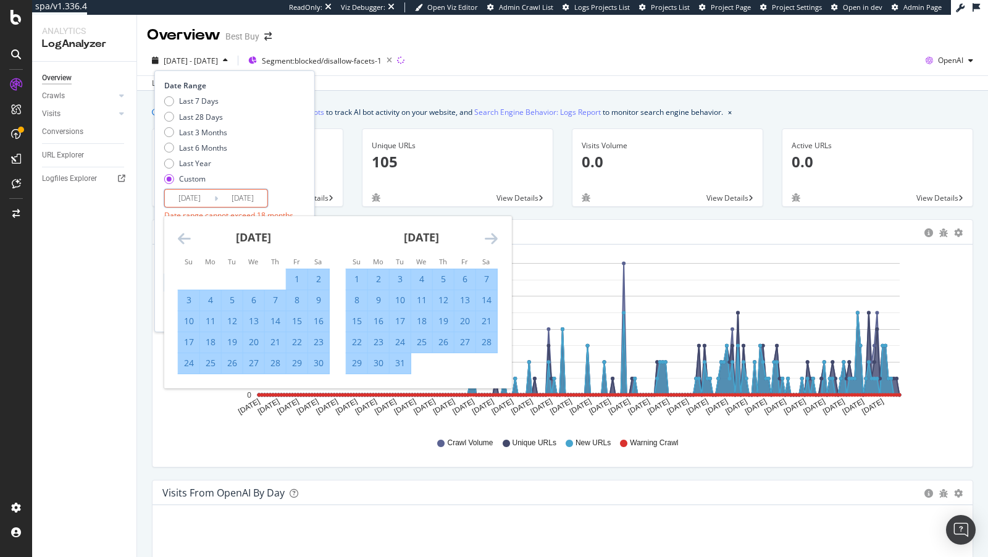
click at [495, 241] on icon "Move forward to switch to the next month." at bounding box center [491, 238] width 13 height 15
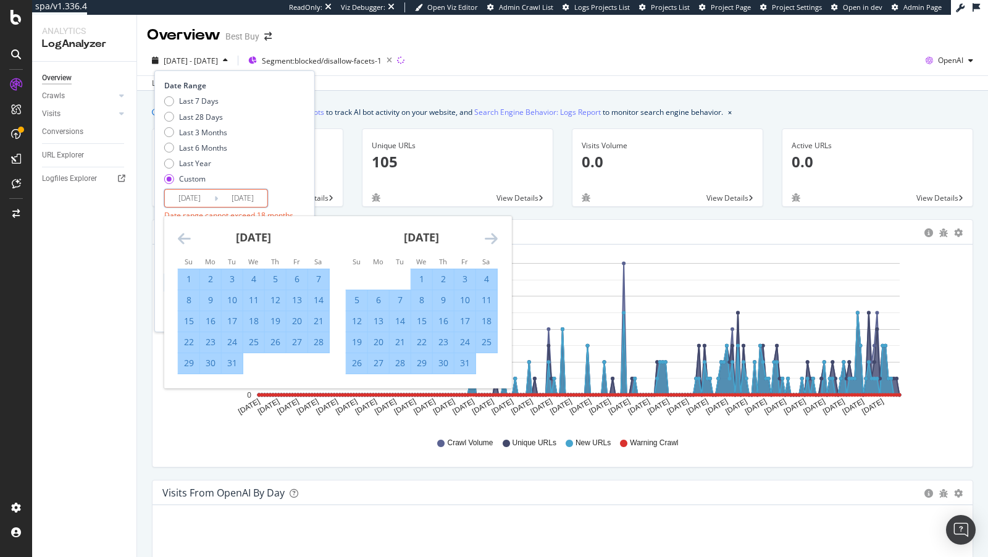
click at [495, 241] on icon "Move forward to switch to the next month." at bounding box center [491, 238] width 13 height 15
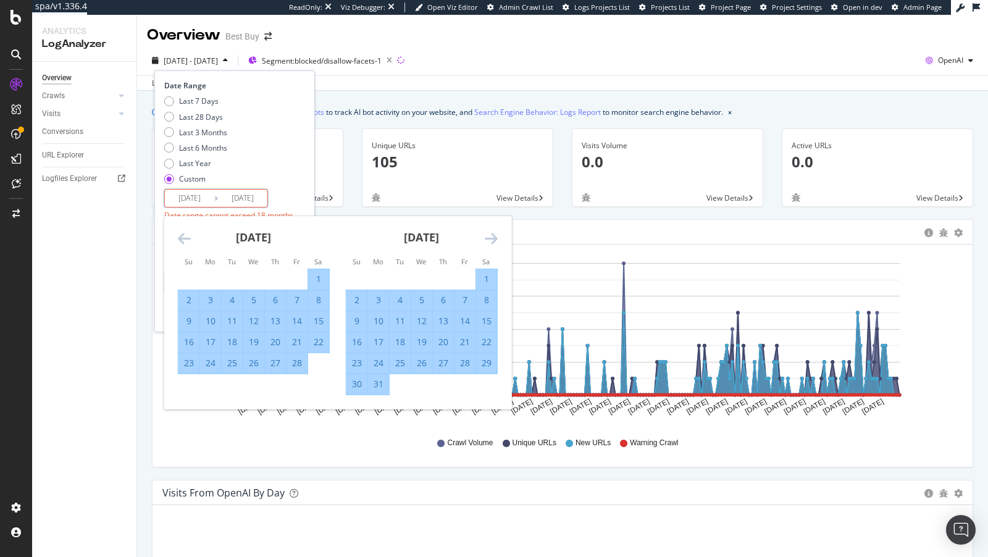
click at [496, 240] on icon "Move forward to switch to the next month." at bounding box center [491, 238] width 13 height 15
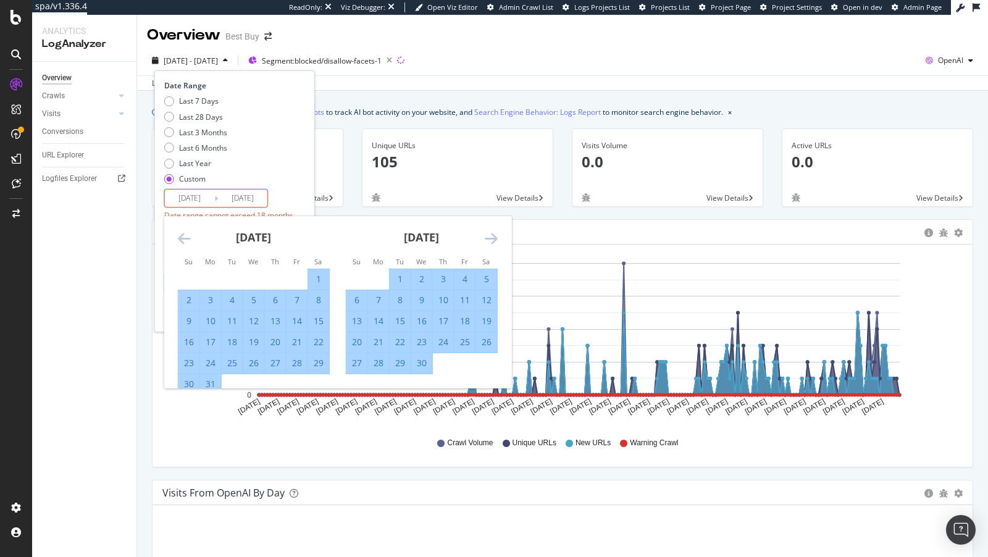
click at [494, 233] on icon "Move forward to switch to the next month." at bounding box center [491, 238] width 13 height 15
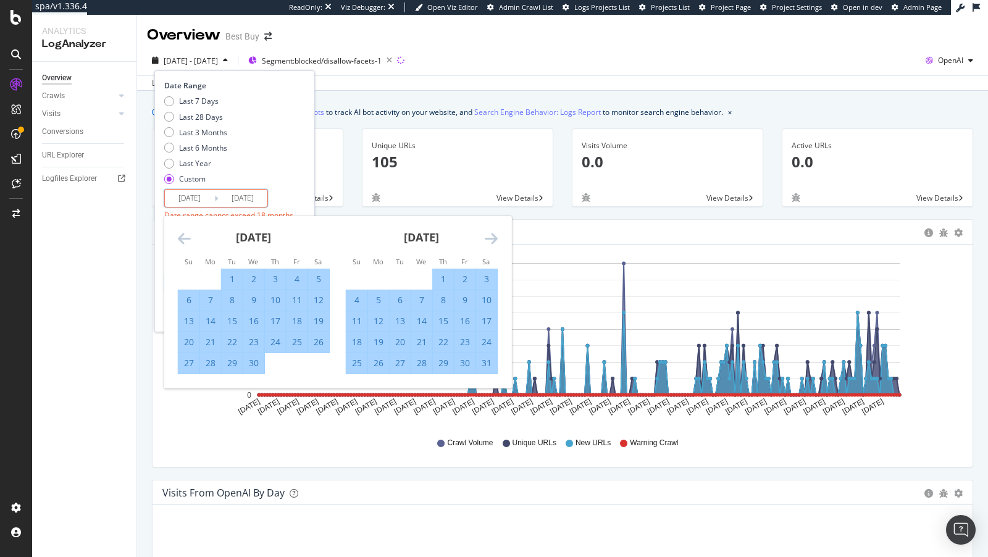
click at [436, 275] on div "1" at bounding box center [443, 279] width 21 height 12
type input "2025/05/01"
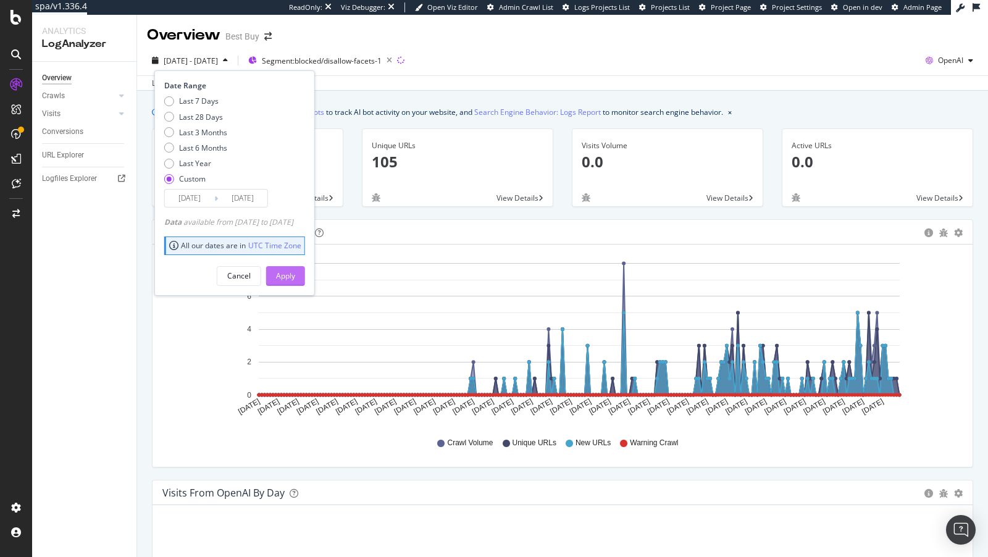
click at [295, 279] on div "Apply" at bounding box center [285, 276] width 19 height 11
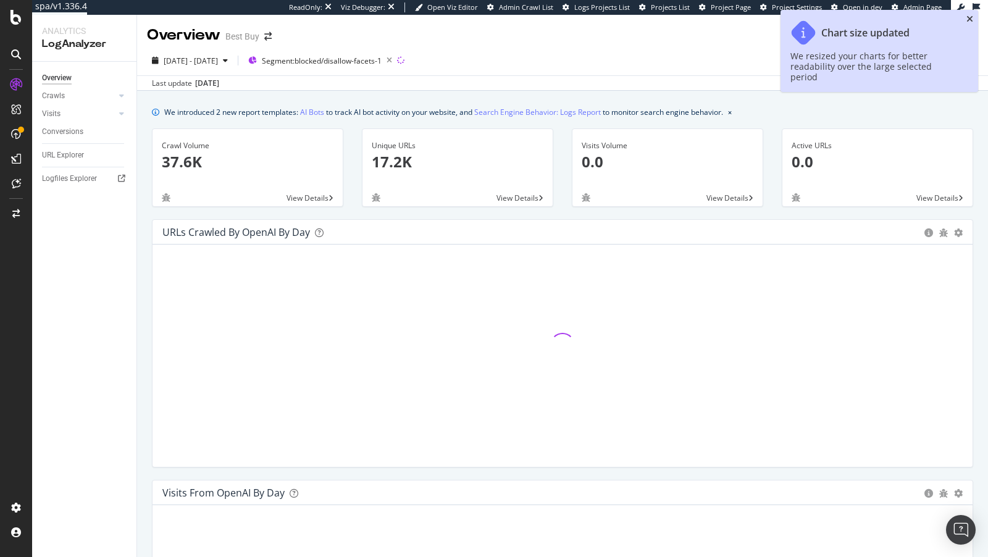
click at [971, 17] on icon "close toast" at bounding box center [970, 19] width 7 height 9
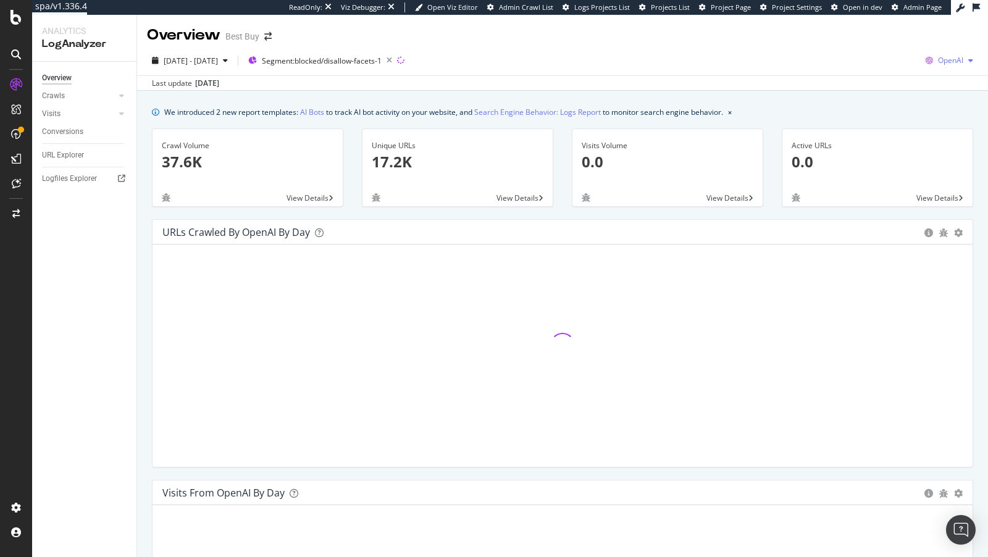
click at [949, 51] on div "OpenAI" at bounding box center [949, 60] width 57 height 19
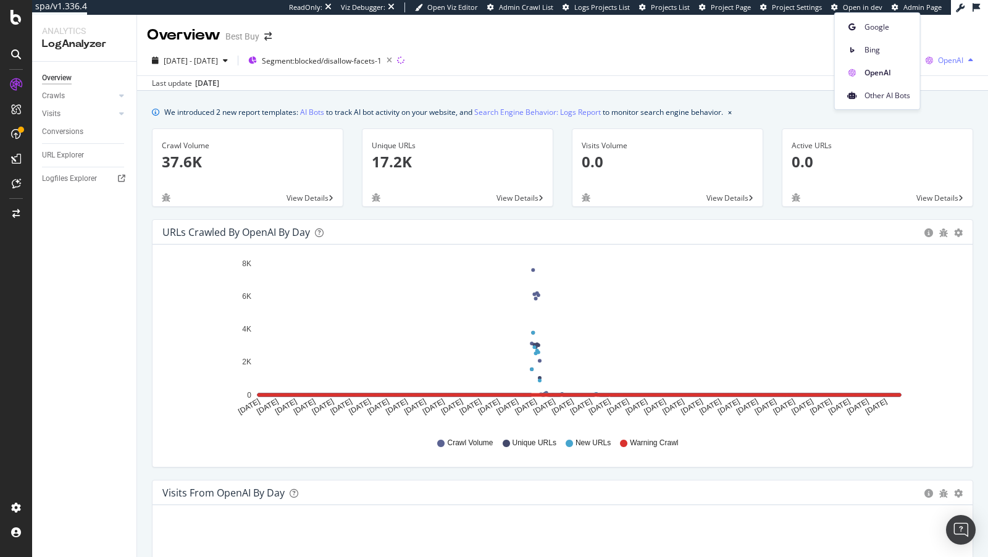
click at [949, 56] on span "OpenAI" at bounding box center [950, 60] width 25 height 11
click at [948, 57] on span "OpenAI" at bounding box center [950, 60] width 25 height 11
click at [894, 27] on span "Google" at bounding box center [888, 27] width 46 height 11
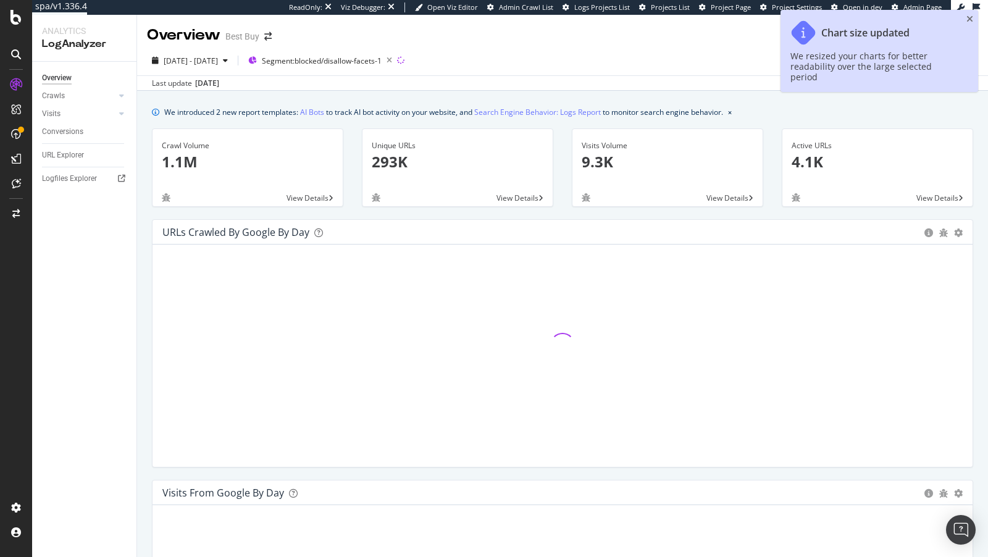
scroll to position [25, 0]
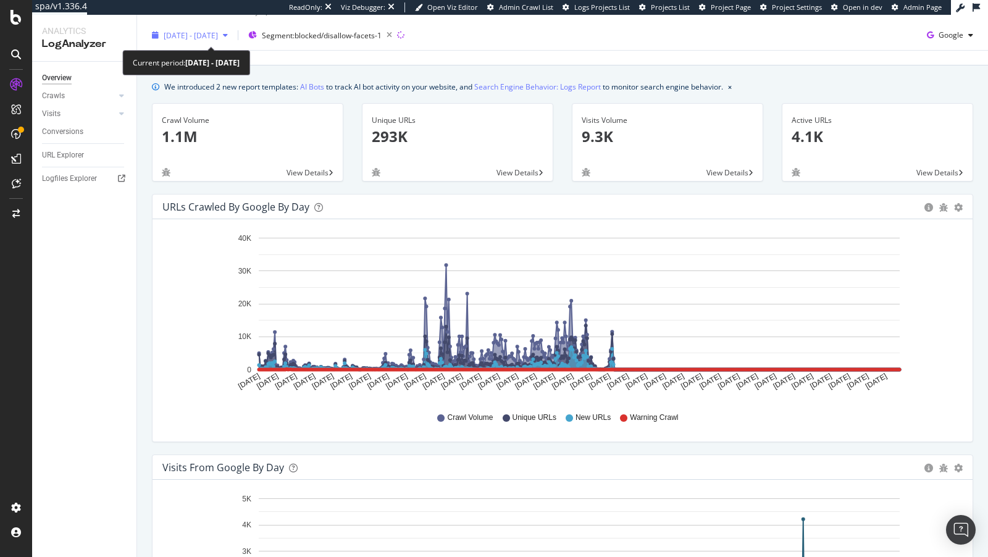
click at [218, 36] on span "2024 Jan. 1st - 2025 May. 1st" at bounding box center [191, 35] width 54 height 11
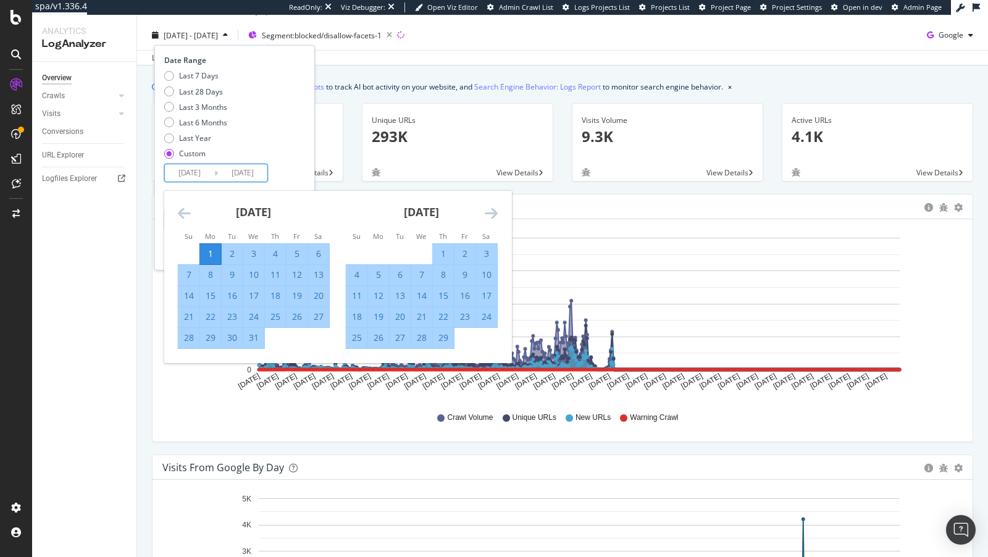
click at [233, 169] on input "2025/05/01" at bounding box center [242, 172] width 49 height 17
click at [188, 211] on icon "Move backward to switch to the previous month." at bounding box center [184, 213] width 13 height 15
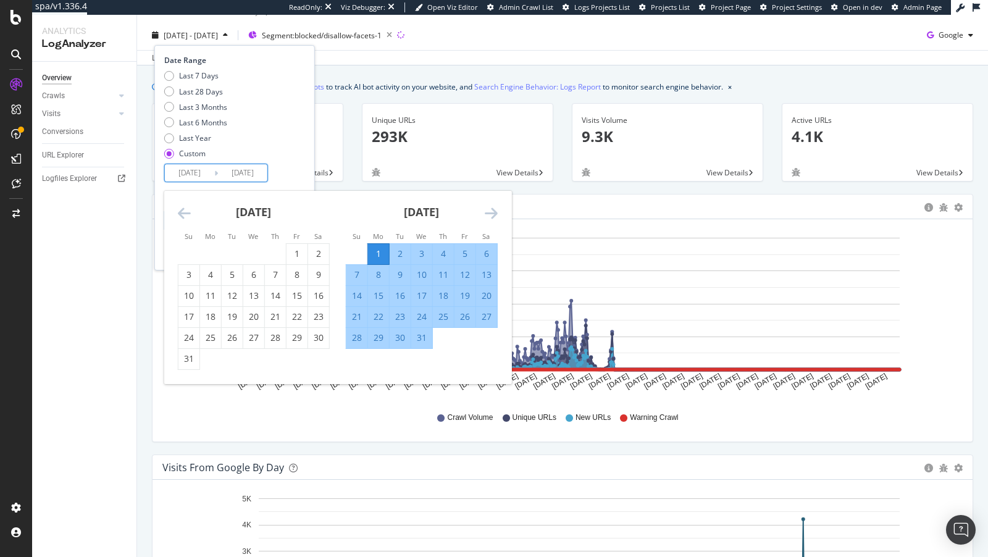
click at [188, 211] on icon "Move backward to switch to the previous month." at bounding box center [184, 213] width 13 height 15
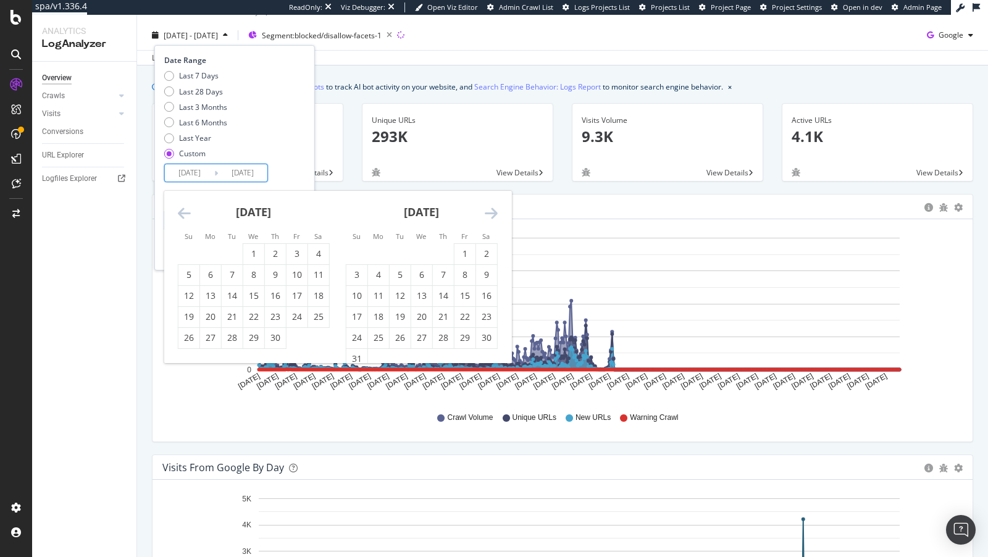
click at [497, 209] on icon "Move forward to switch to the next month." at bounding box center [491, 213] width 13 height 15
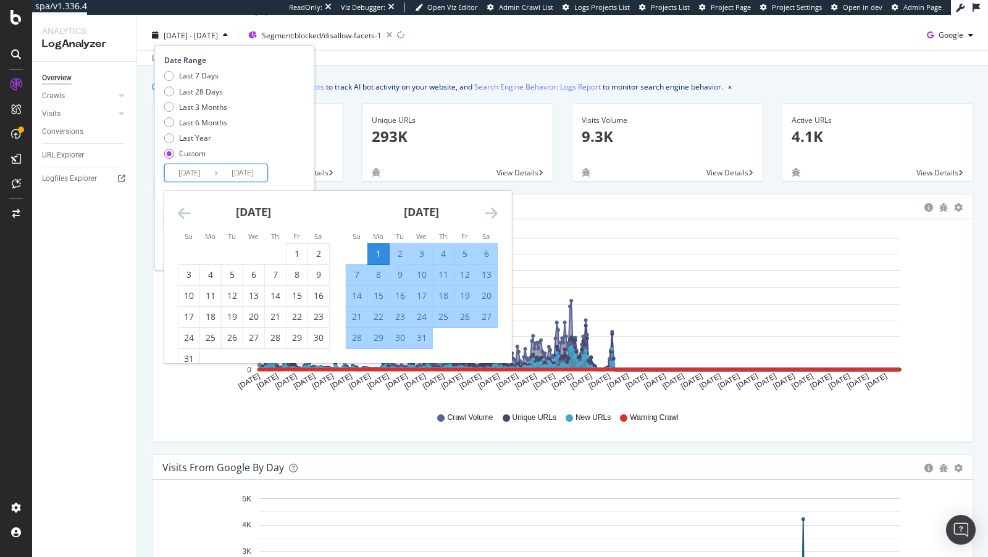
click at [497, 209] on icon "Move forward to switch to the next month." at bounding box center [491, 213] width 13 height 15
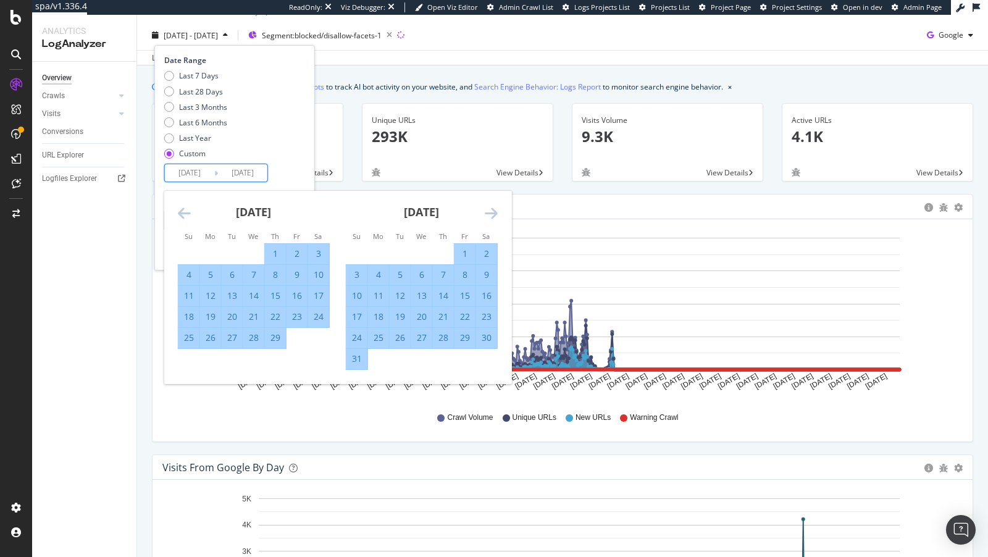
click at [497, 209] on icon "Move forward to switch to the next month." at bounding box center [491, 213] width 13 height 15
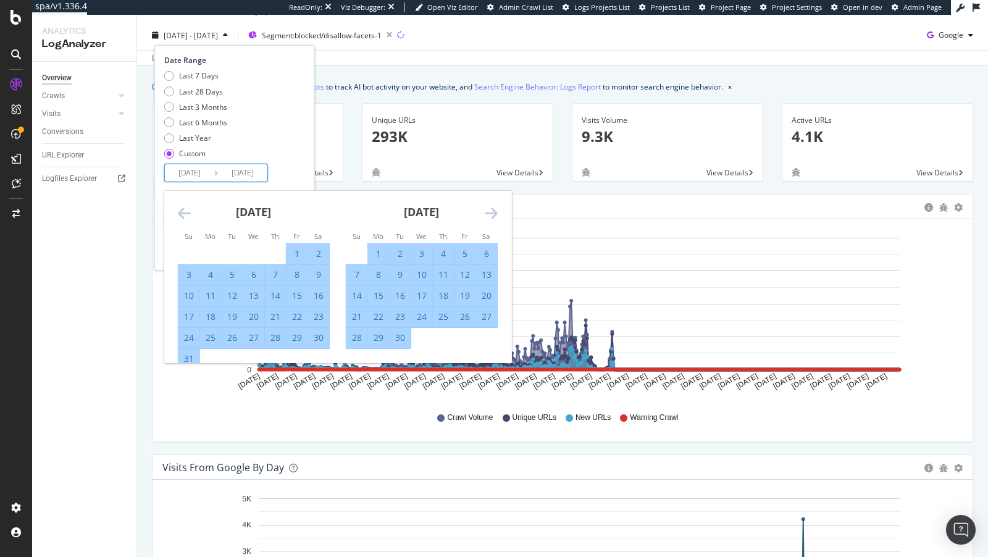
click at [179, 209] on icon "Move backward to switch to the previous month." at bounding box center [184, 213] width 13 height 15
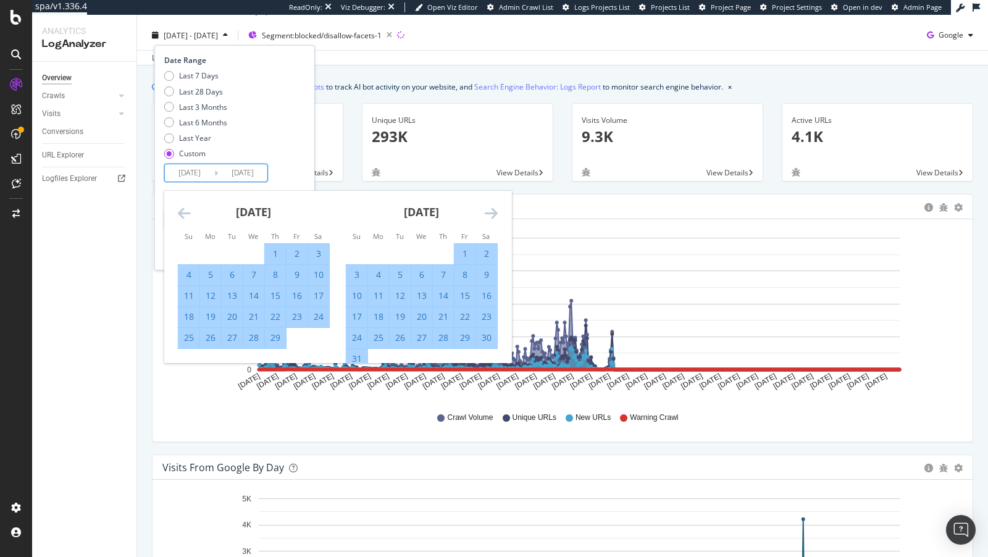
click at [179, 209] on icon "Move backward to switch to the previous month." at bounding box center [184, 213] width 13 height 15
click at [211, 241] on li "Mo" at bounding box center [211, 236] width 22 height 12
click at [211, 251] on div "1" at bounding box center [210, 254] width 21 height 12
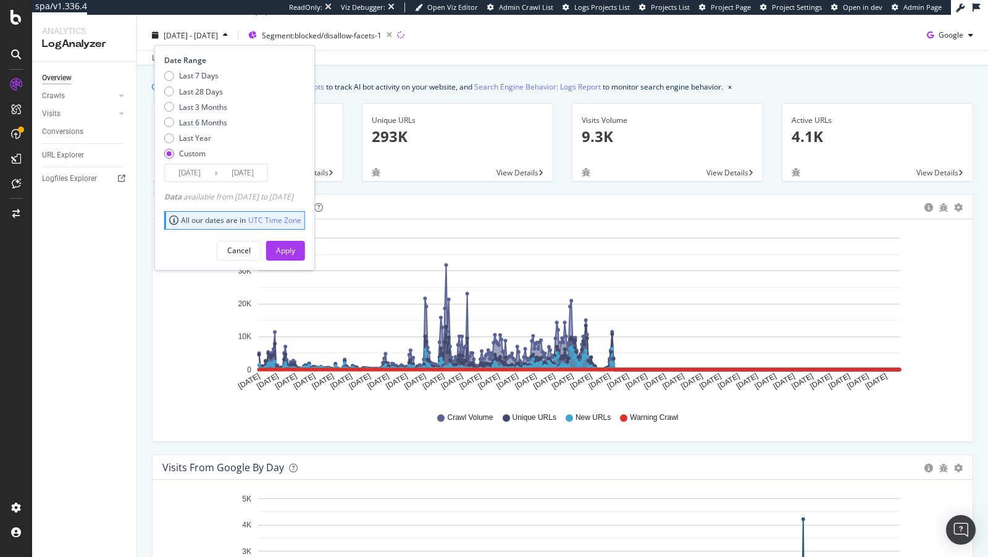
click at [250, 174] on input "2024/01/01" at bounding box center [242, 172] width 49 height 17
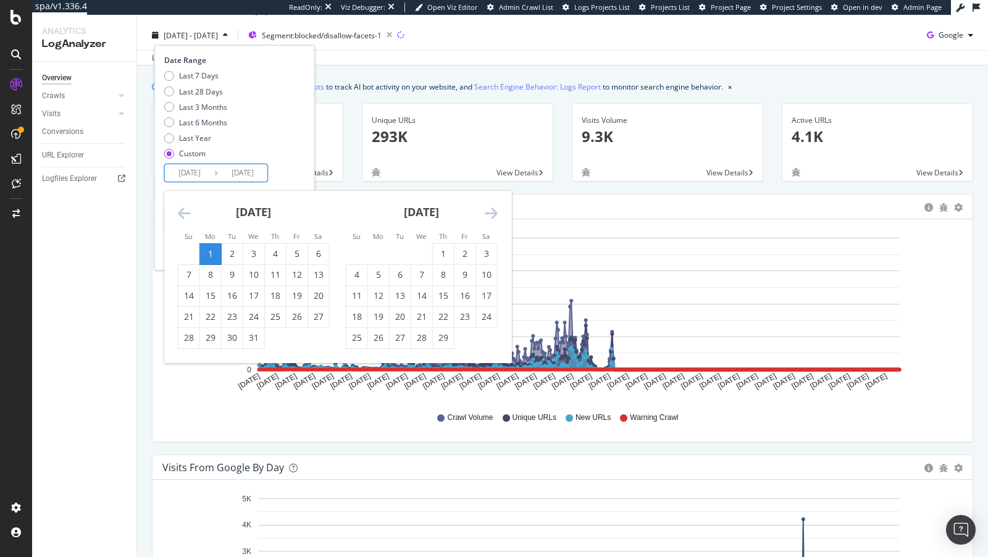
click at [492, 214] on icon "Move forward to switch to the next month." at bounding box center [491, 213] width 13 height 15
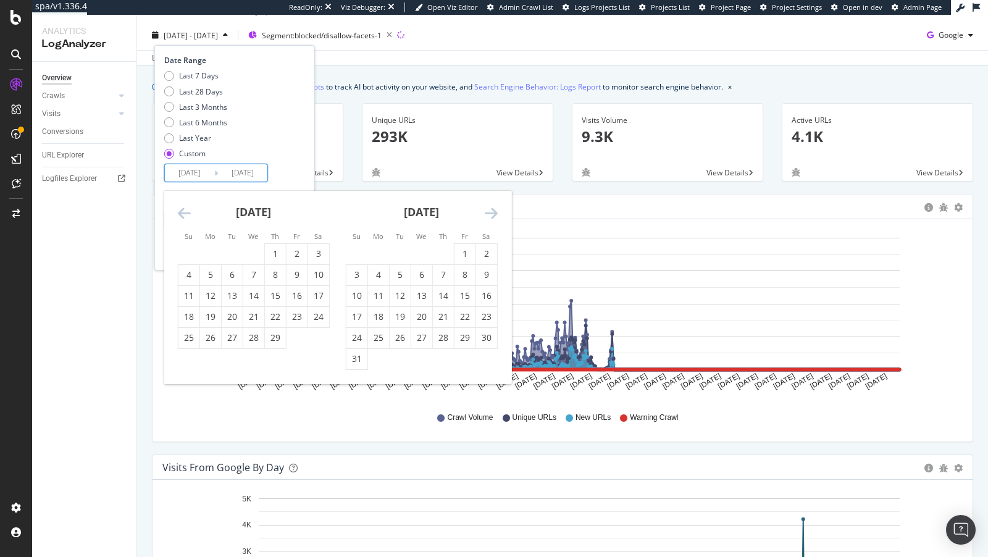
click at [492, 214] on icon "Move forward to switch to the next month." at bounding box center [491, 213] width 13 height 15
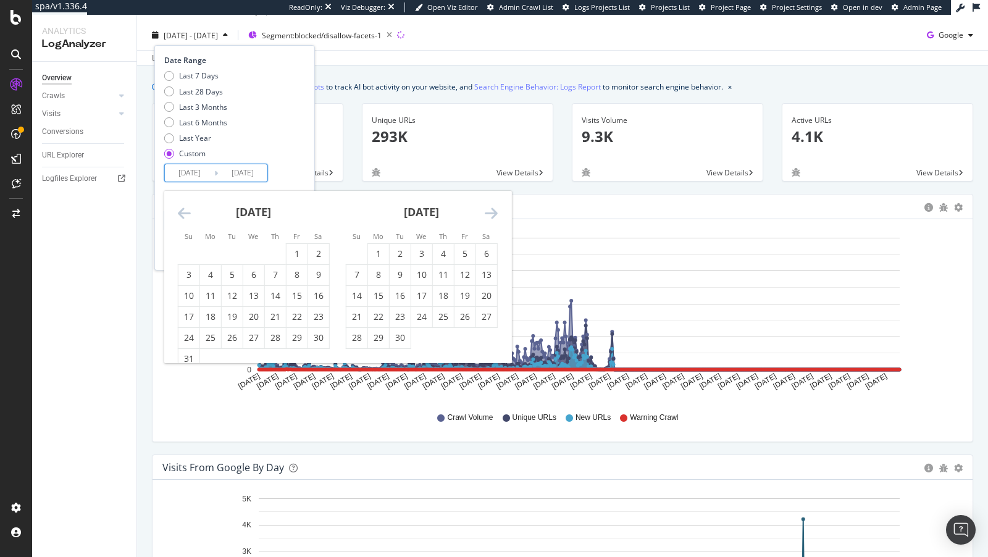
click at [492, 214] on icon "Move forward to switch to the next month." at bounding box center [491, 213] width 13 height 15
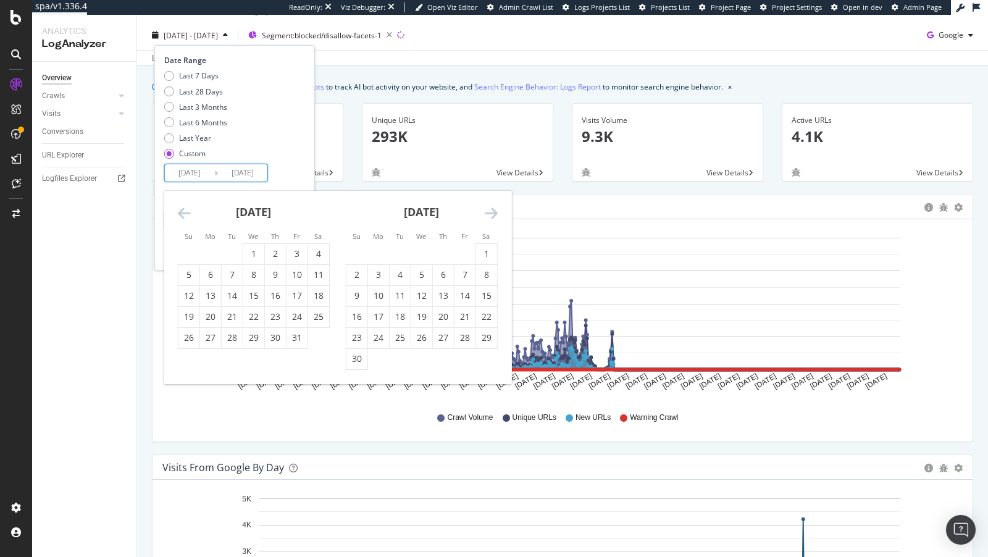
click at [492, 214] on icon "Move forward to switch to the next month." at bounding box center [491, 213] width 13 height 15
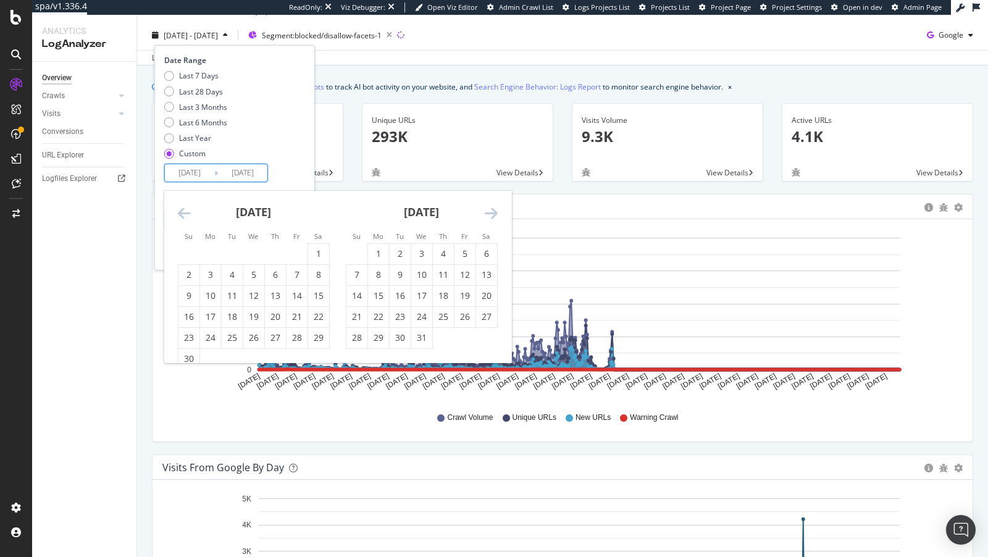
click at [492, 214] on icon "Move forward to switch to the next month." at bounding box center [491, 213] width 13 height 15
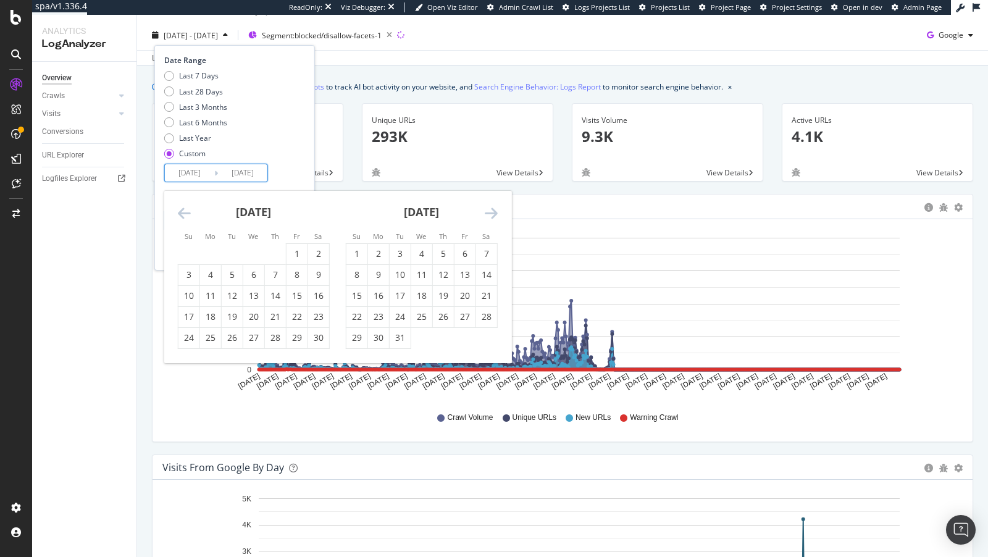
click at [492, 214] on icon "Move forward to switch to the next month." at bounding box center [491, 213] width 13 height 15
click at [224, 332] on div "31" at bounding box center [232, 338] width 21 height 12
type input "2024/12/31"
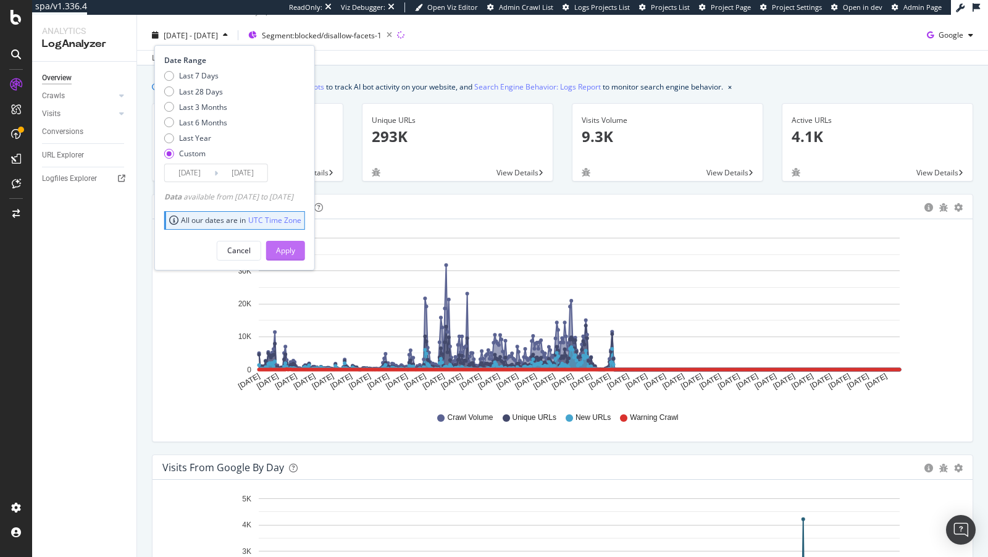
click at [295, 249] on div "Apply" at bounding box center [285, 250] width 19 height 11
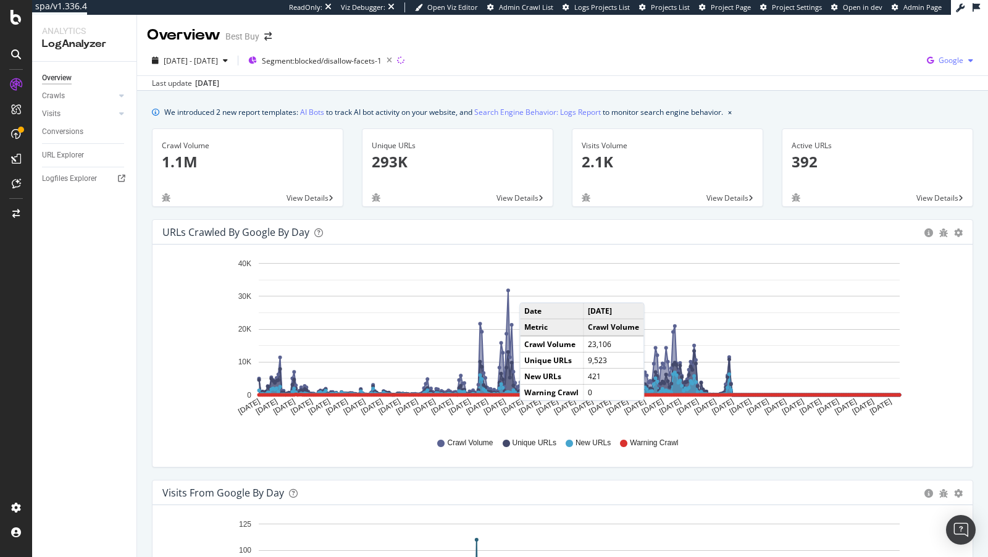
click at [964, 57] on div "button" at bounding box center [971, 60] width 15 height 7
click at [892, 91] on span "Other AI Bots" at bounding box center [890, 95] width 46 height 11
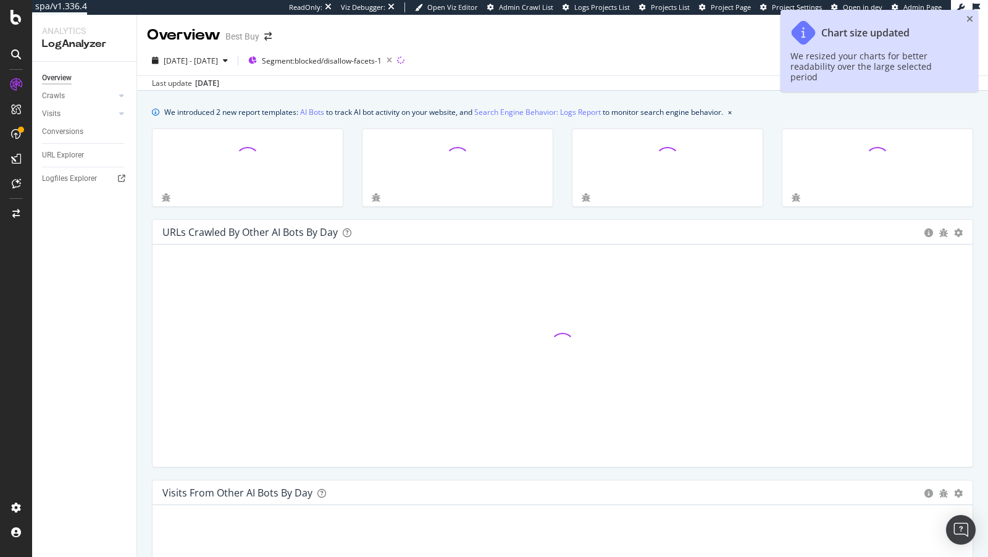
click at [892, 90] on div "Chart size updated We resized your charts for better readability over the large…" at bounding box center [880, 56] width 198 height 92
click at [968, 12] on div "Chart size updated We resized your charts for better readability over the large…" at bounding box center [880, 51] width 198 height 82
click at [968, 16] on icon "close toast" at bounding box center [970, 19] width 7 height 9
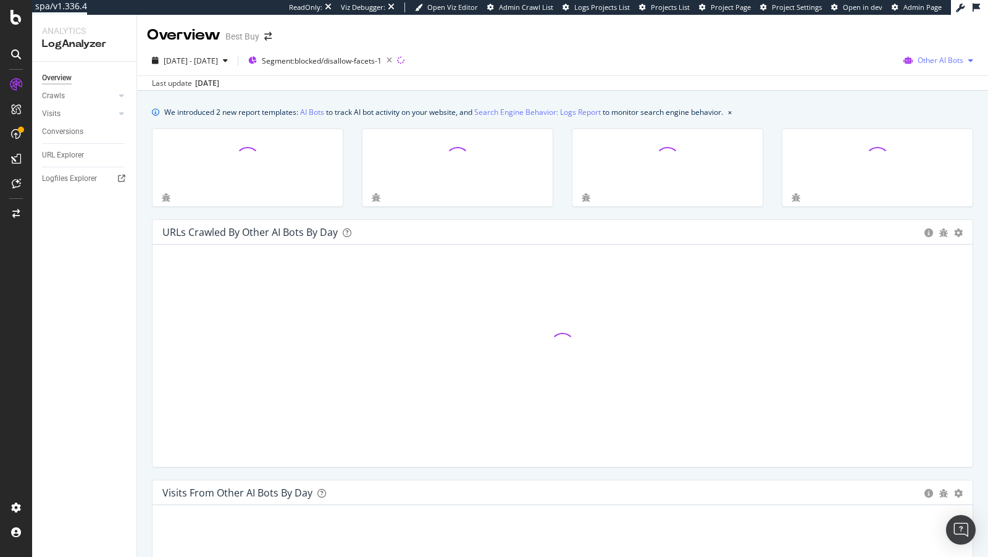
click at [967, 63] on div "button" at bounding box center [971, 60] width 15 height 7
click at [863, 51] on span "Bing" at bounding box center [864, 49] width 48 height 11
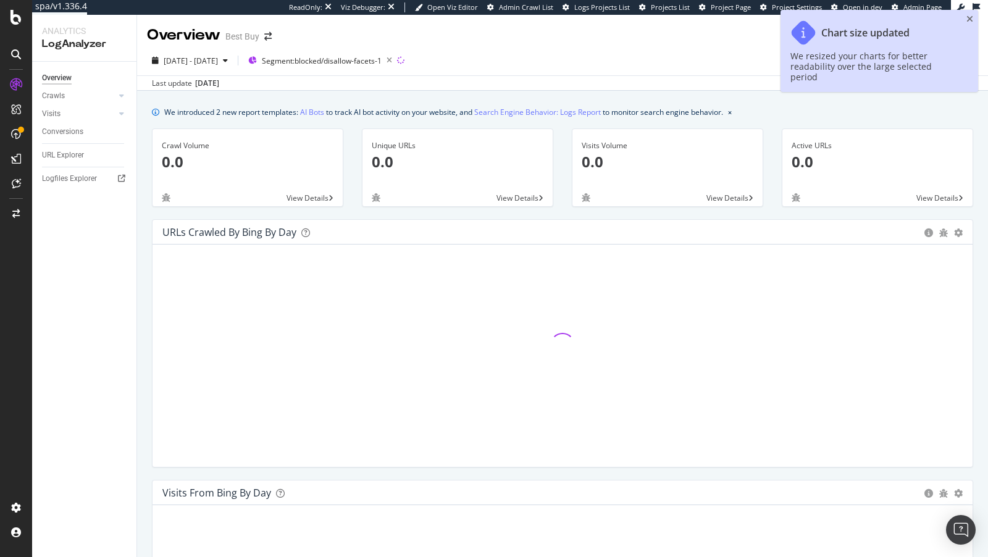
click at [965, 13] on div "Chart size updated We resized your charts for better readability over the large…" at bounding box center [880, 51] width 198 height 82
click at [972, 16] on icon "close toast" at bounding box center [970, 19] width 7 height 9
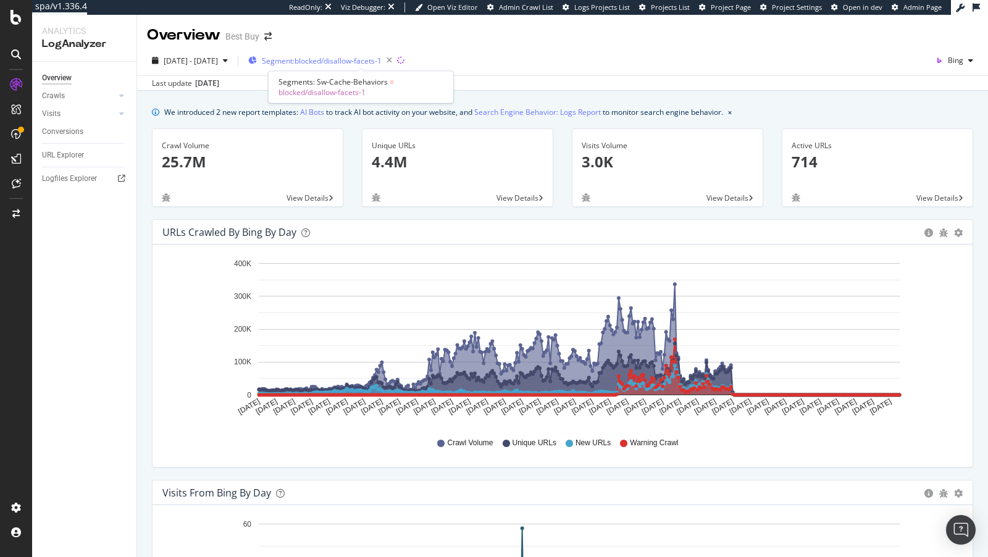
click at [324, 57] on span "Segment: blocked/disallow-facets-1" at bounding box center [322, 61] width 120 height 11
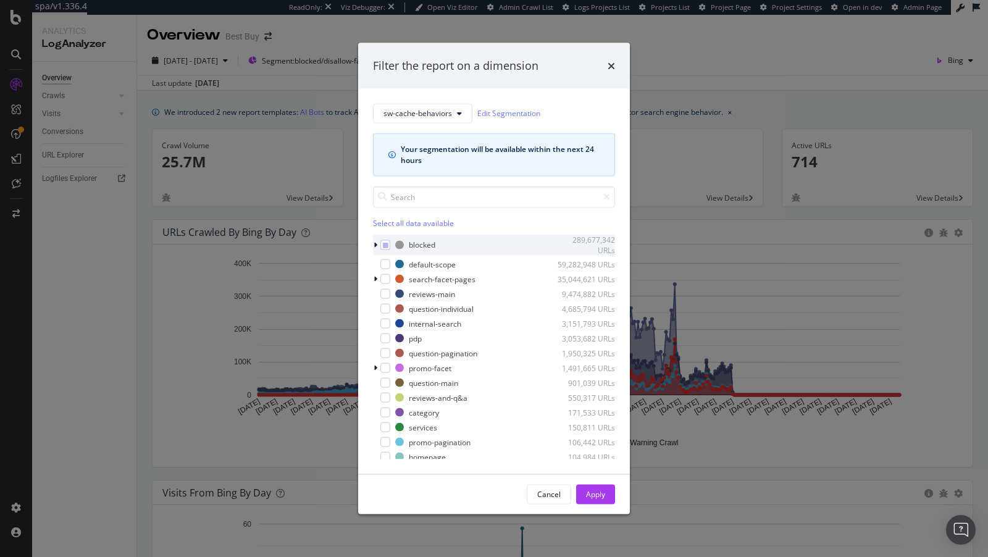
click at [377, 245] on div "modal" at bounding box center [376, 245] width 7 height 12
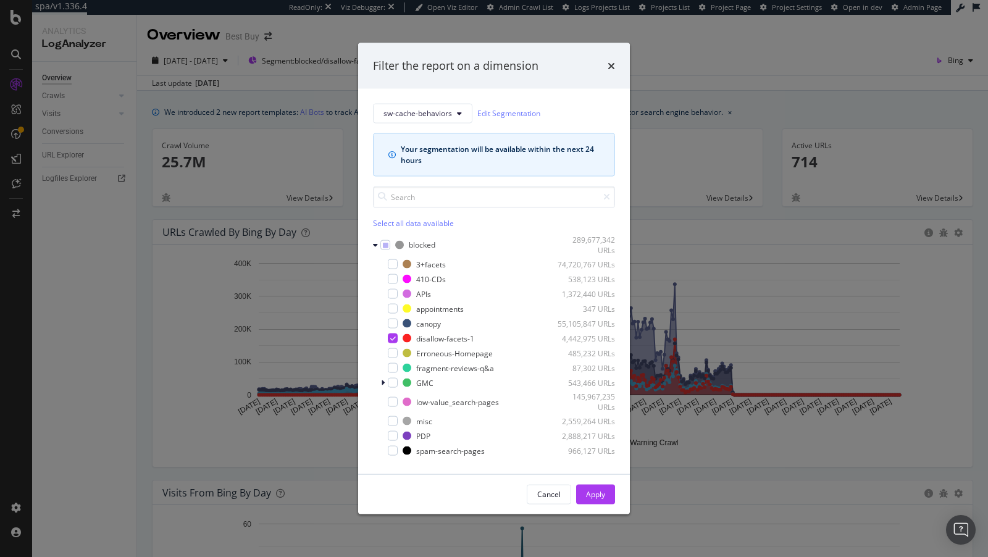
drag, startPoint x: 481, startPoint y: 337, endPoint x: 469, endPoint y: 126, distance: 211.0
click at [471, 128] on div "sw-cache-behaviors Edit Segmentation Your segmentation will be available within…" at bounding box center [494, 281] width 242 height 356
click at [609, 63] on icon "times" at bounding box center [611, 66] width 7 height 10
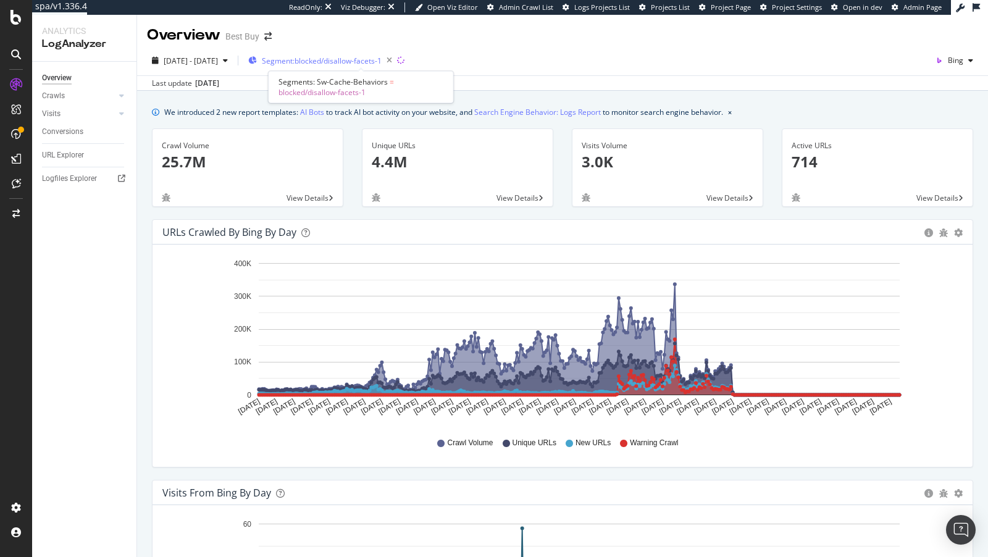
click at [257, 57] on icon "button" at bounding box center [252, 60] width 9 height 7
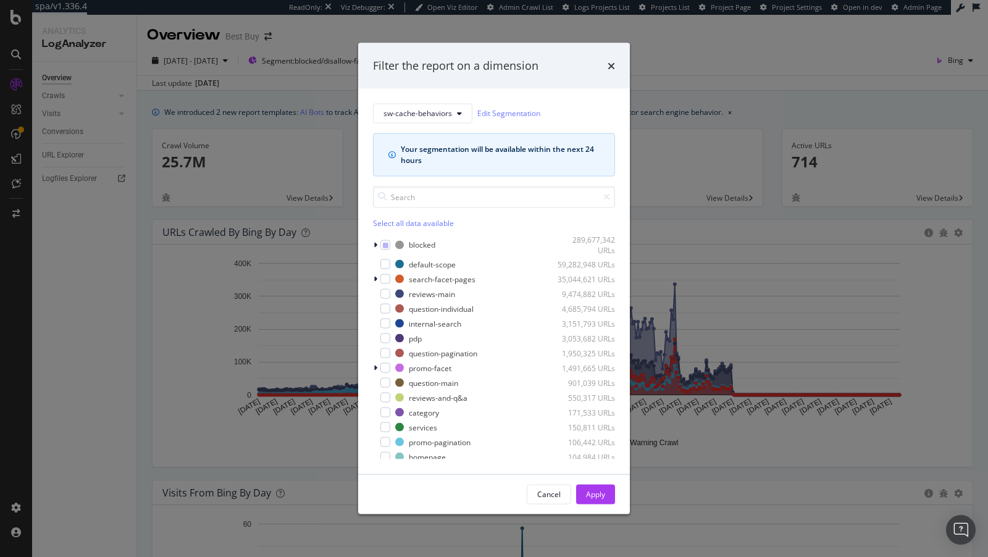
click at [29, 125] on div "Filter the report on a dimension sw-cache-behaviors Edit Segmentation Your segm…" at bounding box center [494, 278] width 988 height 557
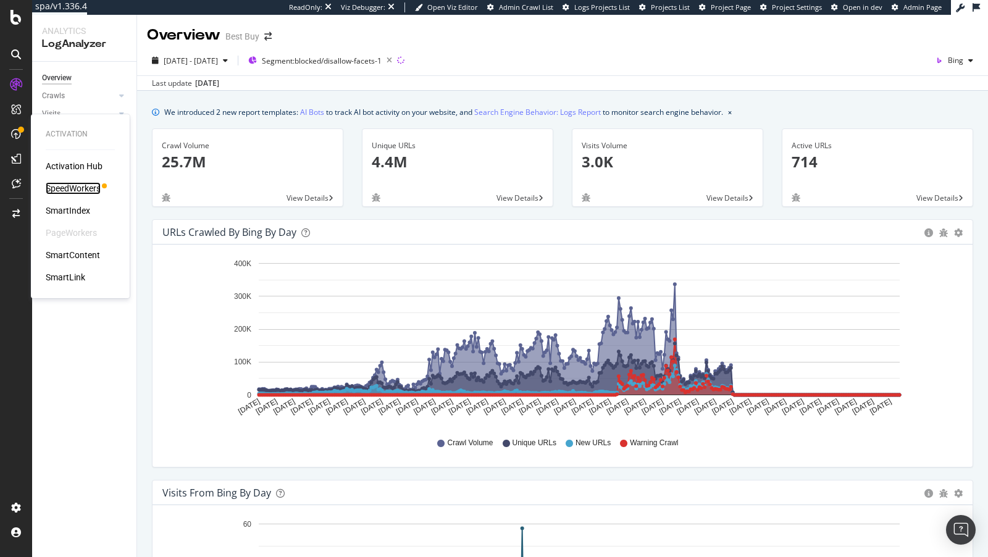
click at [88, 187] on div "SpeedWorkers" at bounding box center [73, 188] width 55 height 12
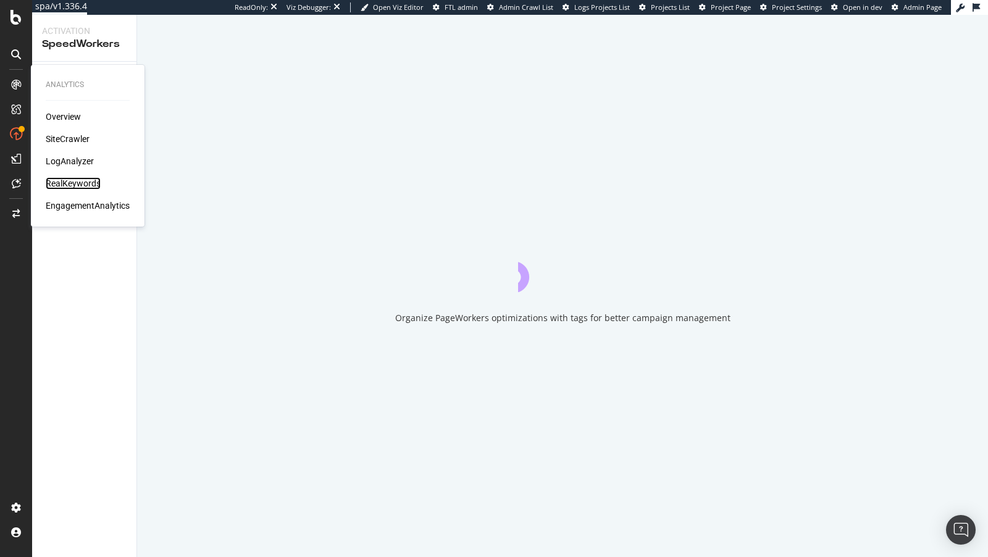
click at [65, 184] on div "RealKeywords" at bounding box center [73, 183] width 55 height 12
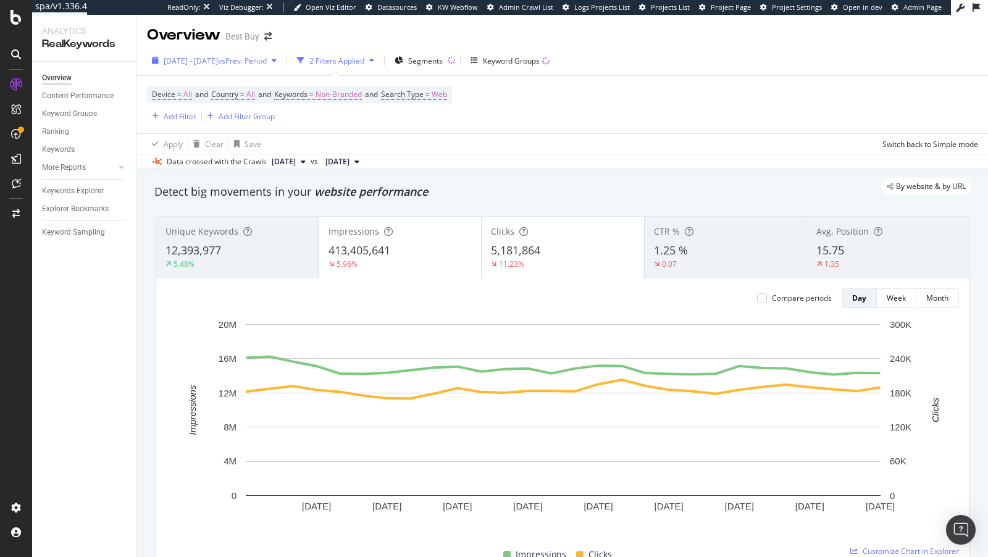
click at [192, 67] on div "2025 Jul. 19th - Aug. 15th vs Prev. Period" at bounding box center [214, 60] width 135 height 19
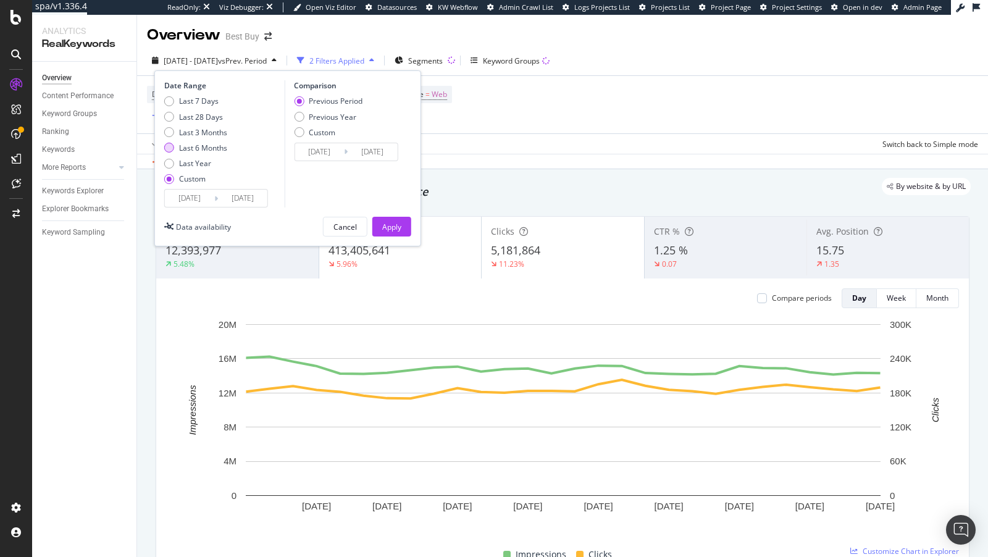
click at [187, 148] on div "Last 6 Months" at bounding box center [203, 148] width 48 height 11
type input "2025/02/16"
type input "2024/08/18"
type input "2025/02/15"
click at [396, 230] on div "Apply" at bounding box center [391, 227] width 19 height 11
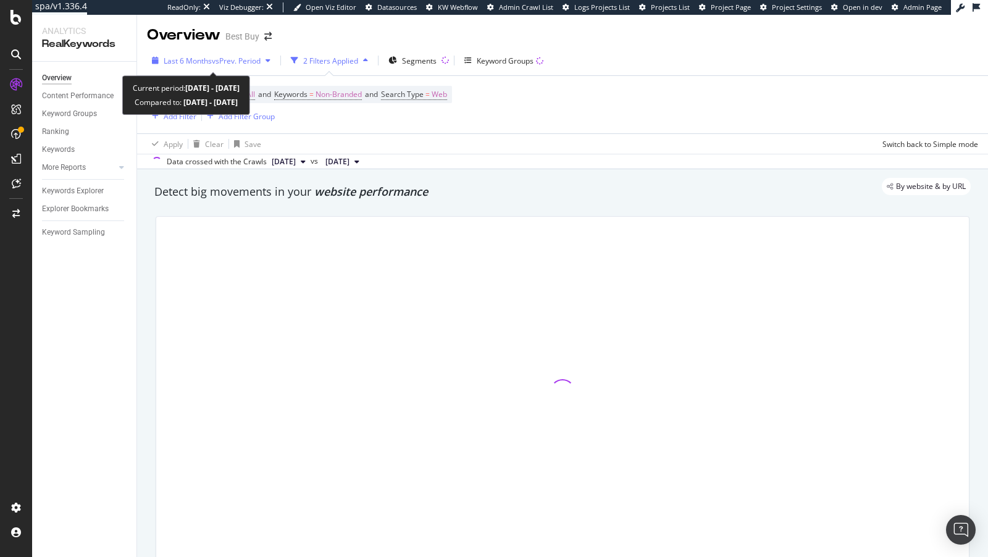
click at [200, 61] on span "Last 6 Months" at bounding box center [188, 61] width 48 height 11
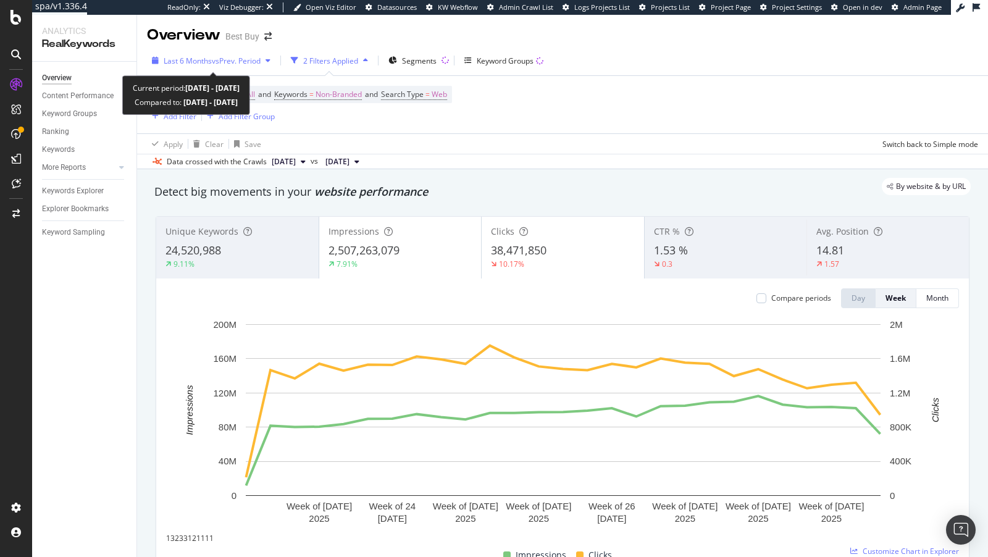
click at [199, 56] on span "Last 6 Months" at bounding box center [188, 61] width 48 height 11
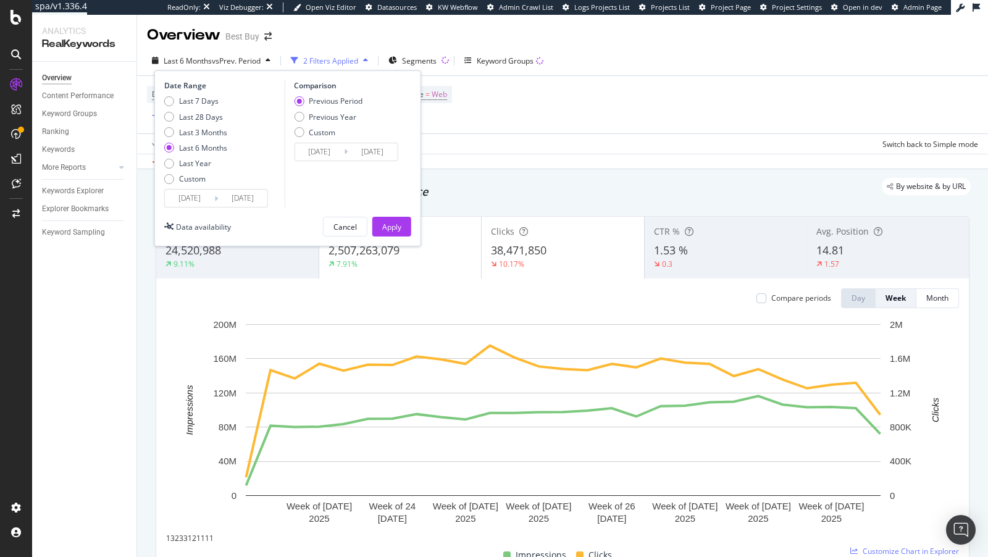
click at [189, 200] on input "2025/02/16" at bounding box center [189, 198] width 49 height 17
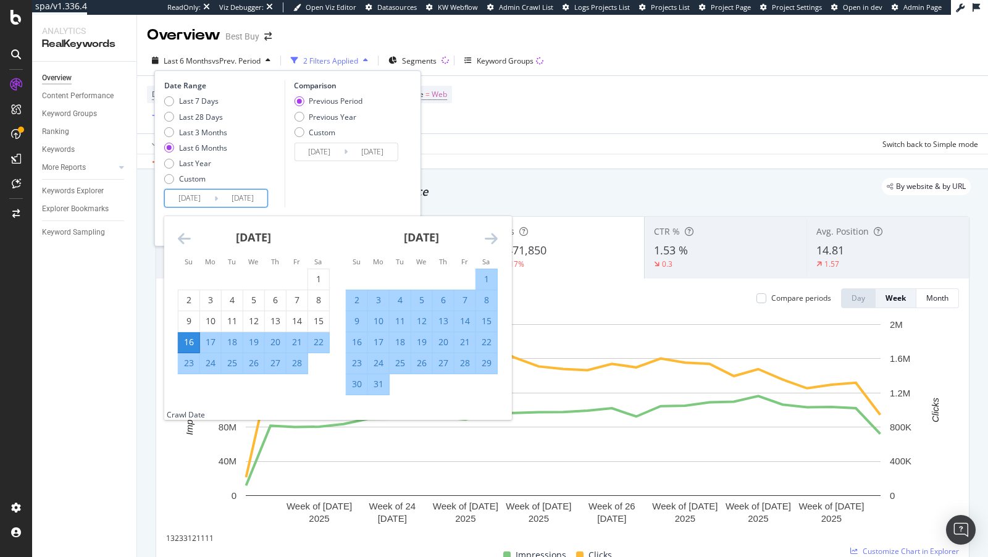
click at [480, 279] on div "1" at bounding box center [486, 279] width 21 height 12
type input "2025/03/01"
type input "2024/09/13"
type input "2025/02/28"
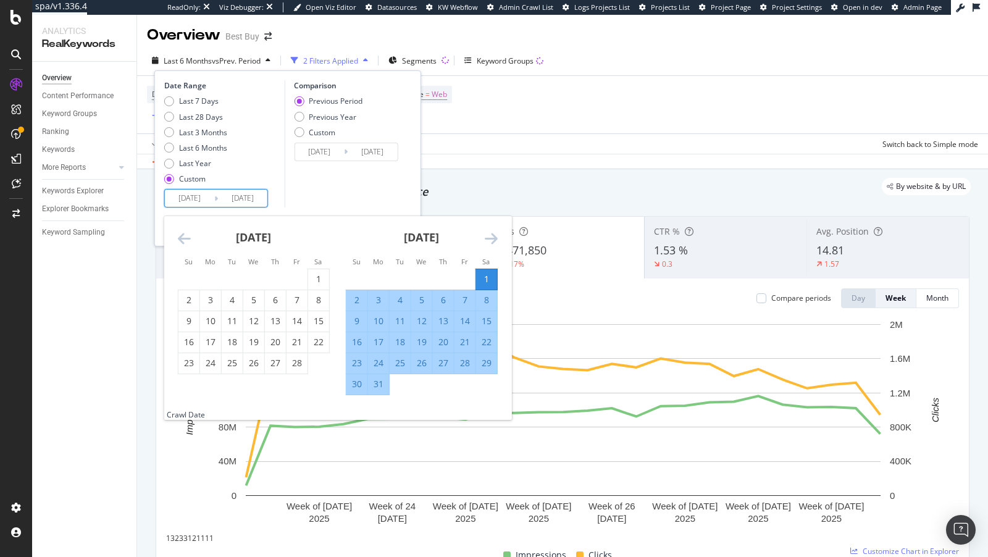
click at [376, 382] on div "31" at bounding box center [378, 384] width 21 height 12
type input "2025/03/31"
type input "2025/01/29"
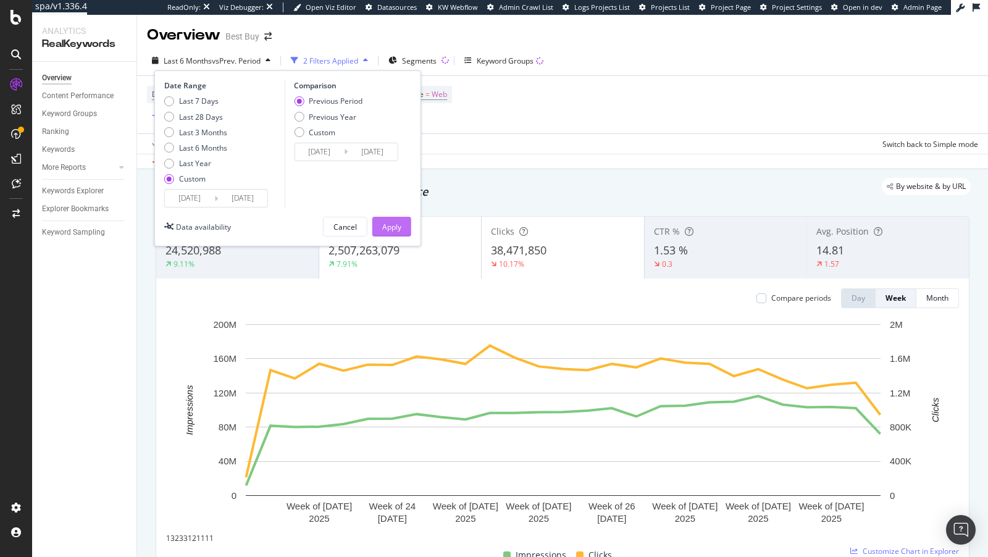
click at [392, 222] on div "Apply" at bounding box center [391, 227] width 19 height 11
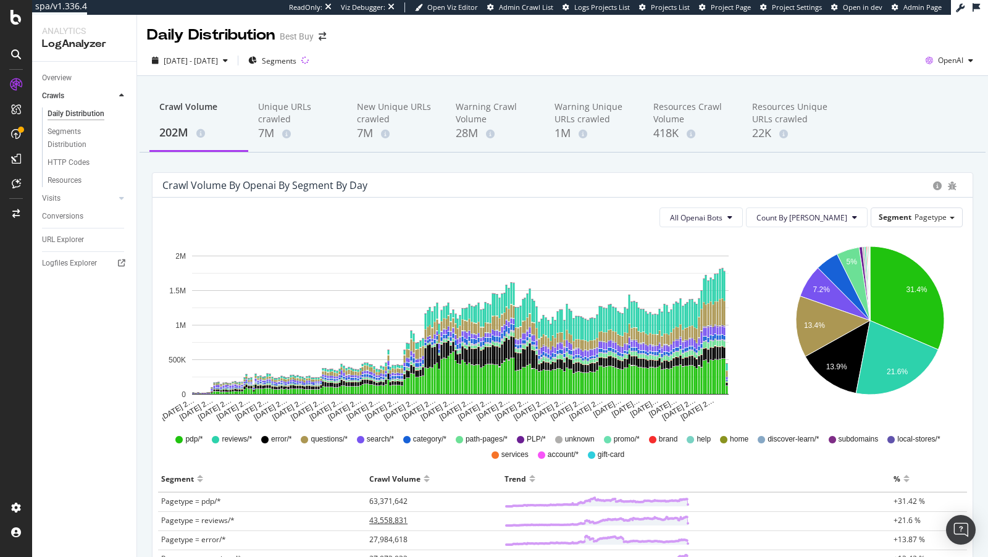
scroll to position [30, 0]
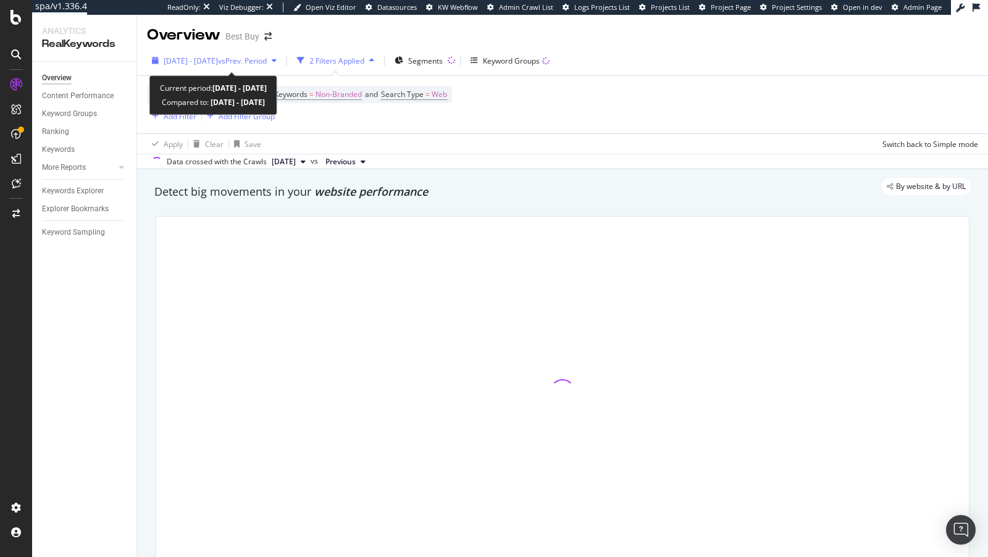
click at [201, 66] on div "[DATE] - [DATE] vs Prev. Period" at bounding box center [214, 60] width 135 height 19
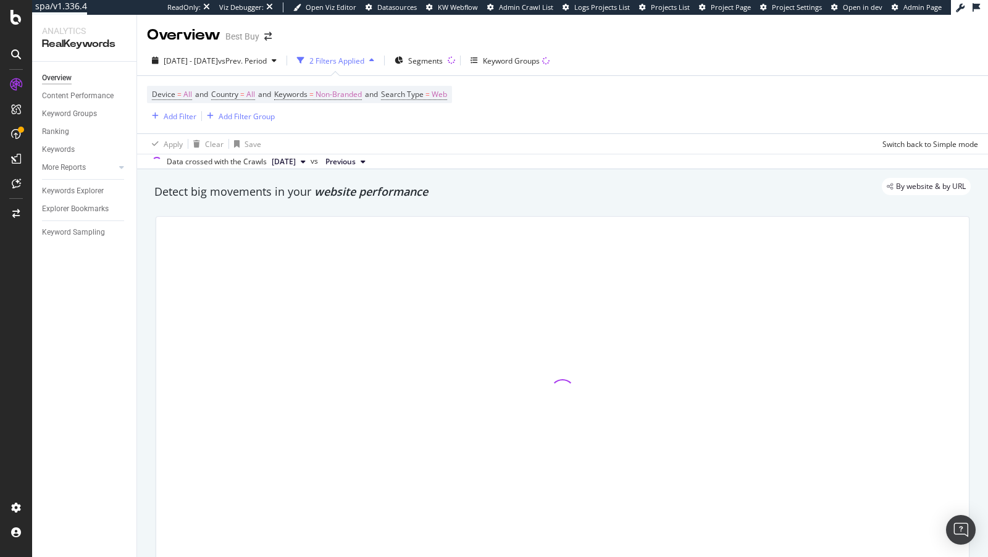
click at [536, 200] on div "Detect big movements in your website performance" at bounding box center [562, 192] width 829 height 28
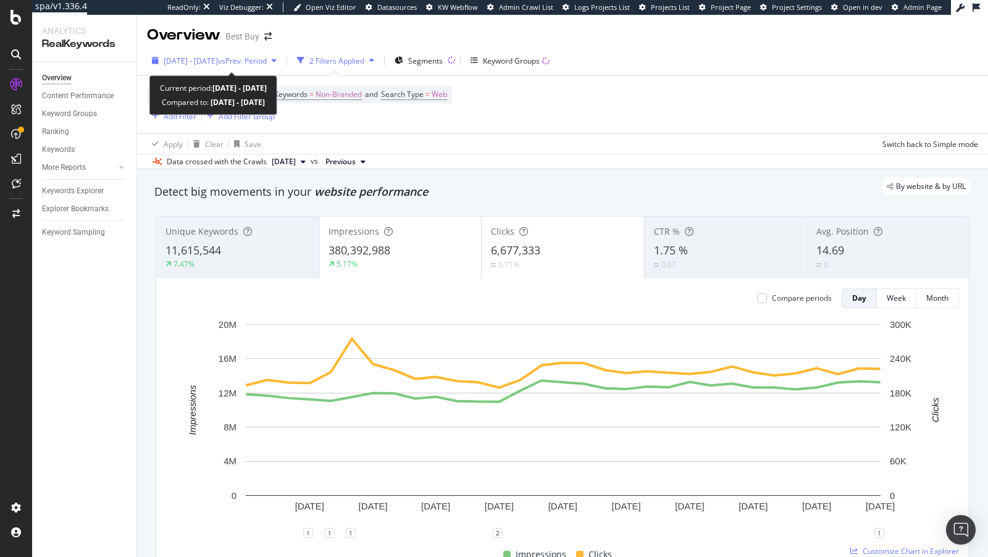
click at [193, 59] on span "[DATE] - [DATE]" at bounding box center [191, 61] width 54 height 11
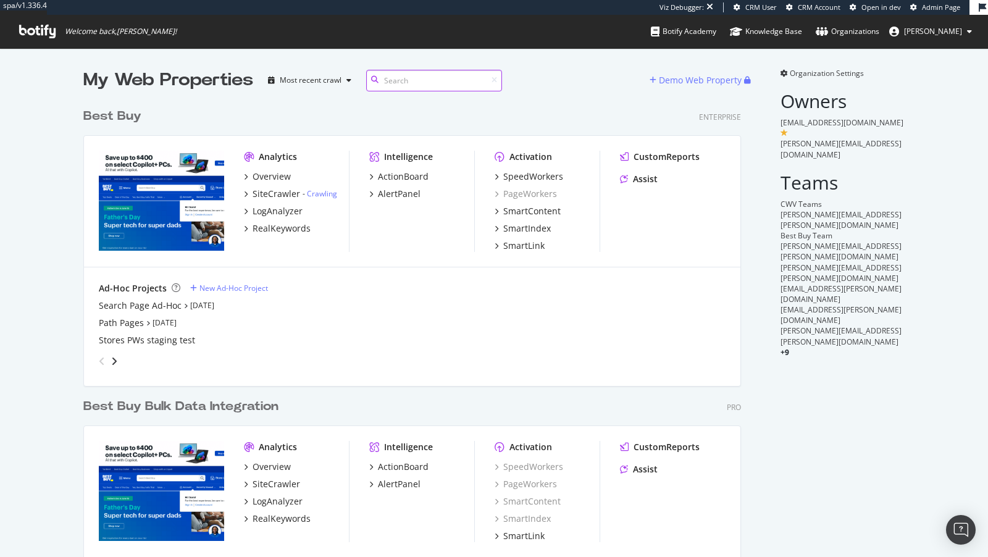
scroll to position [524, 668]
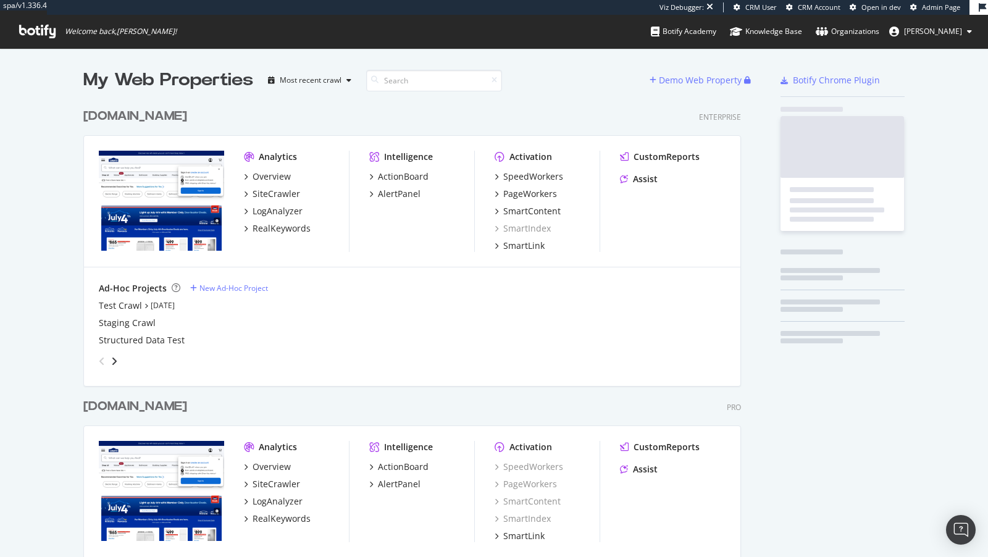
scroll to position [506, 668]
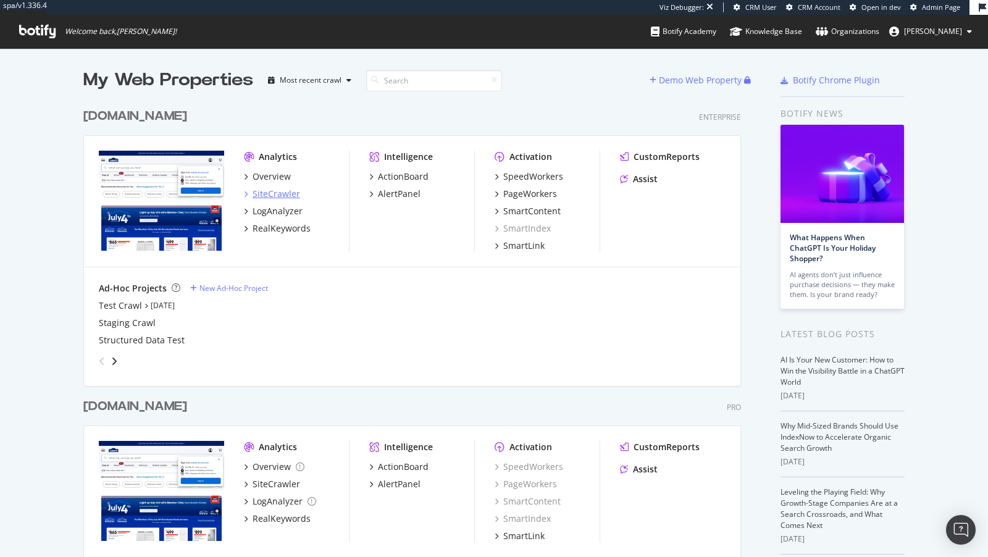
click at [280, 191] on div "SiteCrawler" at bounding box center [277, 194] width 48 height 12
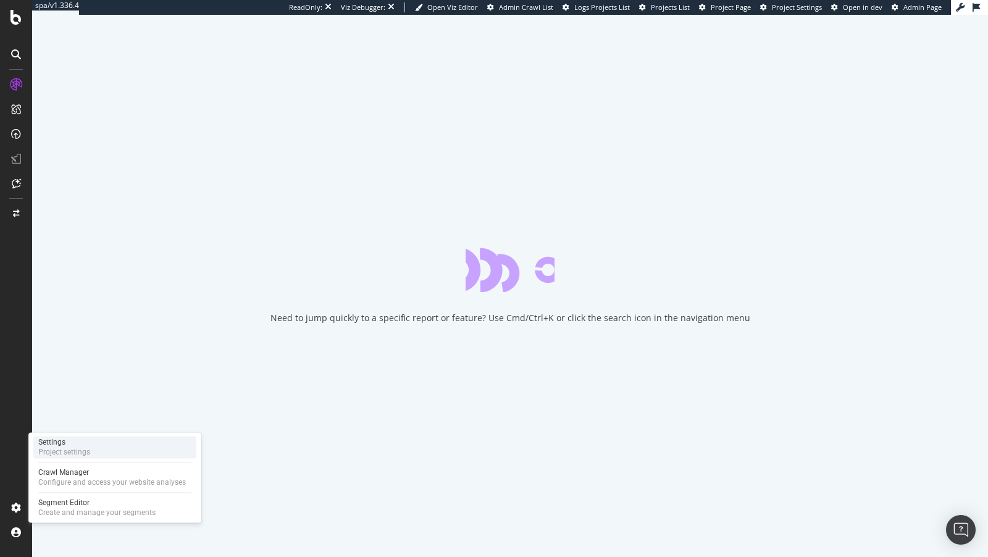
click at [98, 449] on div "Settings Project settings" at bounding box center [114, 447] width 163 height 22
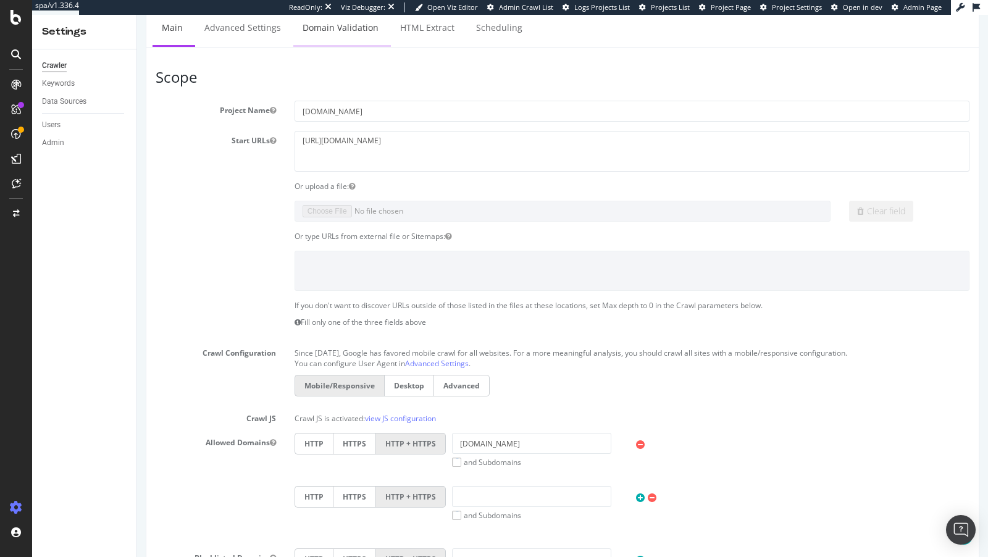
scroll to position [13, 0]
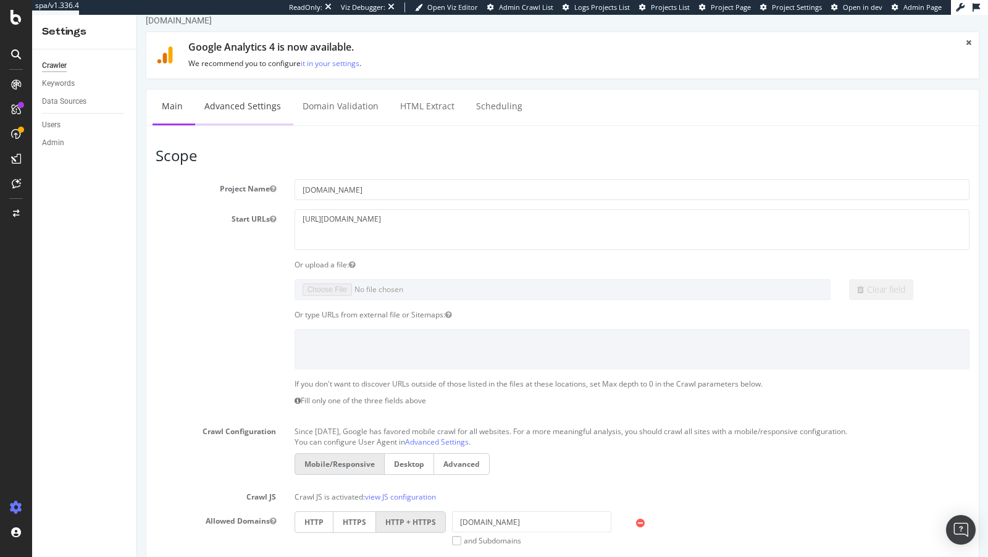
click at [236, 96] on link "Advanced Settings" at bounding box center [242, 107] width 95 height 34
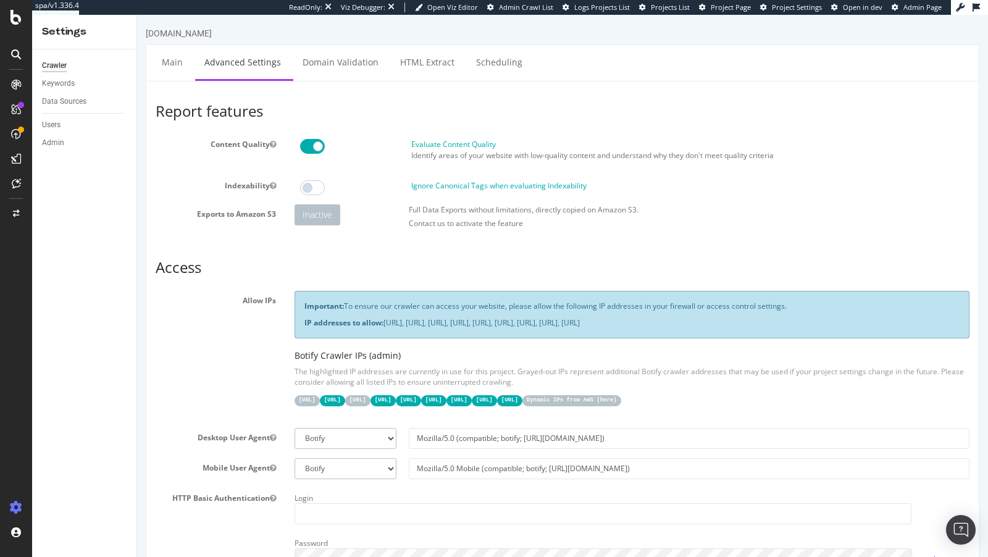
scroll to position [44, 0]
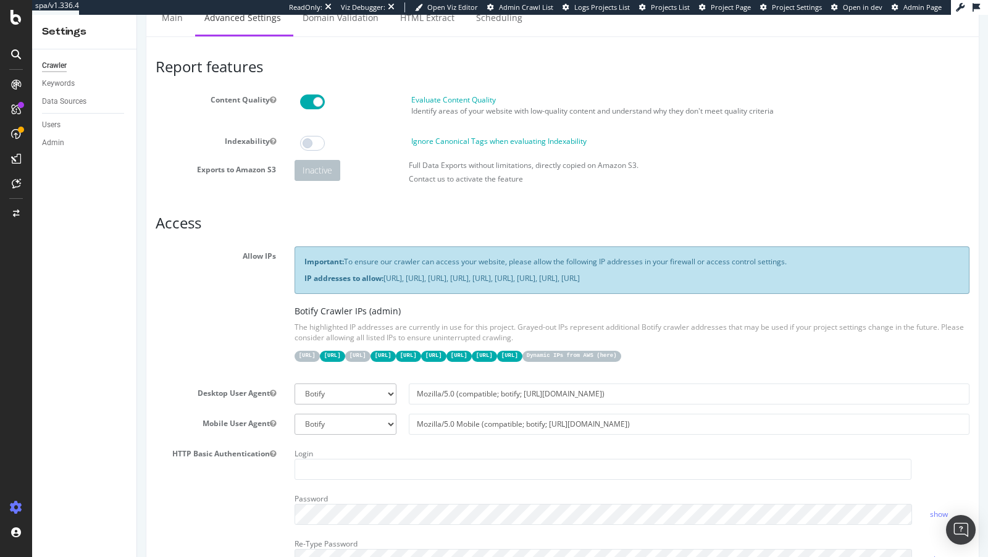
drag, startPoint x: 386, startPoint y: 279, endPoint x: 954, endPoint y: 284, distance: 567.7
click at [954, 284] on div "Important: To ensure our crawler can access your website, please allow the foll…" at bounding box center [632, 269] width 675 height 47
copy p "[URL], [URL], [URL], [URL], [URL], [URL], [URL], [URL], [URL]"
